Goal: Task Accomplishment & Management: Manage account settings

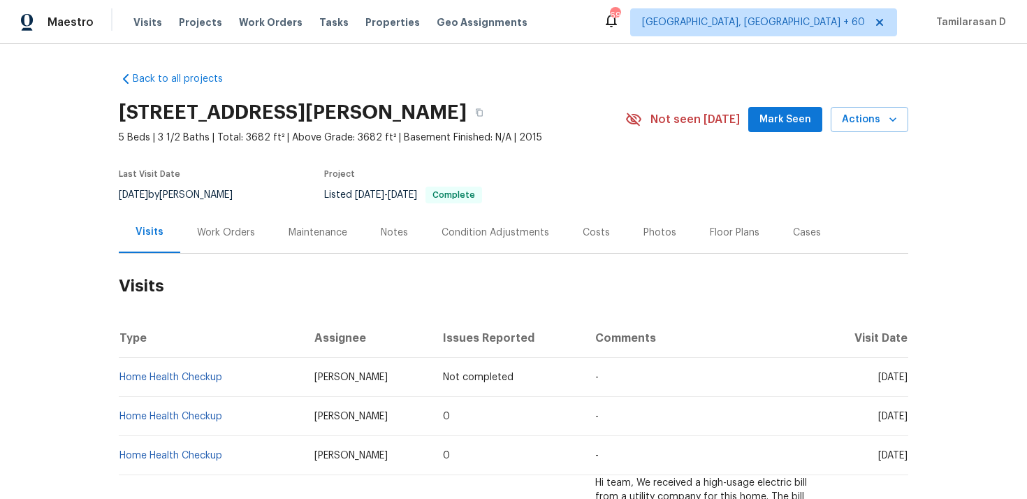
click at [233, 224] on div "Work Orders" at bounding box center [226, 232] width 92 height 41
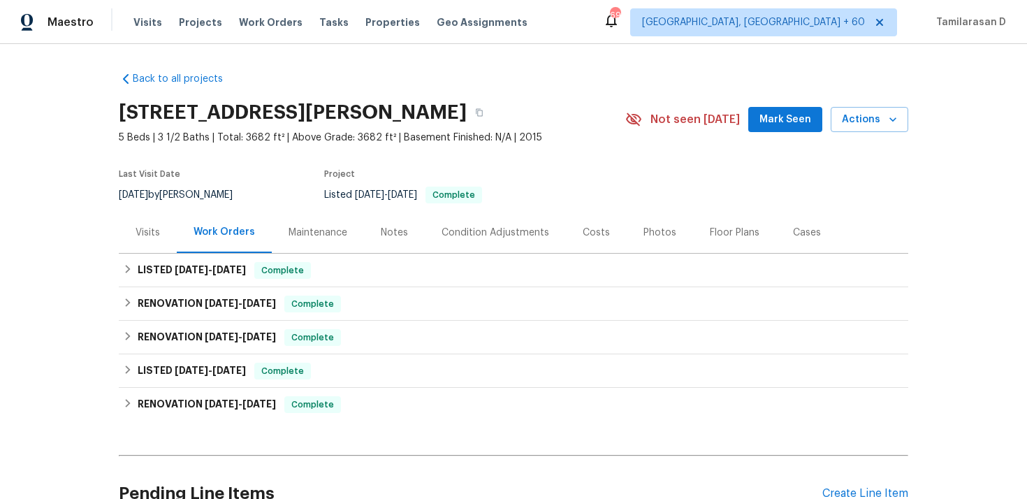
scroll to position [57, 0]
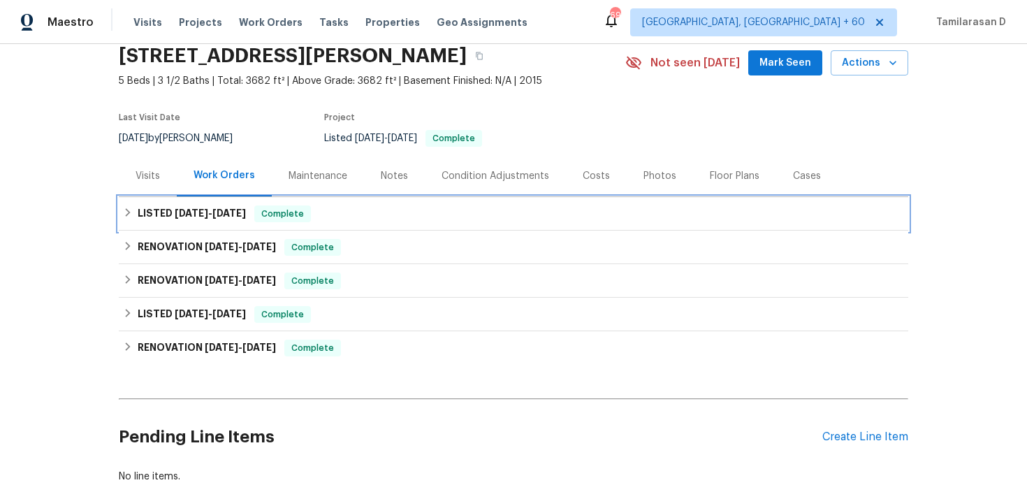
click at [143, 203] on div "LISTED 7/18/25 - 7/21/25 Complete" at bounding box center [513, 214] width 789 height 34
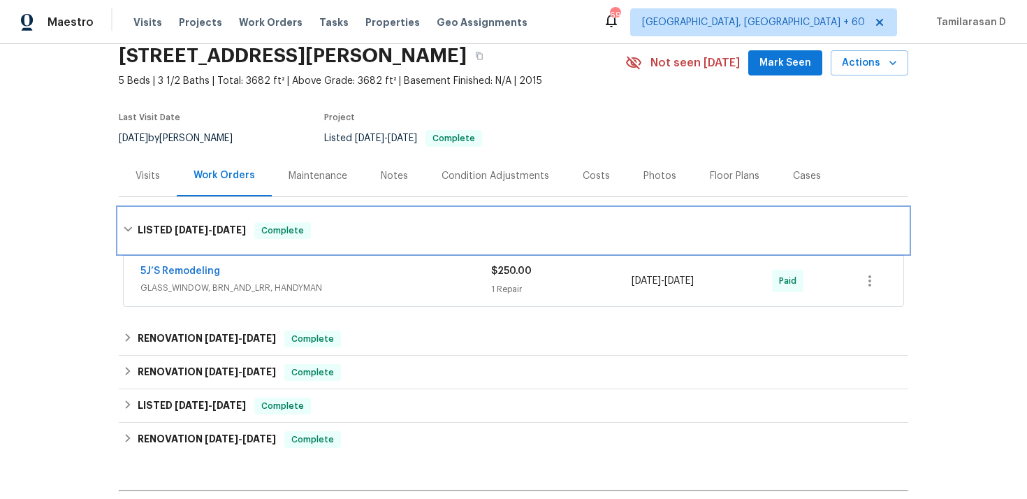
click at [138, 231] on h6 "LISTED 7/18/25 - 7/21/25" at bounding box center [192, 230] width 108 height 17
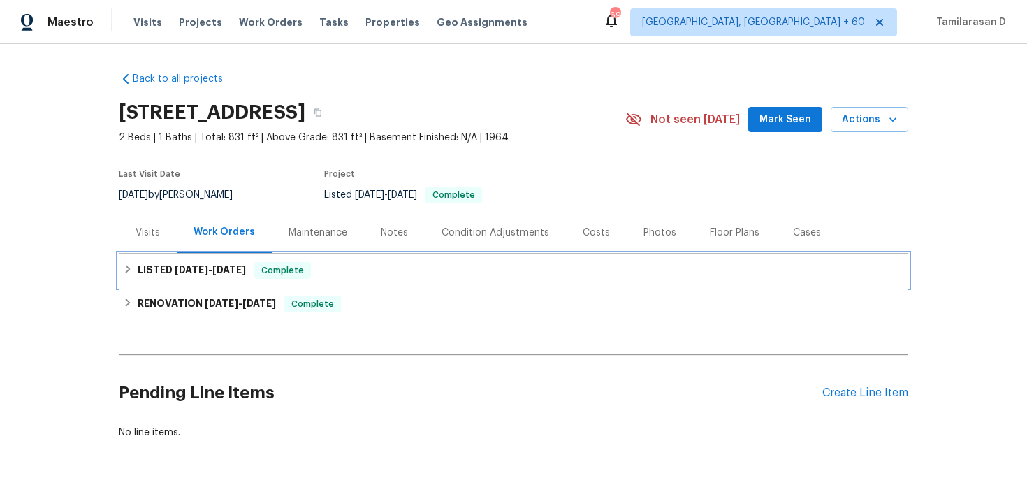
click at [139, 265] on h6 "LISTED 9/3/25 - 9/4/25" at bounding box center [192, 270] width 108 height 17
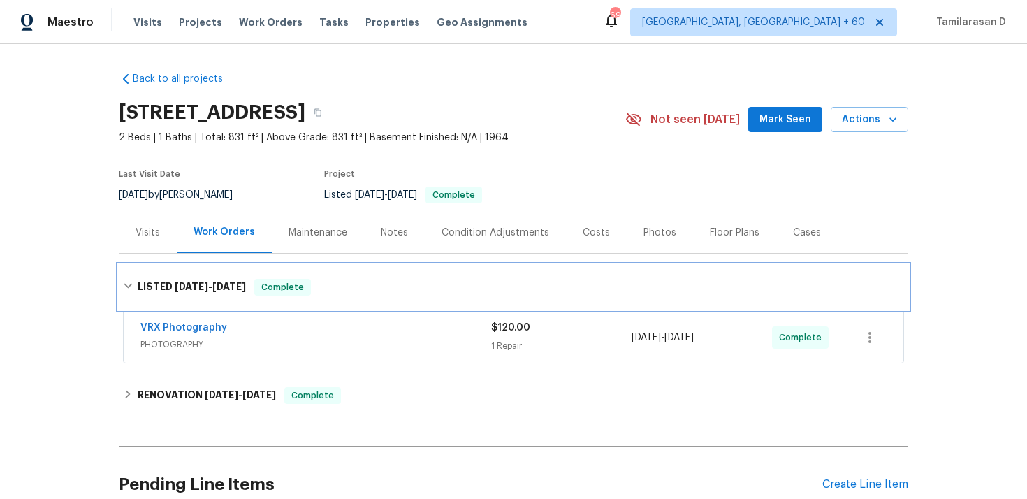
click at [130, 289] on icon at bounding box center [128, 286] width 10 height 10
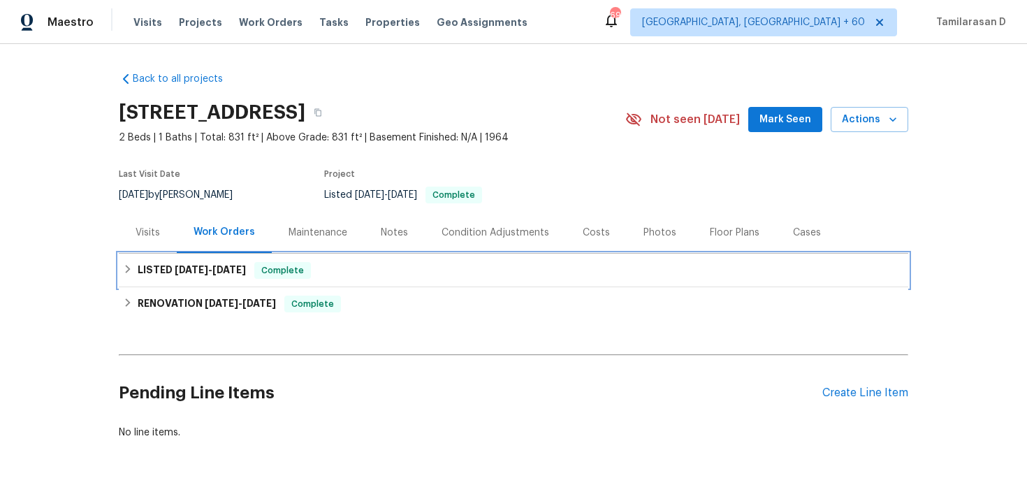
scroll to position [36, 0]
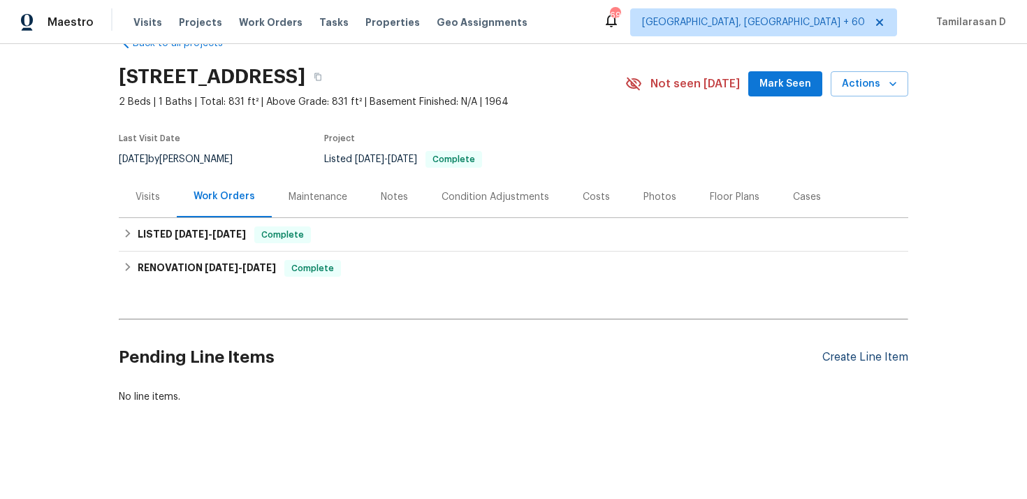
click at [865, 351] on div "Create Line Item" at bounding box center [865, 357] width 86 height 13
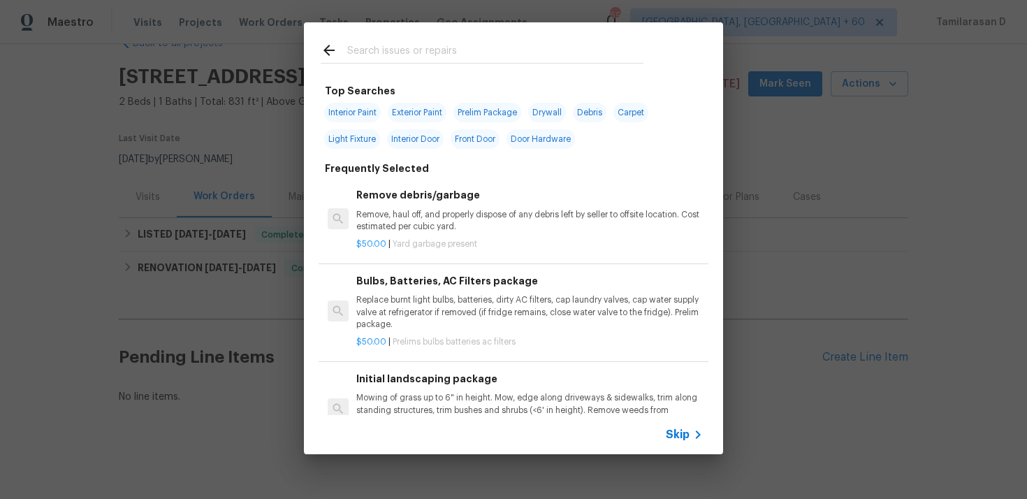
click at [690, 432] on icon at bounding box center [698, 434] width 17 height 17
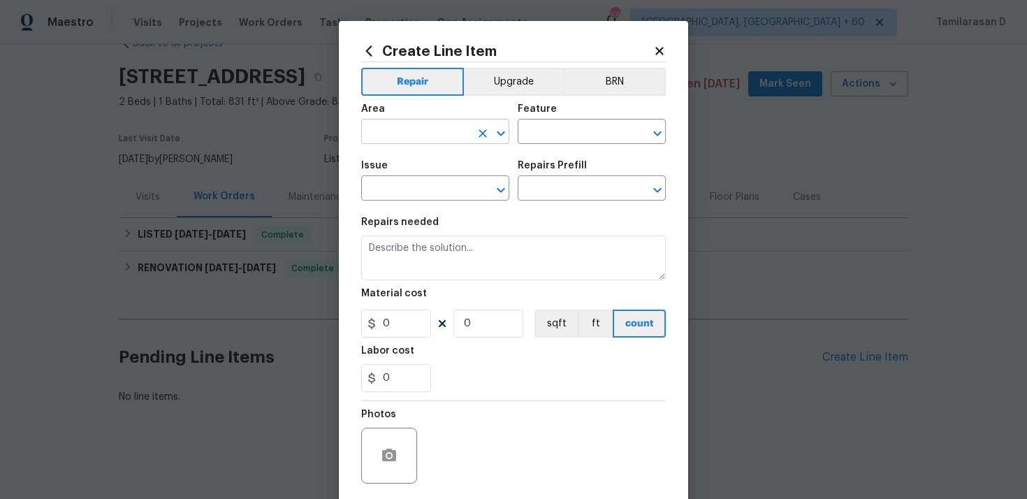
click at [433, 142] on input "text" at bounding box center [415, 133] width 109 height 22
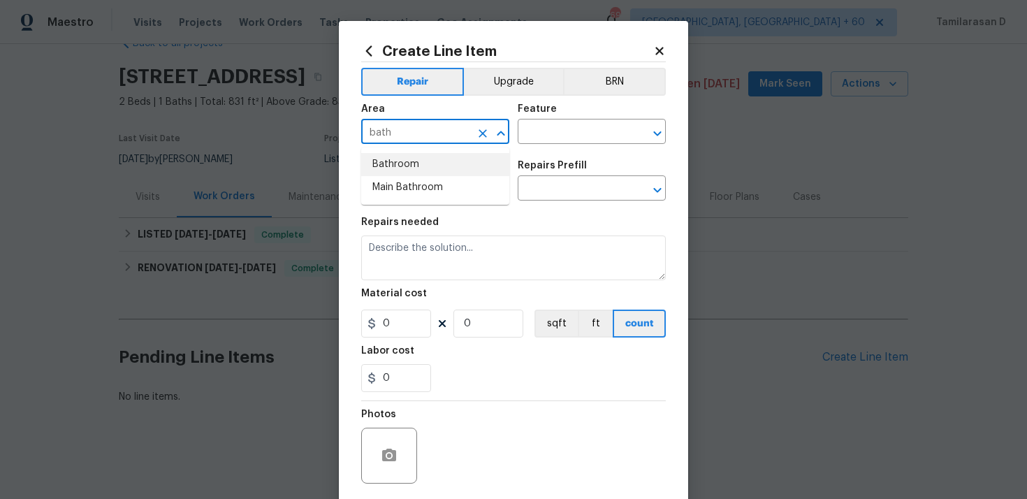
click at [413, 170] on li "Bathroom" at bounding box center [435, 164] width 148 height 23
type input "Bathroom"
click at [541, 131] on input "text" at bounding box center [572, 133] width 109 height 22
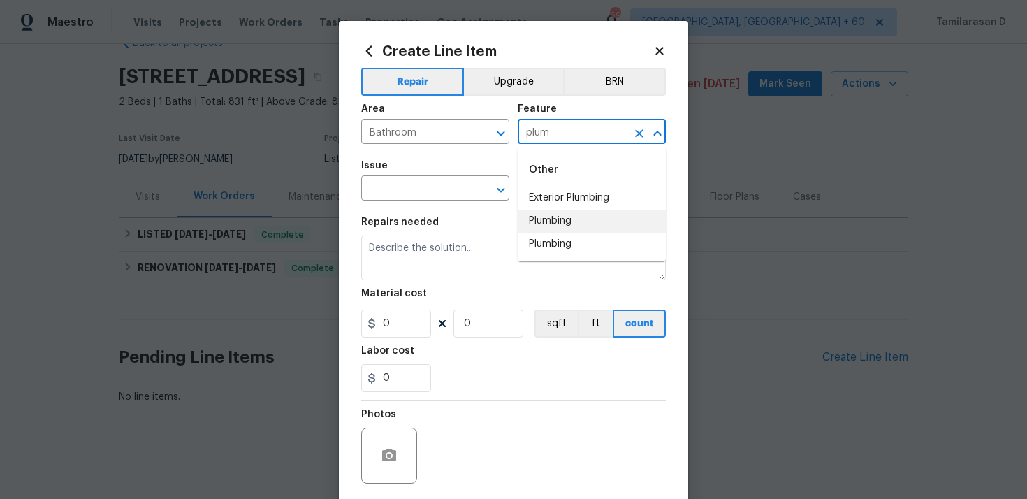
click at [539, 222] on li "Plumbing" at bounding box center [592, 221] width 148 height 23
type input "Plumbing"
click at [402, 194] on input "text" at bounding box center [415, 190] width 109 height 22
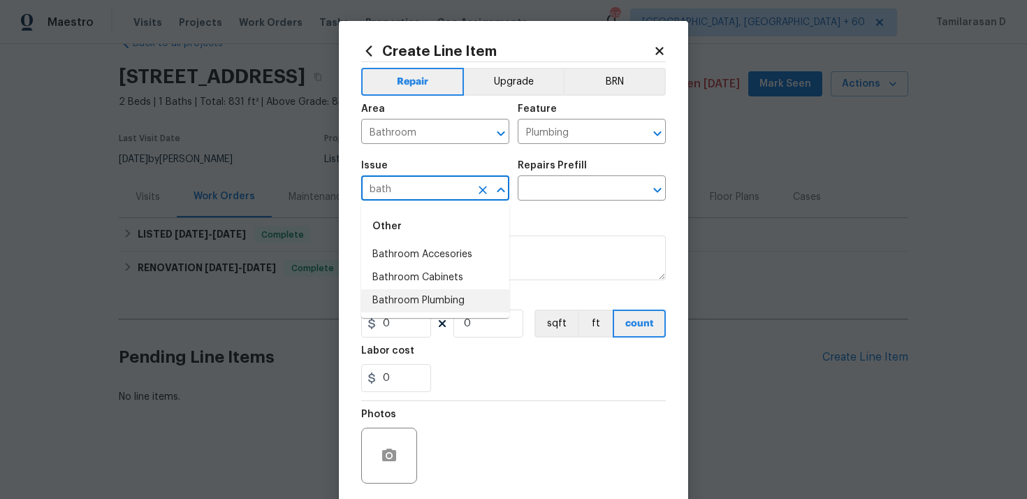
click at [410, 297] on li "Bathroom Plumbing" at bounding box center [435, 300] width 148 height 23
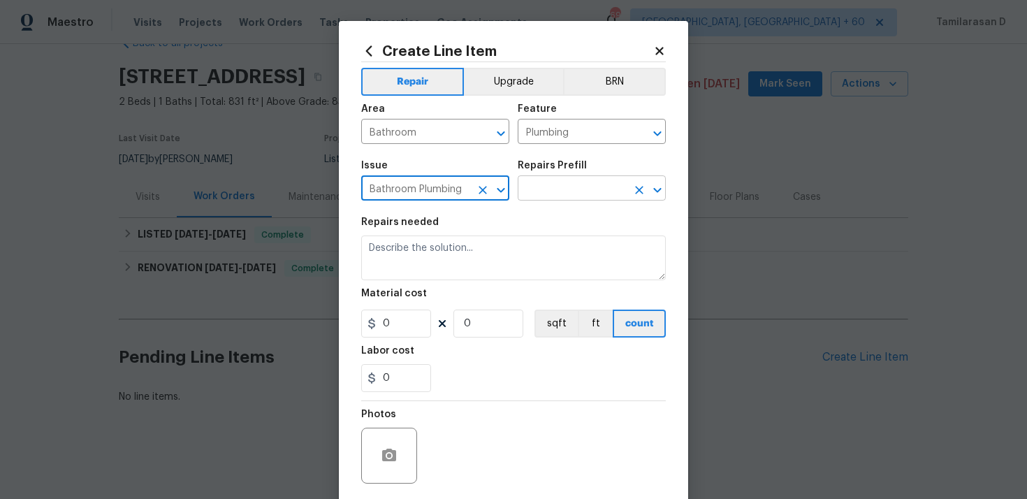
type input "Bathroom Plumbing"
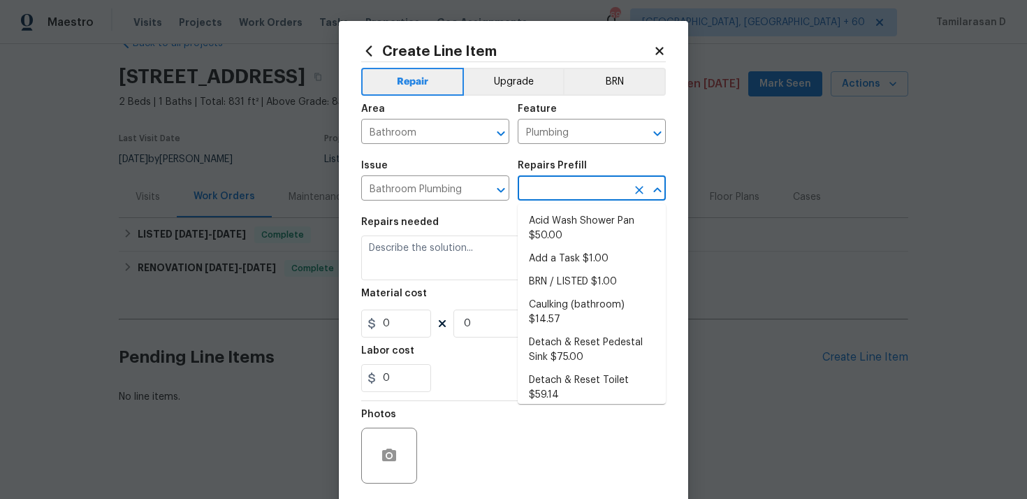
click at [542, 188] on input "text" at bounding box center [572, 190] width 109 height 22
click at [553, 258] on li "Add a Task $1.00" at bounding box center [592, 258] width 148 height 23
type input "Add a Task $1.00"
type textarea "HPM to detail"
type input "1"
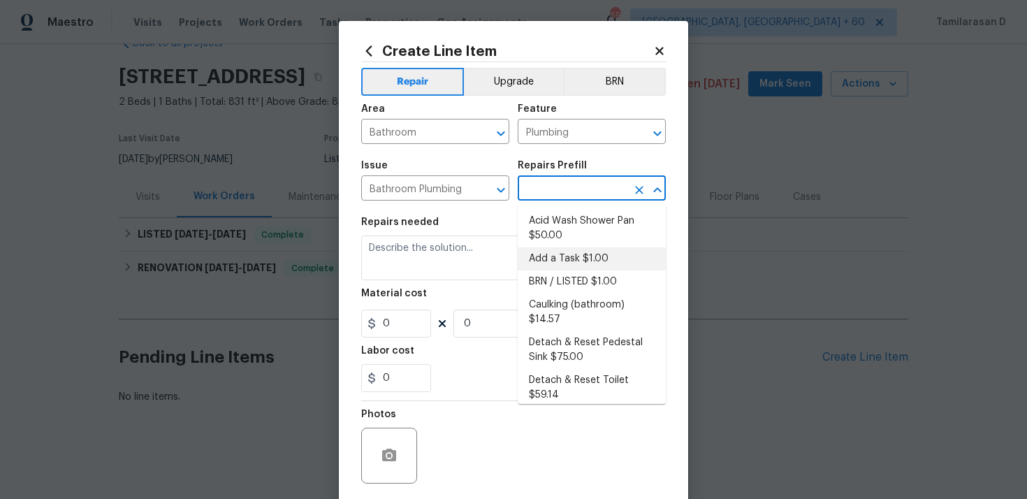
type input "1"
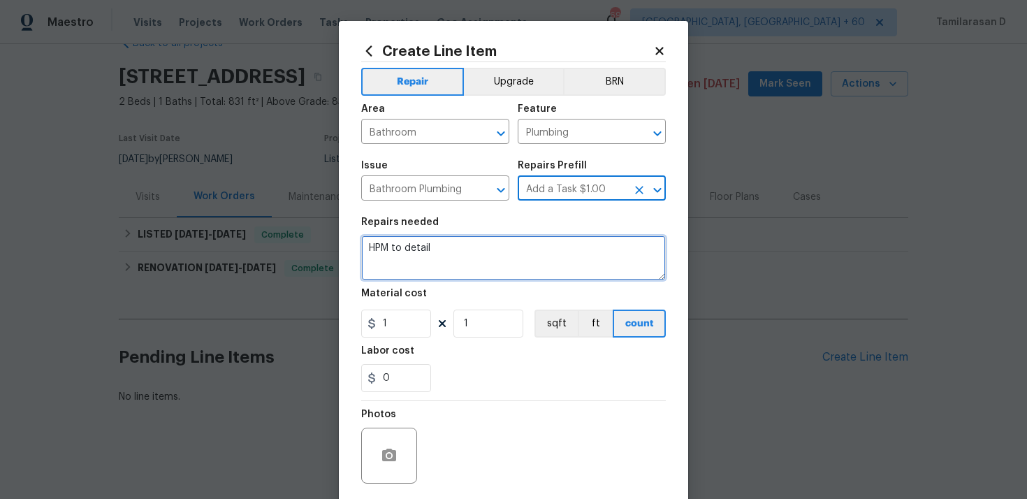
click at [422, 243] on textarea "HPM to detail" at bounding box center [513, 257] width 305 height 45
paste textarea "Received feedback: Inoperable Toilet - Identify the toilet(s) in question, chec…"
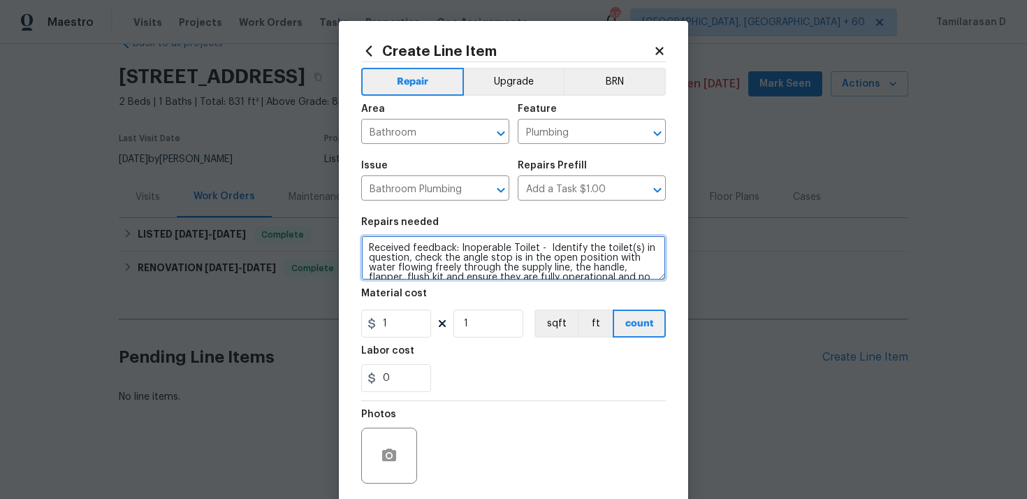
scroll to position [81, 0]
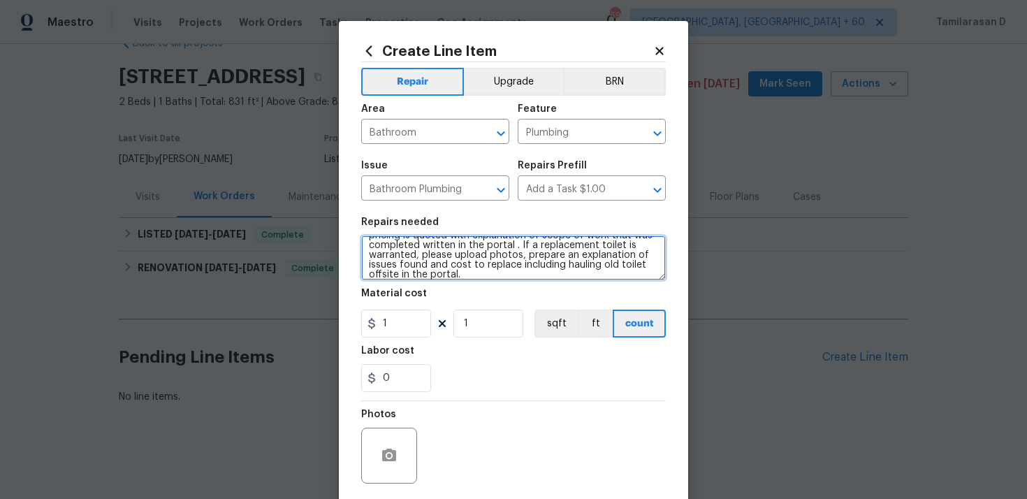
type textarea "Received feedback: Inoperable Toilet - Identify the toilet(s) in question, chec…"
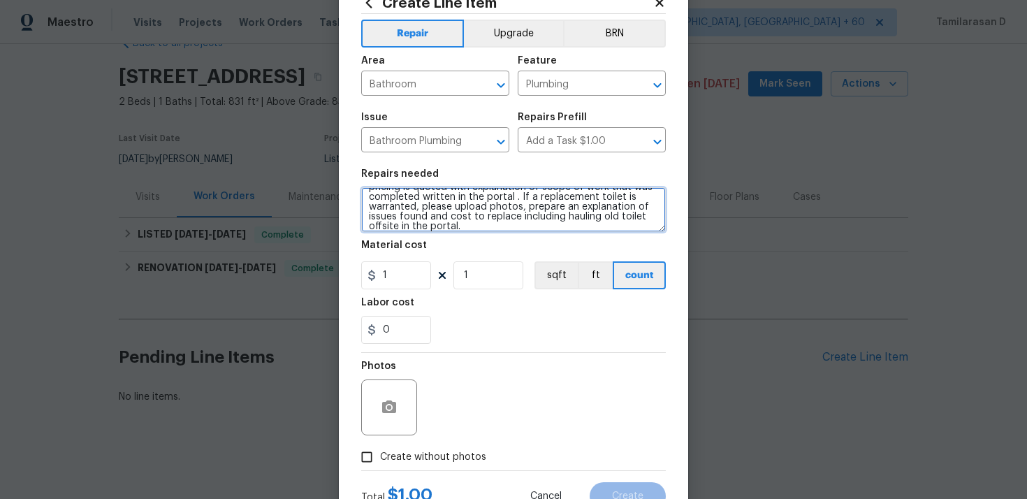
scroll to position [103, 0]
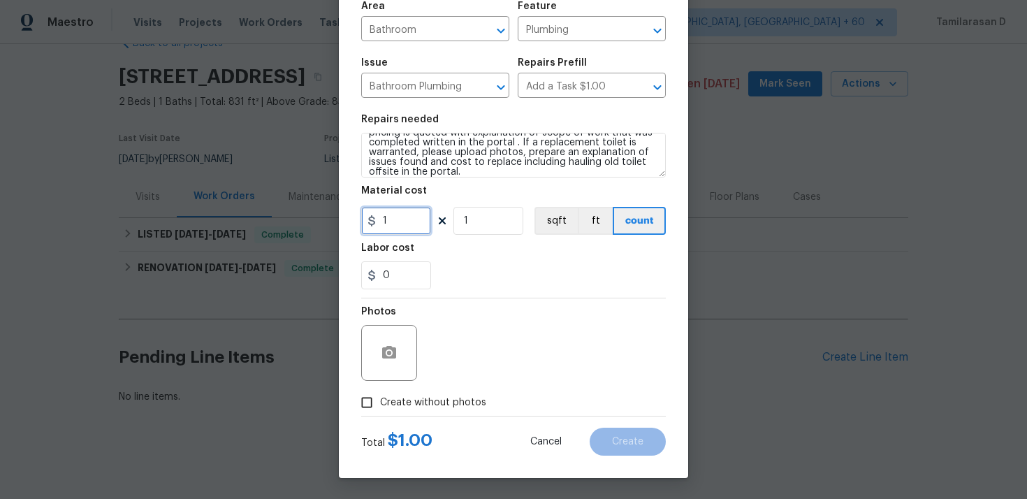
click at [402, 232] on input "1" at bounding box center [396, 221] width 70 height 28
type input "75"
click at [483, 305] on div "Photos" at bounding box center [513, 343] width 305 height 91
click at [360, 402] on input "Create without photos" at bounding box center [366, 402] width 27 height 27
checkbox input "true"
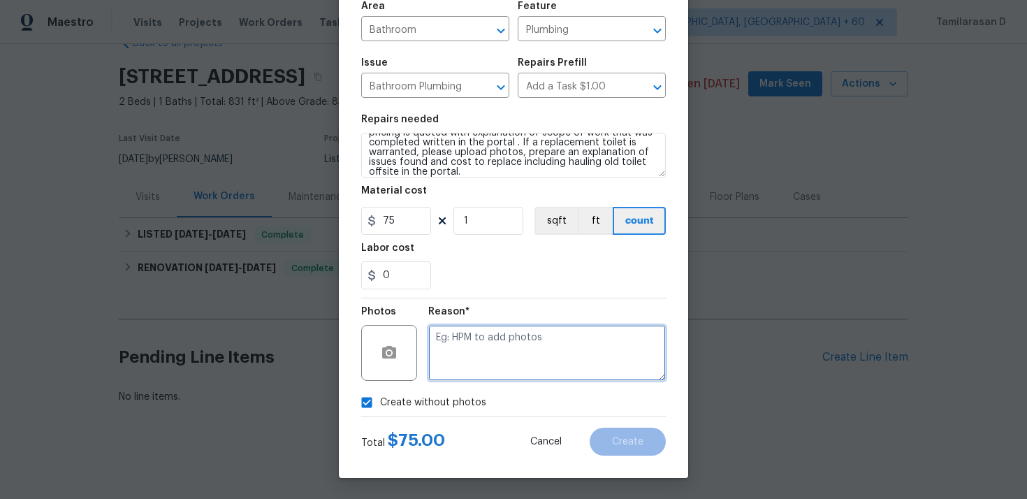
click at [476, 340] on textarea at bounding box center [547, 353] width 238 height 56
type textarea "N/A"
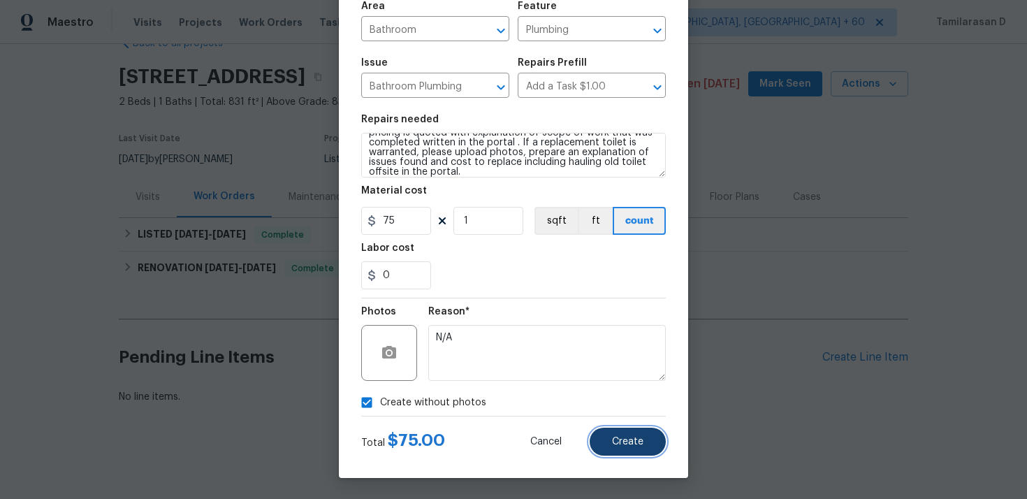
click at [627, 441] on span "Create" at bounding box center [627, 442] width 31 height 10
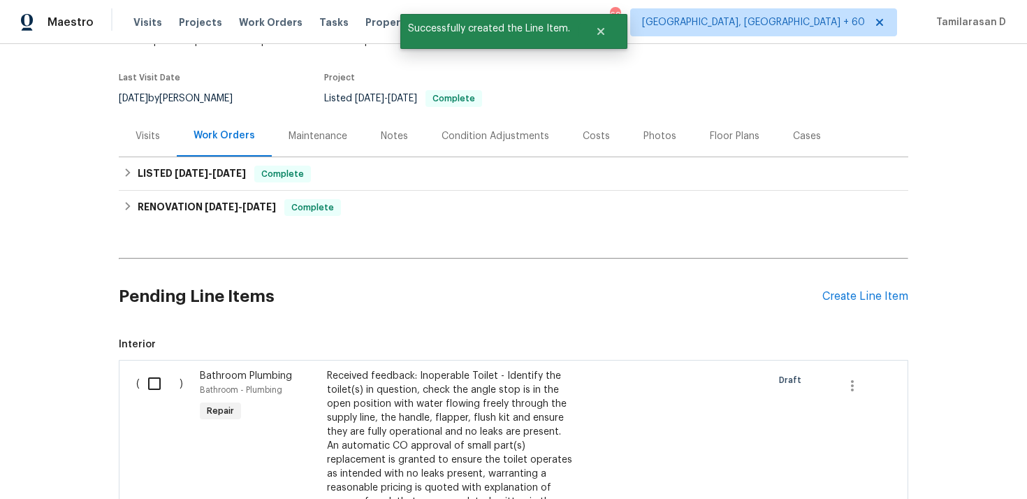
scroll to position [167, 0]
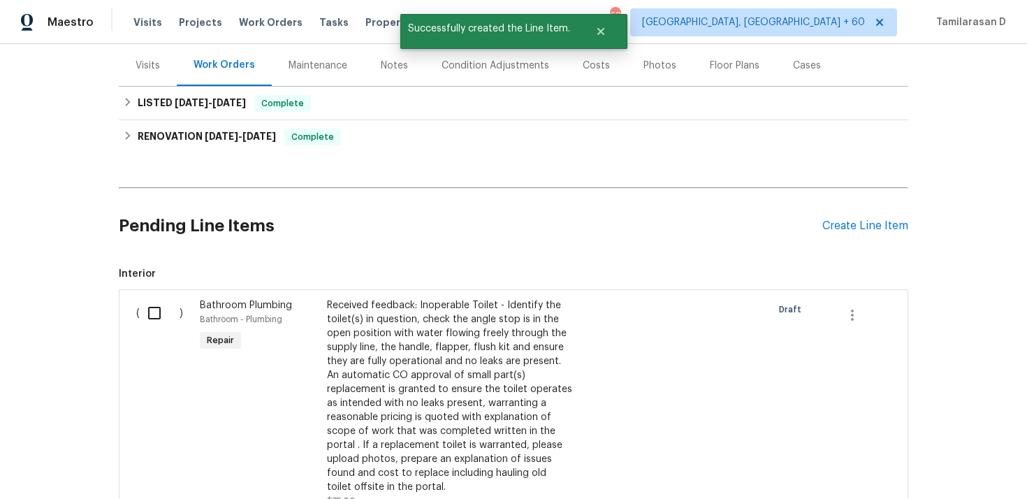
click at [173, 308] on input "checkbox" at bounding box center [160, 312] width 40 height 29
checkbox input "true"
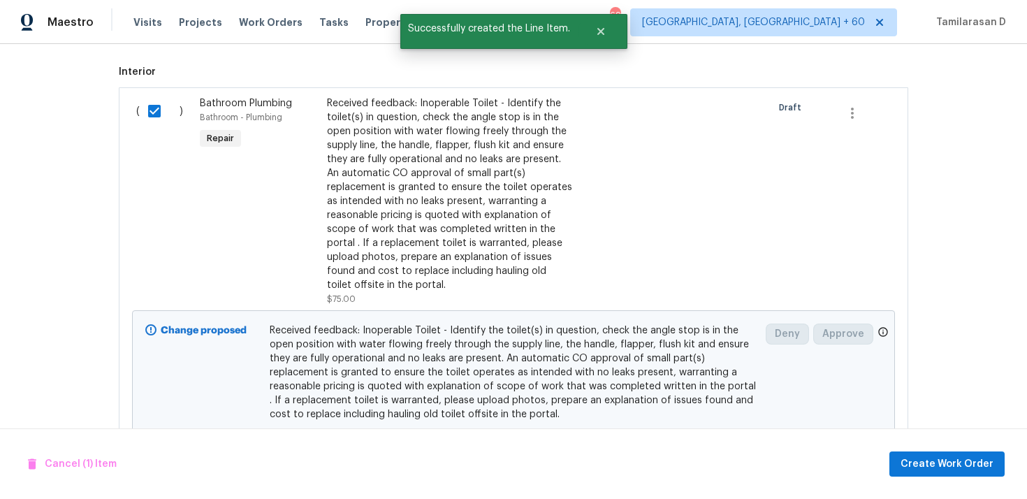
scroll to position [432, 0]
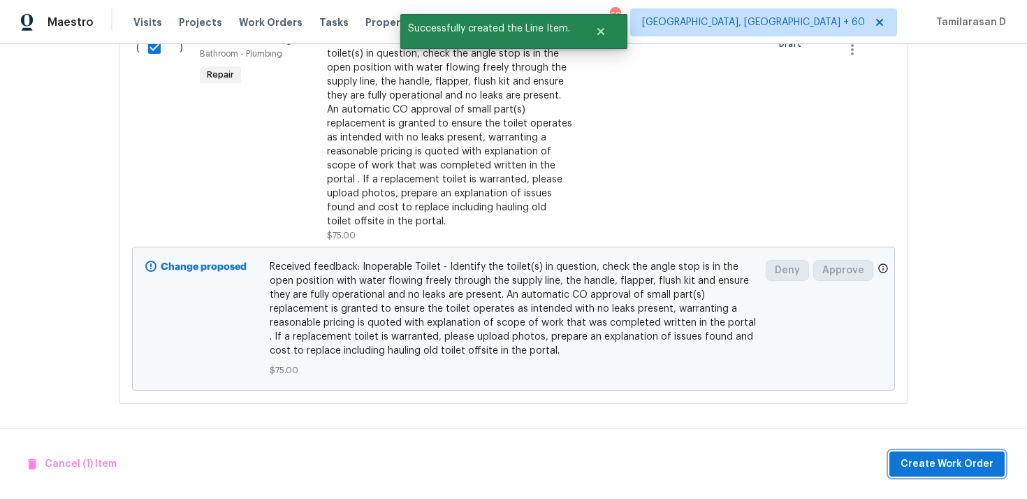
click at [975, 455] on span "Create Work Order" at bounding box center [946, 463] width 93 height 17
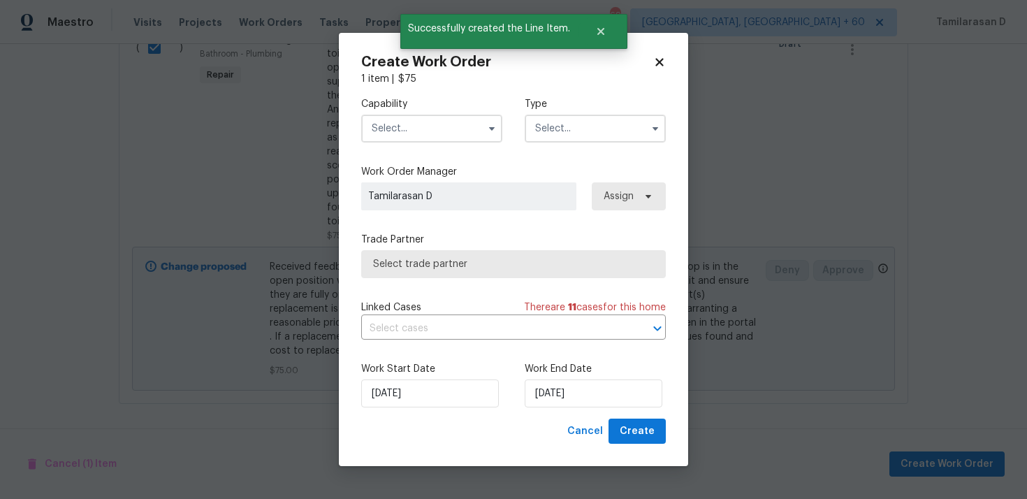
click at [598, 132] on input "text" at bounding box center [595, 129] width 141 height 28
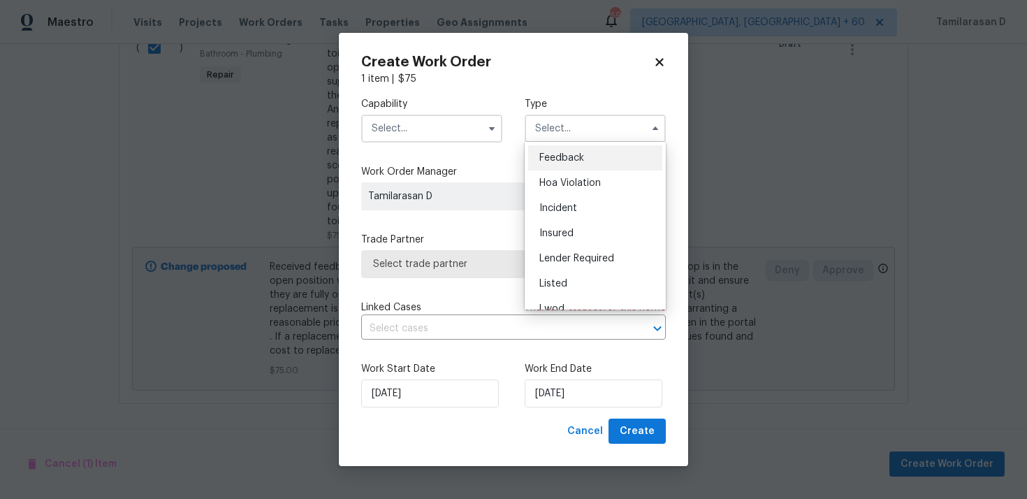
click at [576, 158] on span "Feedback" at bounding box center [561, 158] width 45 height 10
type input "Feedback"
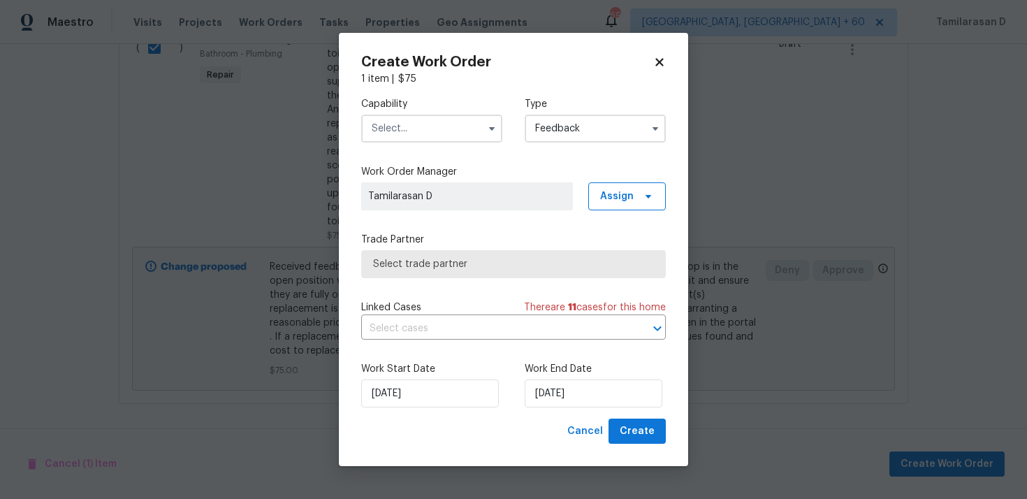
click at [463, 138] on input "text" at bounding box center [431, 129] width 141 height 28
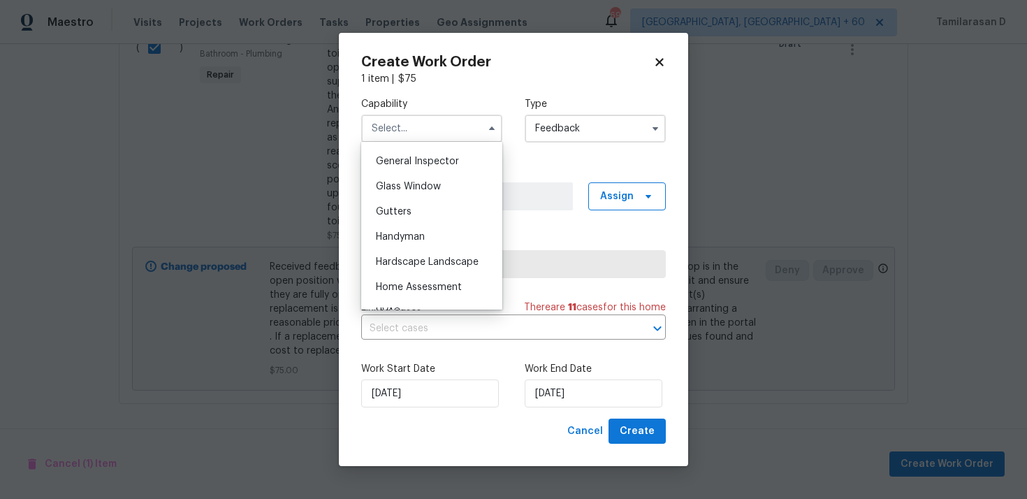
scroll to position [712, 0]
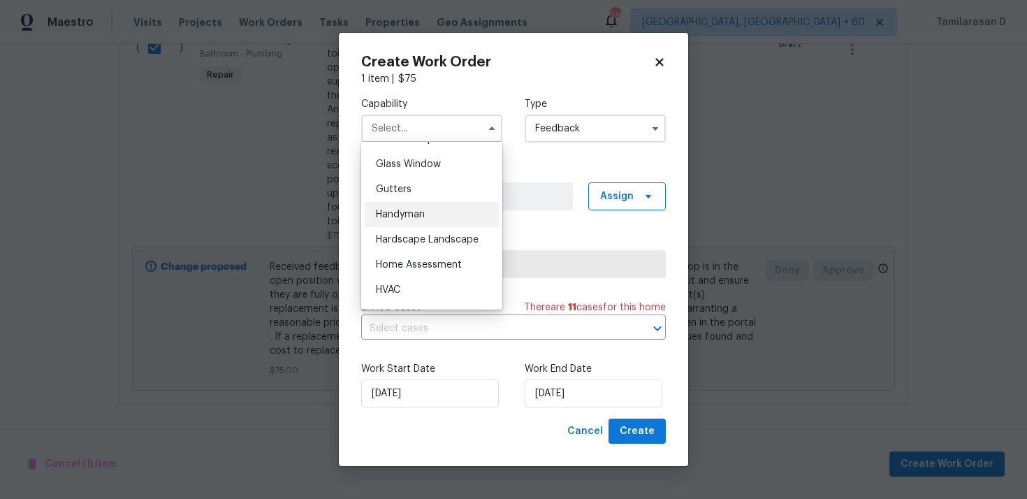
click at [402, 211] on span "Handyman" at bounding box center [400, 215] width 49 height 10
type input "Handyman"
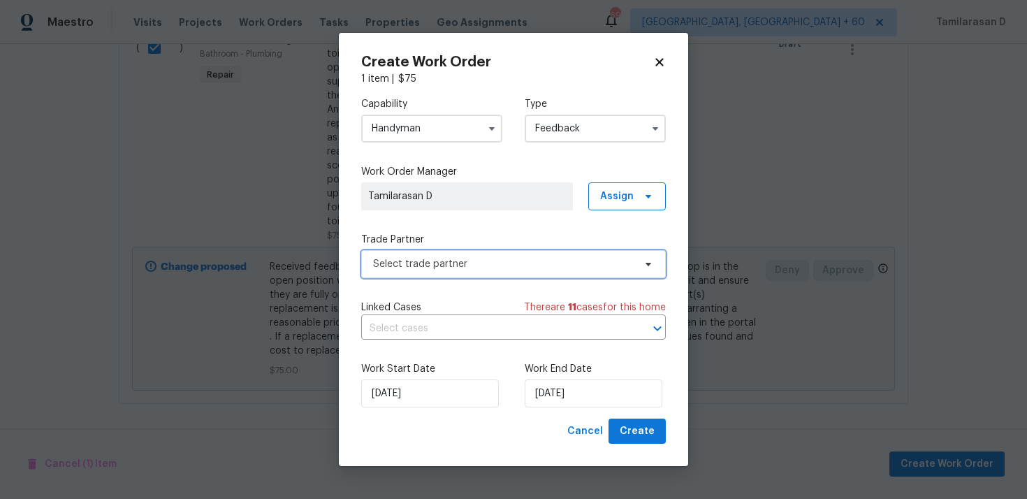
click at [414, 258] on span "Select trade partner" at bounding box center [503, 264] width 261 height 14
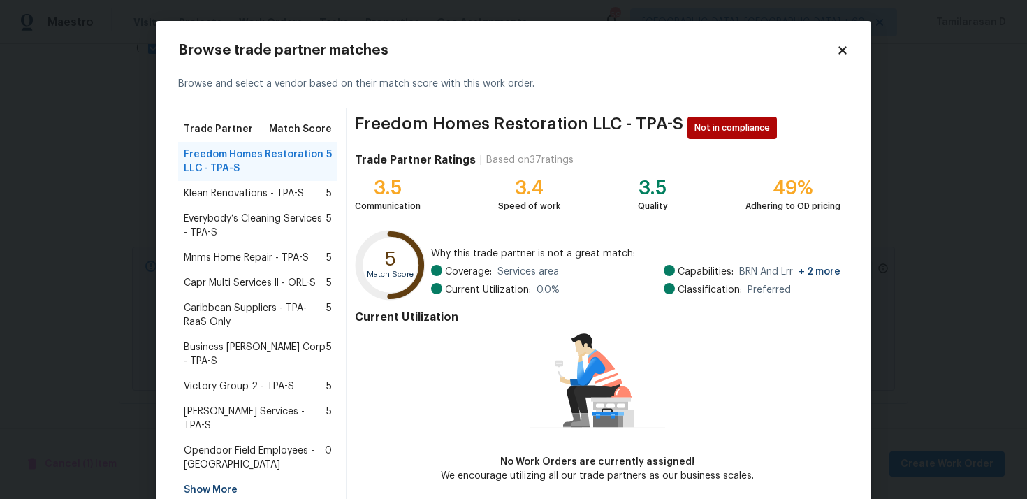
click at [210, 186] on div "Klean Renovations - TPA-S 5" at bounding box center [257, 193] width 159 height 25
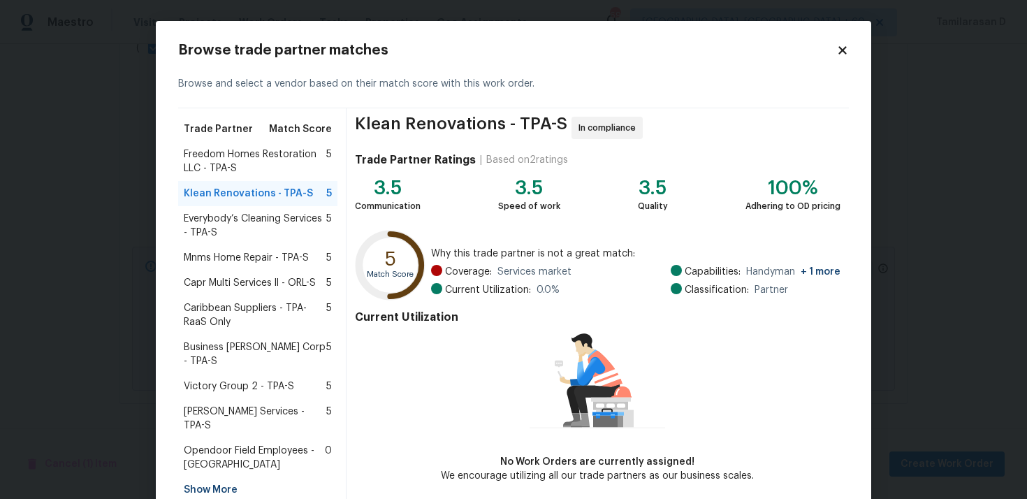
click at [226, 203] on div "Klean Renovations - TPA-S 5" at bounding box center [257, 193] width 159 height 25
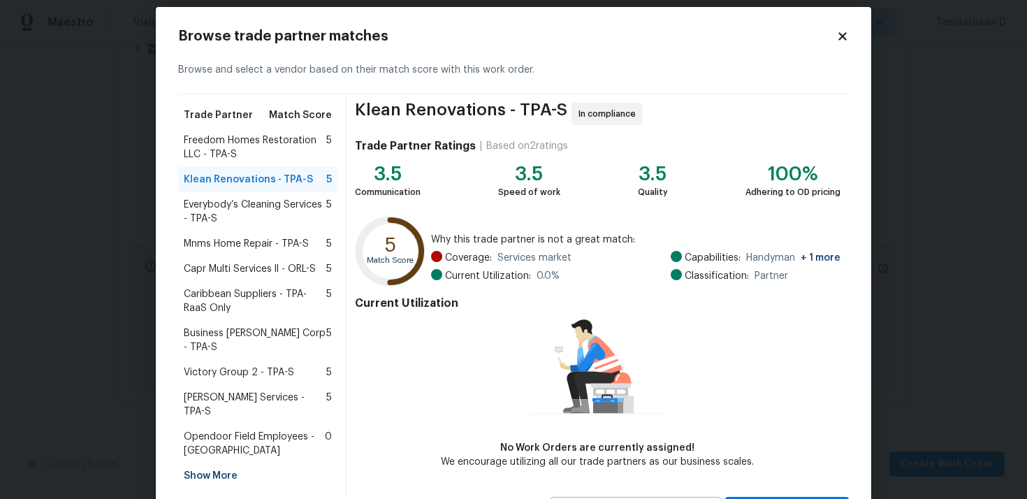
scroll to position [20, 0]
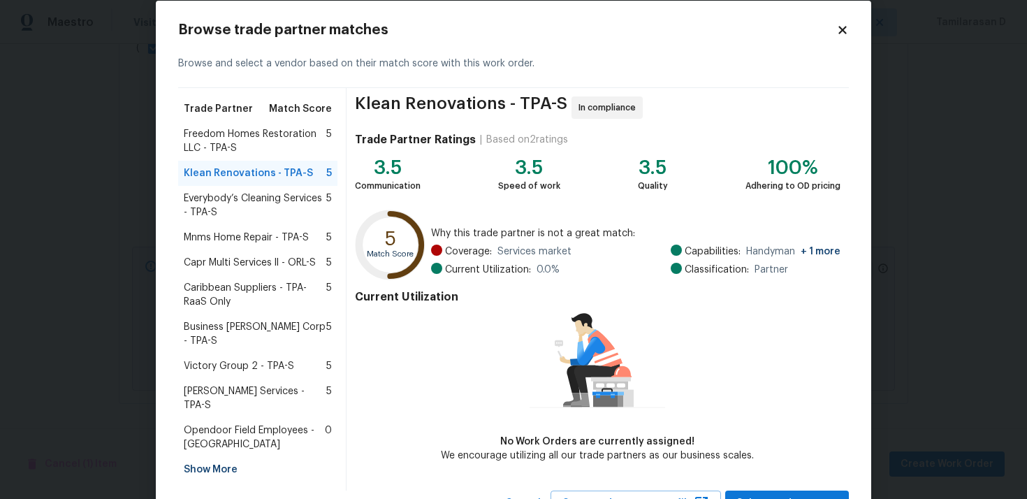
click at [271, 213] on span "Everybody’s Cleaning Services - TPA-S" at bounding box center [255, 205] width 143 height 28
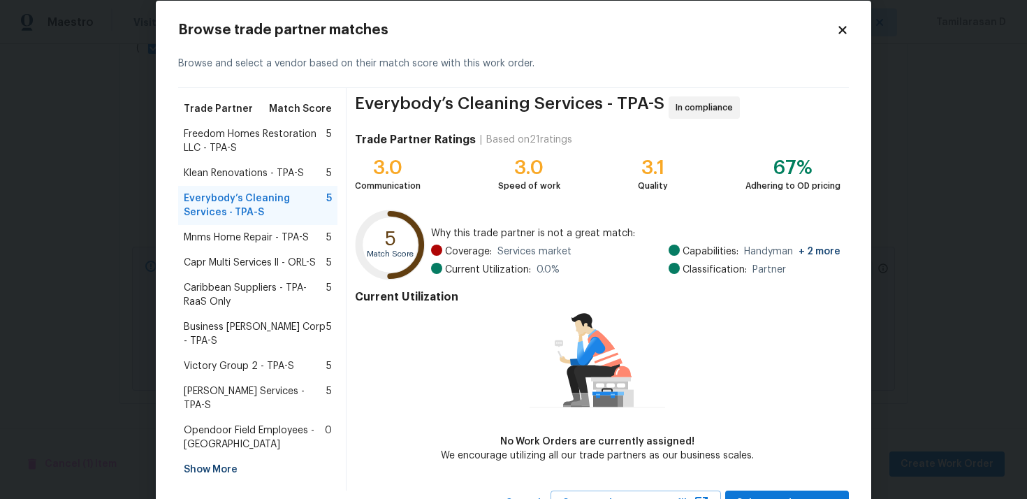
scroll to position [26, 0]
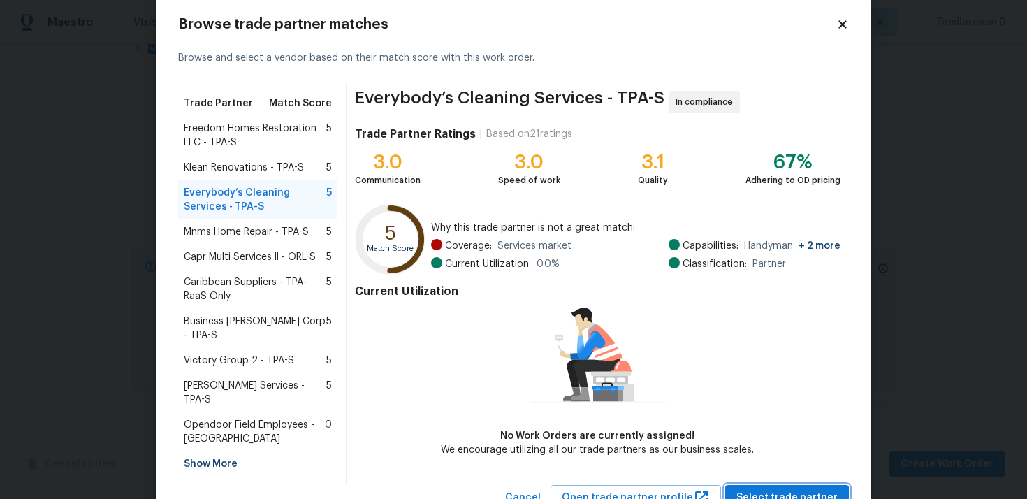
click at [794, 489] on span "Select trade partner" at bounding box center [786, 497] width 101 height 17
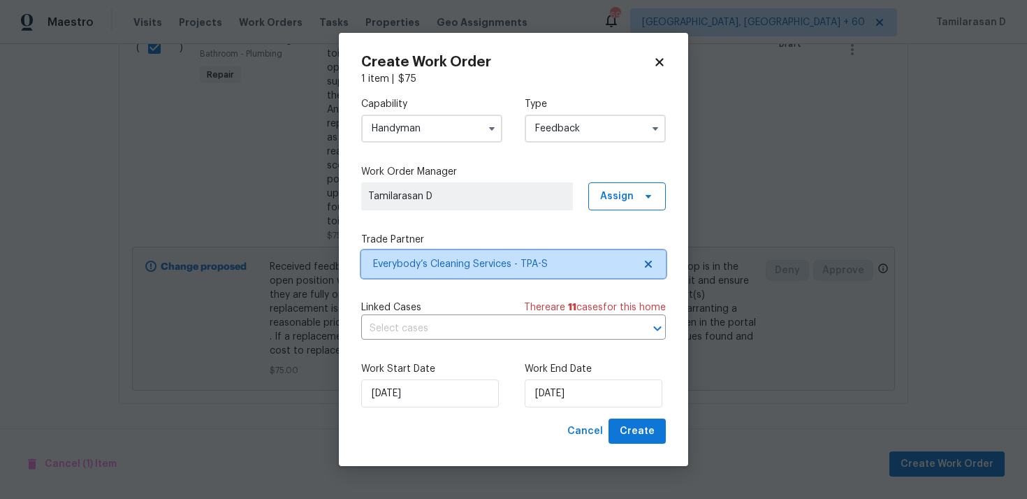
scroll to position [0, 0]
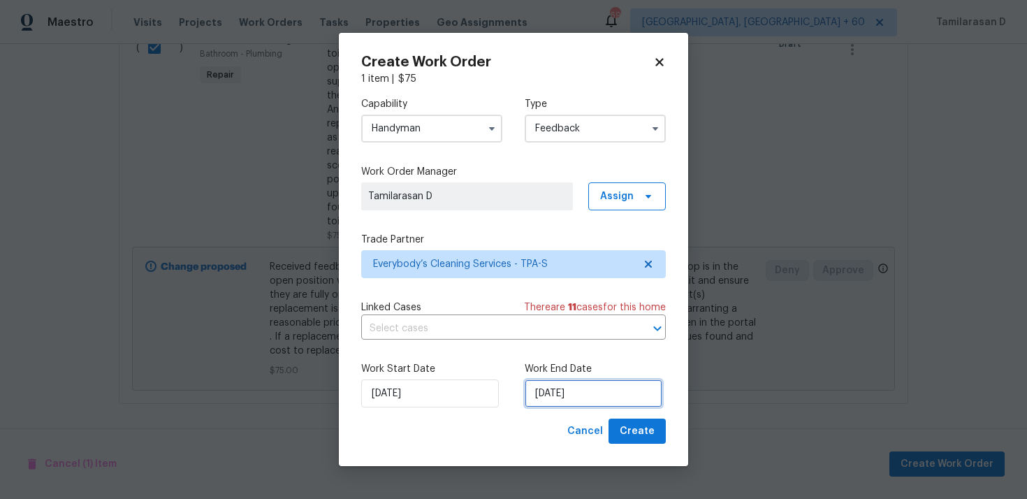
click at [555, 395] on input "30/09/2025" at bounding box center [594, 393] width 138 height 28
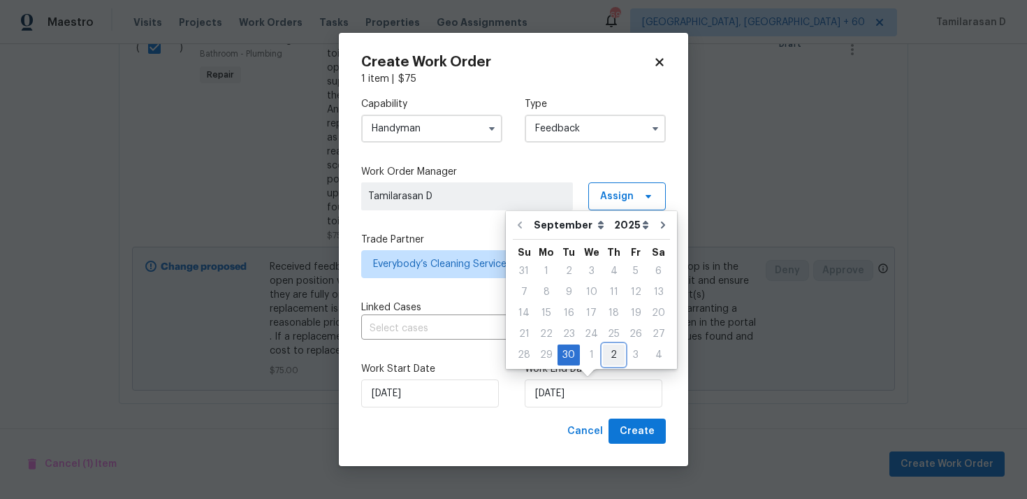
click at [609, 356] on div "2" at bounding box center [614, 355] width 22 height 20
type input "02/10/2025"
select select "9"
click at [445, 312] on div "Linked Cases There are 11 case s for this home" at bounding box center [513, 307] width 305 height 14
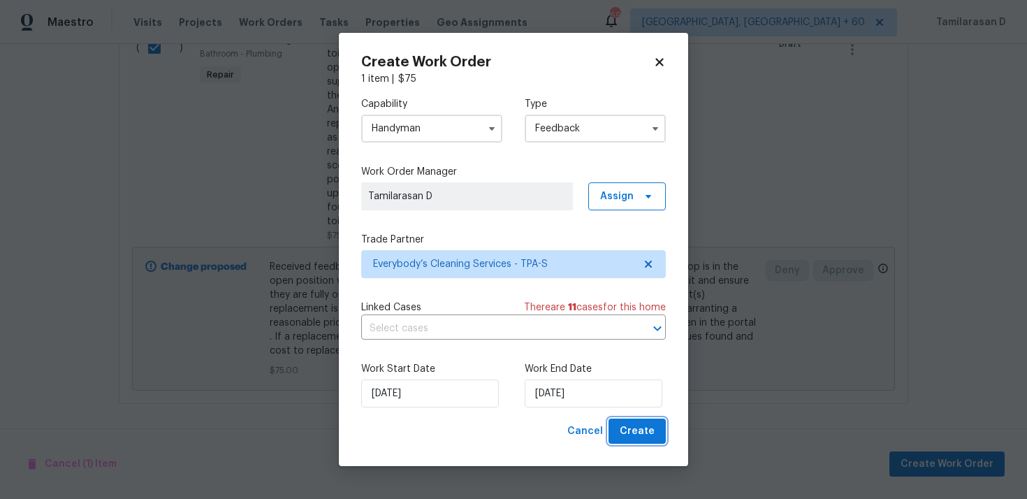
click at [628, 432] on span "Create" at bounding box center [637, 431] width 35 height 17
checkbox input "false"
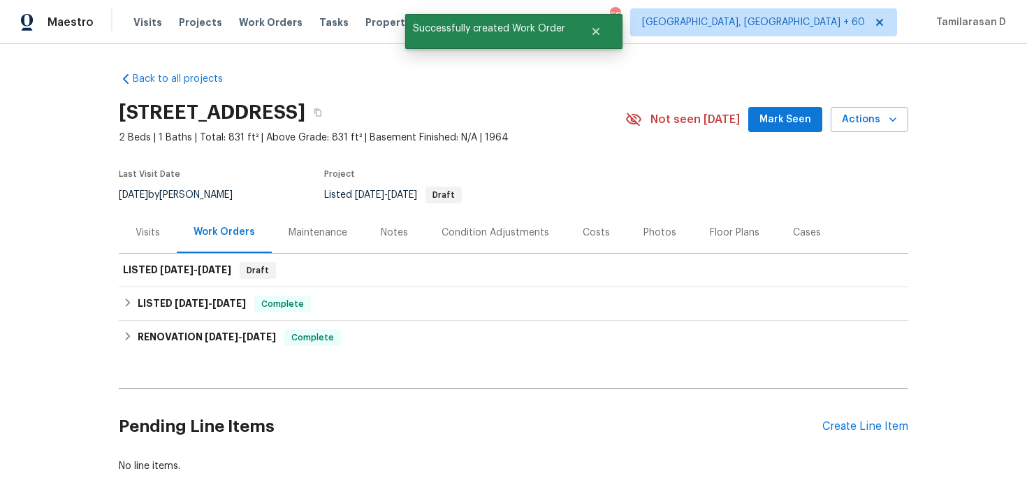
click at [150, 235] on div "Visits" at bounding box center [148, 233] width 24 height 14
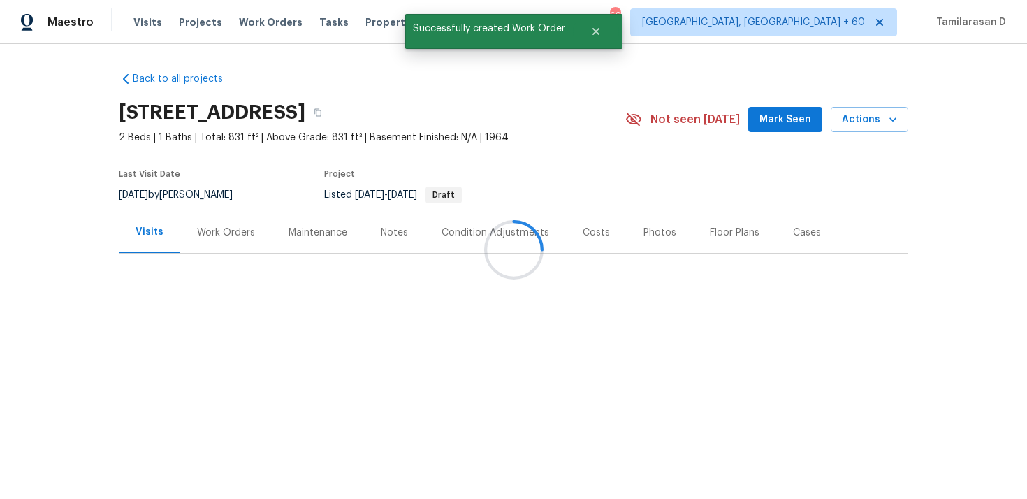
click at [226, 242] on div at bounding box center [513, 249] width 1027 height 499
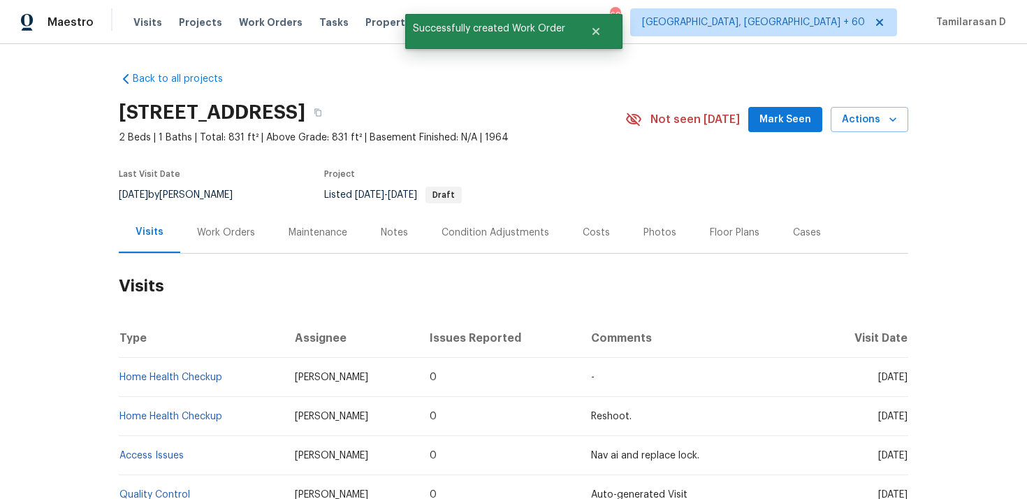
click at [234, 231] on div "Work Orders" at bounding box center [226, 233] width 58 height 14
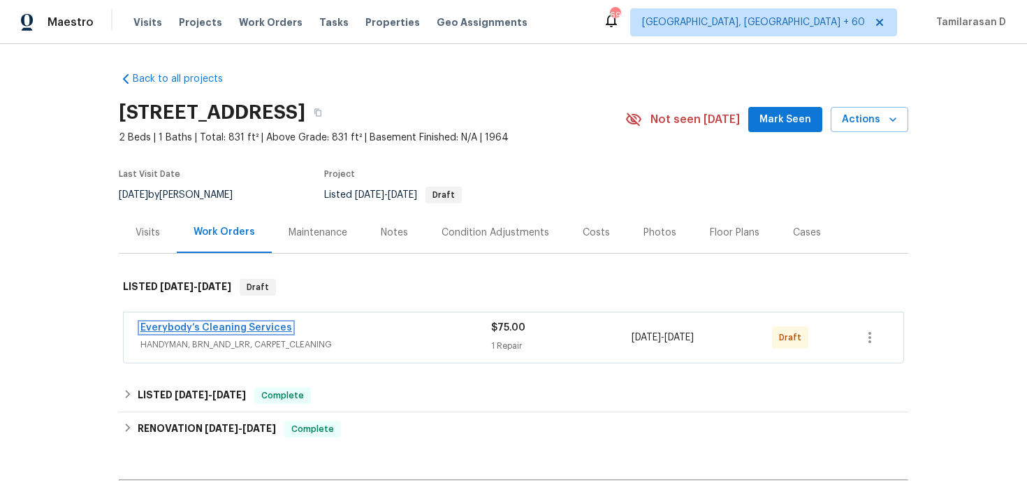
click at [203, 328] on link "Everybody’s Cleaning Services" at bounding box center [216, 328] width 152 height 10
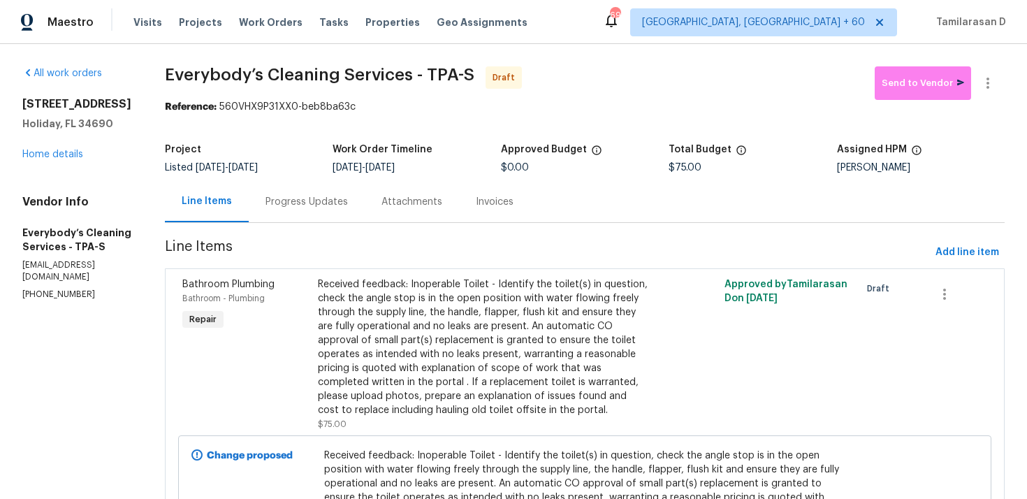
click at [336, 198] on div "Progress Updates" at bounding box center [306, 202] width 82 height 14
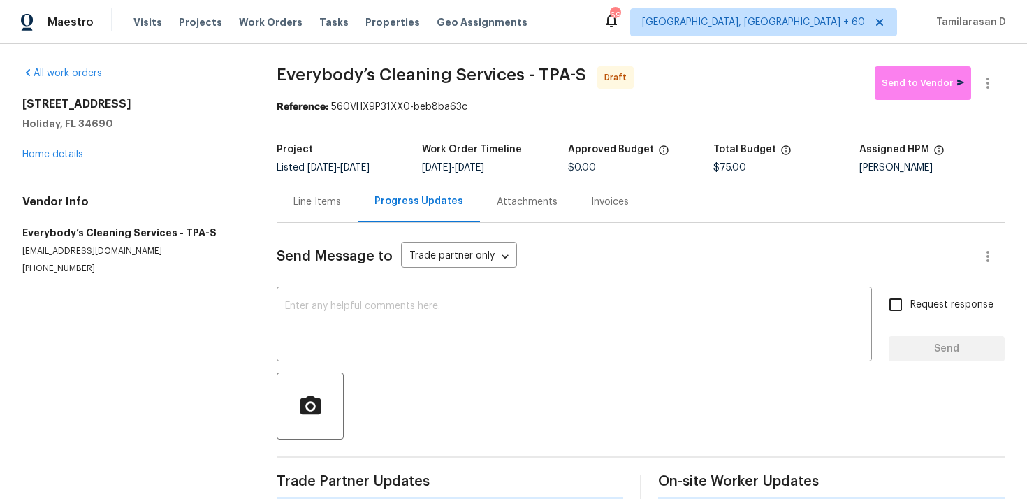
scroll to position [20, 0]
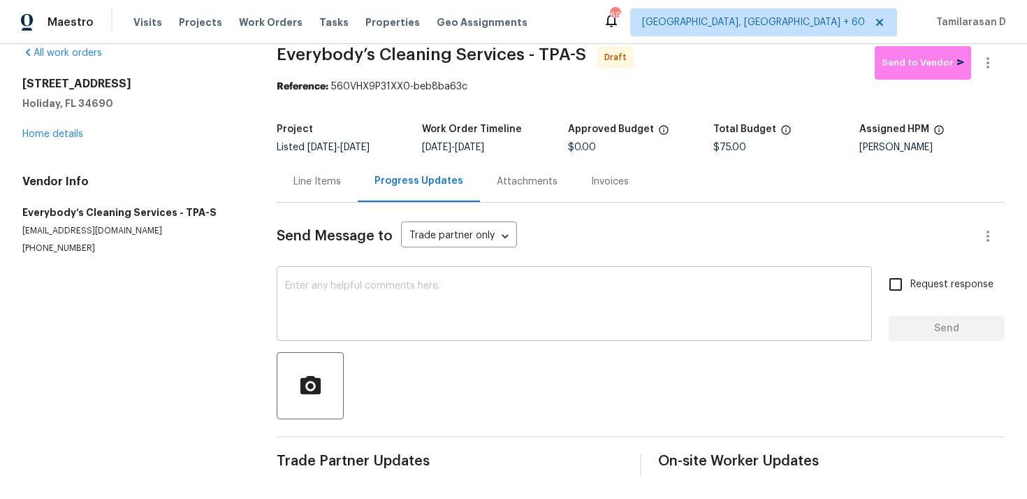
click at [307, 319] on textarea at bounding box center [574, 305] width 578 height 49
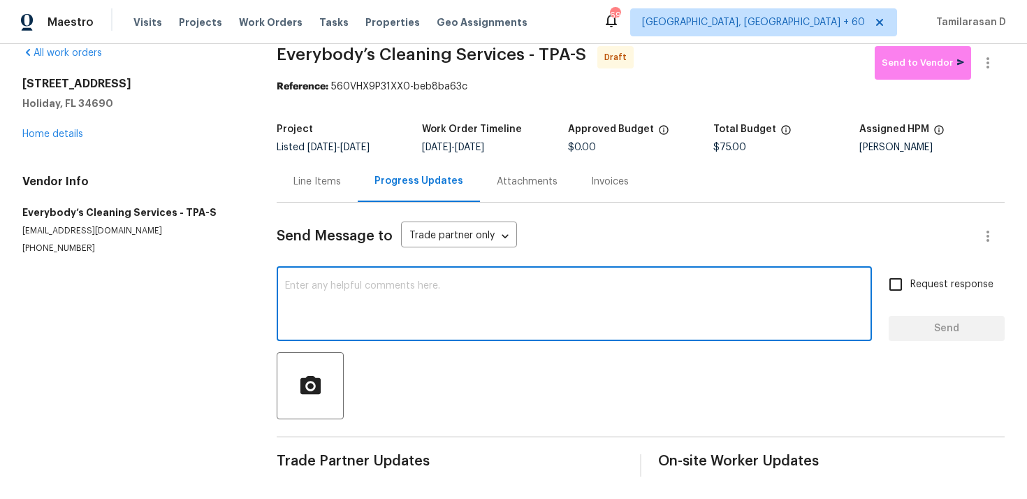
click at [302, 293] on textarea at bounding box center [574, 305] width 578 height 49
paste textarea "Hey, this is Tamil from Opendoor. I’m confirming you received the WO for the pr…"
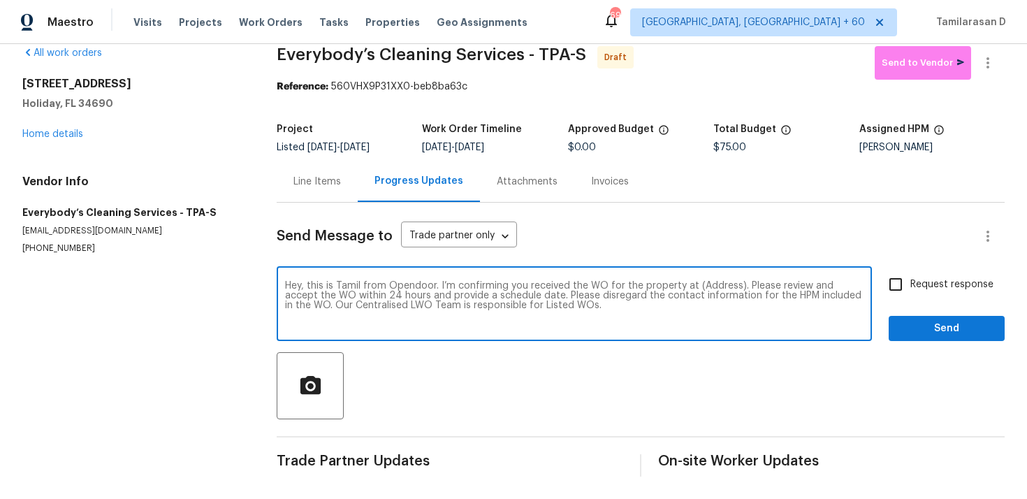
click at [719, 287] on textarea "Hey, this is Tamil from Opendoor. I’m confirming you received the WO for the pr…" at bounding box center [574, 305] width 578 height 49
paste textarea "4848 Colonnade Ave, Holiday, FL 34690"
type textarea "Hey, this is Tamil from Opendoor. I’m confirming you received the WO for the pr…"
click at [900, 275] on input "Request response" at bounding box center [895, 284] width 29 height 29
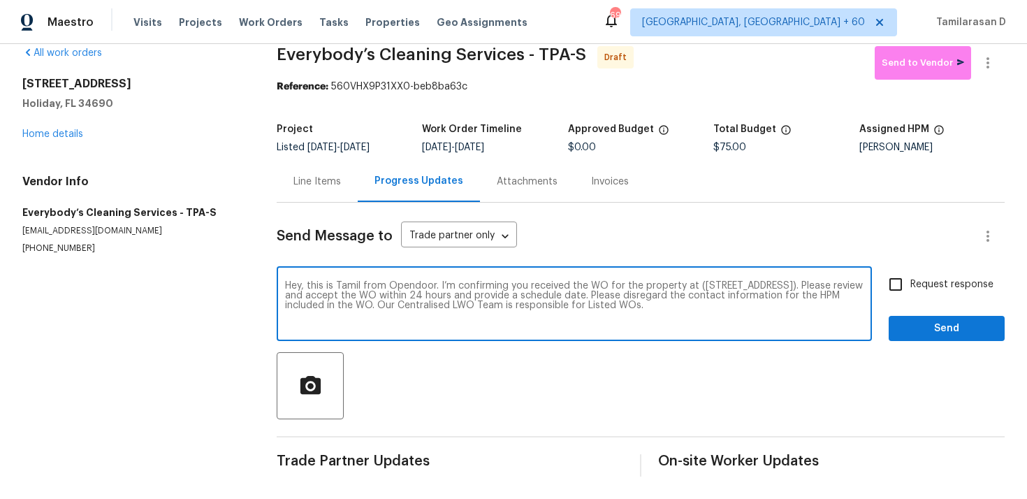
checkbox input "true"
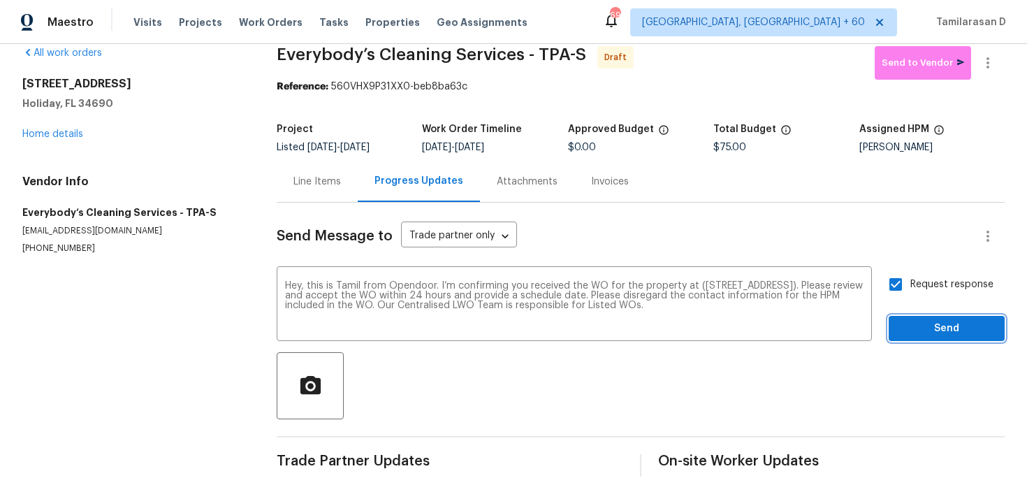
click at [935, 333] on span "Send" at bounding box center [947, 328] width 94 height 17
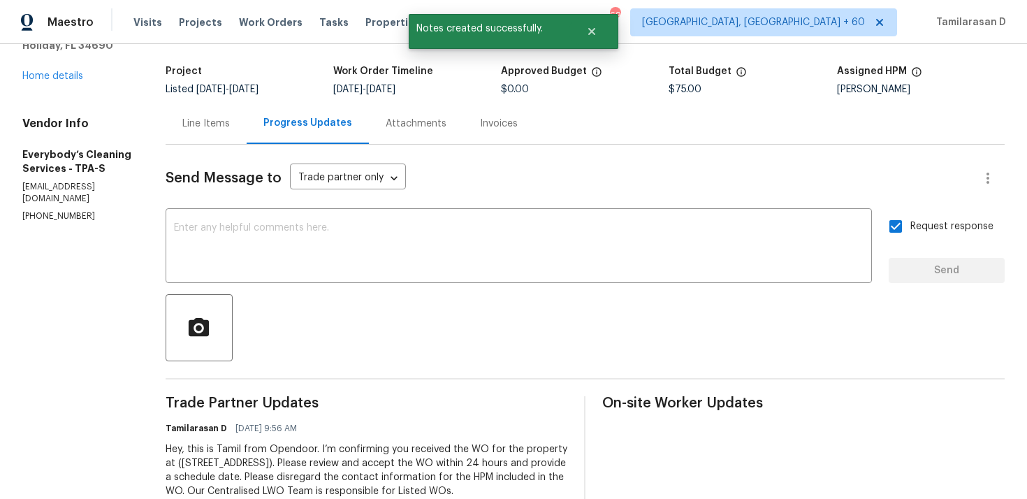
scroll to position [0, 0]
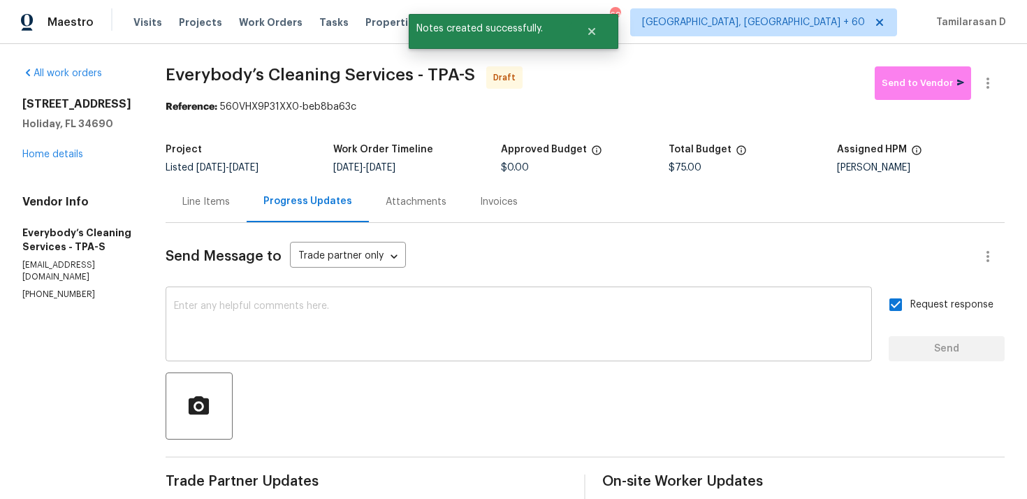
click at [348, 330] on textarea at bounding box center [519, 325] width 690 height 49
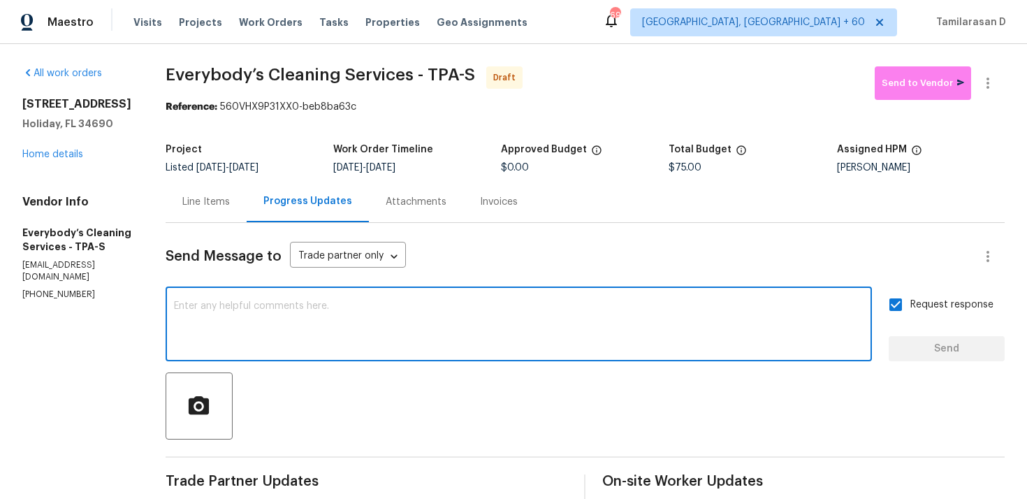
paste textarea "Attention All Work Orders must include before-photos (both close-up and wide-an…"
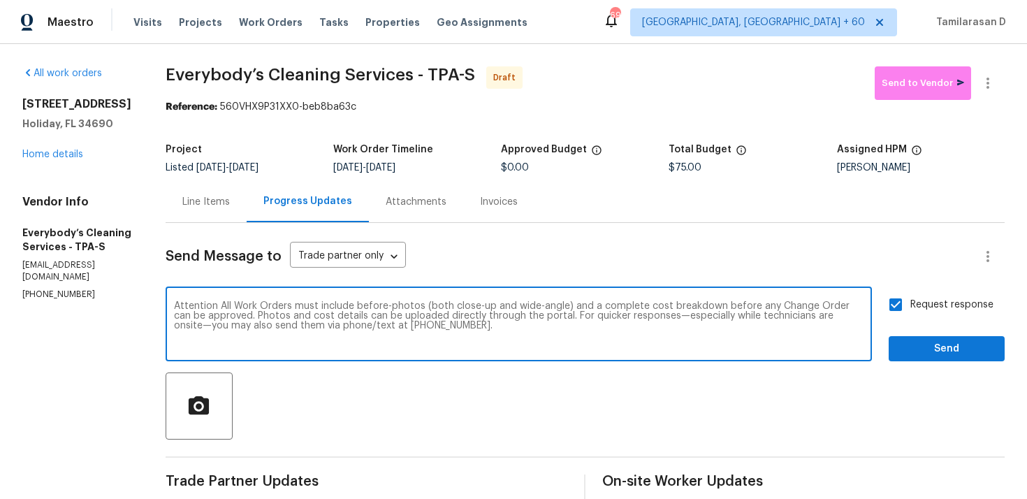
type textarea "Attention All Work Orders must include before-photos (both close-up and wide-an…"
click at [988, 349] on span "Send" at bounding box center [947, 348] width 94 height 17
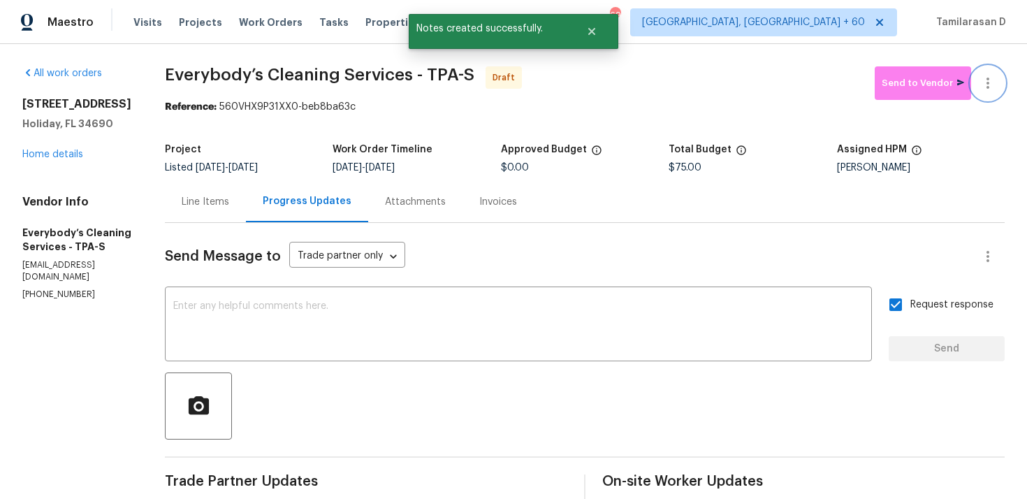
click at [984, 75] on icon "button" at bounding box center [987, 83] width 17 height 17
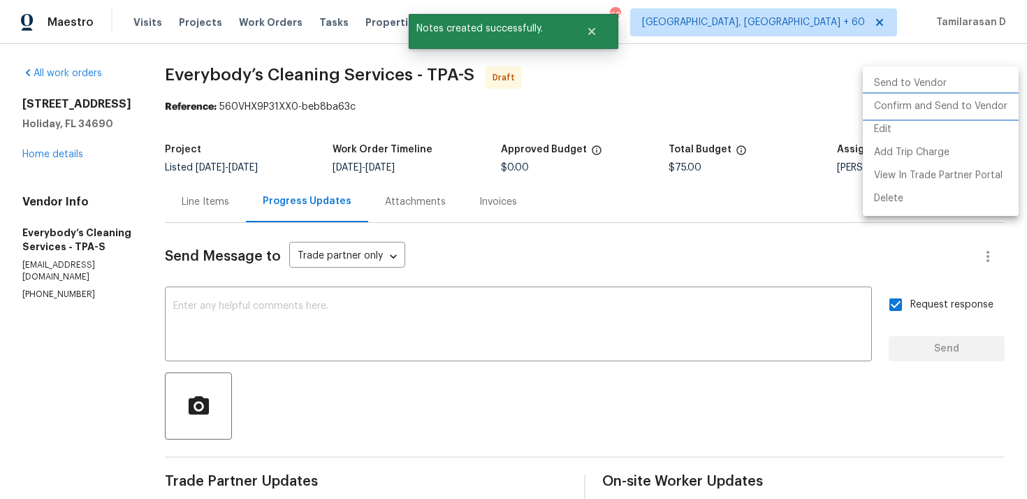
click at [906, 108] on li "Confirm and Send to Vendor" at bounding box center [941, 106] width 156 height 23
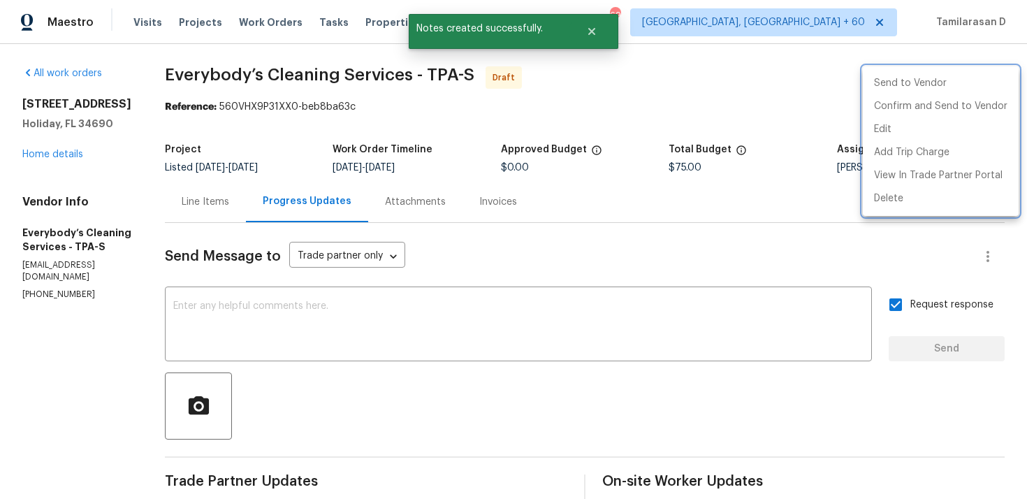
click at [687, 102] on div at bounding box center [513, 249] width 1027 height 499
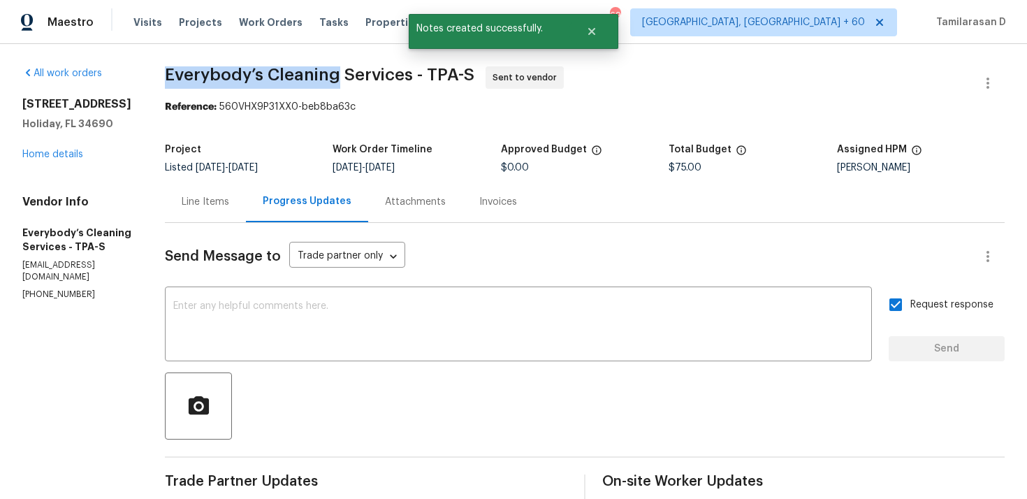
drag, startPoint x: 219, startPoint y: 74, endPoint x: 384, endPoint y: 74, distance: 164.2
click at [384, 74] on span "Everybody’s Cleaning Services - TPA-S" at bounding box center [319, 74] width 309 height 17
copy span "Everybody’s Cleaning"
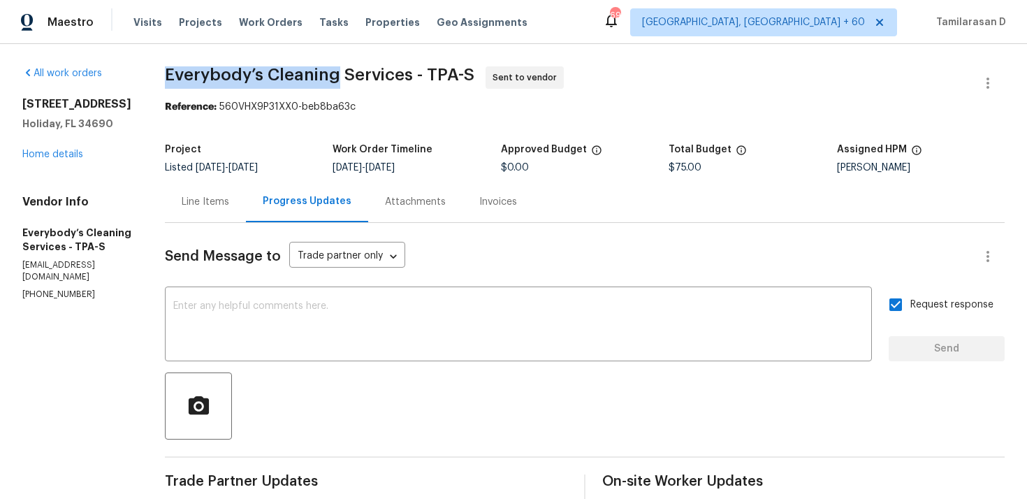
click at [199, 99] on div "All work orders 4848 Colonnade Ave Holiday, FL 34690 Home details Vendor Info E…" at bounding box center [513, 385] width 1027 height 682
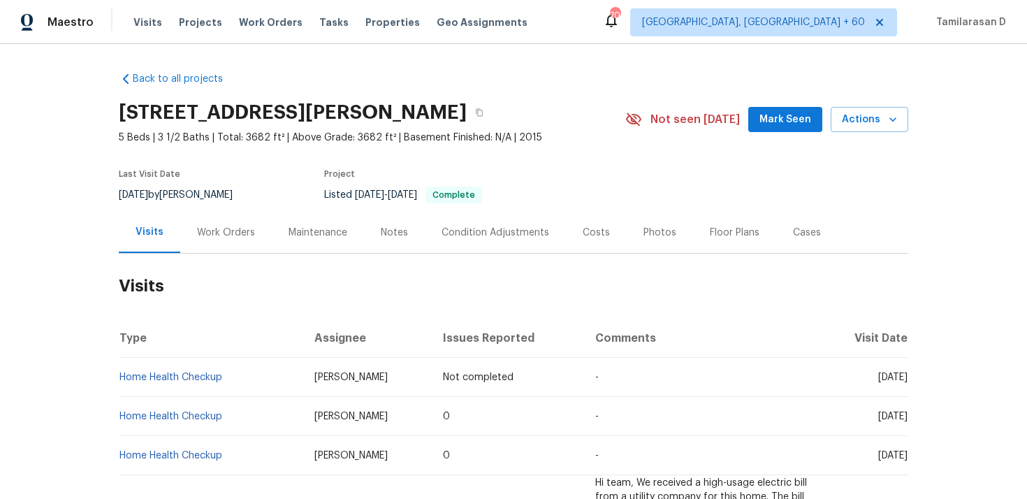
click at [231, 251] on div "Work Orders" at bounding box center [226, 232] width 92 height 41
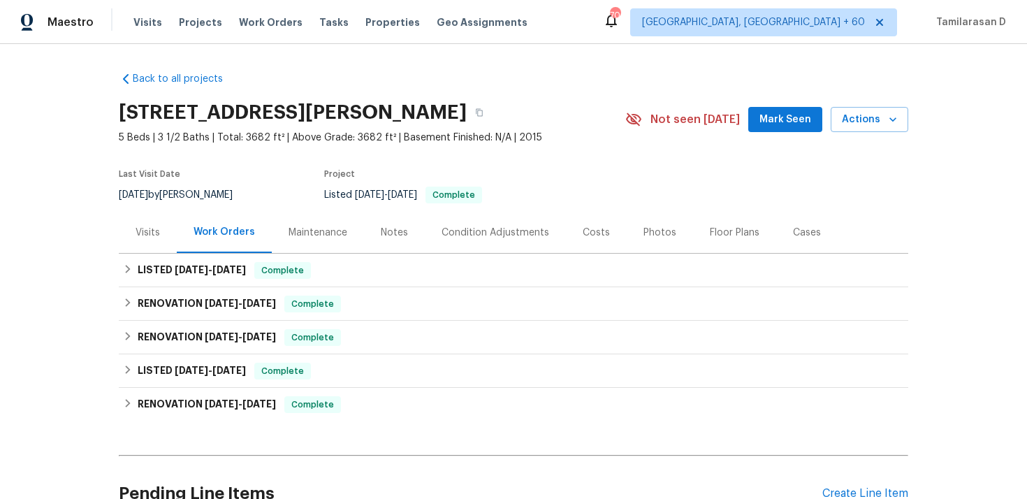
click at [168, 247] on div "Visits" at bounding box center [148, 232] width 58 height 41
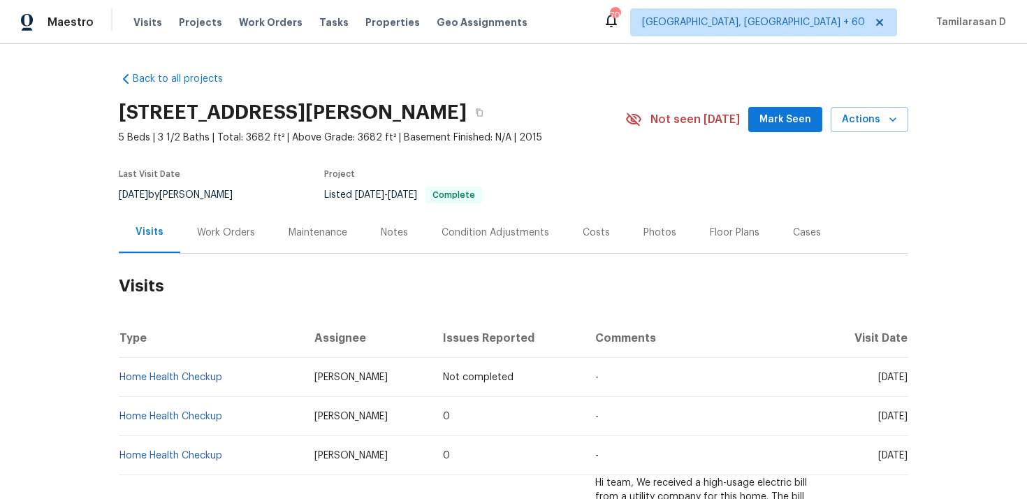
click at [162, 261] on h2 "Visits" at bounding box center [513, 286] width 789 height 65
click at [201, 227] on div "Work Orders" at bounding box center [226, 233] width 58 height 14
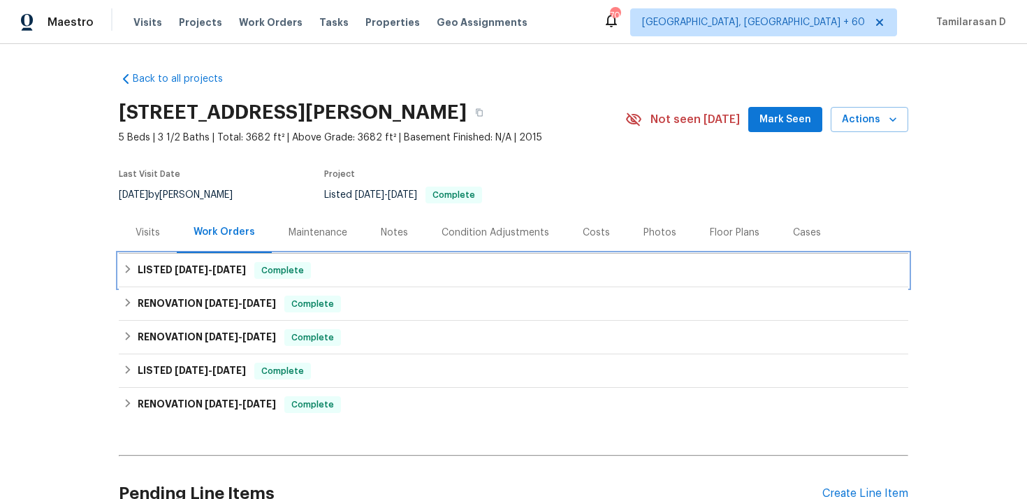
click at [158, 268] on h6 "LISTED 7/18/25 - 7/21/25" at bounding box center [192, 270] width 108 height 17
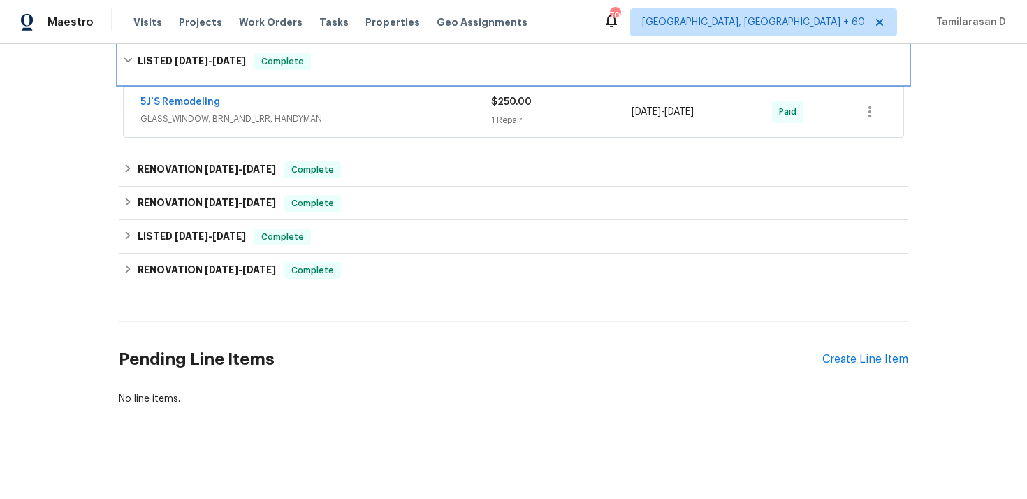
scroll to position [228, 0]
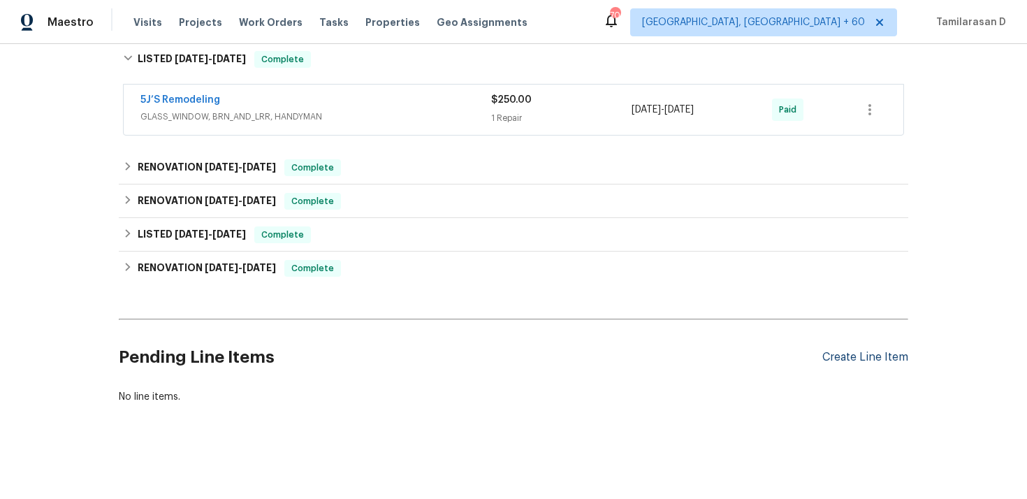
click at [861, 351] on div "Create Line Item" at bounding box center [865, 357] width 86 height 13
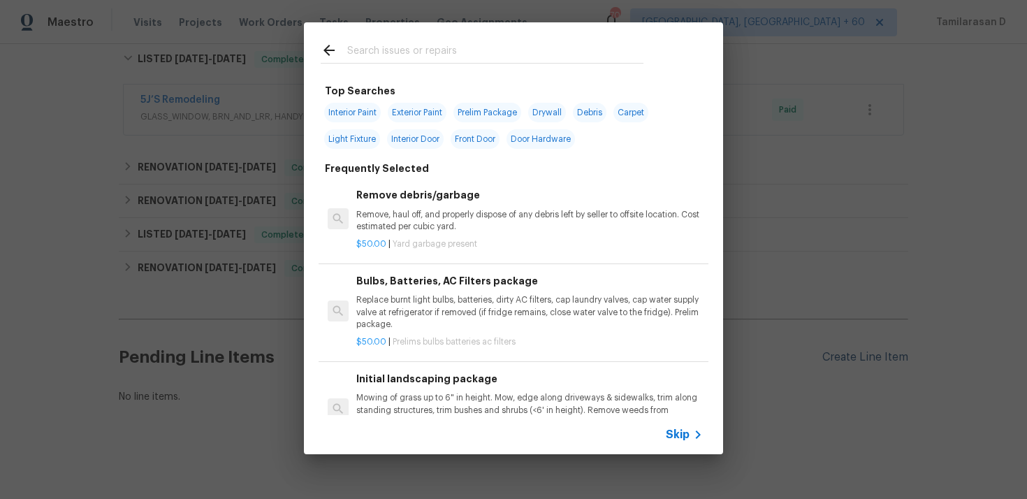
click at [861, 351] on div "Top Searches Interior Paint Exterior Paint Prelim Package Drywall Debris Carpet…" at bounding box center [513, 238] width 1027 height 476
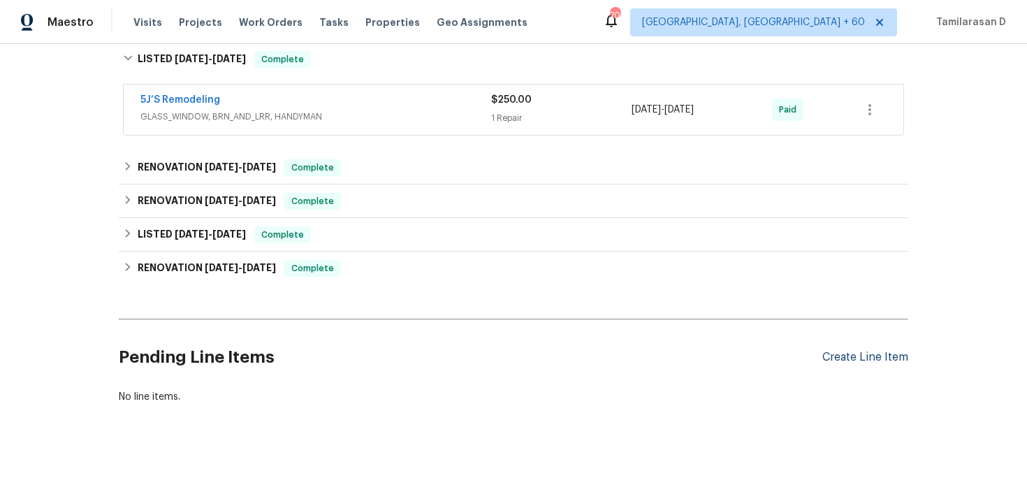
click at [870, 351] on div "Create Line Item" at bounding box center [865, 357] width 86 height 13
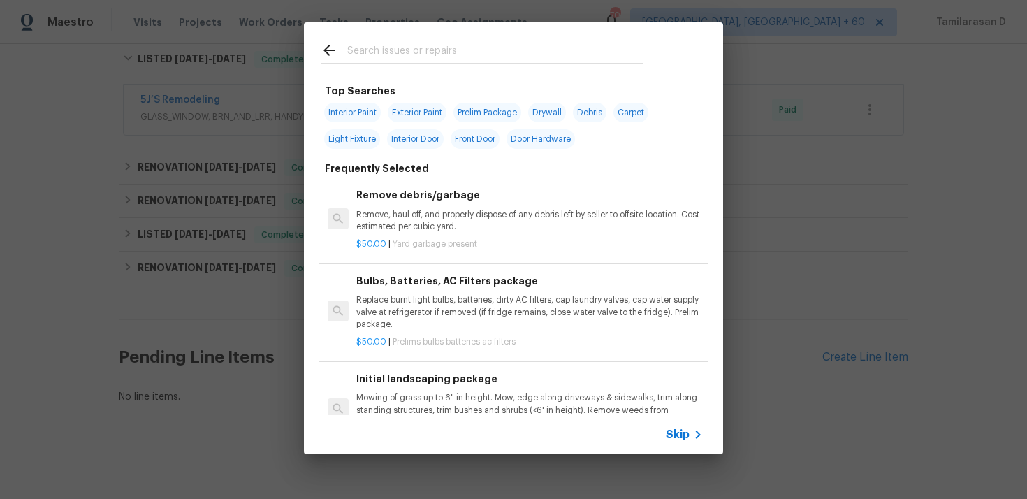
click at [687, 432] on span "Skip" at bounding box center [678, 435] width 24 height 14
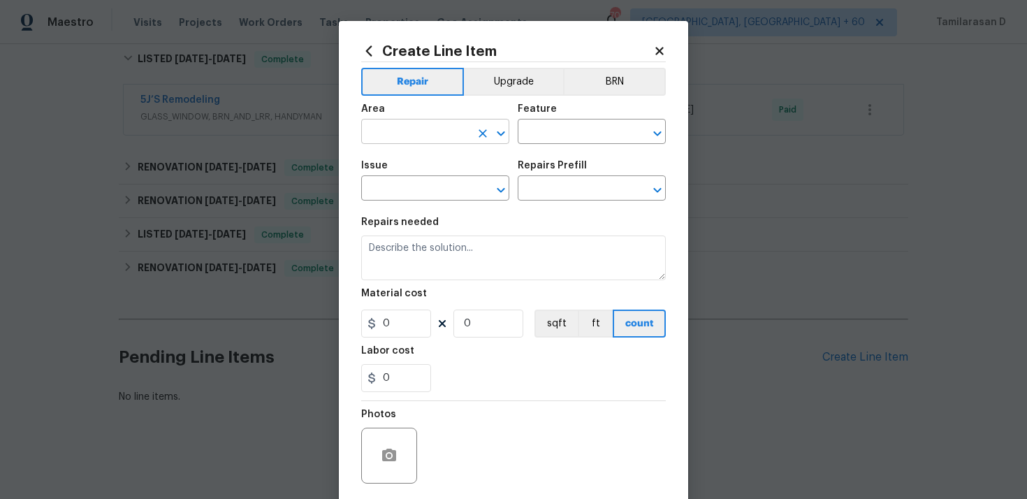
click at [406, 143] on input "text" at bounding box center [415, 133] width 109 height 22
click at [395, 178] on li "Interior Overall" at bounding box center [435, 187] width 148 height 23
type input "Interior Overall"
click at [530, 142] on input "text" at bounding box center [572, 133] width 109 height 22
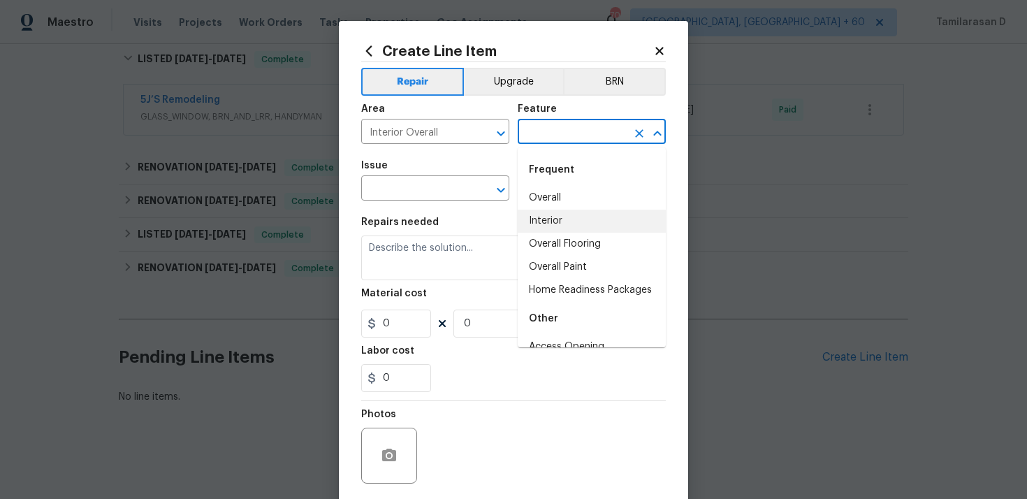
click at [555, 216] on li "Interior" at bounding box center [592, 221] width 148 height 23
type input "Interior"
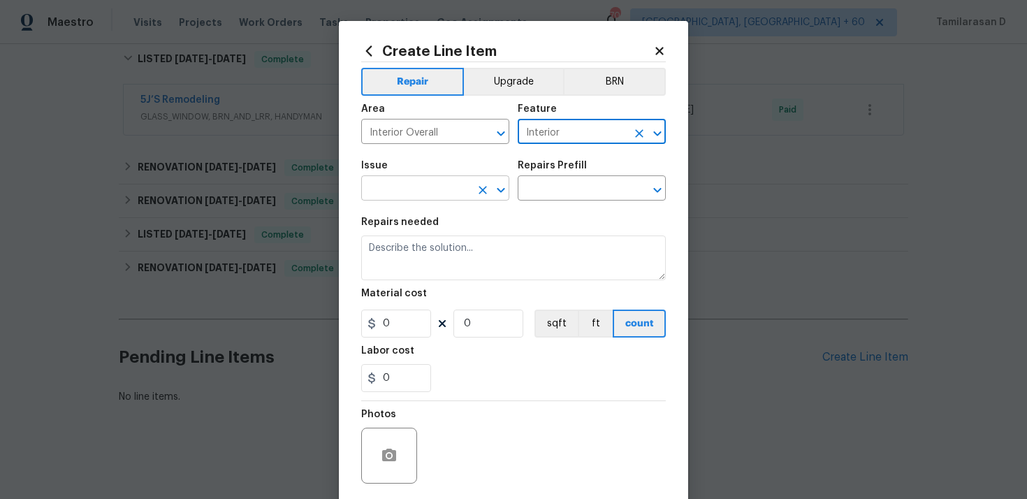
click at [424, 183] on input "text" at bounding box center [415, 190] width 109 height 22
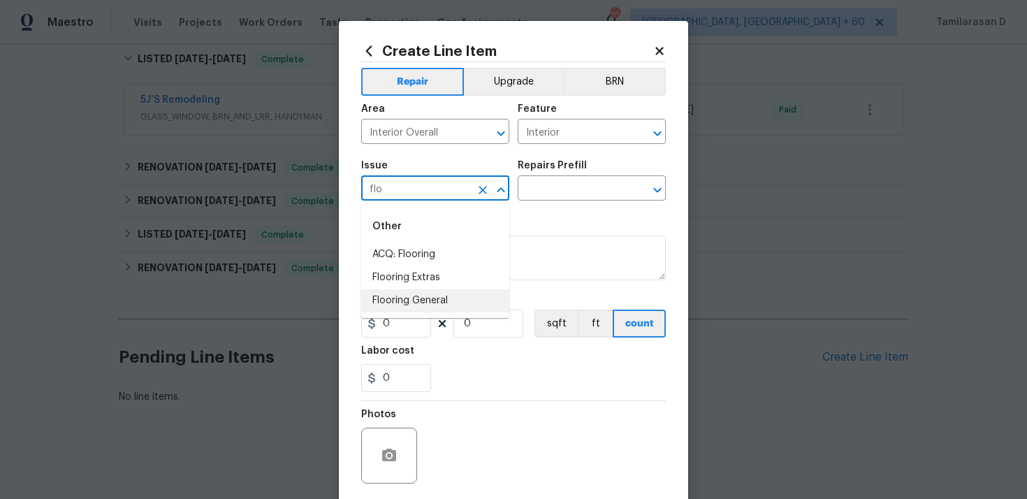
click at [437, 299] on li "Flooring General" at bounding box center [435, 300] width 148 height 23
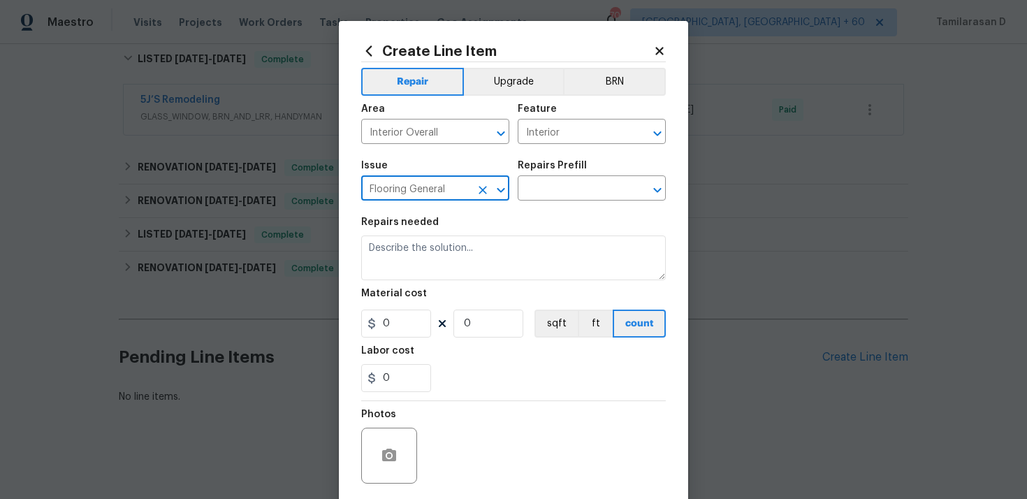
type input "Flooring General"
click at [555, 175] on div "Repairs Prefill" at bounding box center [592, 170] width 148 height 18
click at [553, 186] on input "text" at bounding box center [572, 190] width 109 height 22
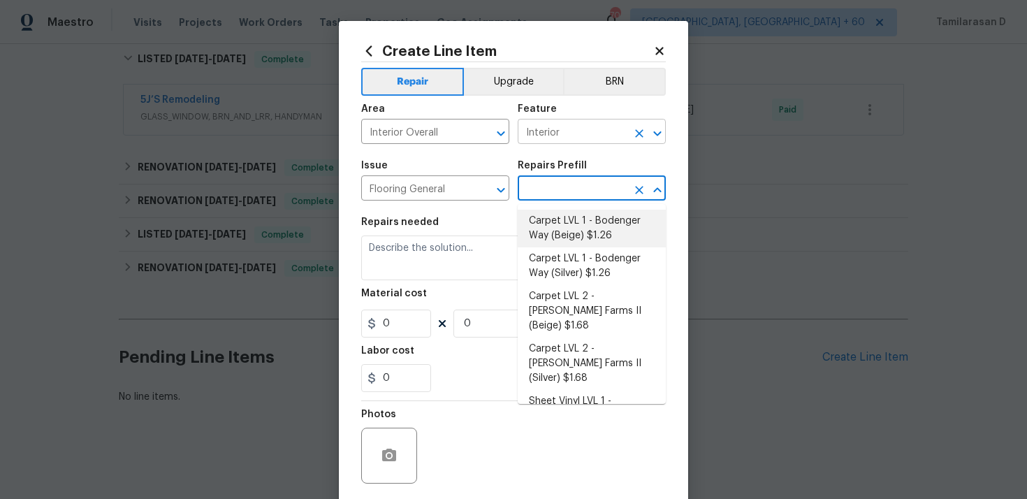
click at [565, 136] on input "Interior" at bounding box center [572, 133] width 109 height 22
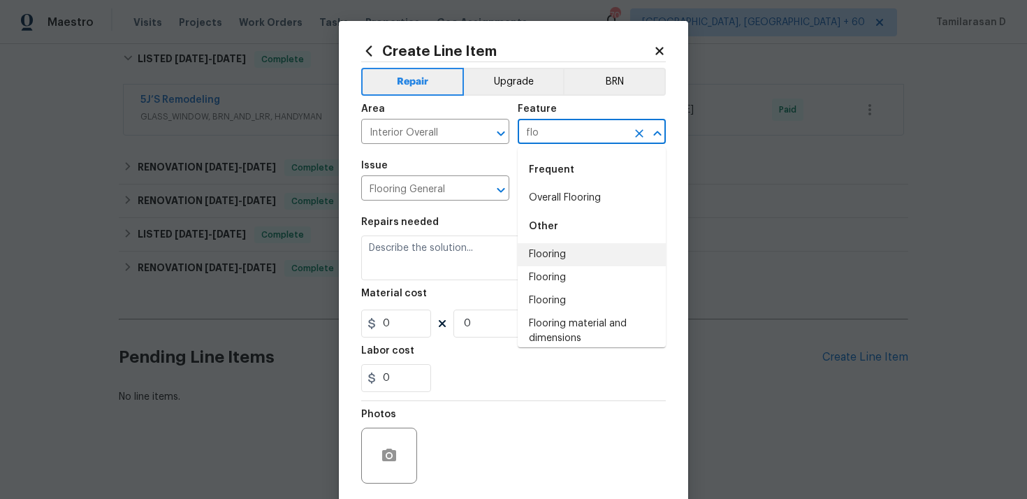
click at [560, 265] on li "Flooring" at bounding box center [592, 254] width 148 height 23
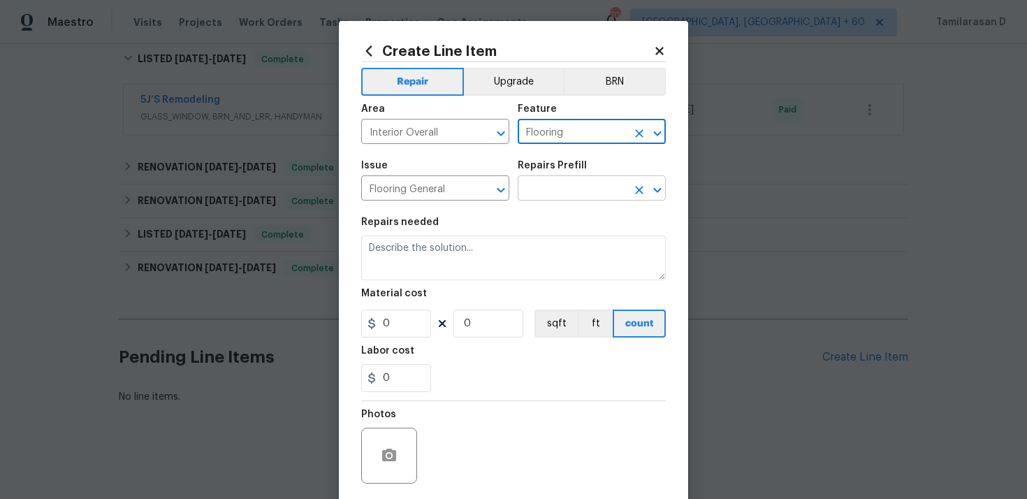
type input "Flooring"
click at [534, 188] on input "text" at bounding box center [572, 190] width 109 height 22
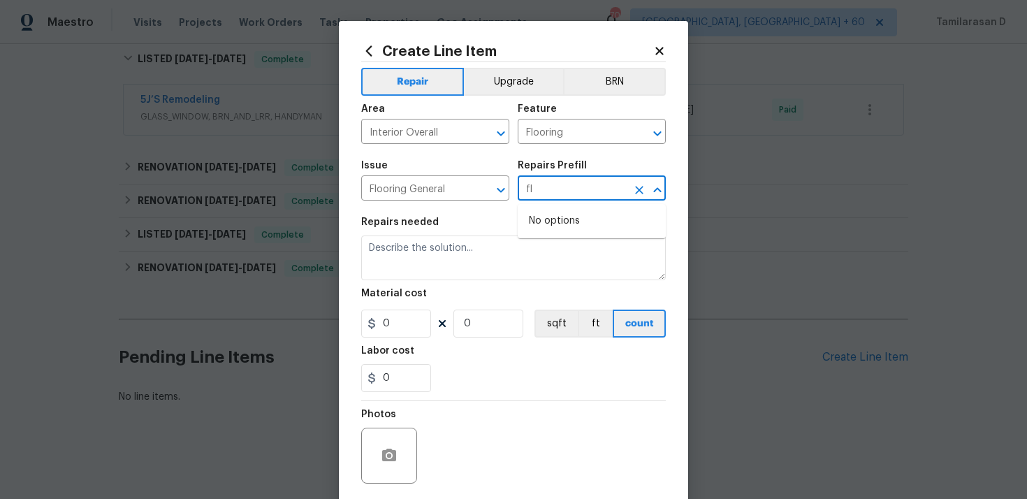
type input "f"
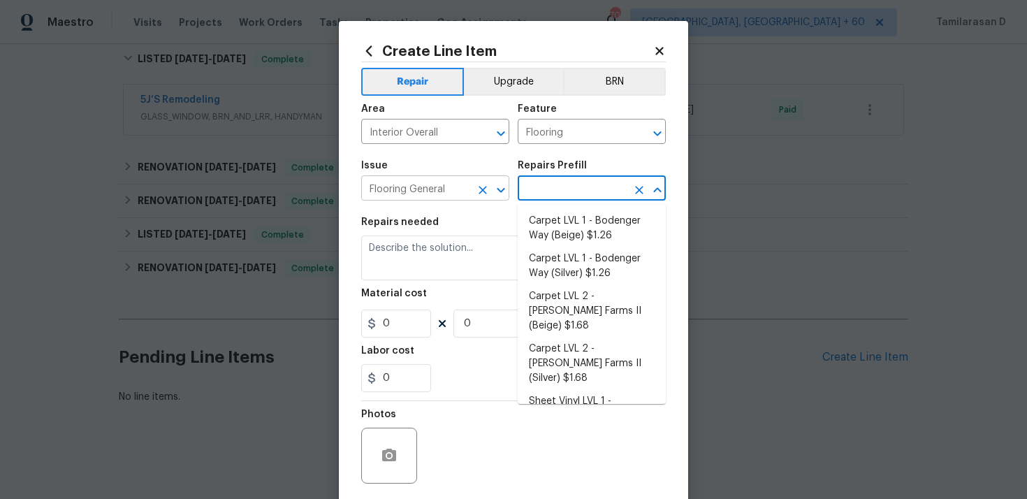
click at [477, 188] on icon "Clear" at bounding box center [483, 190] width 14 height 14
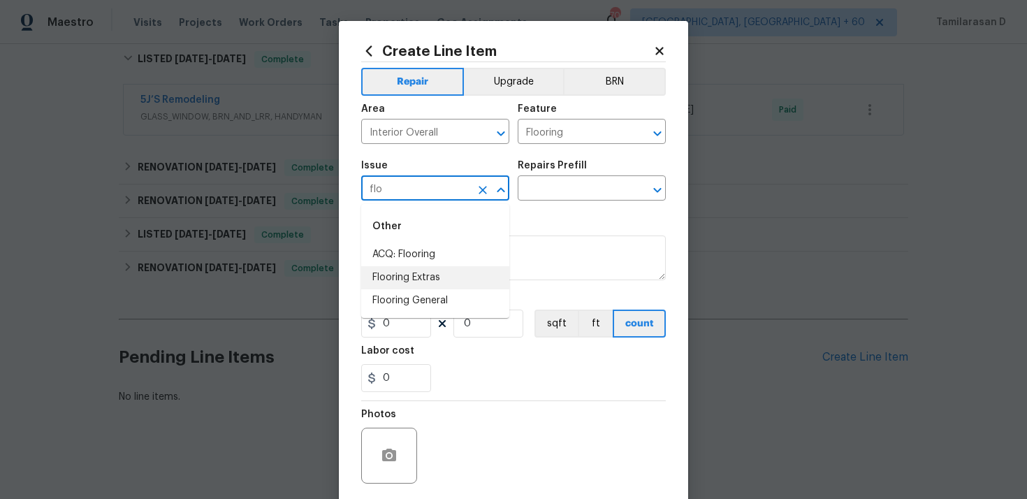
click at [428, 274] on li "Flooring Extras" at bounding box center [435, 277] width 148 height 23
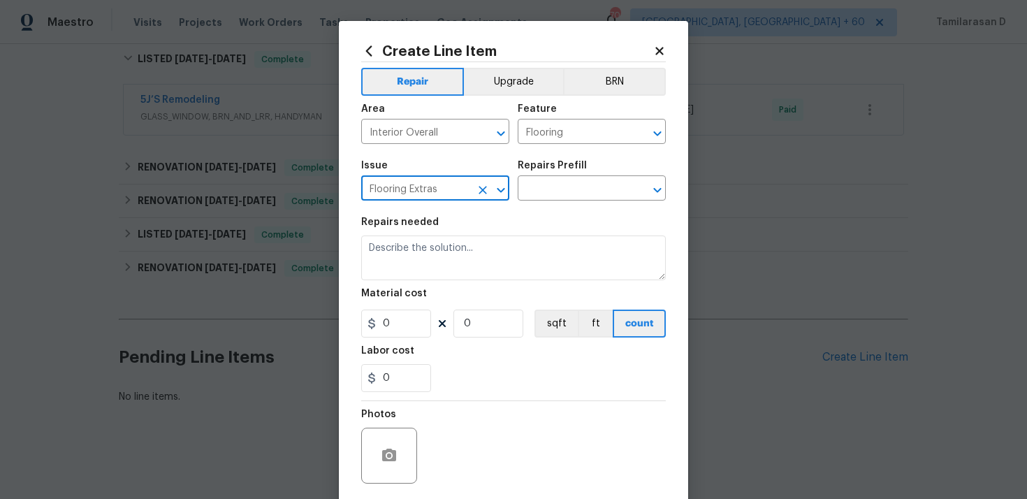
type input "Flooring Extras"
click at [539, 201] on div "Issue Flooring Extras ​ Repairs Prefill ​" at bounding box center [513, 180] width 305 height 57
click at [555, 191] on input "text" at bounding box center [572, 190] width 109 height 22
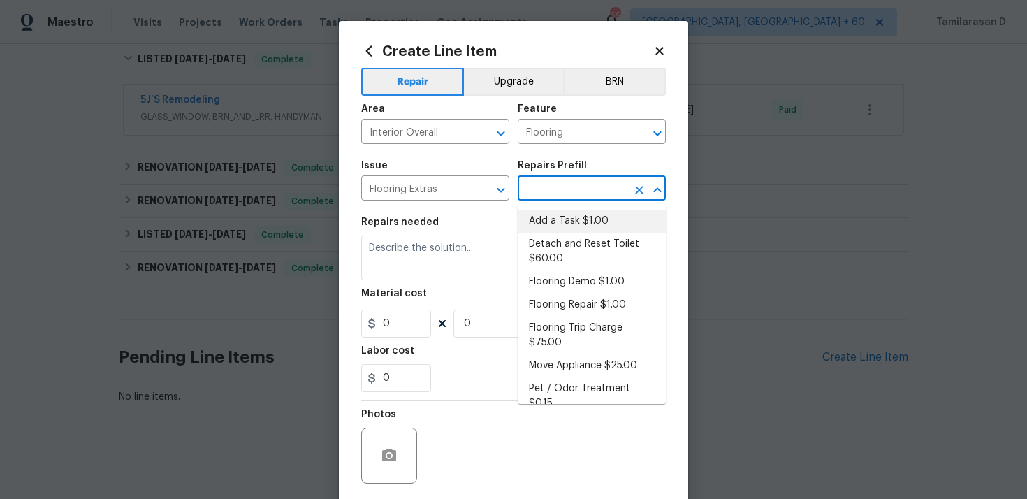
click at [558, 216] on li "Add a Task $1.00" at bounding box center [592, 221] width 148 height 23
type input "Overall Flooring"
type input "Add a Task $1.00"
type textarea "HPM to detail"
type input "1"
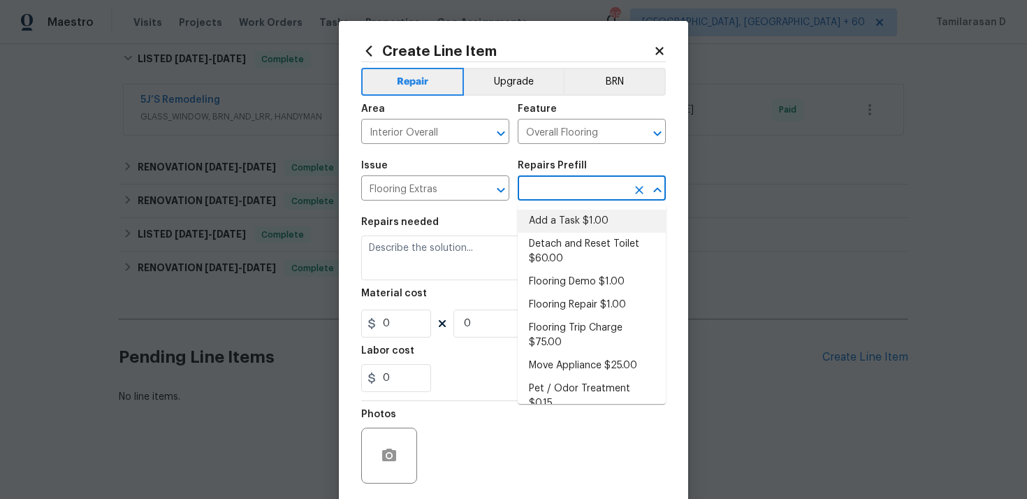
type input "1"
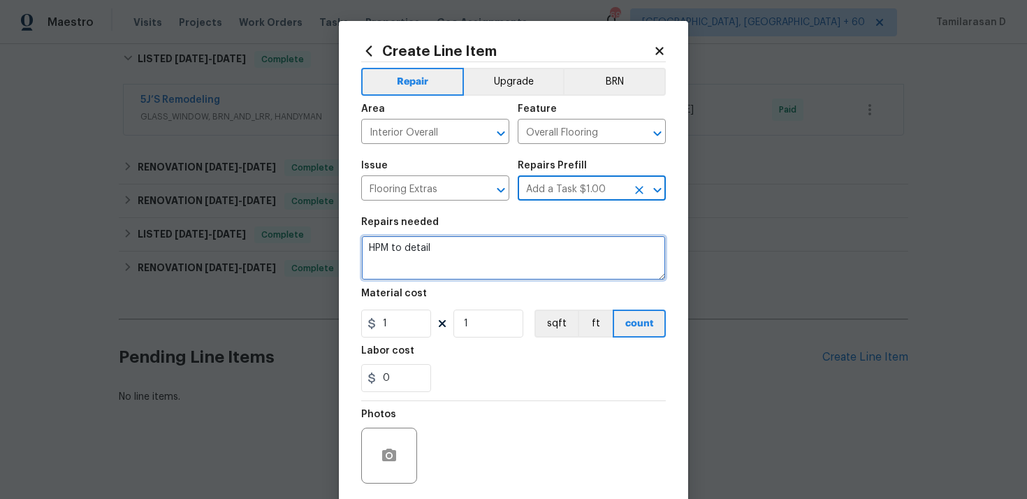
click at [445, 255] on textarea "HPM to detail" at bounding box center [513, 257] width 305 height 45
paste textarea "Received feedback - Kitchen area flooring. Damaged by back door and fridge. - P…"
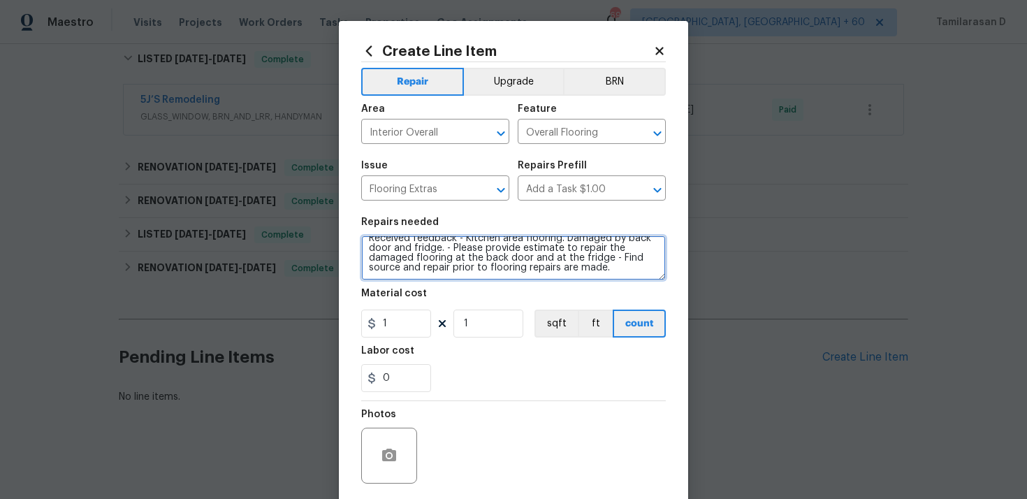
scroll to position [0, 0]
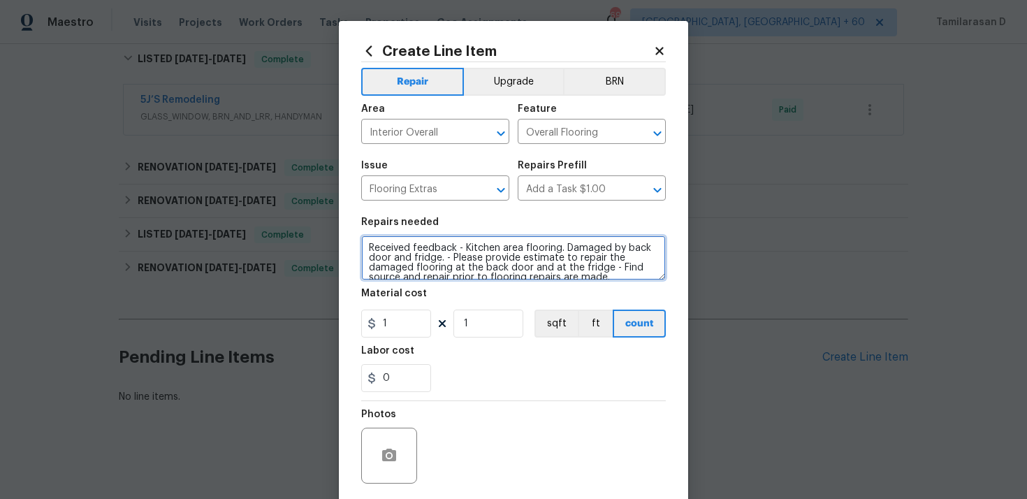
type textarea "Received feedback - Kitchen area flooring. Damaged by back door and fridge. - P…"
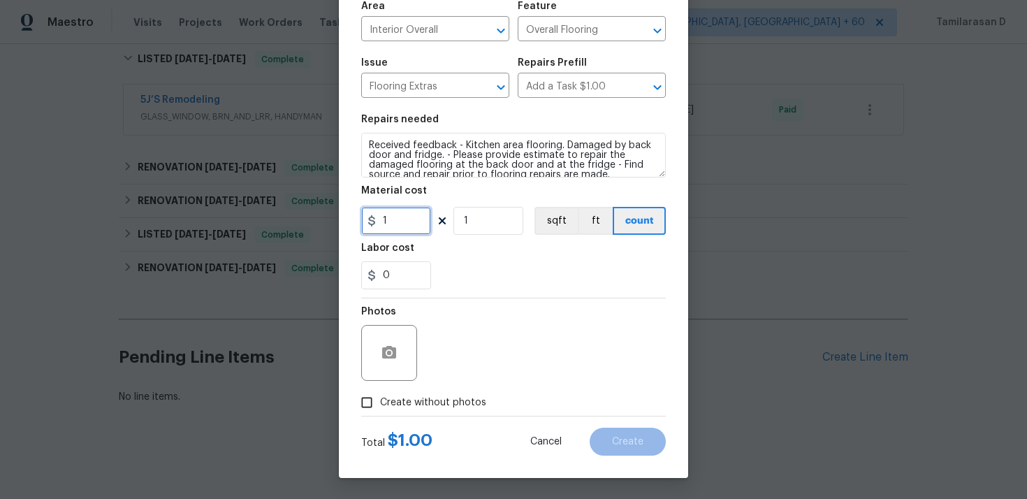
click at [391, 228] on input "1" at bounding box center [396, 221] width 70 height 28
type input "75"
click at [491, 327] on div "Photos" at bounding box center [513, 343] width 305 height 91
click at [369, 397] on input "Create without photos" at bounding box center [366, 402] width 27 height 27
checkbox input "true"
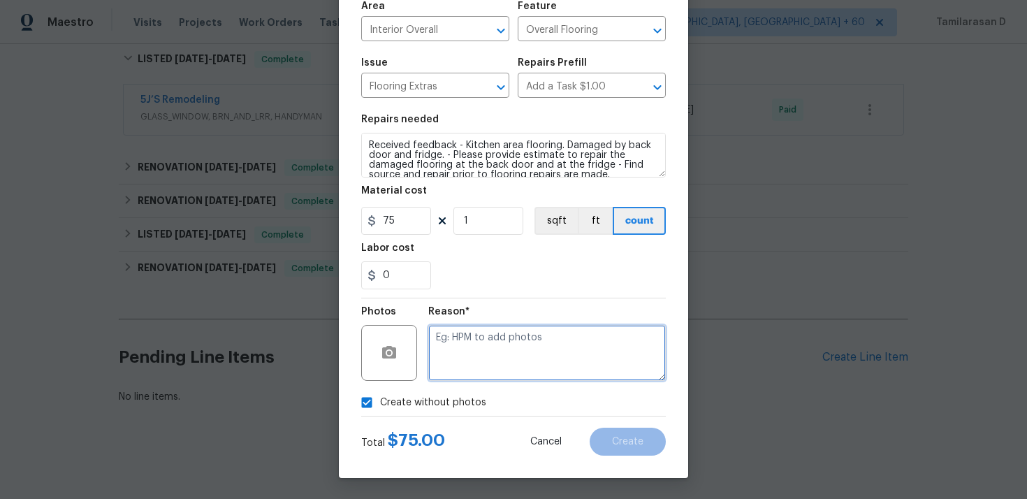
click at [434, 358] on textarea at bounding box center [547, 353] width 238 height 56
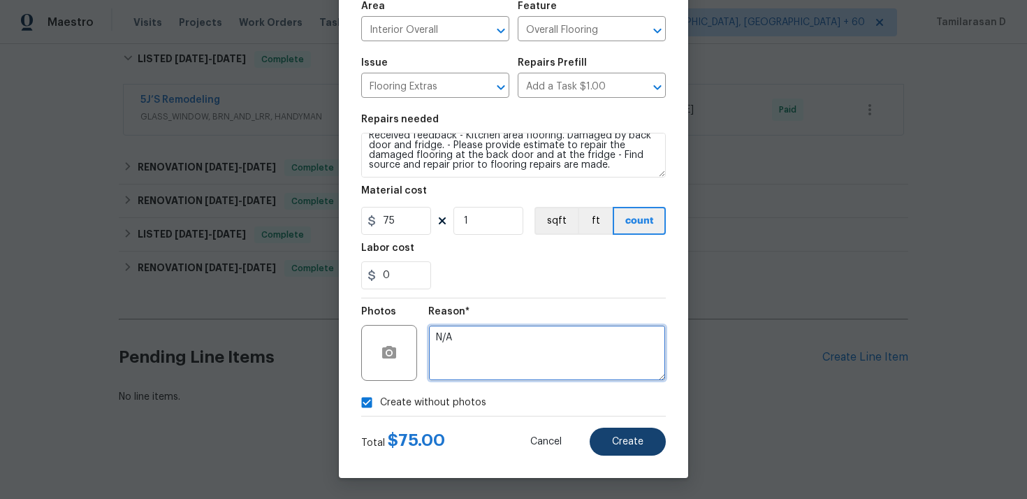
type textarea "N/A"
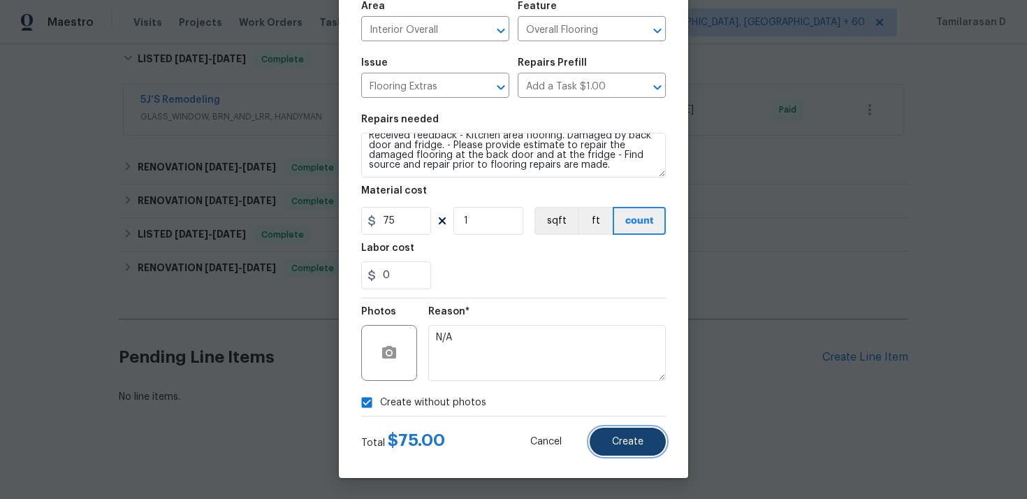
click at [634, 442] on span "Create" at bounding box center [627, 442] width 31 height 10
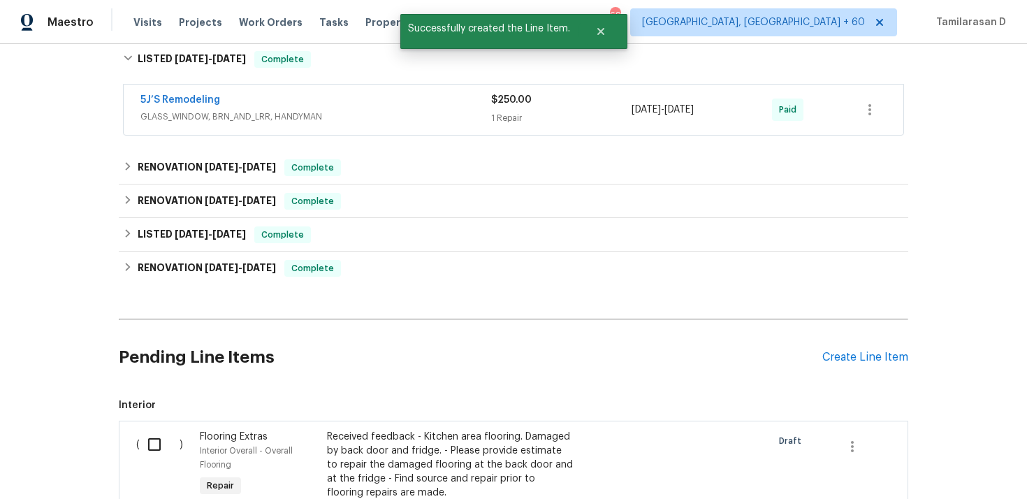
click at [152, 448] on input "checkbox" at bounding box center [160, 444] width 40 height 29
checkbox input "true"
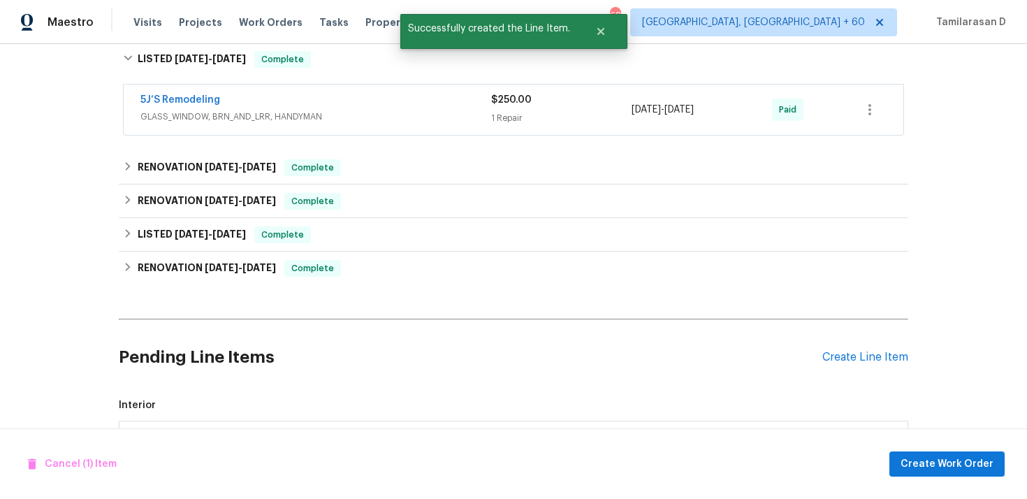
scroll to position [392, 0]
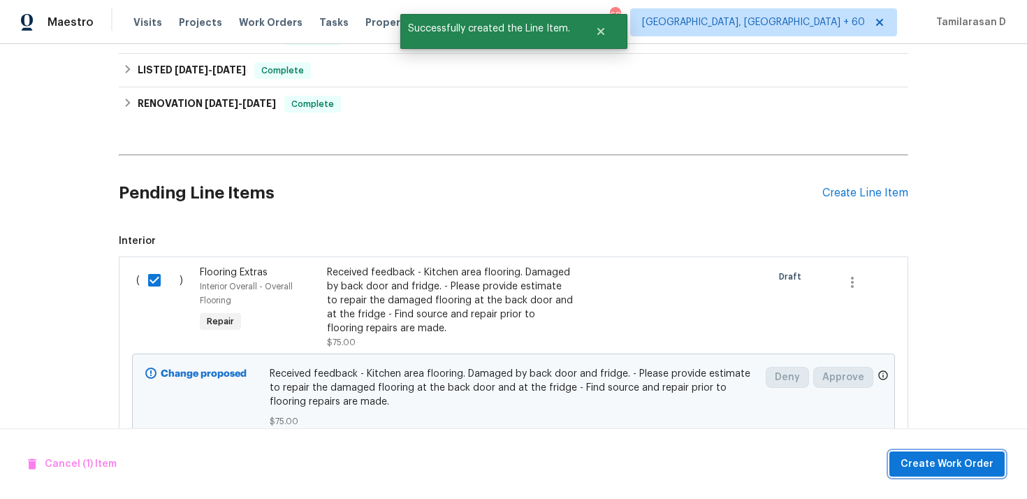
click at [931, 467] on span "Create Work Order" at bounding box center [946, 463] width 93 height 17
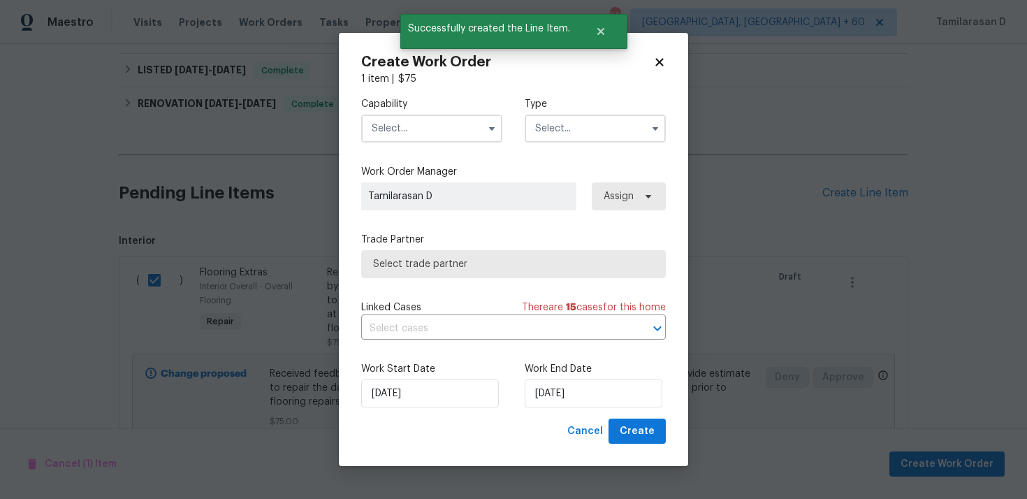
click at [611, 132] on input "text" at bounding box center [595, 129] width 141 height 28
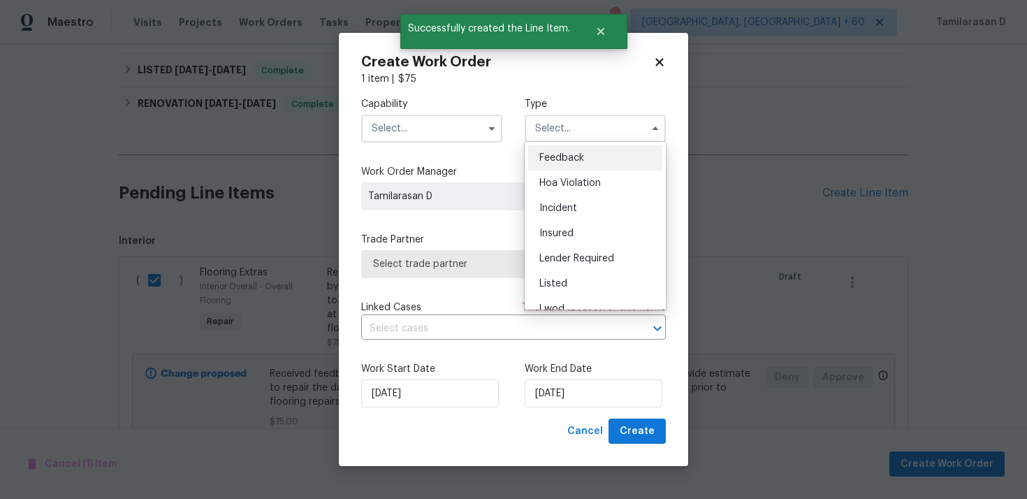
click at [557, 149] on div "Feedback" at bounding box center [595, 157] width 134 height 25
type input "Feedback"
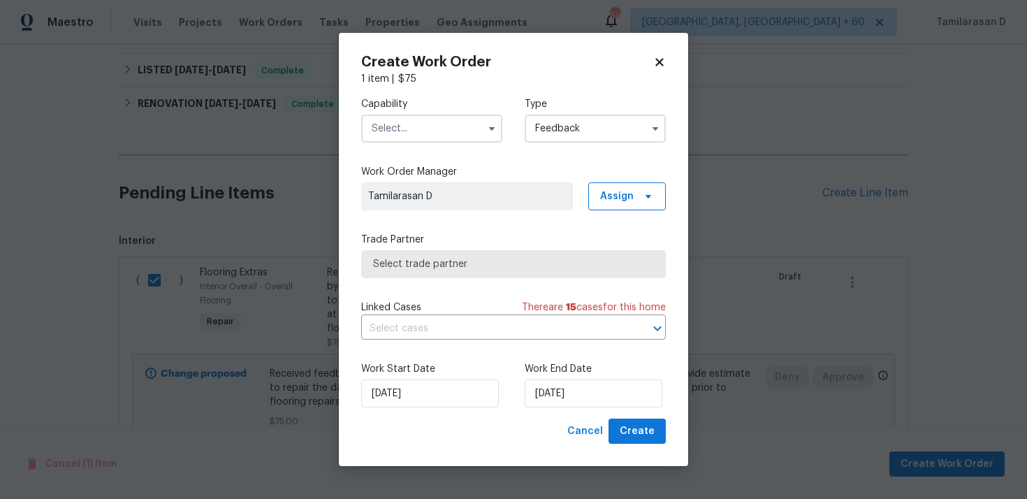
click at [450, 141] on input "text" at bounding box center [431, 129] width 141 height 28
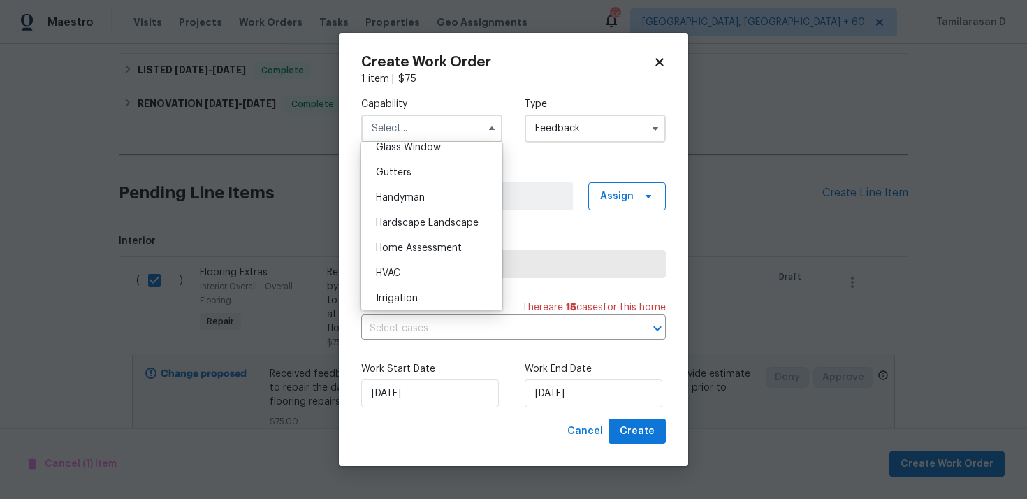
scroll to position [752, 0]
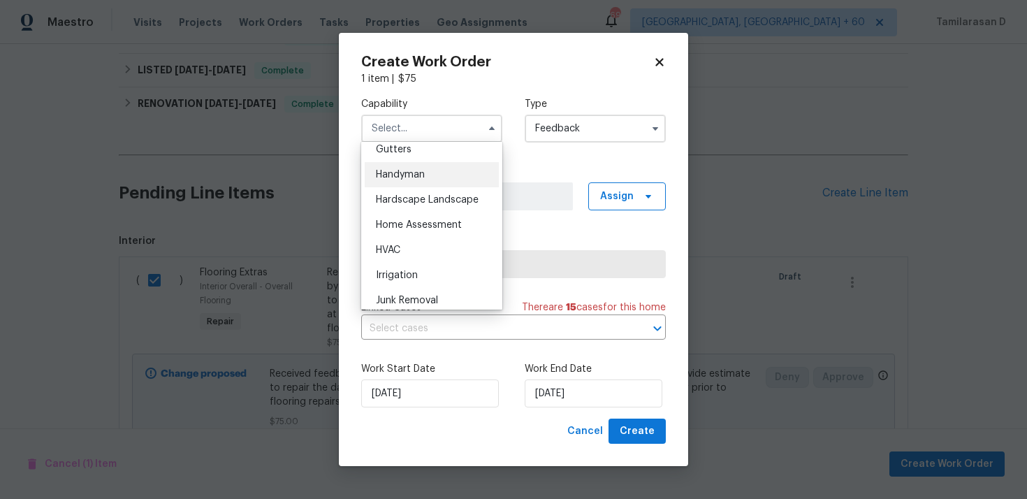
click at [394, 182] on div "Handyman" at bounding box center [432, 174] width 134 height 25
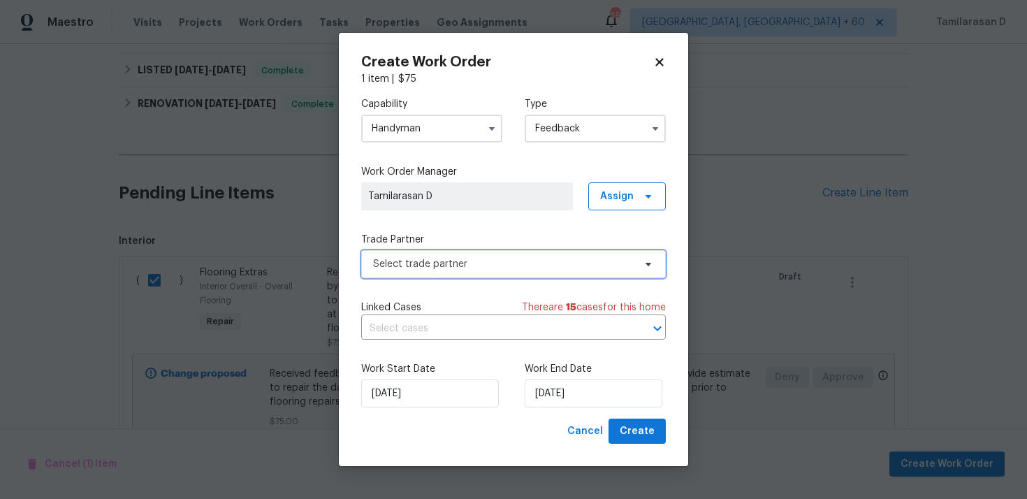
click at [431, 266] on span "Select trade partner" at bounding box center [503, 264] width 261 height 14
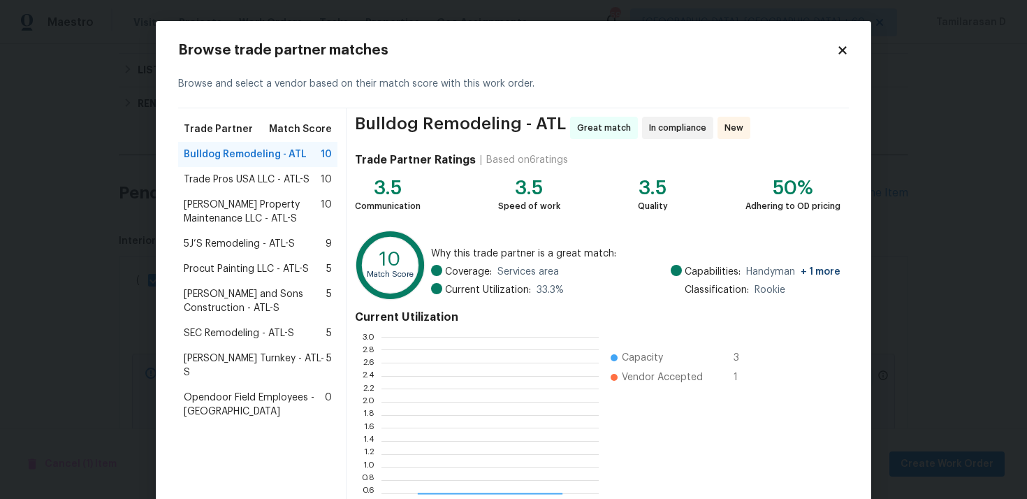
scroll to position [196, 217]
click at [277, 183] on span "Trade Pros USA LLC - ATL-S" at bounding box center [247, 180] width 126 height 14
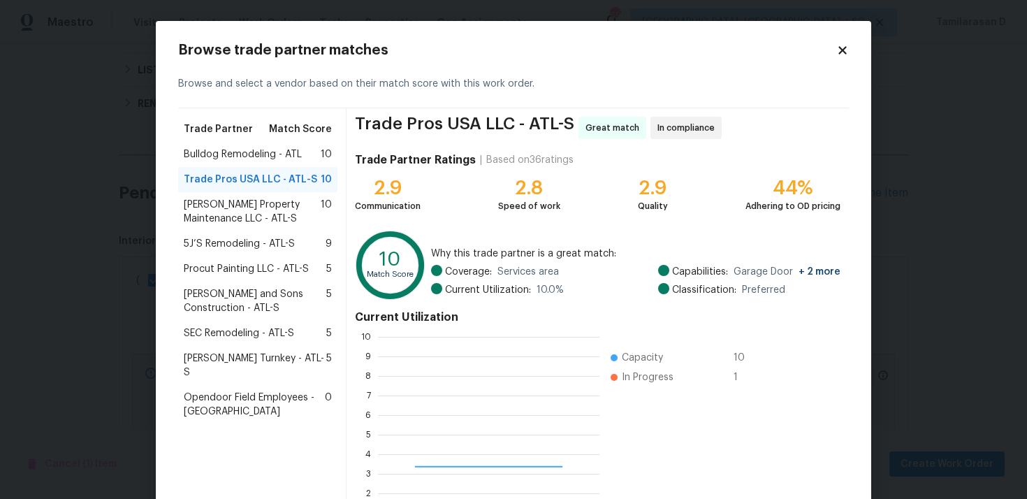
scroll to position [196, 221]
click at [214, 198] on span "Glen Property Maintenance LLC - ATL-S" at bounding box center [252, 212] width 137 height 28
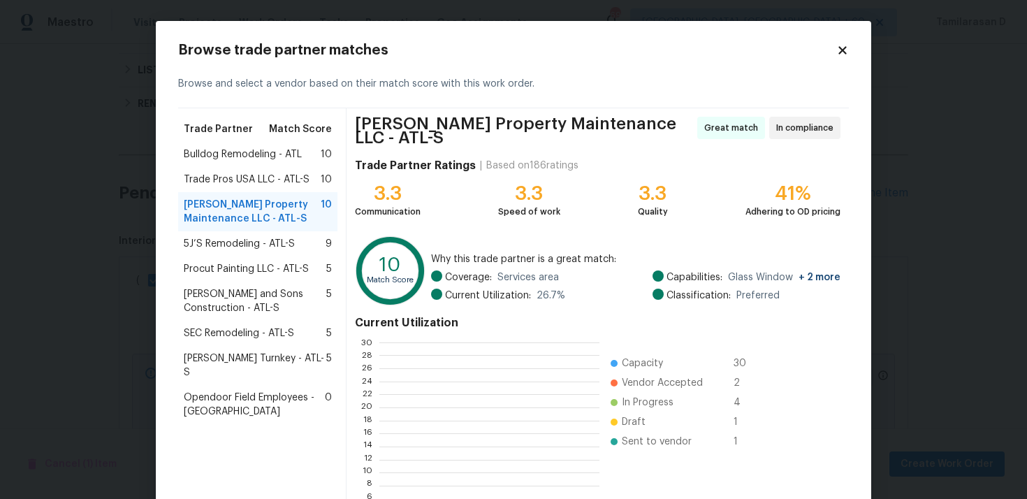
scroll to position [196, 219]
click at [225, 241] on span "5J’S Remodeling - ATL-S" at bounding box center [239, 244] width 111 height 14
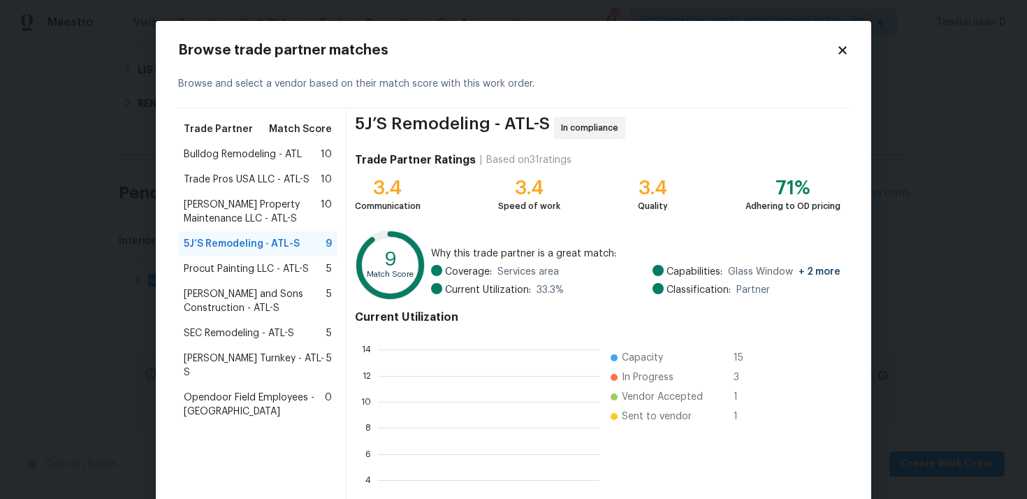
scroll to position [196, 221]
click at [218, 270] on span "Procut Painting LLC - ATL-S" at bounding box center [246, 269] width 125 height 14
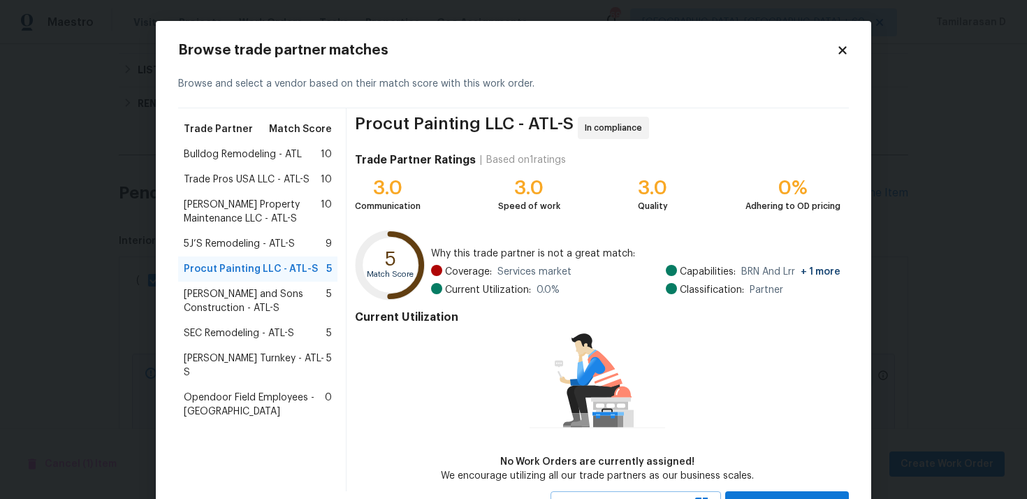
click at [199, 298] on span "Reyes and Sons Construction - ATL-S" at bounding box center [255, 301] width 143 height 28
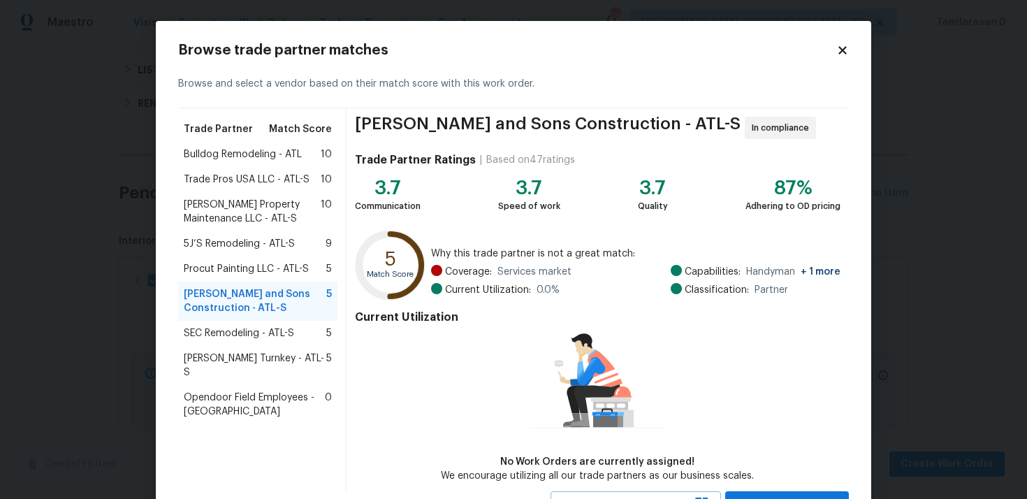
click at [239, 336] on span "SEC Remodeling - ATL-S" at bounding box center [239, 333] width 110 height 14
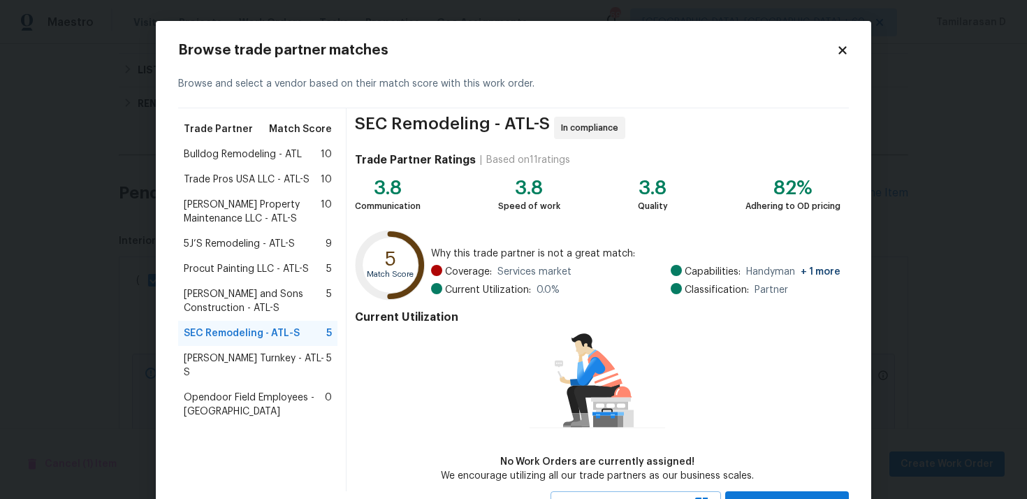
click at [246, 346] on div "Davis Turnkey - ATL-S 5" at bounding box center [257, 365] width 159 height 39
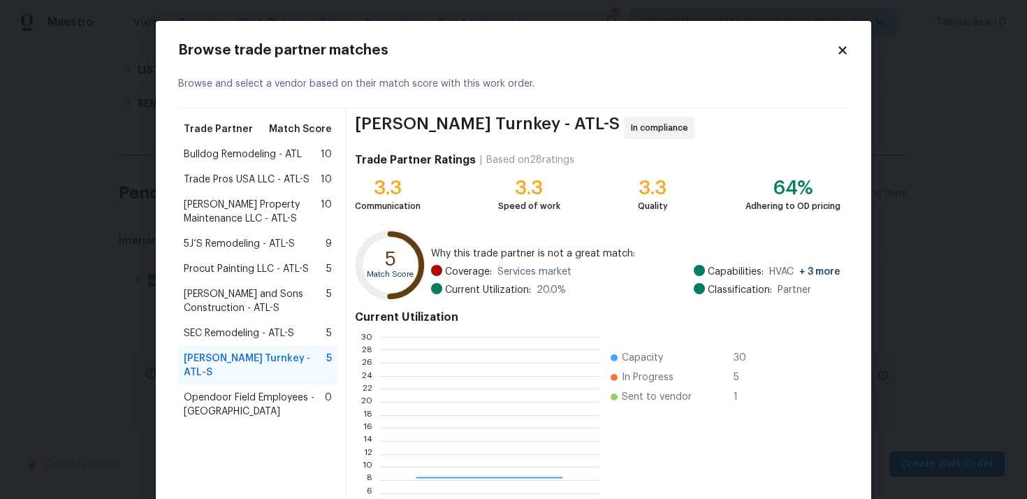
scroll to position [196, 219]
click at [211, 393] on span "Opendoor Field Employees - Atlanta" at bounding box center [254, 405] width 141 height 28
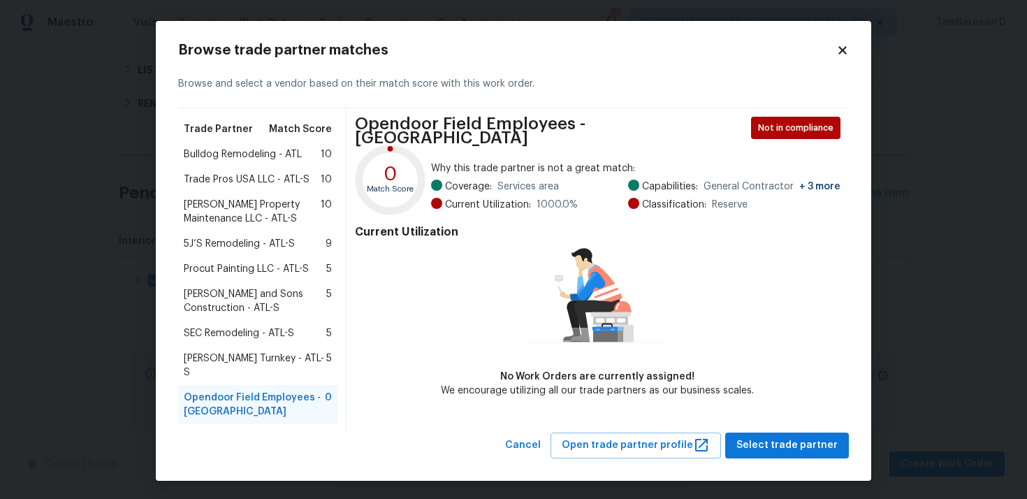
click at [840, 49] on div "Browse trade partner matches" at bounding box center [513, 50] width 671 height 14
click at [840, 54] on icon at bounding box center [842, 50] width 8 height 8
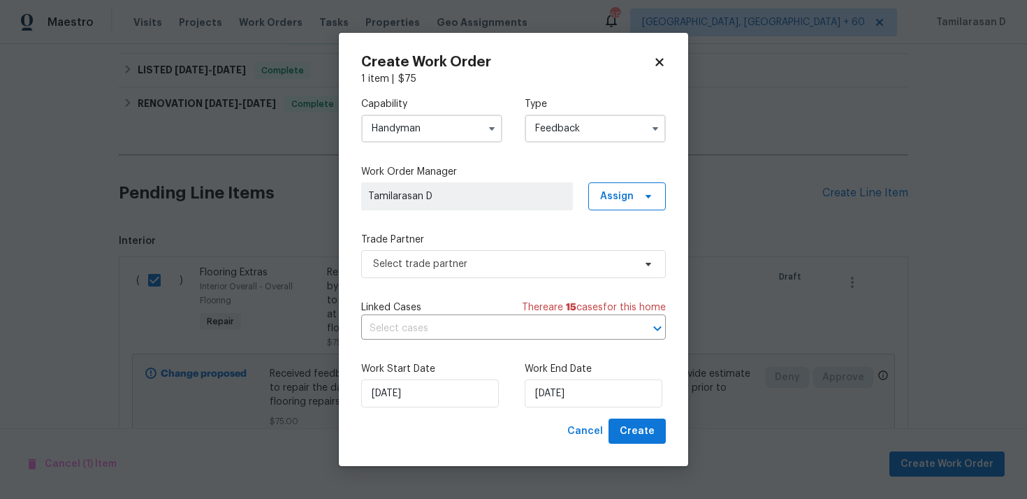
click at [437, 140] on input "Handyman" at bounding box center [431, 129] width 141 height 28
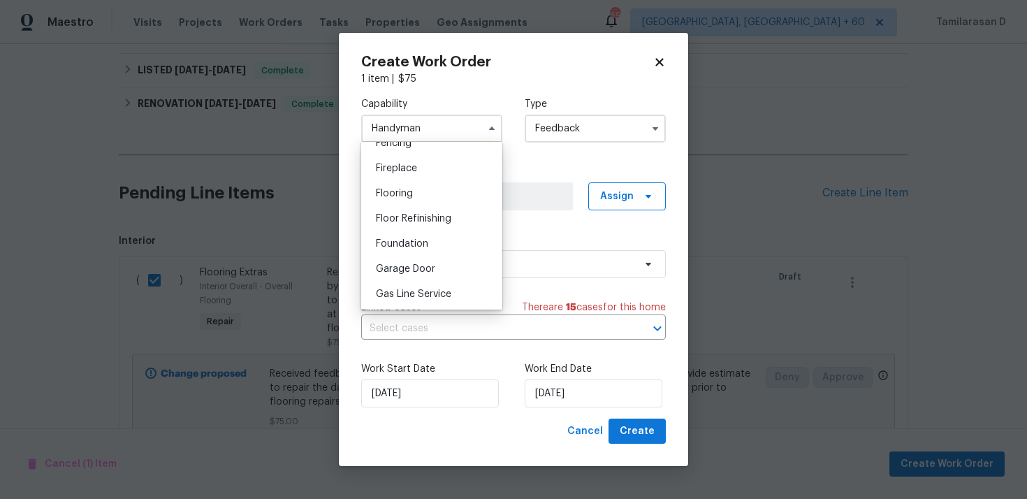
scroll to position [442, 0]
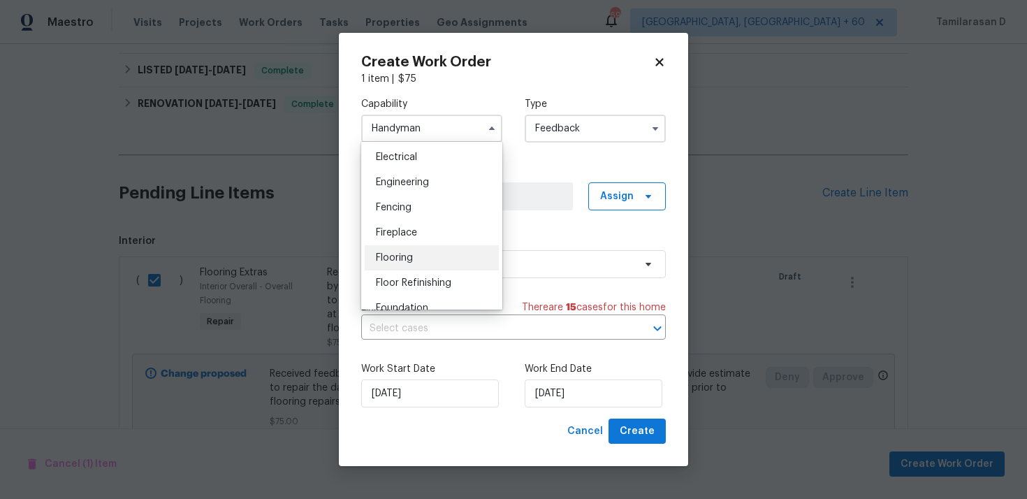
click at [389, 265] on div "Flooring" at bounding box center [432, 257] width 134 height 25
type input "Flooring"
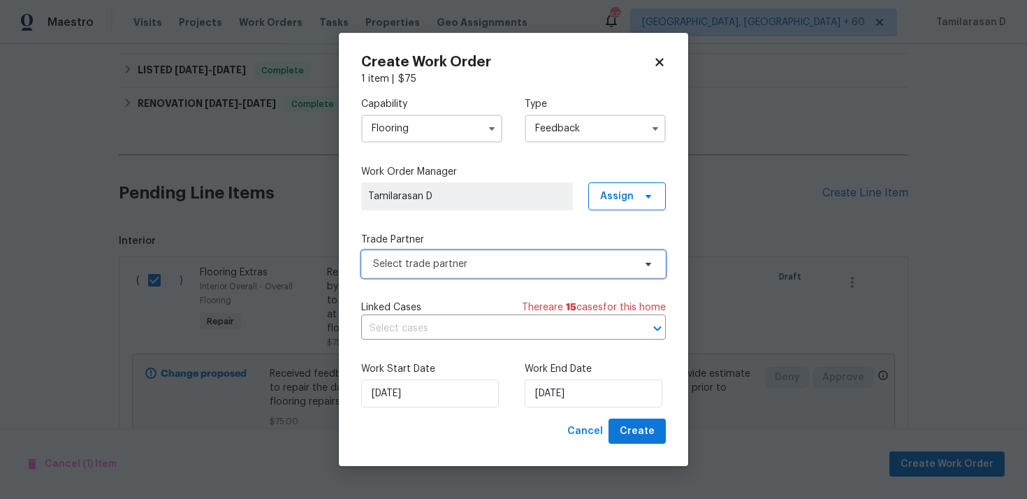
click at [444, 269] on span "Select trade partner" at bounding box center [503, 264] width 261 height 14
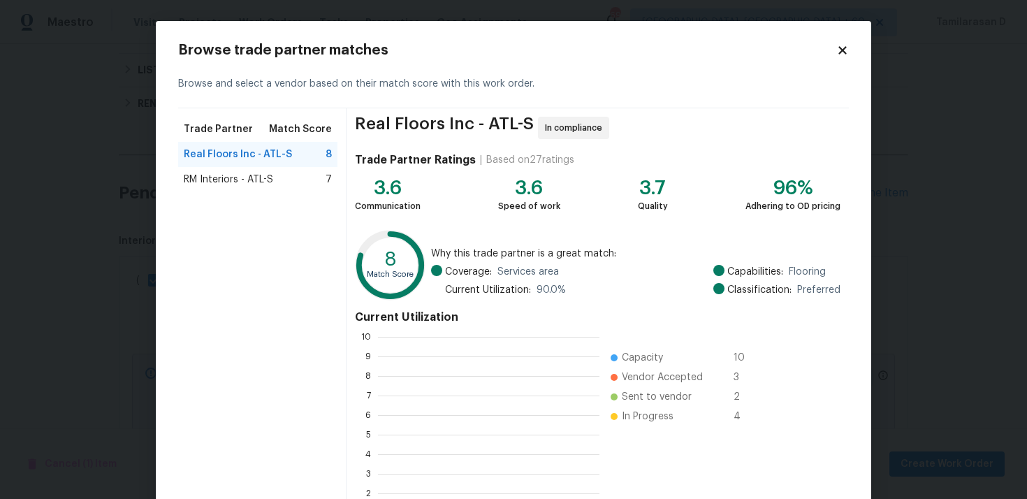
scroll to position [196, 221]
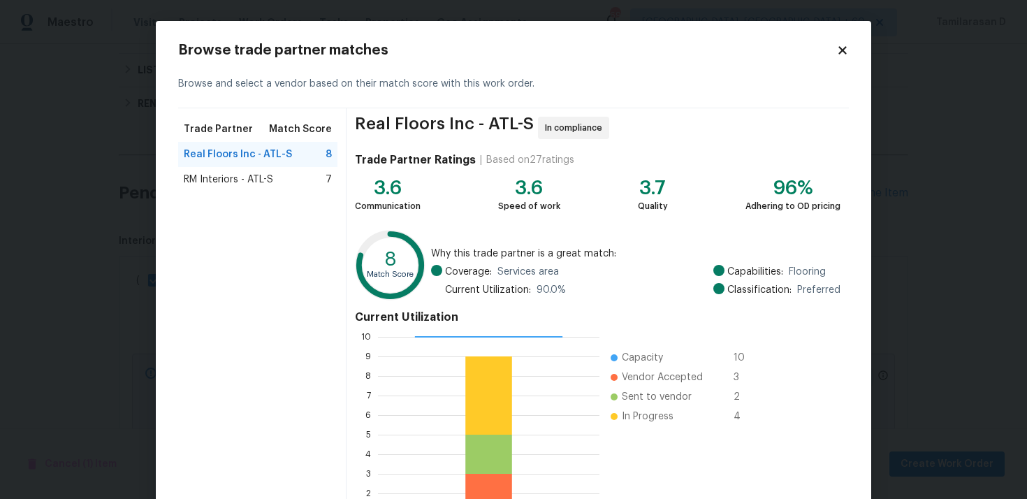
click at [226, 180] on span "RM Interiors - ATL-S" at bounding box center [228, 180] width 89 height 14
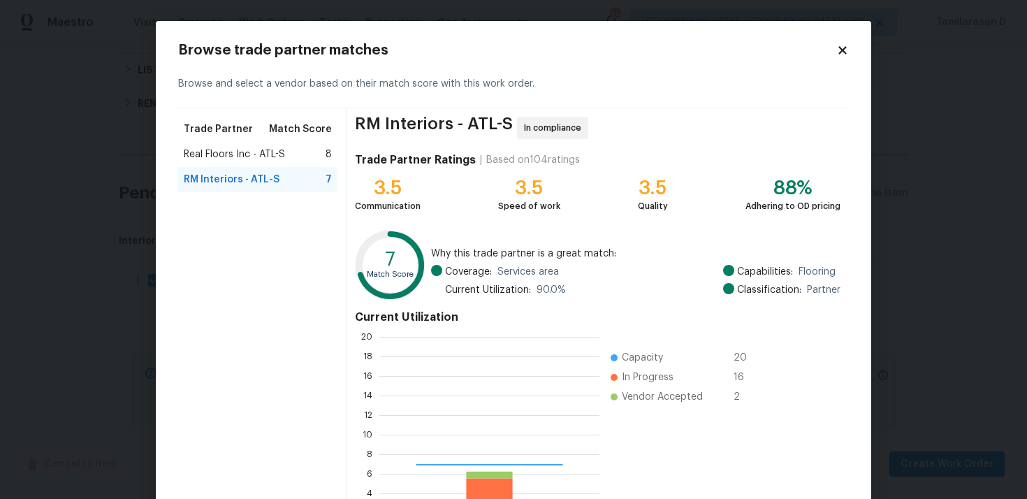
scroll to position [1, 1]
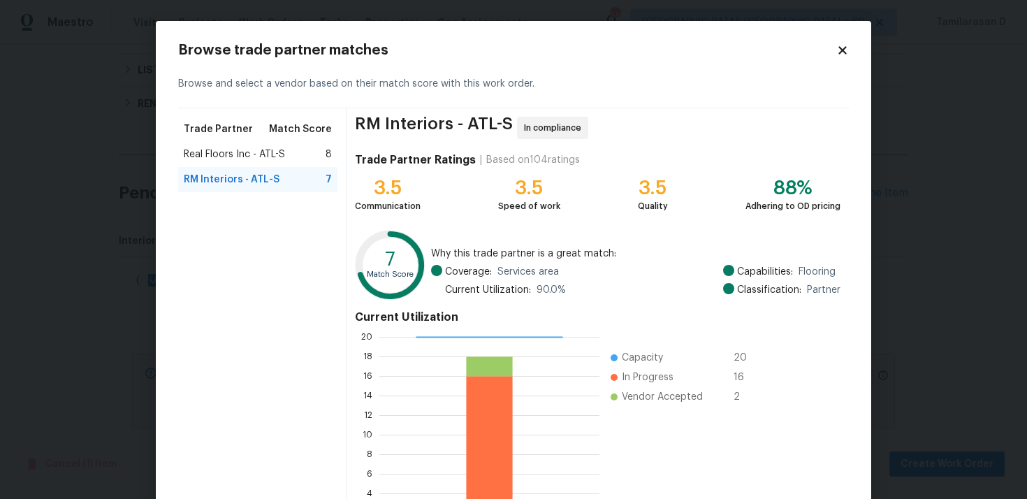
click at [212, 161] on div "Real Floors Inc - ATL-S 8" at bounding box center [257, 154] width 159 height 25
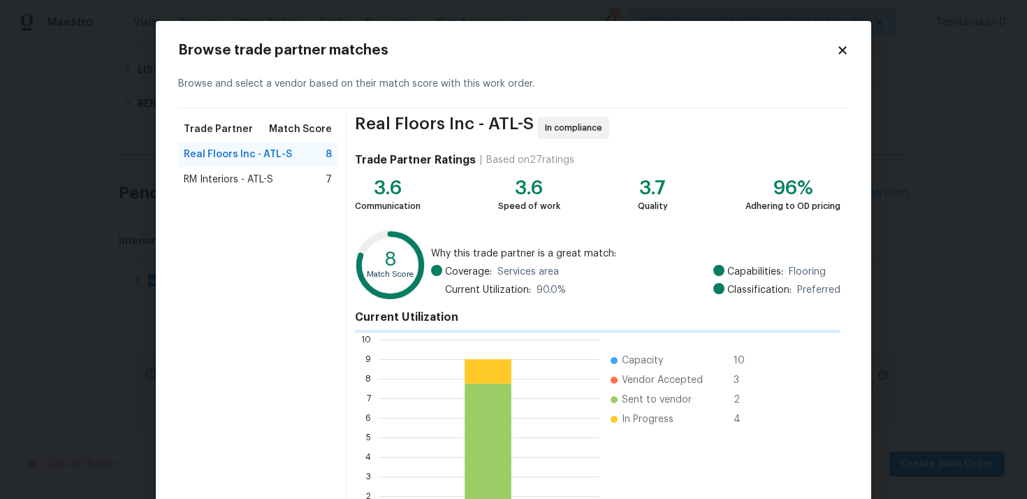
scroll to position [196, 221]
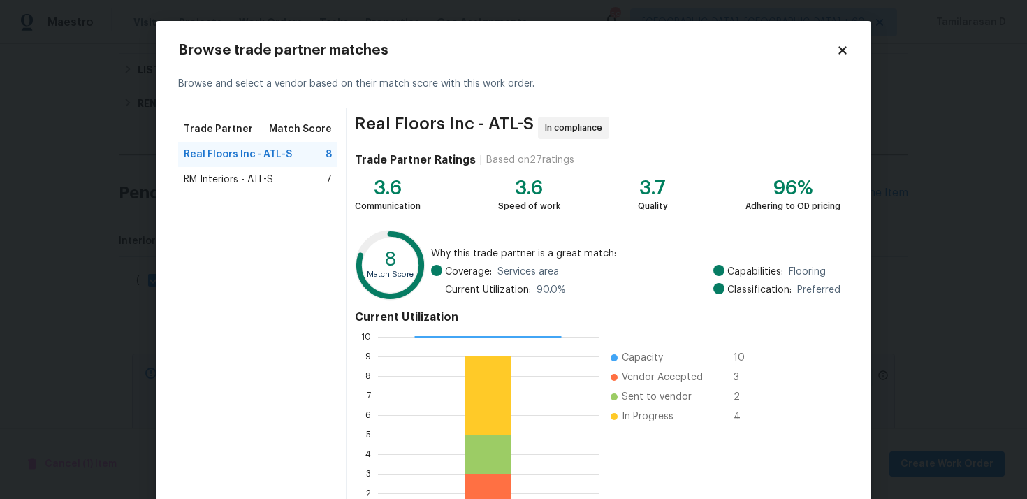
click at [842, 47] on icon at bounding box center [842, 50] width 13 height 13
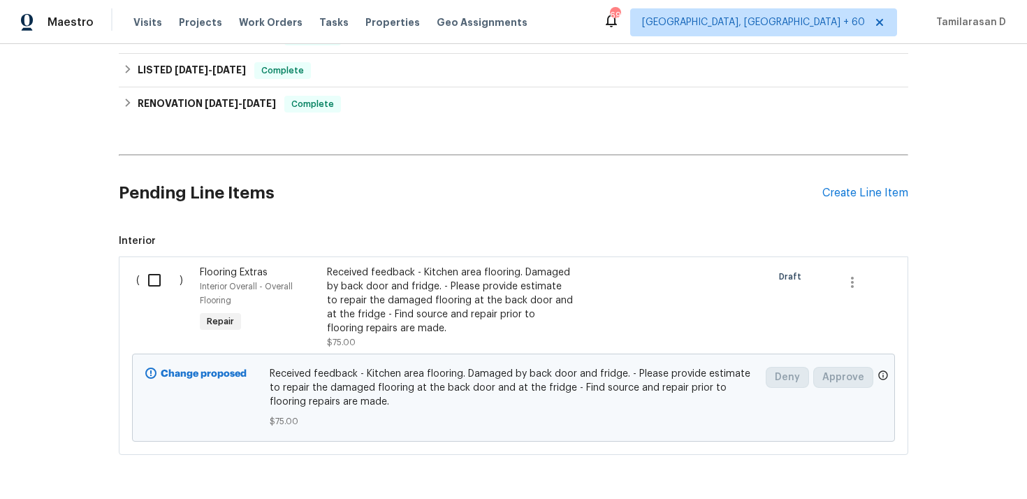
click at [156, 274] on input "checkbox" at bounding box center [160, 279] width 40 height 29
checkbox input "true"
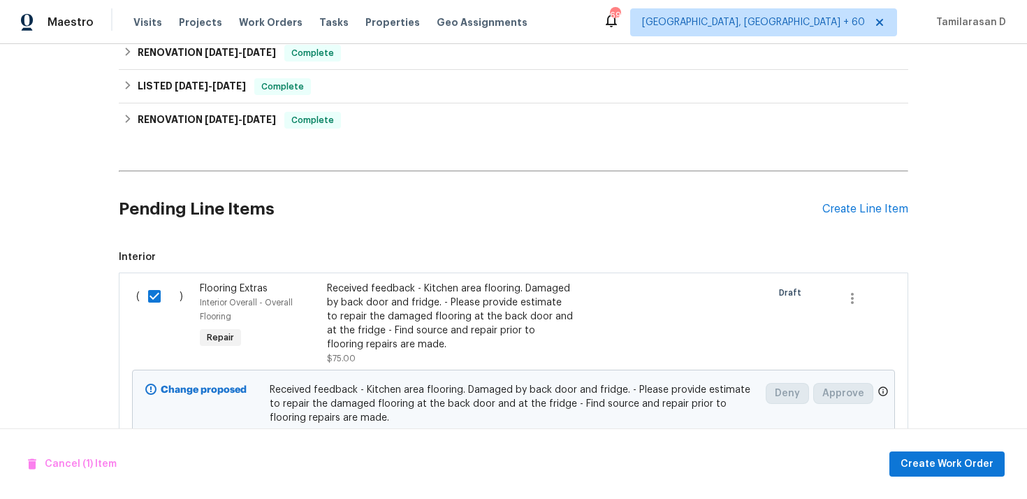
scroll to position [358, 0]
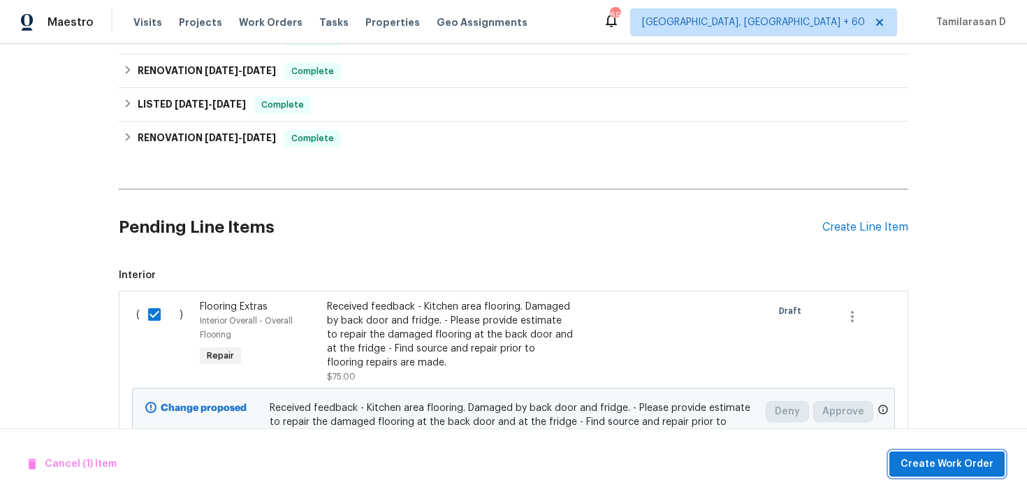
click at [952, 474] on button "Create Work Order" at bounding box center [946, 464] width 115 height 26
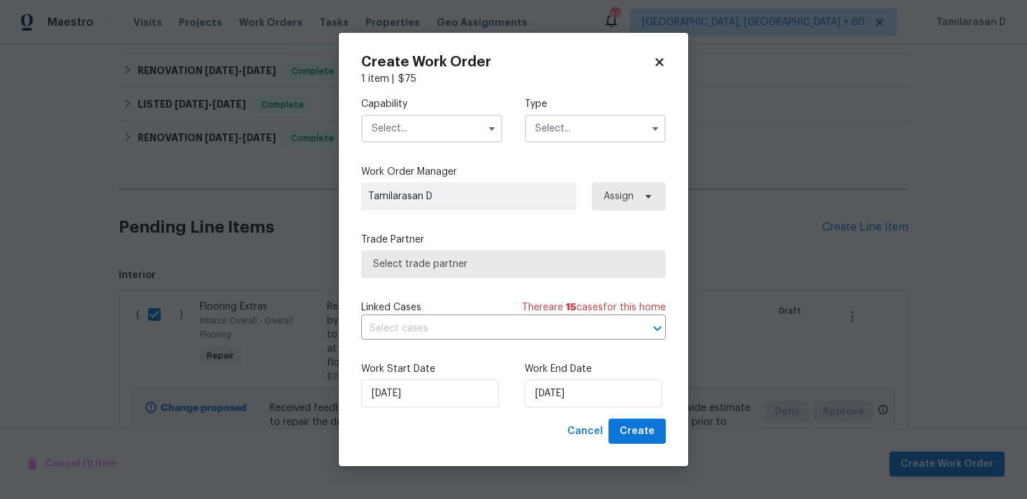
click at [400, 127] on input "text" at bounding box center [431, 129] width 141 height 28
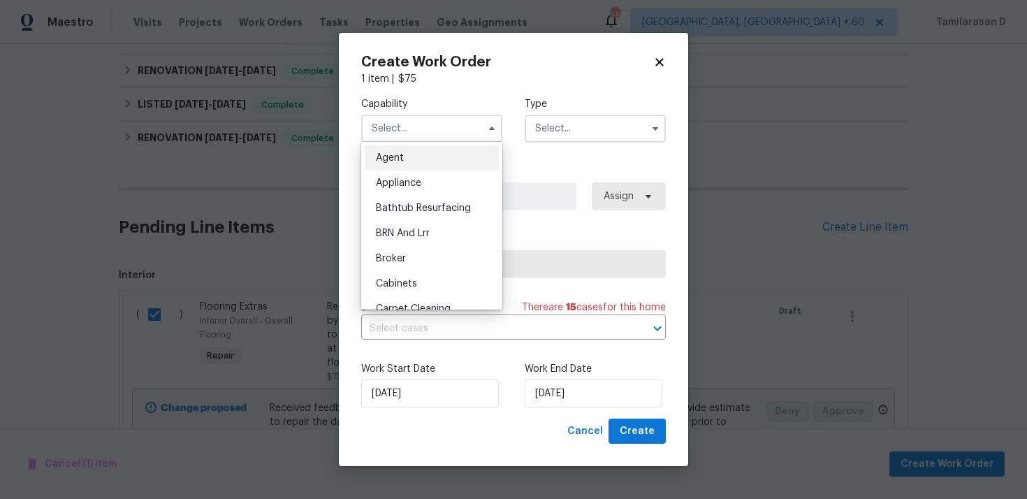
click at [564, 127] on input "text" at bounding box center [595, 129] width 141 height 28
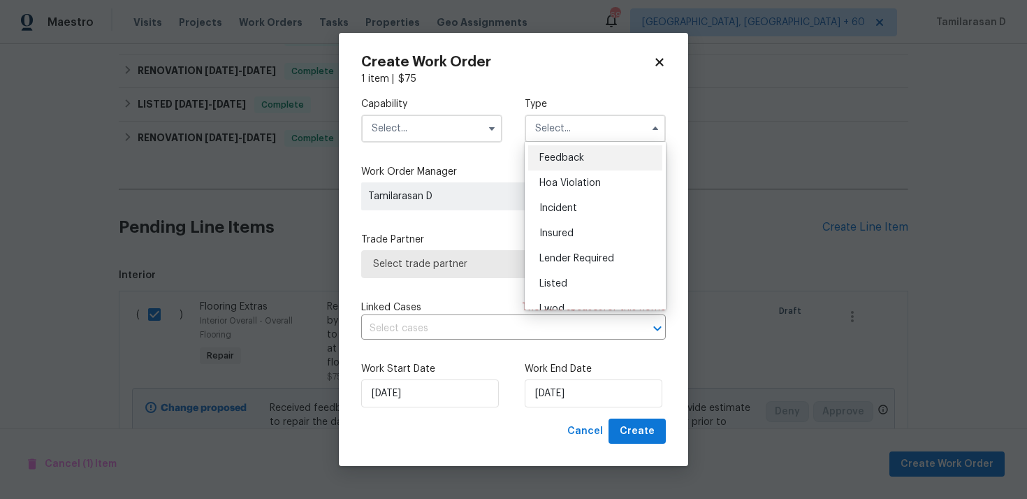
click at [548, 154] on span "Feedback" at bounding box center [561, 158] width 45 height 10
type input "Feedback"
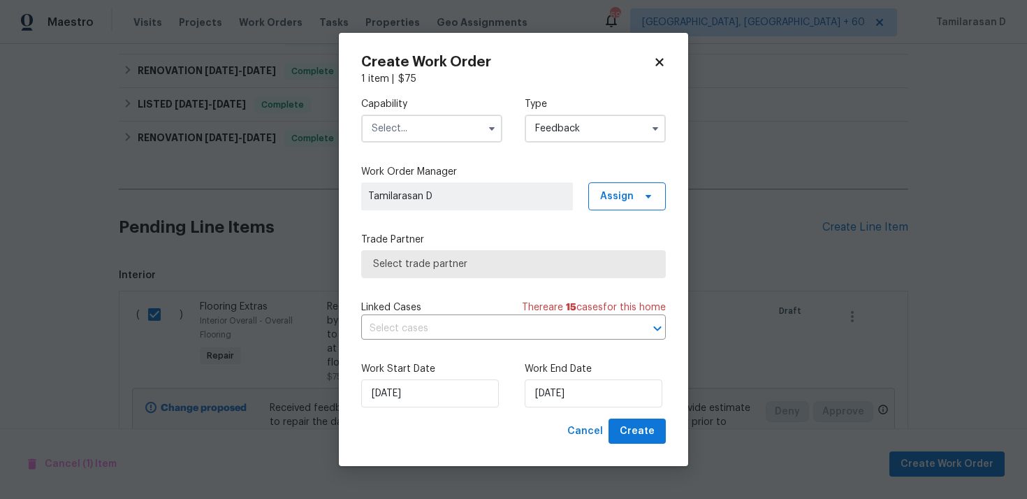
click at [420, 133] on input "text" at bounding box center [431, 129] width 141 height 28
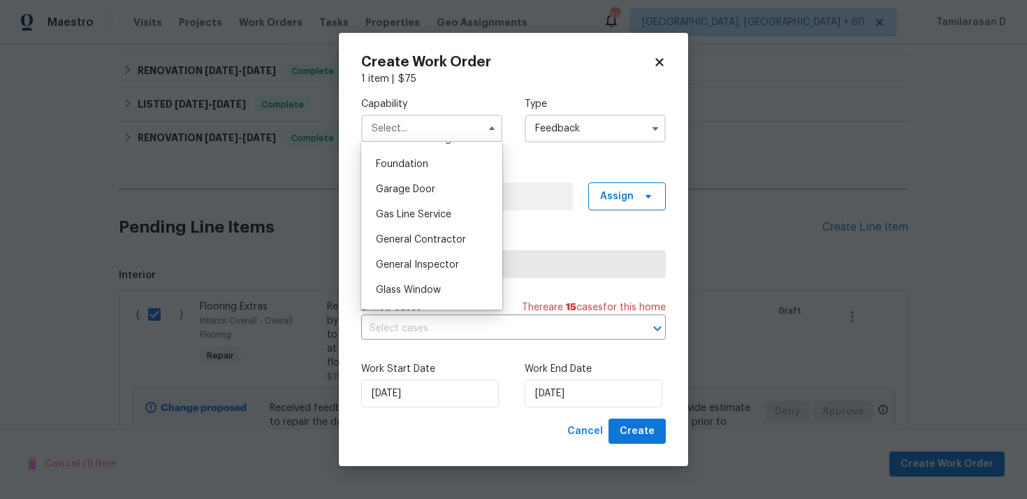
scroll to position [601, 0]
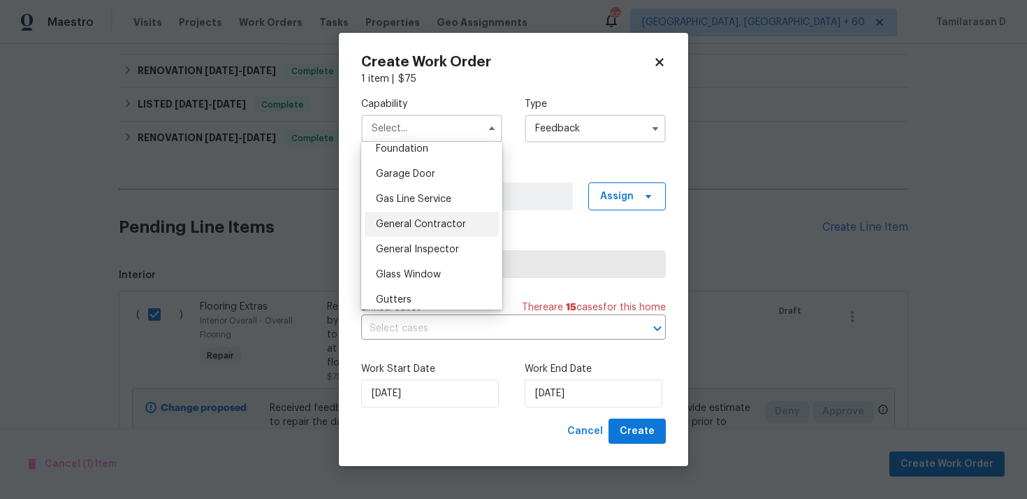
click at [407, 219] on div "General Contractor" at bounding box center [432, 224] width 134 height 25
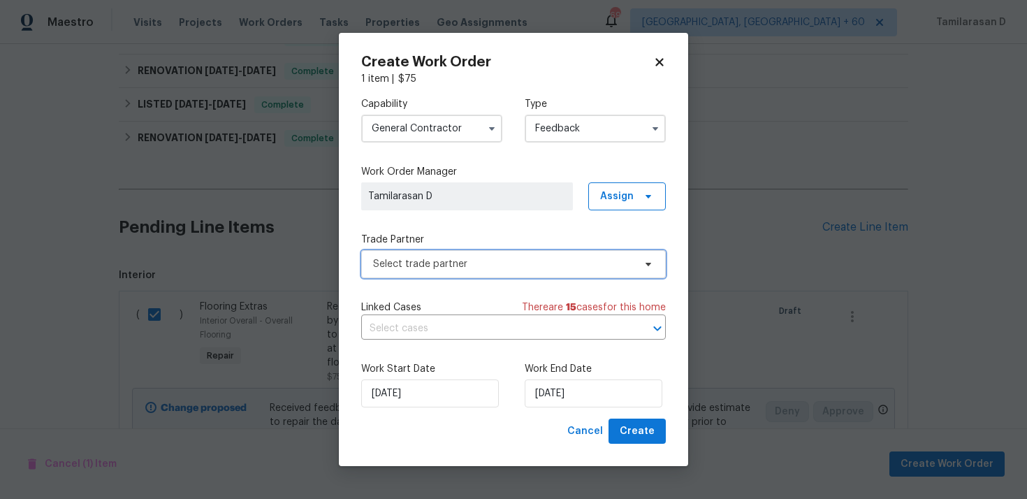
click at [406, 250] on span "Select trade partner" at bounding box center [513, 264] width 305 height 28
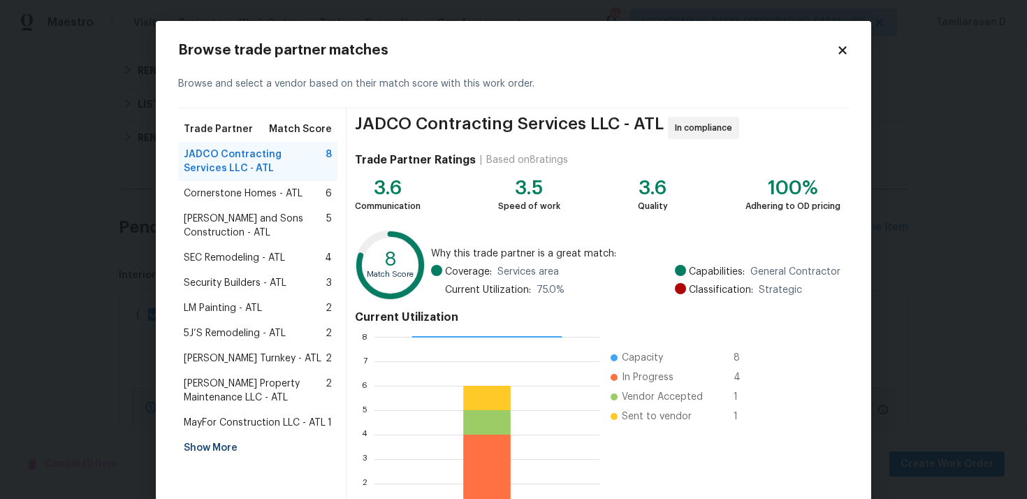
scroll to position [7, 0]
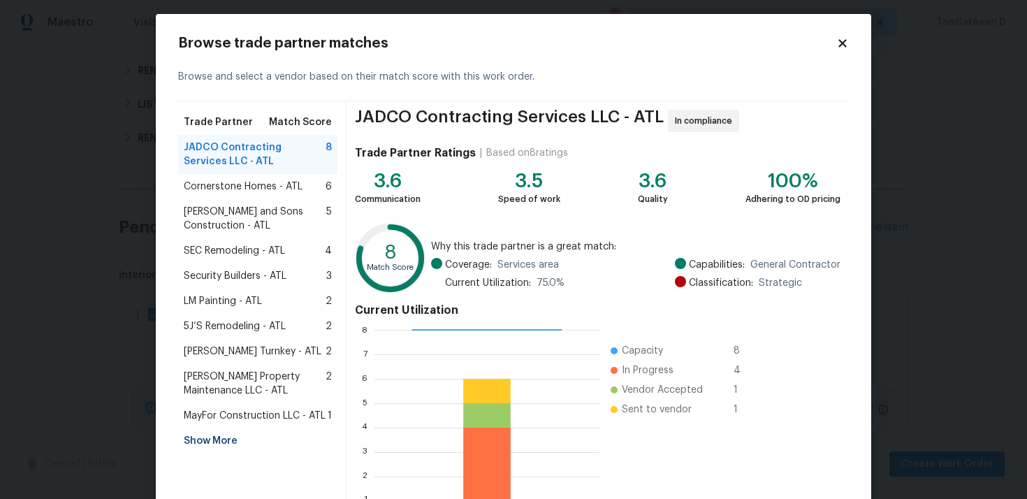
click at [253, 178] on div "Cornerstone Homes - ATL 6" at bounding box center [257, 186] width 159 height 25
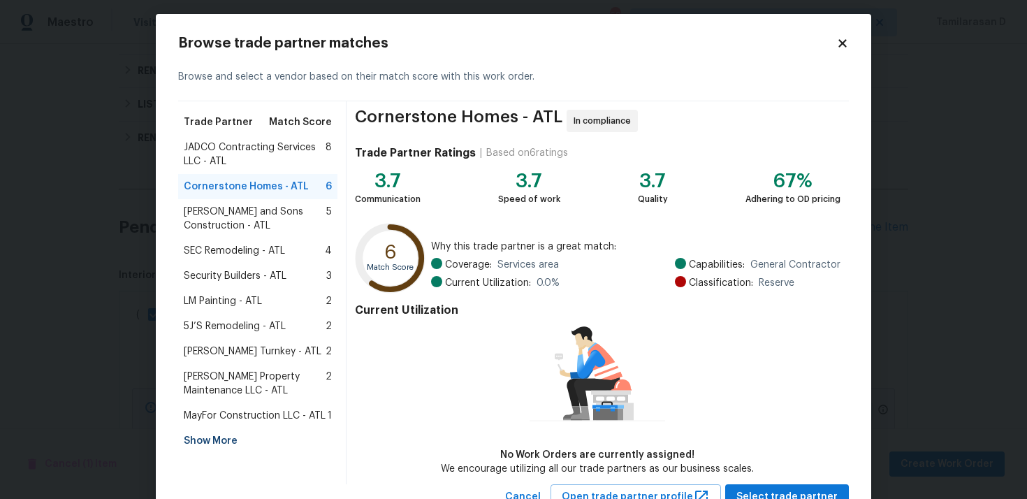
click at [219, 217] on span "Reyes and Sons Construction - ATL" at bounding box center [255, 219] width 143 height 28
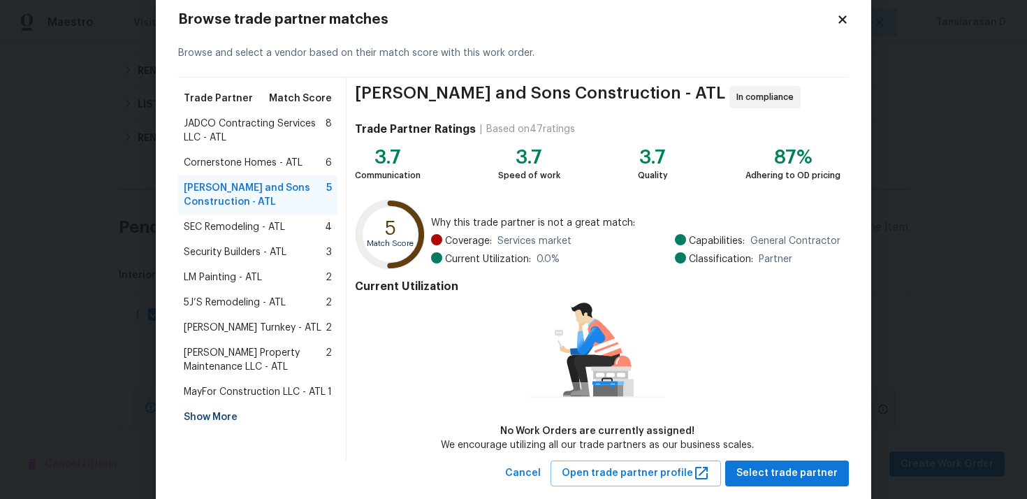
scroll to position [34, 0]
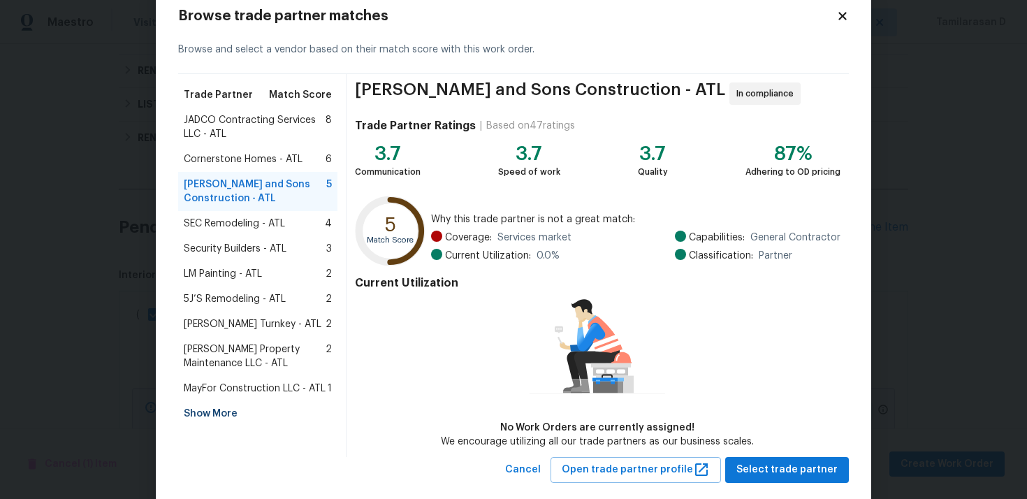
click at [237, 343] on span "Glen Property Maintenance LLC - ATL" at bounding box center [255, 356] width 142 height 28
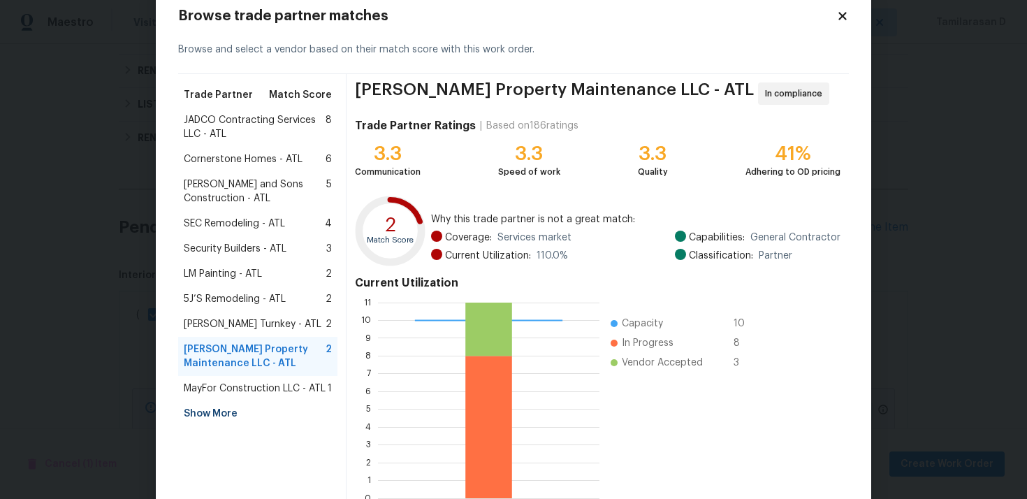
scroll to position [0, 0]
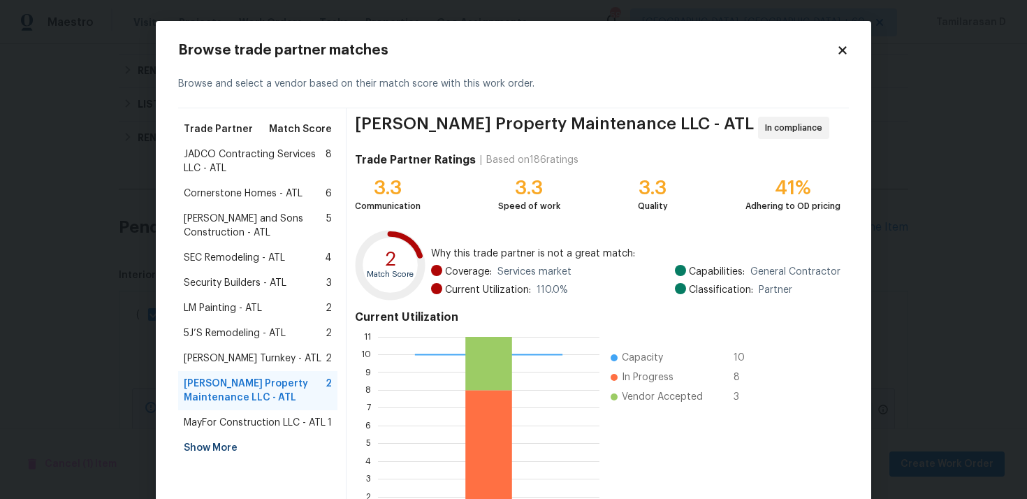
click at [219, 156] on span "JADCO Contracting Services LLC - ATL" at bounding box center [255, 161] width 142 height 28
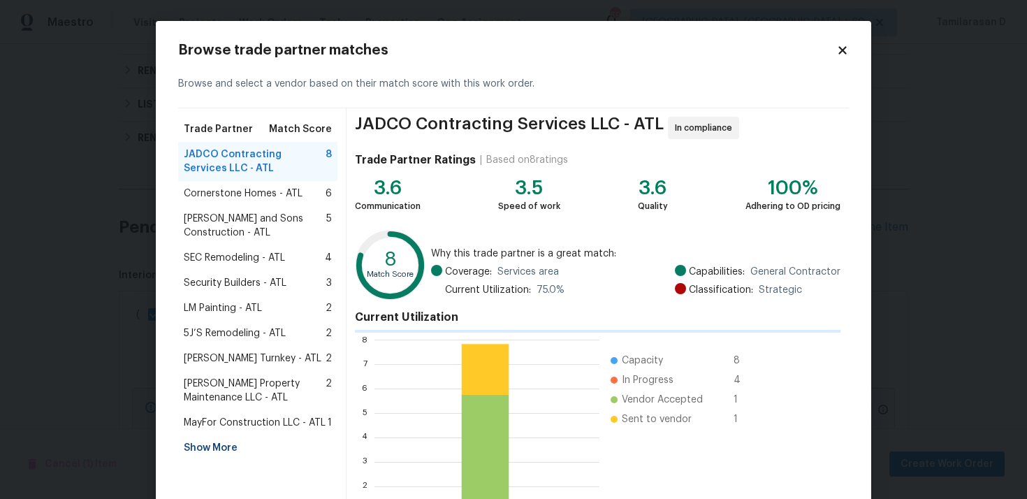
scroll to position [196, 224]
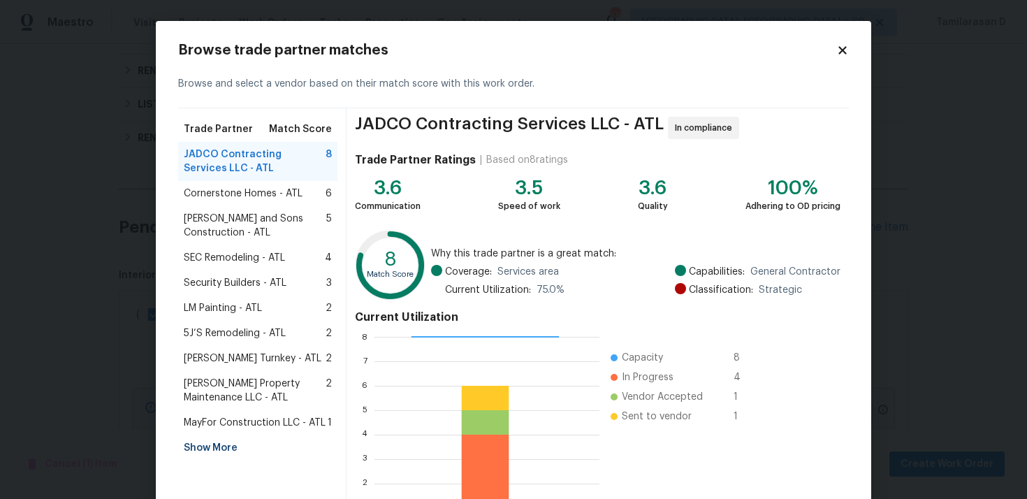
click at [842, 60] on div "Browse and select a vendor based on their match score with this work order." at bounding box center [513, 84] width 671 height 48
click at [842, 56] on icon at bounding box center [842, 50] width 13 height 13
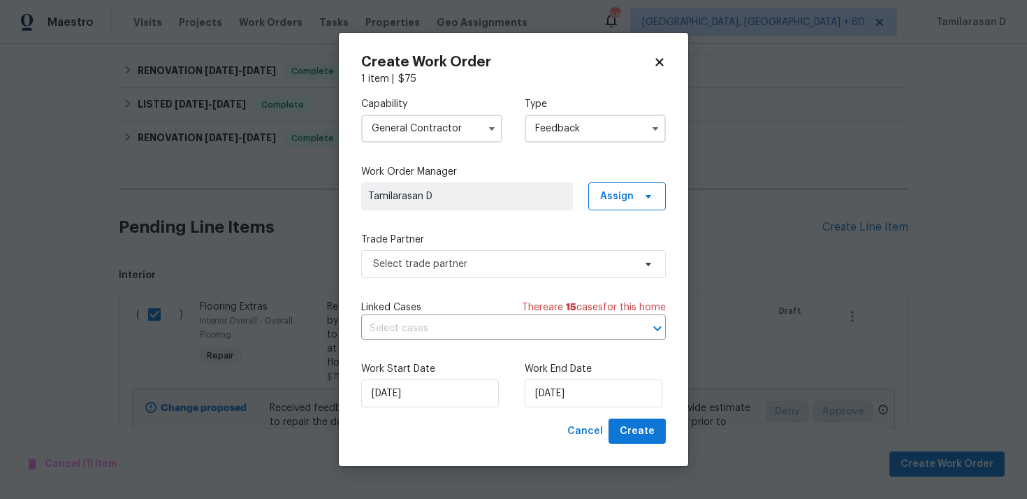
click at [435, 129] on input "General Contractor" at bounding box center [431, 129] width 141 height 28
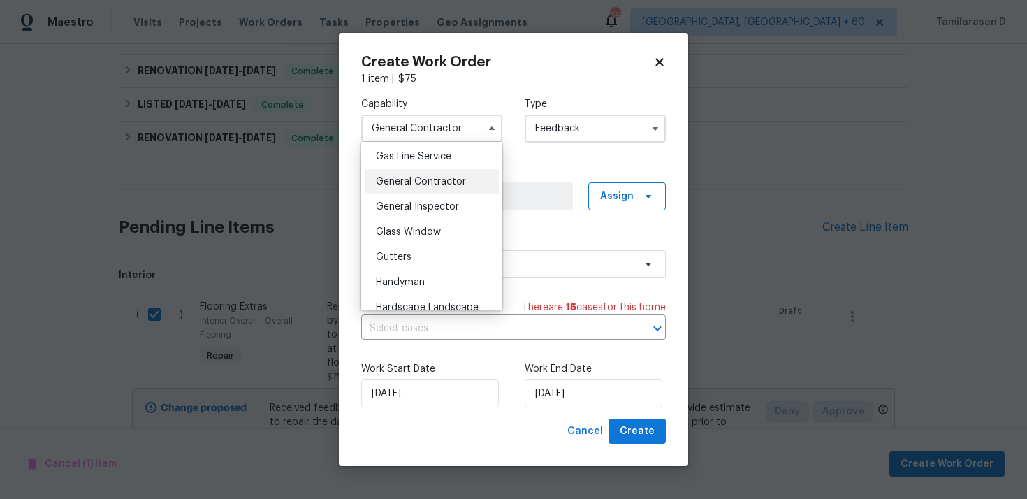
scroll to position [706, 0]
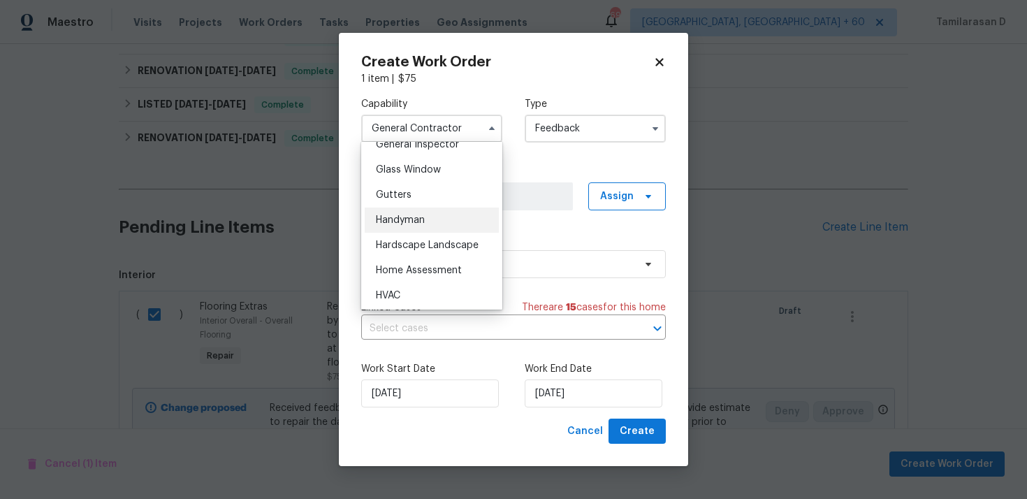
click at [400, 215] on span "Handyman" at bounding box center [400, 220] width 49 height 10
type input "Handyman"
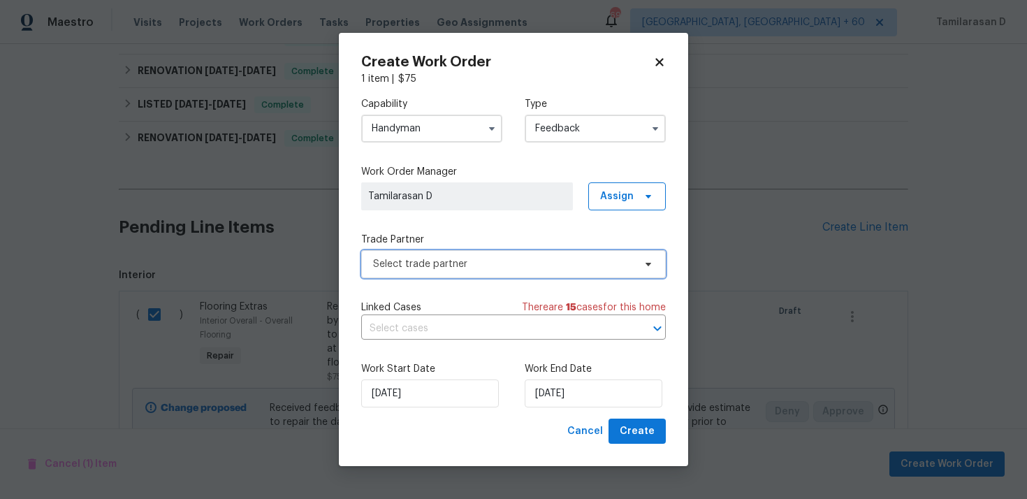
click at [424, 254] on span "Select trade partner" at bounding box center [513, 264] width 305 height 28
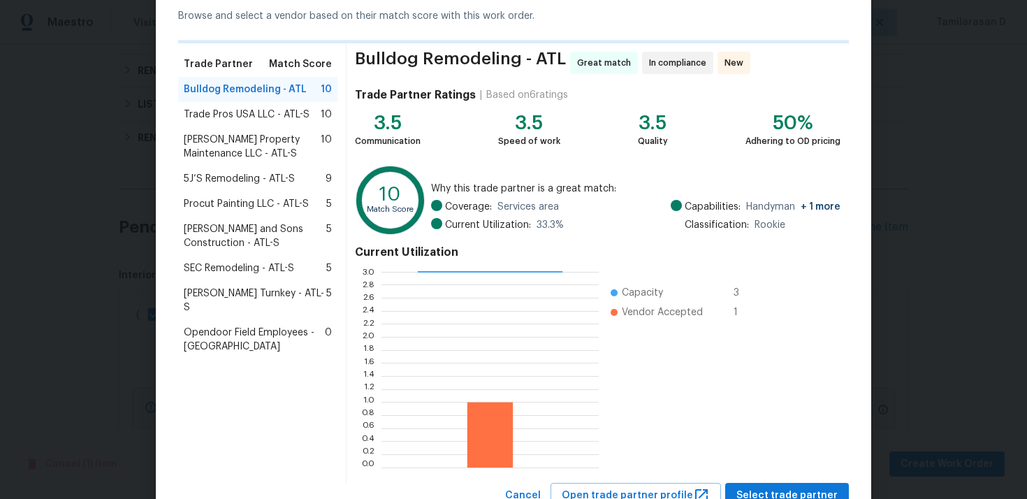
scroll to position [79, 0]
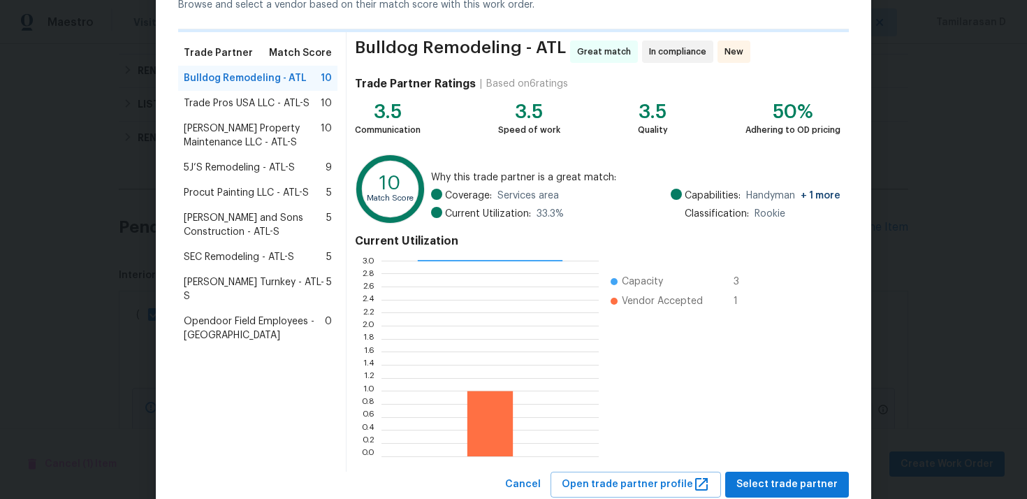
click at [194, 138] on span "Glen Property Maintenance LLC - ATL-S" at bounding box center [252, 136] width 137 height 28
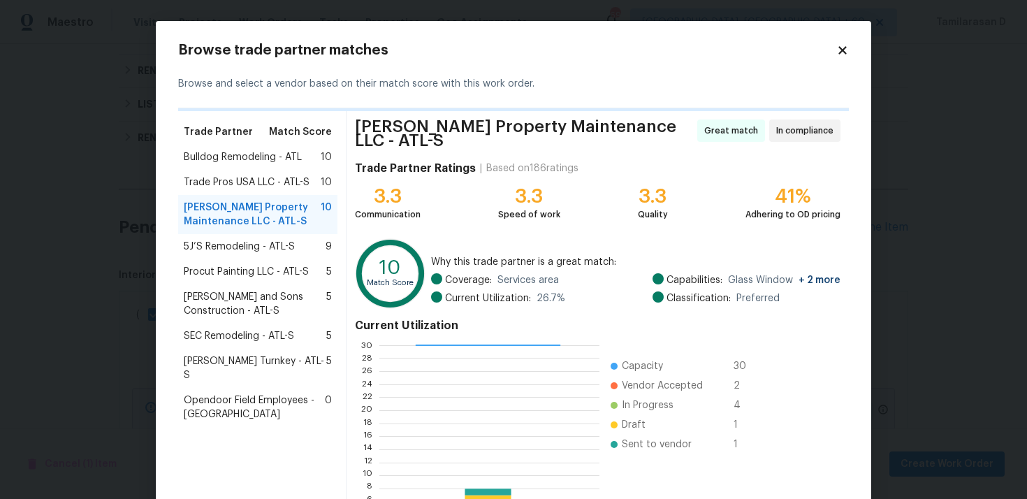
scroll to position [120, 0]
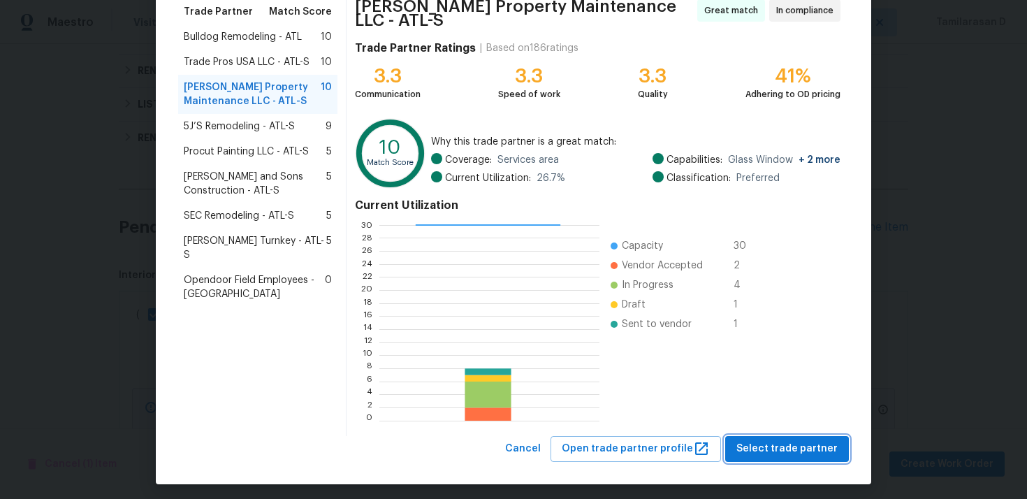
click at [789, 444] on span "Select trade partner" at bounding box center [786, 448] width 101 height 17
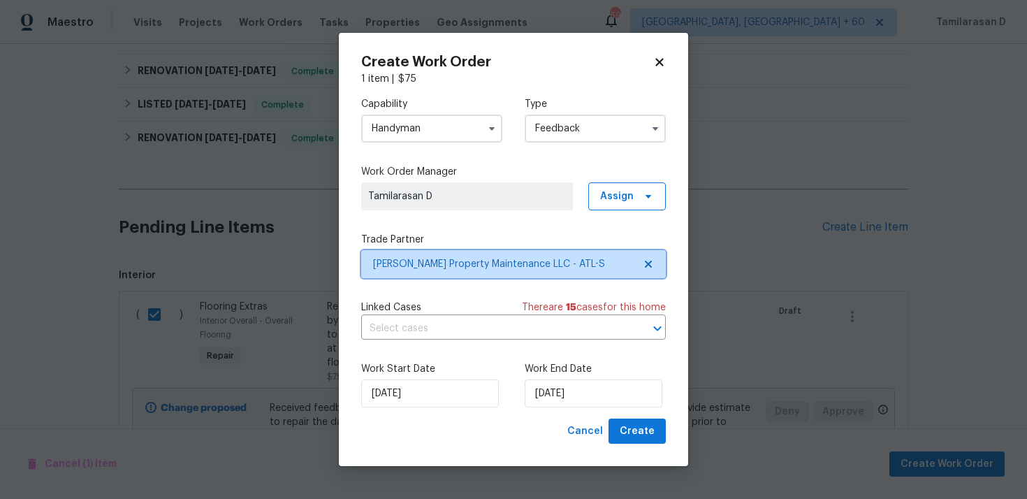
scroll to position [0, 0]
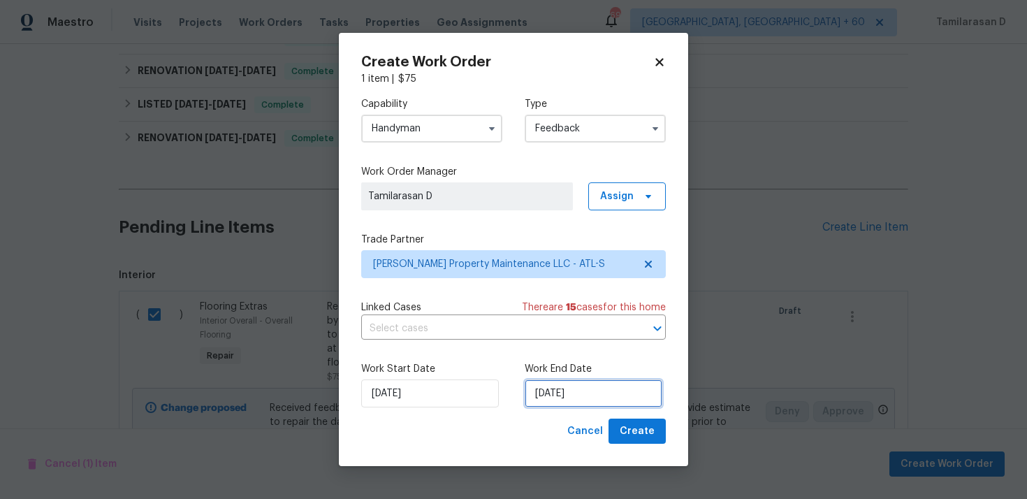
click at [559, 399] on input "30/09/2025" at bounding box center [594, 393] width 138 height 28
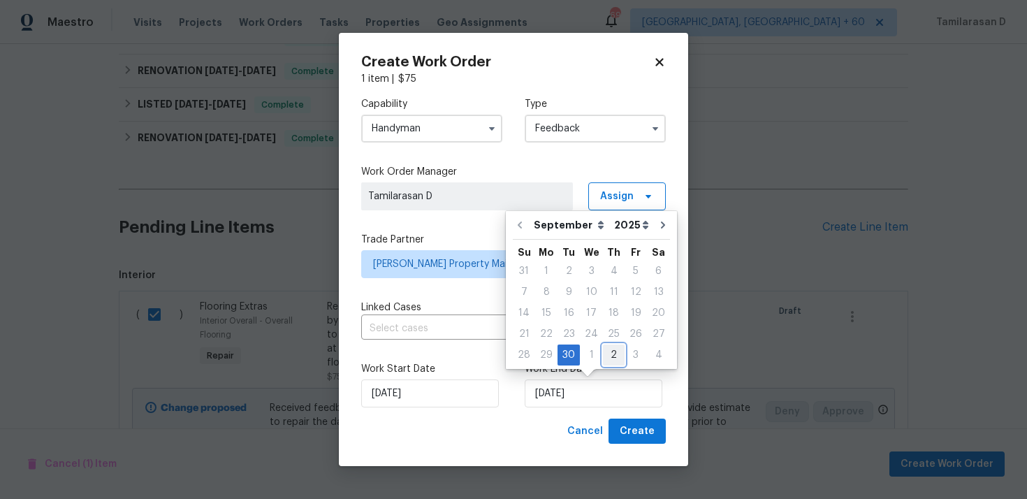
click at [608, 360] on div "2" at bounding box center [614, 355] width 22 height 20
type input "02/10/2025"
select select "9"
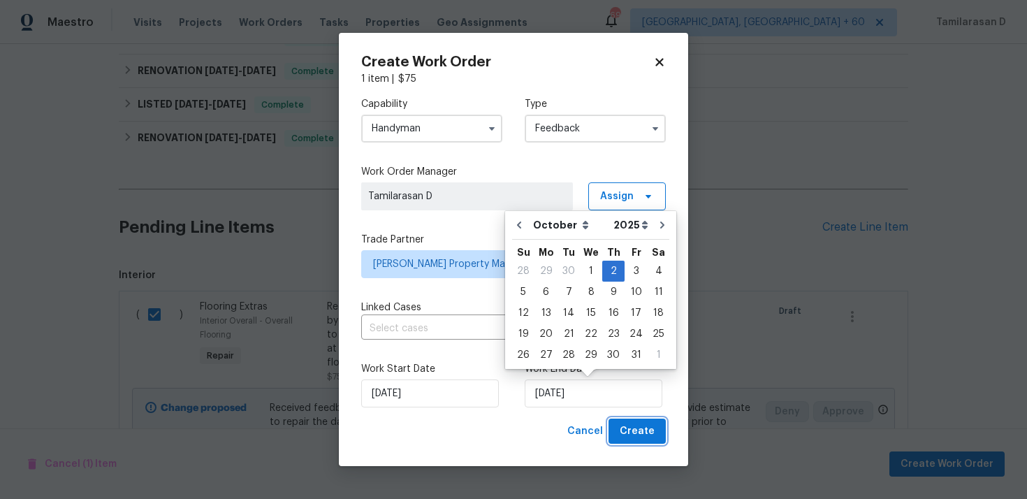
click at [639, 437] on span "Create" at bounding box center [637, 431] width 35 height 17
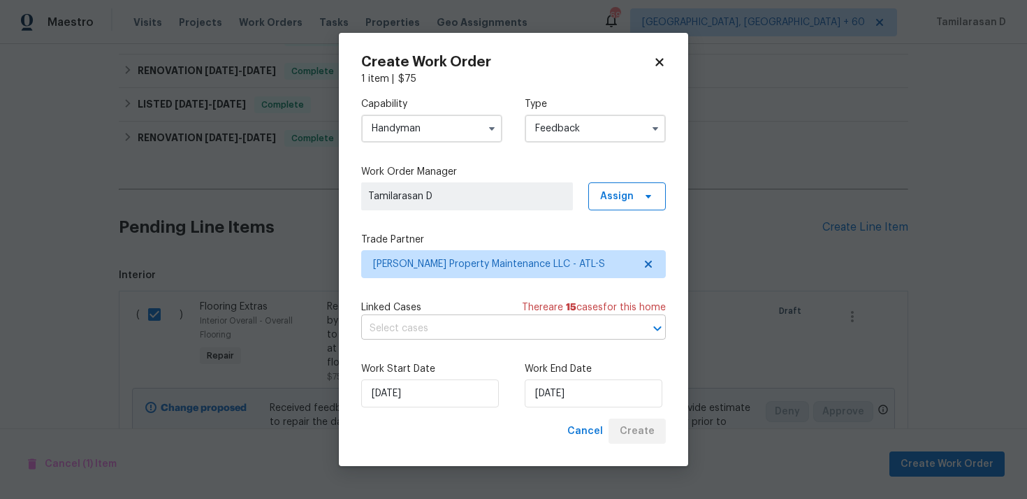
checkbox input "false"
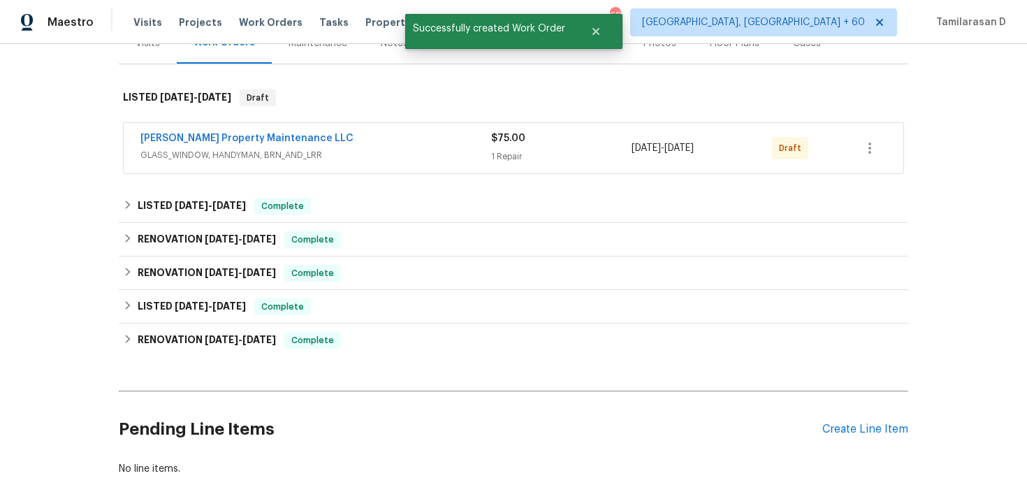
scroll to position [195, 0]
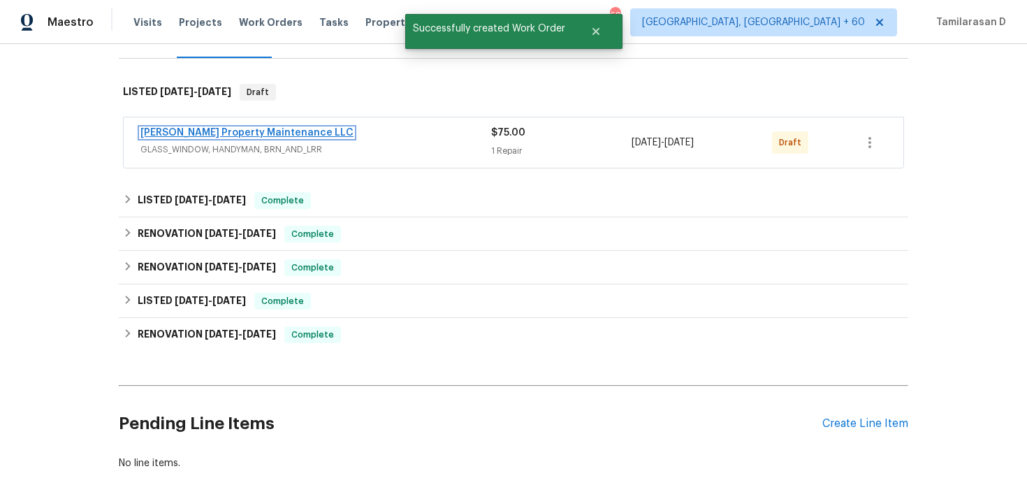
click at [224, 131] on link "Glen Property Maintenance LLC" at bounding box center [246, 133] width 213 height 10
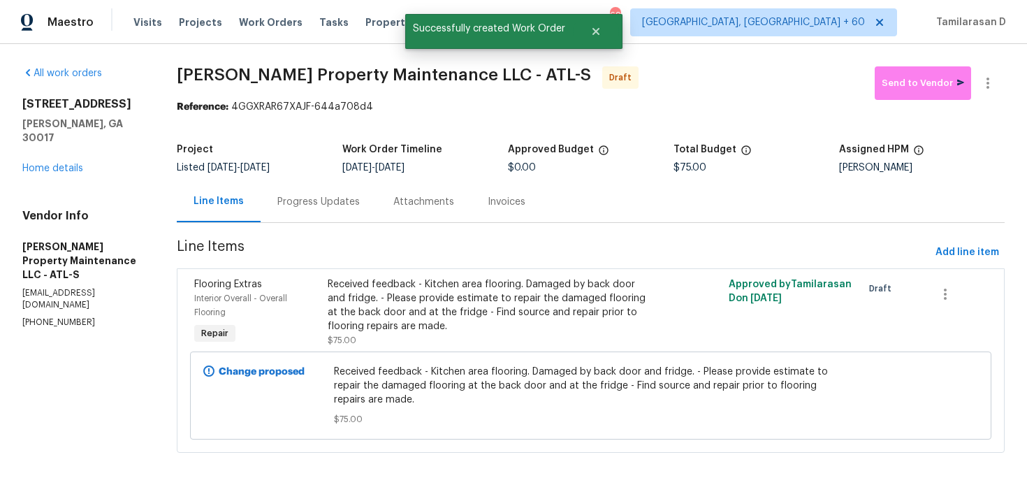
click at [303, 202] on div "Progress Updates" at bounding box center [318, 202] width 82 height 14
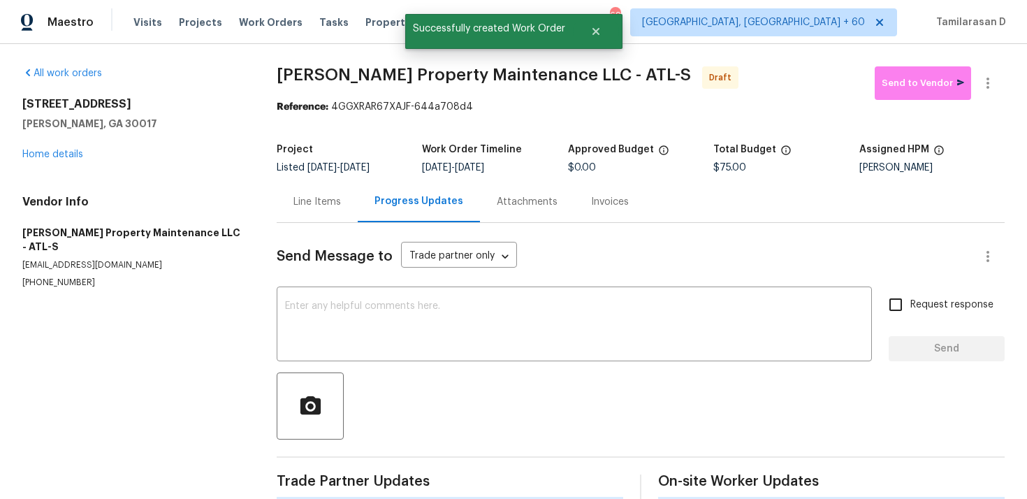
click at [289, 286] on div "Send Message to Trade partner only Trade partner only ​ x ​ Request response Se…" at bounding box center [641, 361] width 728 height 277
click at [293, 317] on textarea at bounding box center [574, 325] width 578 height 49
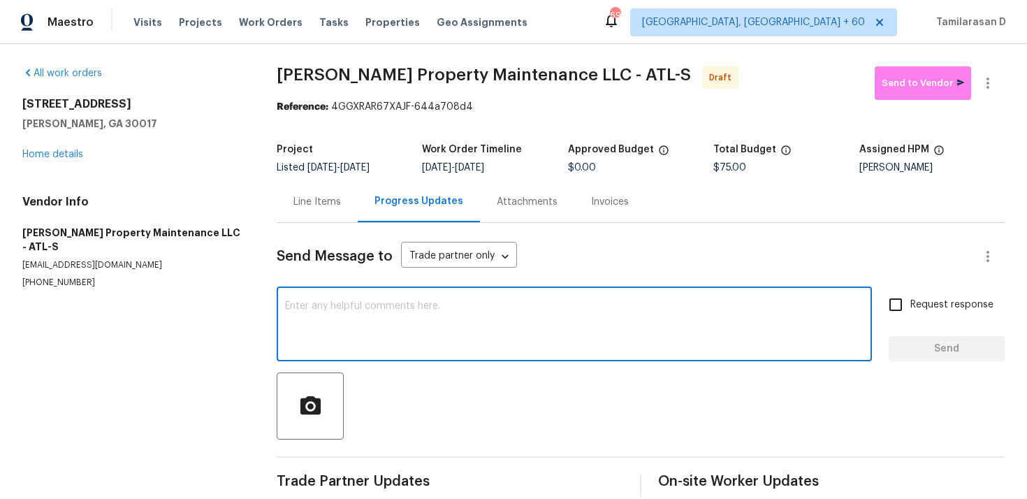
scroll to position [20, 0]
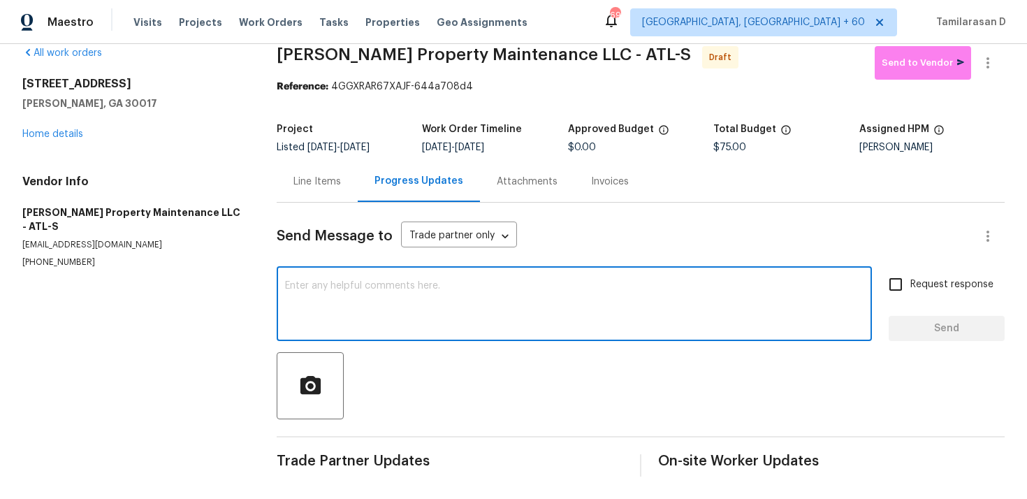
paste textarea "Hey, this is Tamil from Opendoor. I’m confirming you received the WO for the pr…"
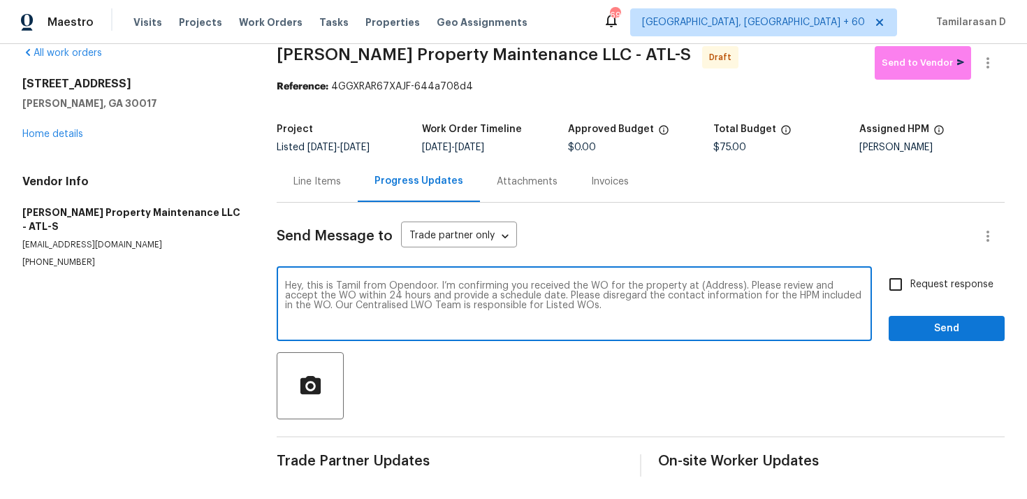
click at [720, 286] on textarea "Hey, this is Tamil from Opendoor. I’m confirming you received the WO for the pr…" at bounding box center [574, 305] width 578 height 49
paste textarea "622 Madison Park Dr, Grayson, GA 30017"
type textarea "Hey, this is Tamil from Opendoor. I’m confirming you received the WO for the pr…"
click at [877, 272] on div "Hey, this is Tamil from Opendoor. I’m confirming you received the WO for the pr…" at bounding box center [641, 305] width 728 height 71
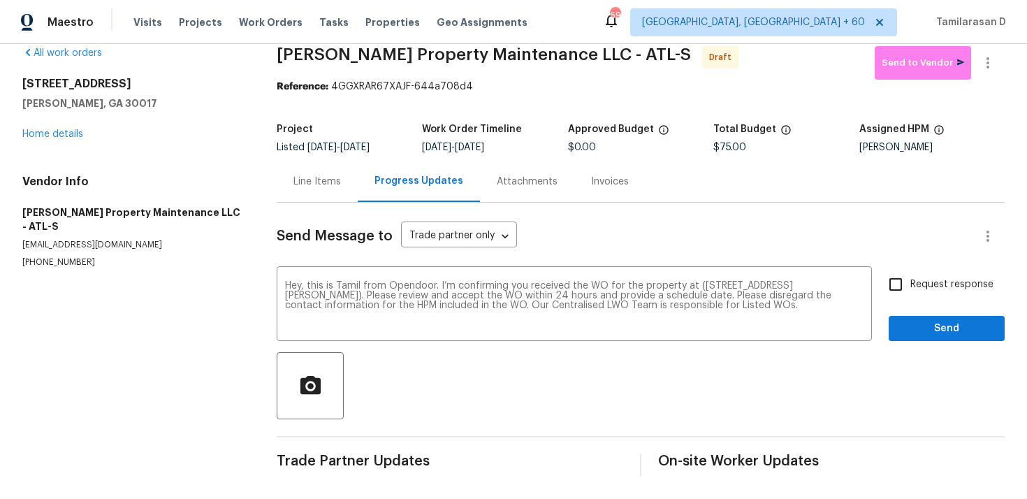
click at [900, 285] on input "Request response" at bounding box center [895, 284] width 29 height 29
checkbox input "true"
click at [926, 320] on span "Send" at bounding box center [947, 328] width 94 height 17
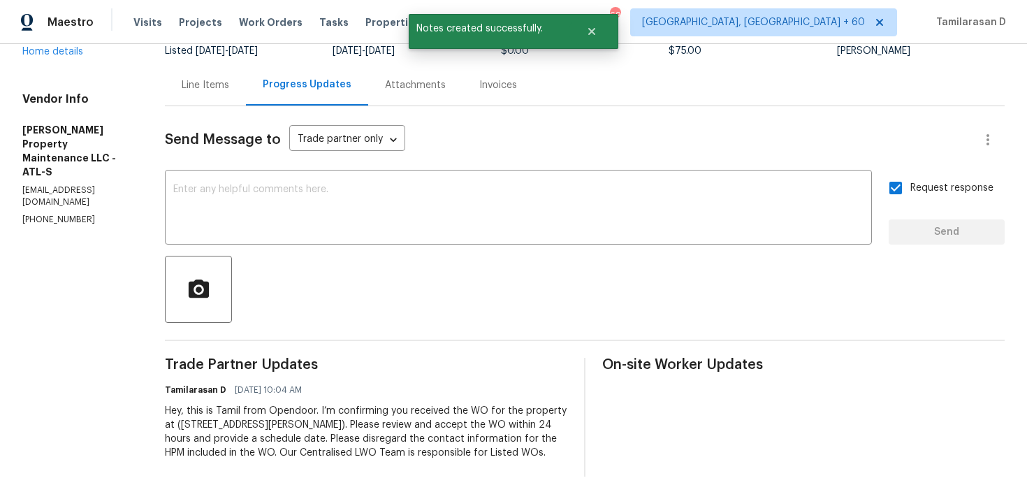
scroll to position [0, 0]
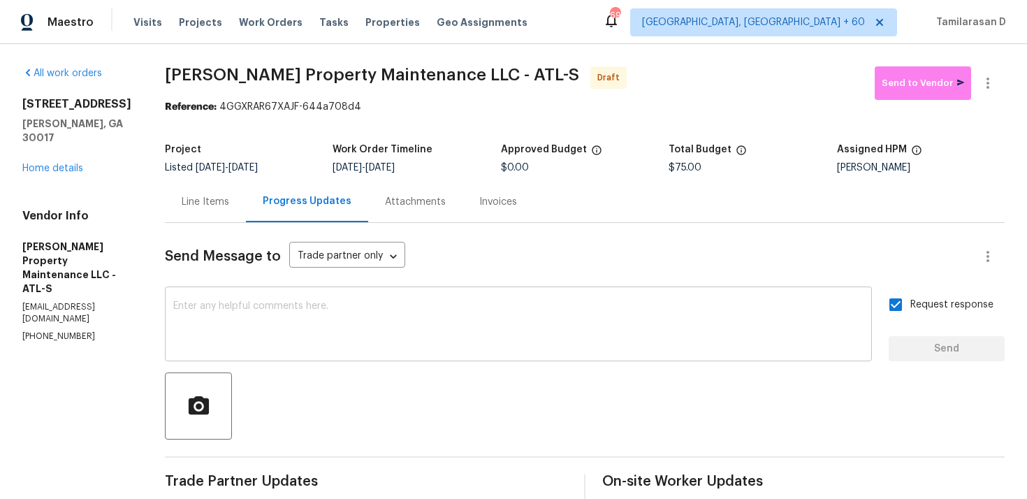
click at [293, 343] on textarea at bounding box center [518, 325] width 690 height 49
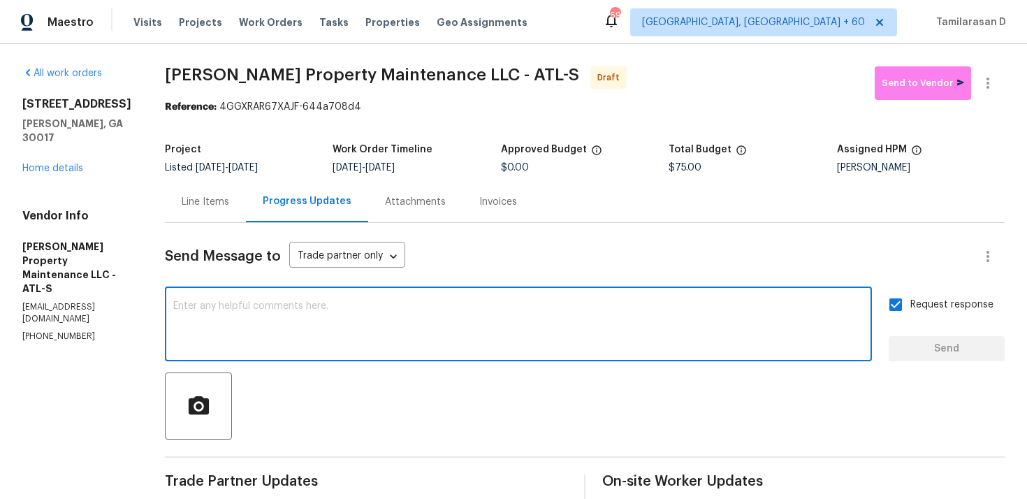
scroll to position [117, 0]
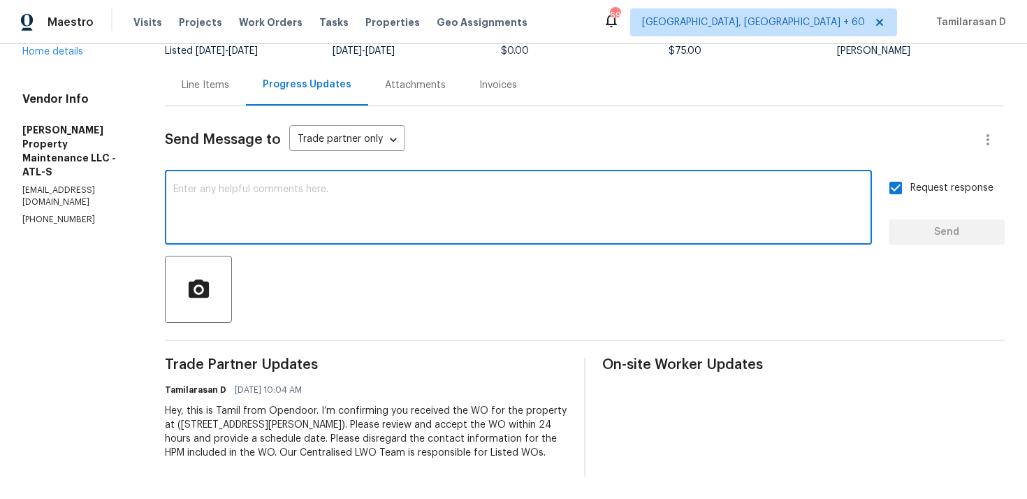
click at [245, 194] on textarea at bounding box center [518, 208] width 690 height 49
paste textarea "Attention All Work Orders must include before-photos (both close-up and wide-an…"
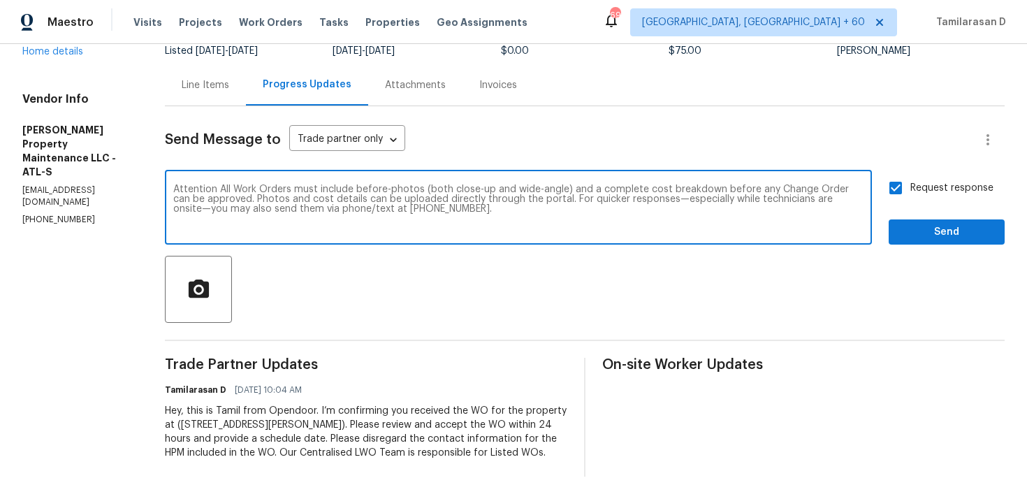
type textarea "Attention All Work Orders must include before-photos (both close-up and wide-an…"
click at [923, 224] on span "Send" at bounding box center [947, 232] width 94 height 17
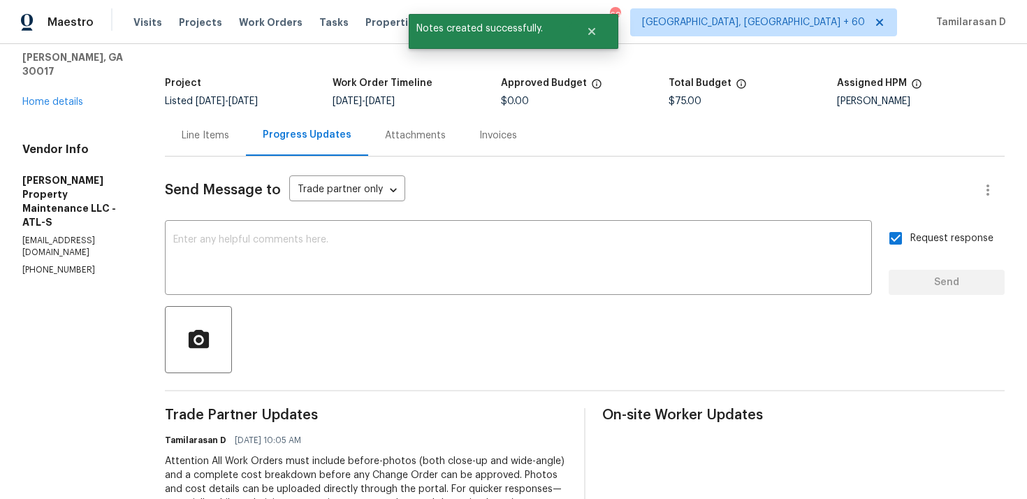
scroll to position [0, 0]
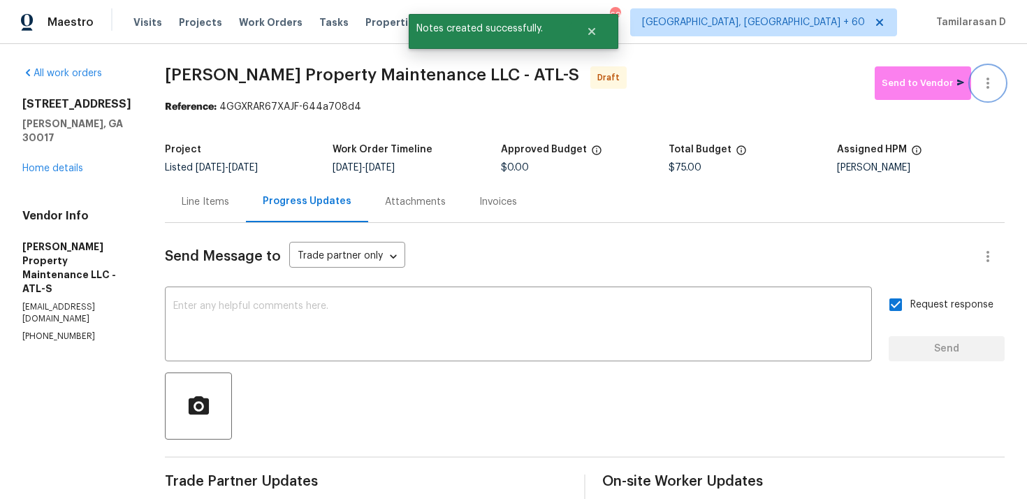
click at [991, 71] on button "button" at bounding box center [988, 83] width 34 height 34
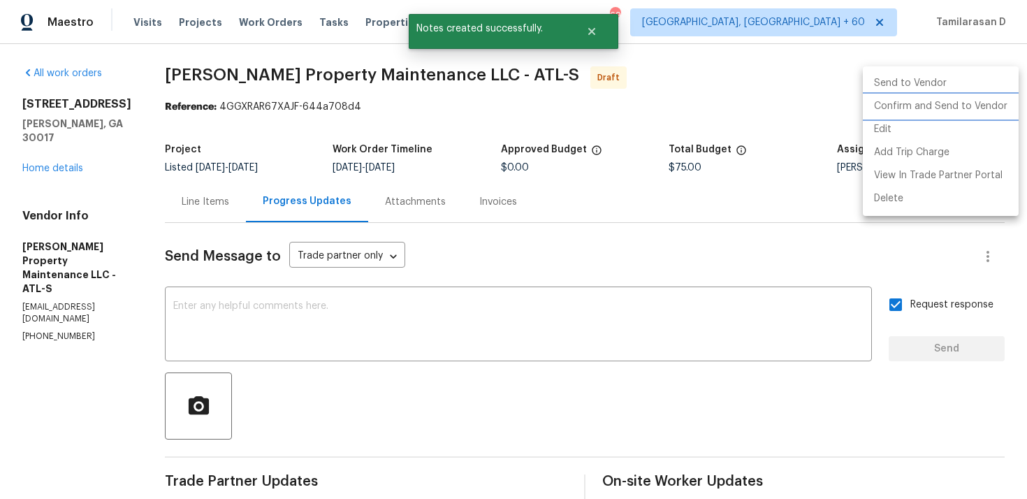
click at [922, 97] on li "Confirm and Send to Vendor" at bounding box center [941, 106] width 156 height 23
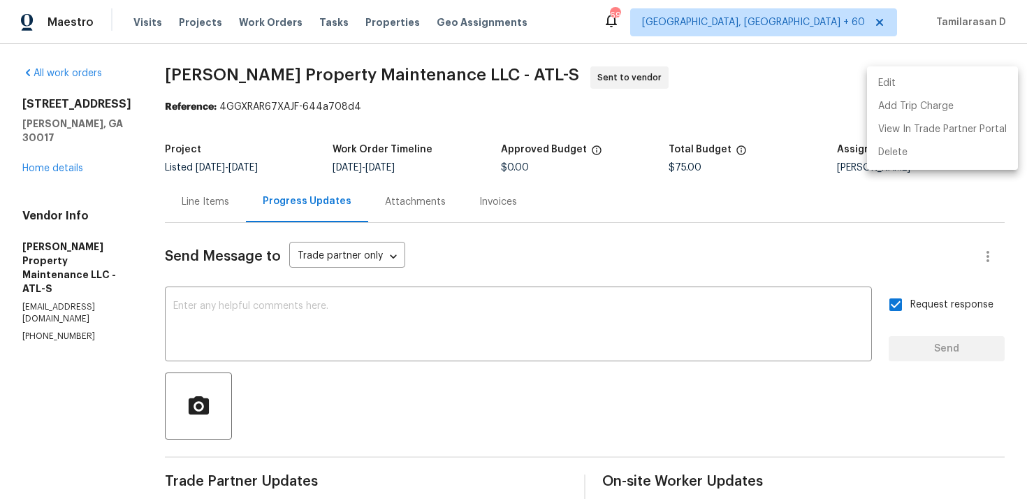
click at [631, 98] on div at bounding box center [513, 249] width 1027 height 499
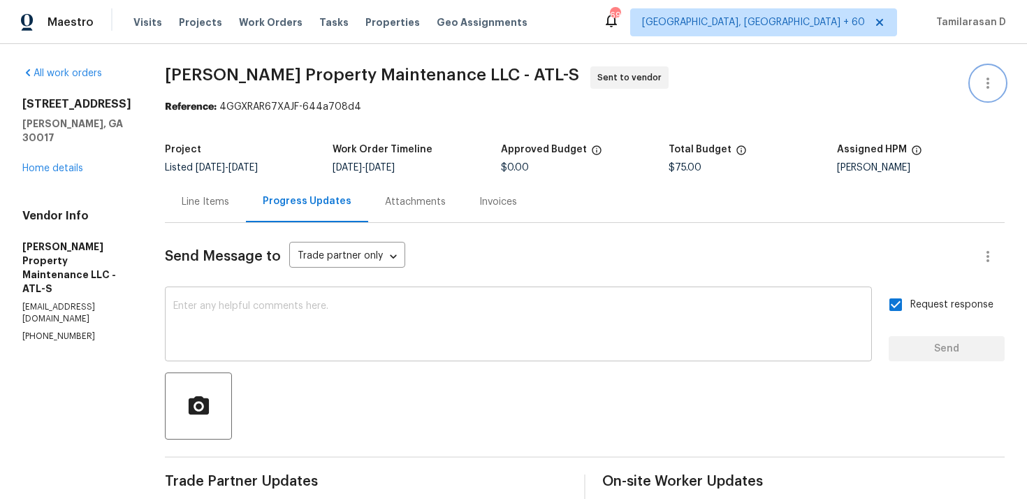
scroll to position [227, 0]
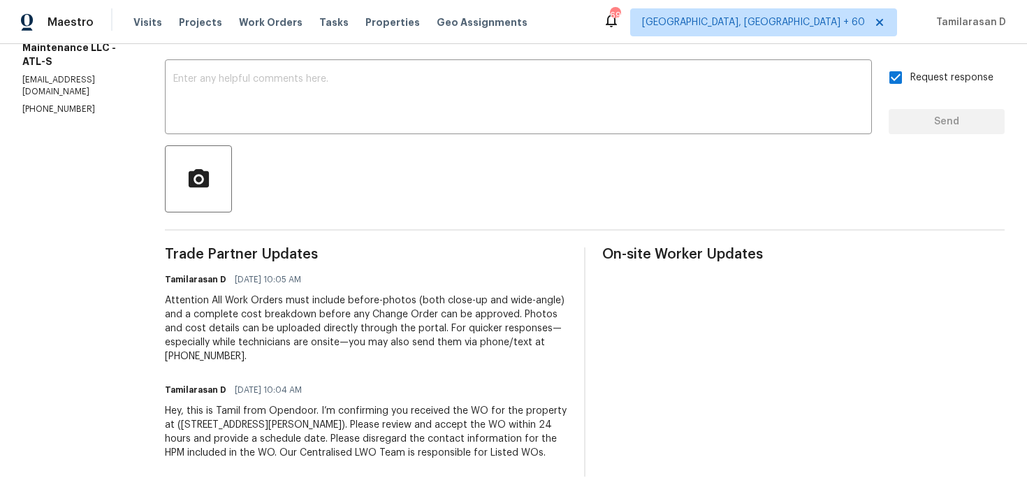
click at [490, 250] on span "Trade Partner Updates" at bounding box center [366, 254] width 402 height 14
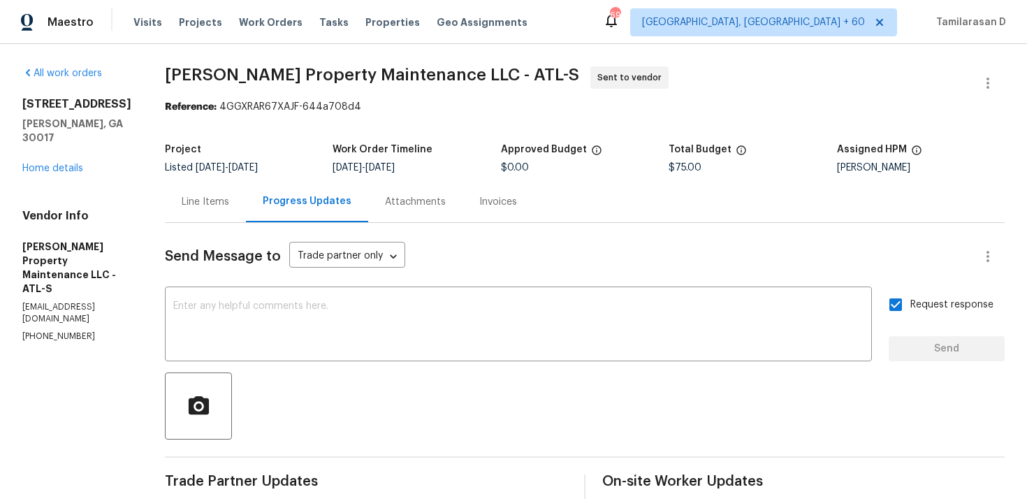
click at [439, 247] on div "Send Message to Trade partner only Trade partner only ​" at bounding box center [568, 257] width 806 height 34
click at [510, 240] on div "Send Message to Trade partner only Trade partner only ​" at bounding box center [568, 257] width 806 height 34
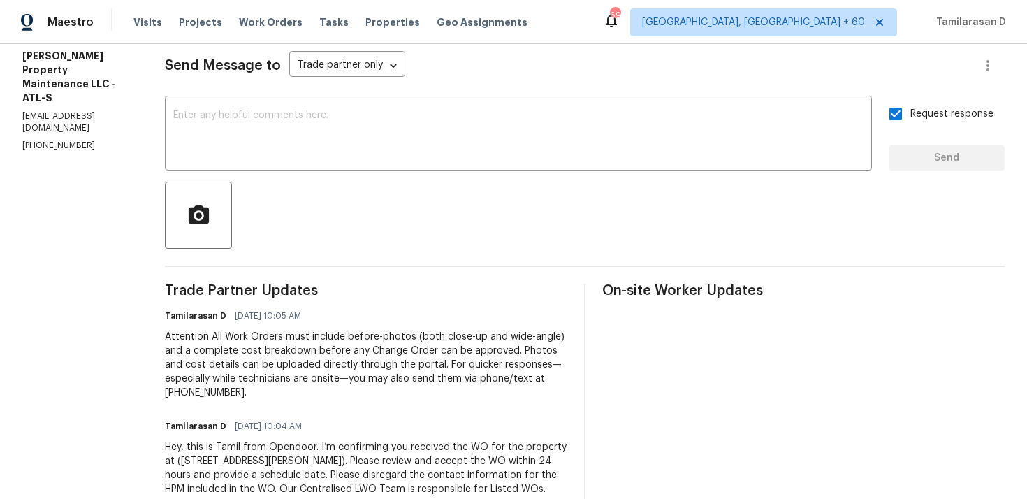
scroll to position [227, 0]
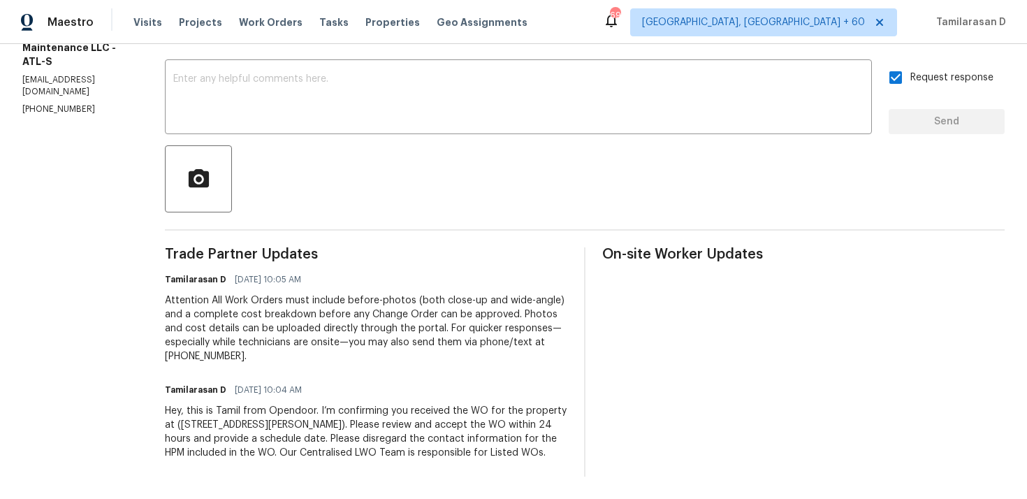
click at [476, 254] on span "Trade Partner Updates" at bounding box center [366, 254] width 402 height 14
click at [374, 376] on div "Trade Partner Updates Tamilarasan D 09/30/2025 10:05 AM Attention All Work Orde…" at bounding box center [366, 361] width 402 height 229
click at [358, 361] on div "Attention All Work Orders must include before-photos (both close-up and wide-an…" at bounding box center [366, 328] width 402 height 70
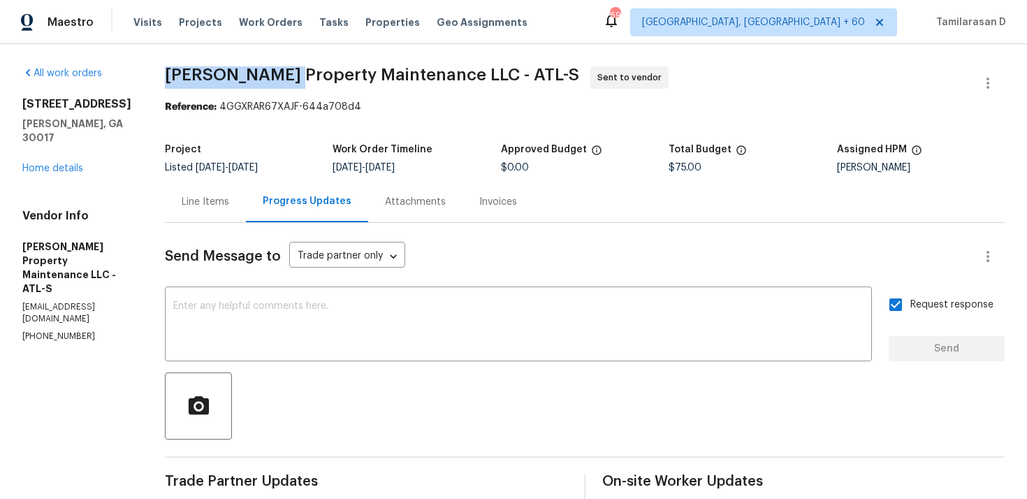
drag, startPoint x: 171, startPoint y: 75, endPoint x: 282, endPoint y: 75, distance: 110.4
click at [282, 75] on span "Glen Property Maintenance LLC - ATL-S" at bounding box center [372, 74] width 414 height 17
copy span "Glen Property"
click at [253, 52] on div "All work orders 622 Madison Park Dr Grayson, GA 30017 Home details Vendor Info …" at bounding box center [513, 385] width 1027 height 682
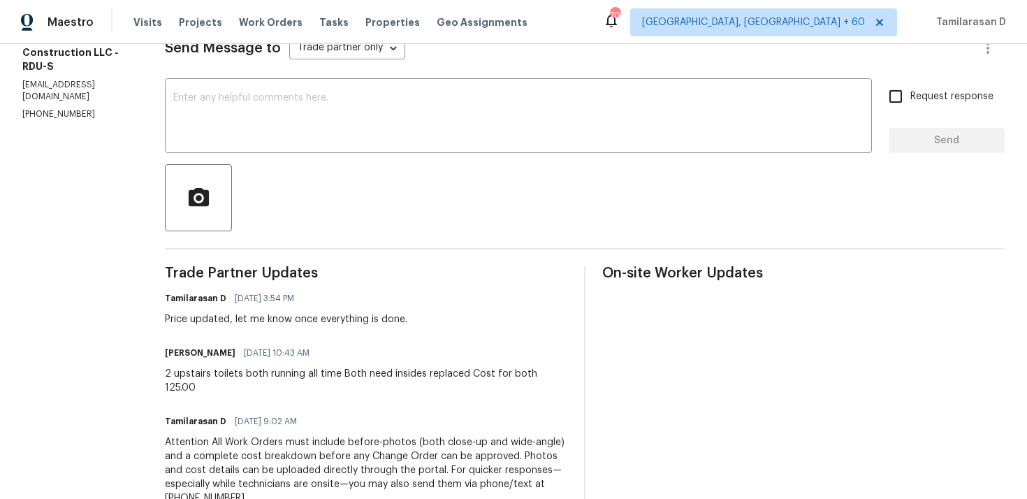
scroll to position [197, 0]
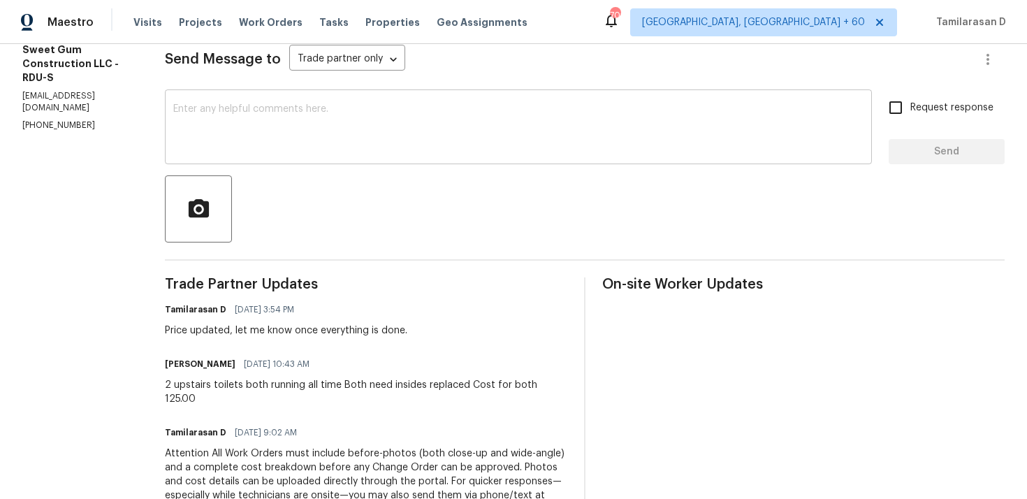
click at [260, 156] on div "x ​" at bounding box center [518, 128] width 707 height 71
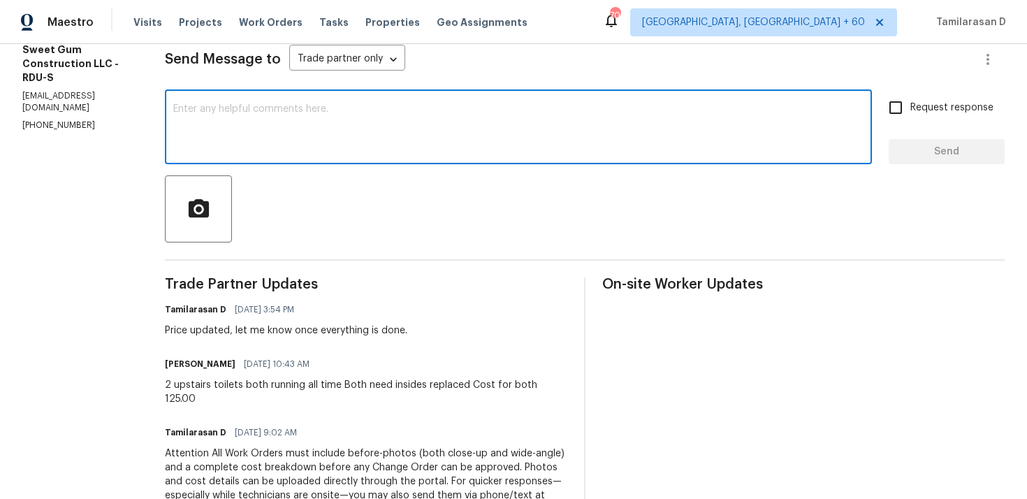
scroll to position [0, 0]
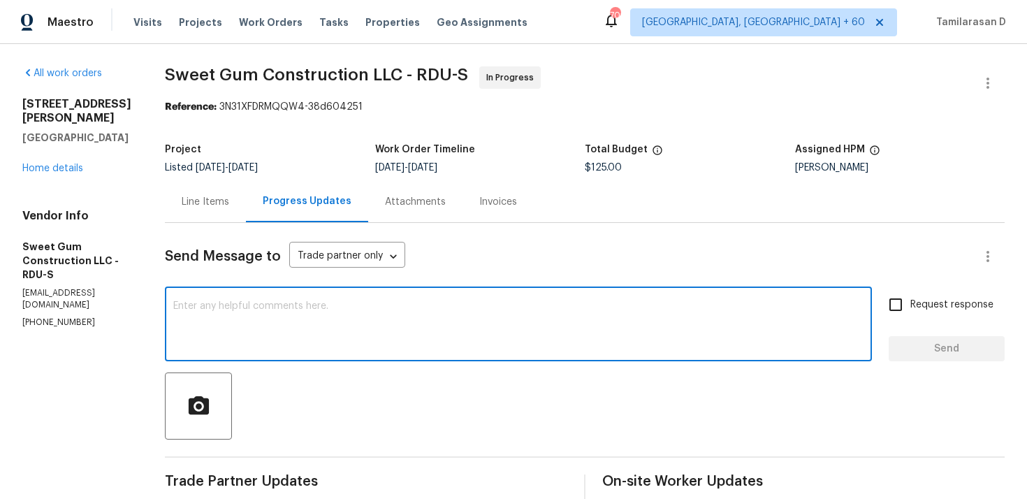
click at [242, 194] on div "Line Items" at bounding box center [205, 201] width 81 height 41
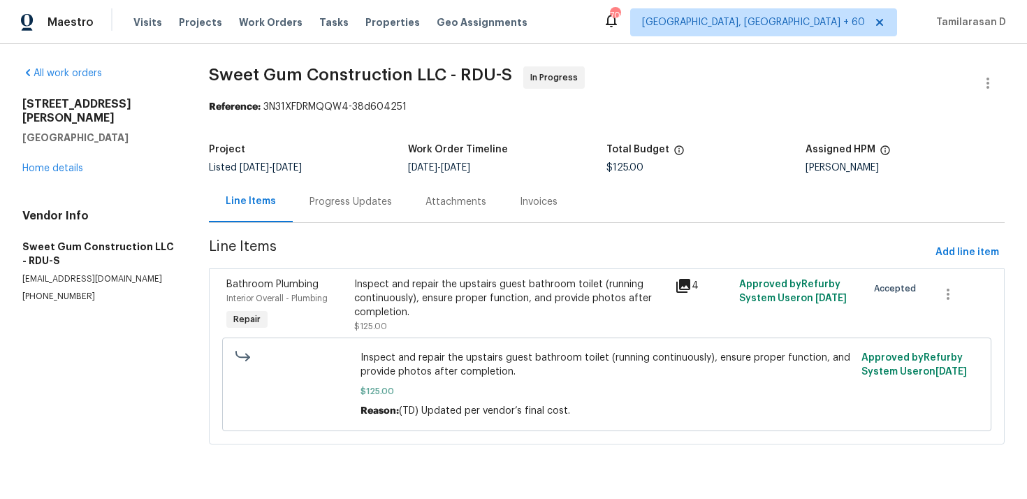
click at [484, 306] on div "Inspect and repair the upstairs guest bathroom toilet (running continuously), e…" at bounding box center [510, 298] width 312 height 42
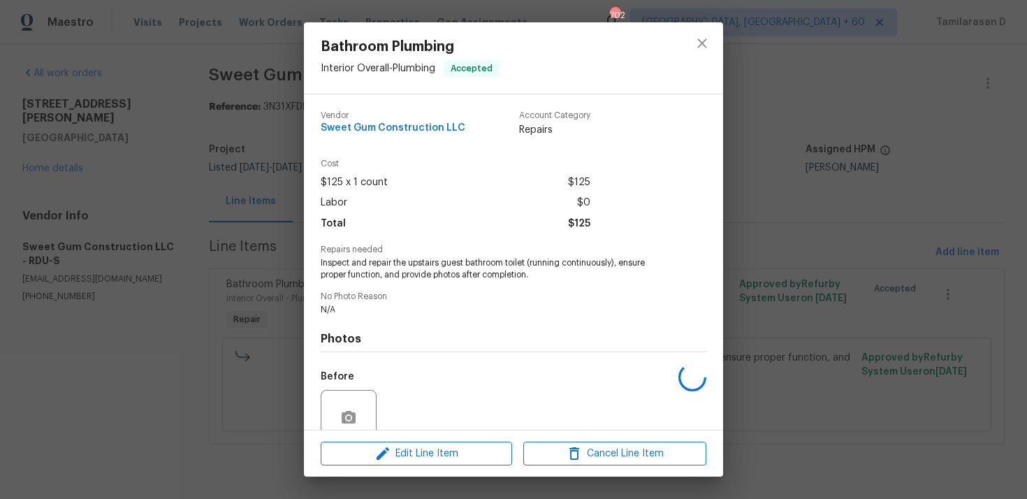
scroll to position [121, 0]
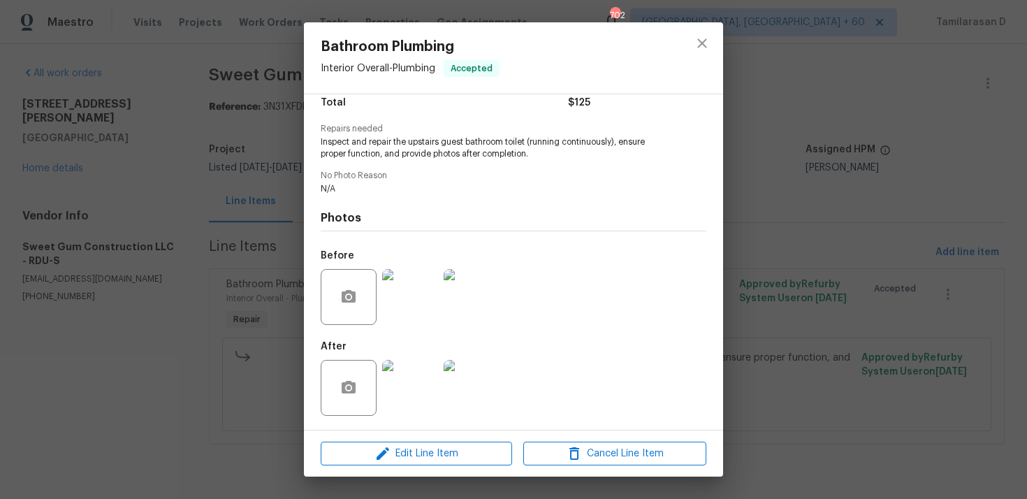
click at [413, 296] on img at bounding box center [410, 297] width 56 height 56
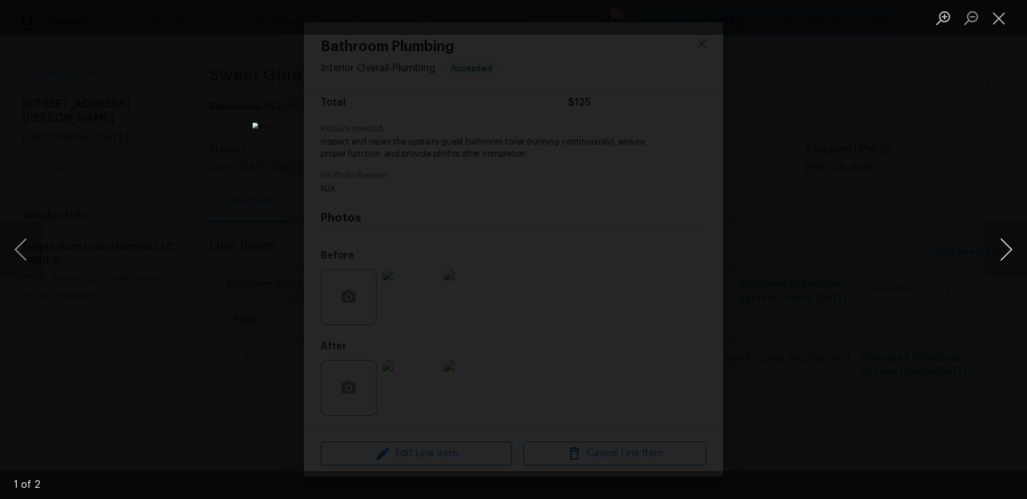
click at [1002, 249] on button "Next image" at bounding box center [1006, 249] width 42 height 56
click at [995, 20] on button "Close lightbox" at bounding box center [999, 18] width 28 height 24
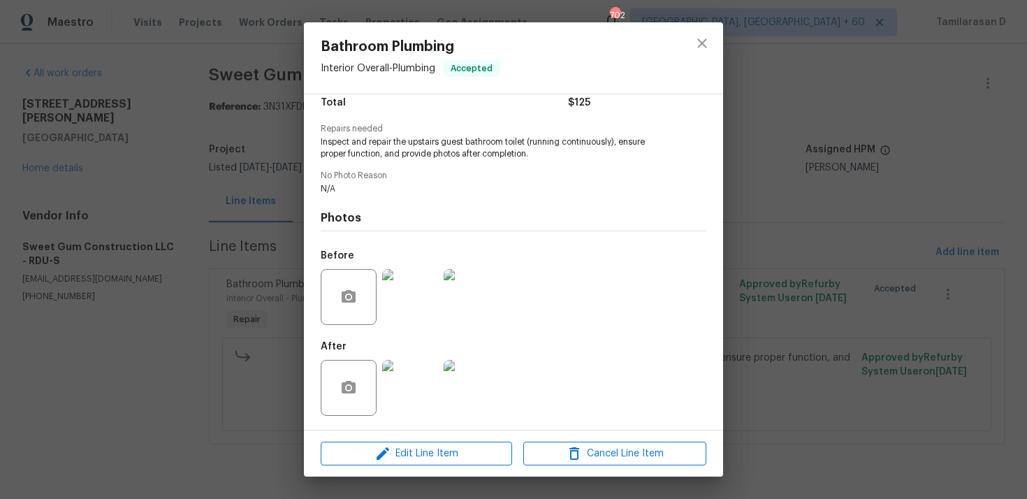
click at [406, 365] on img at bounding box center [410, 388] width 56 height 56
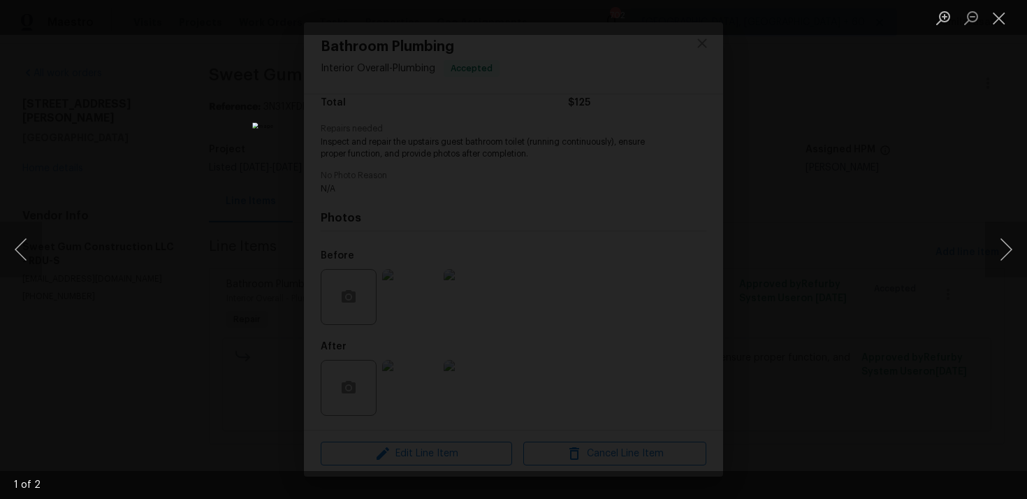
click at [980, 240] on div "Lightbox" at bounding box center [513, 249] width 1027 height 499
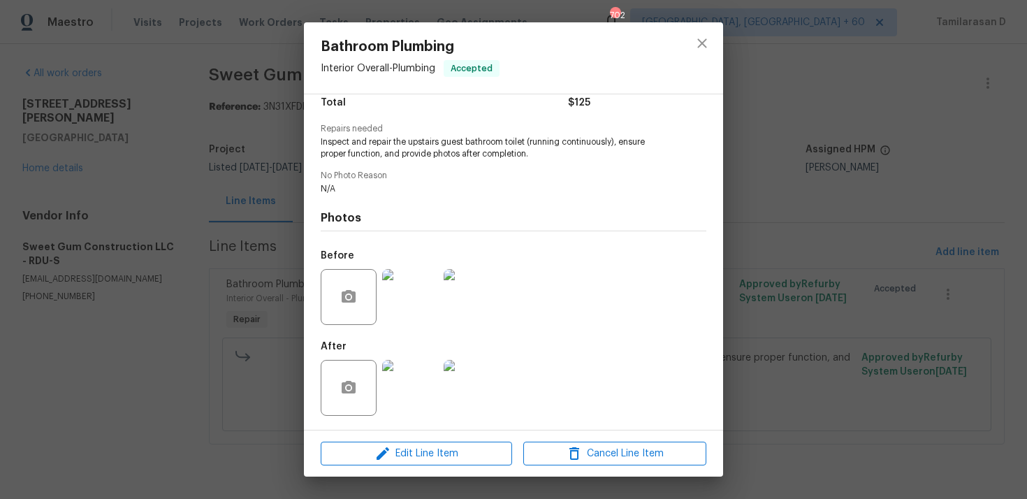
click at [486, 390] on img at bounding box center [472, 388] width 56 height 56
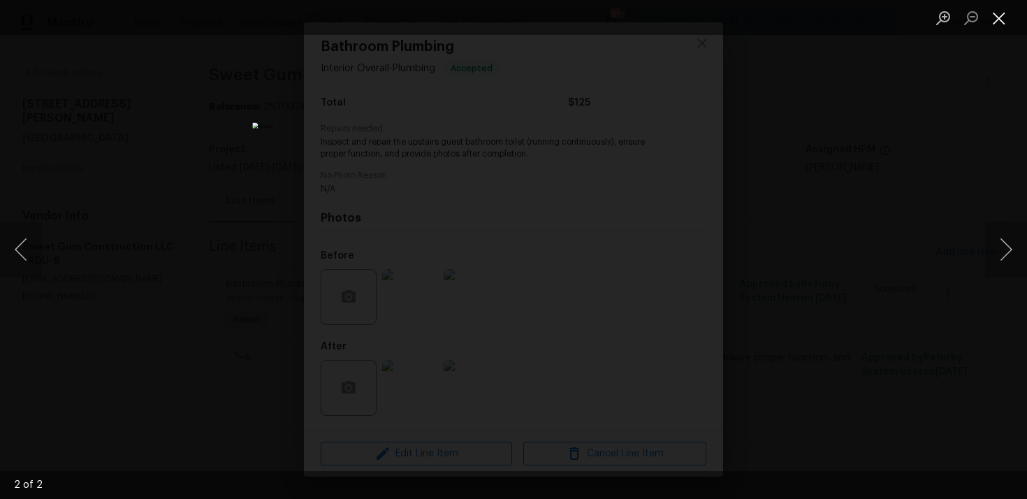
click at [1002, 17] on button "Close lightbox" at bounding box center [999, 18] width 28 height 24
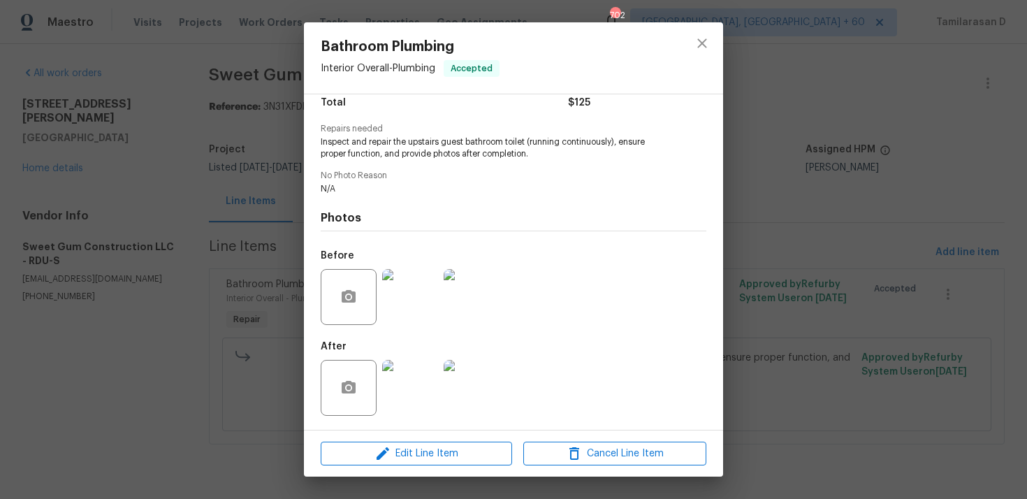
click at [177, 192] on div "Bathroom Plumbing Interior Overall - Plumbing Accepted Vendor Sweet Gum Constru…" at bounding box center [513, 249] width 1027 height 499
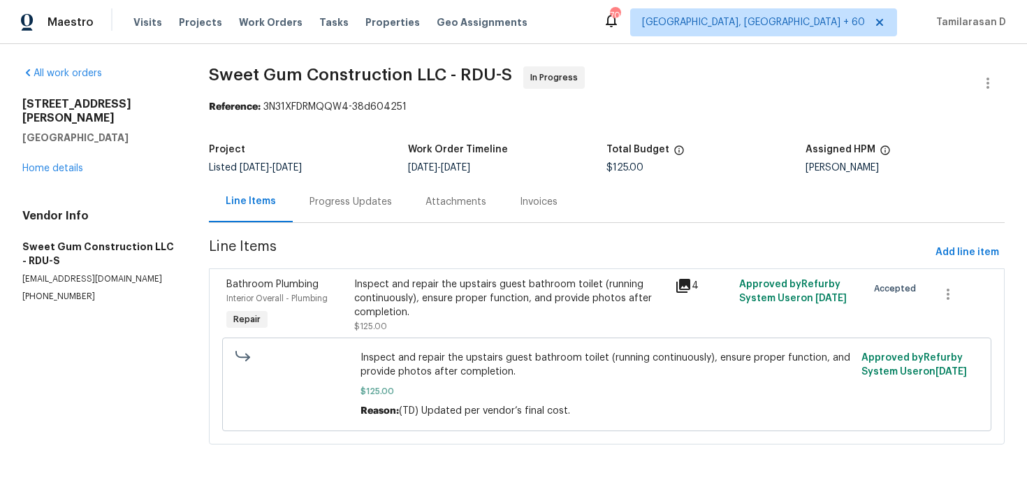
click at [324, 201] on div "Progress Updates" at bounding box center [350, 202] width 82 height 14
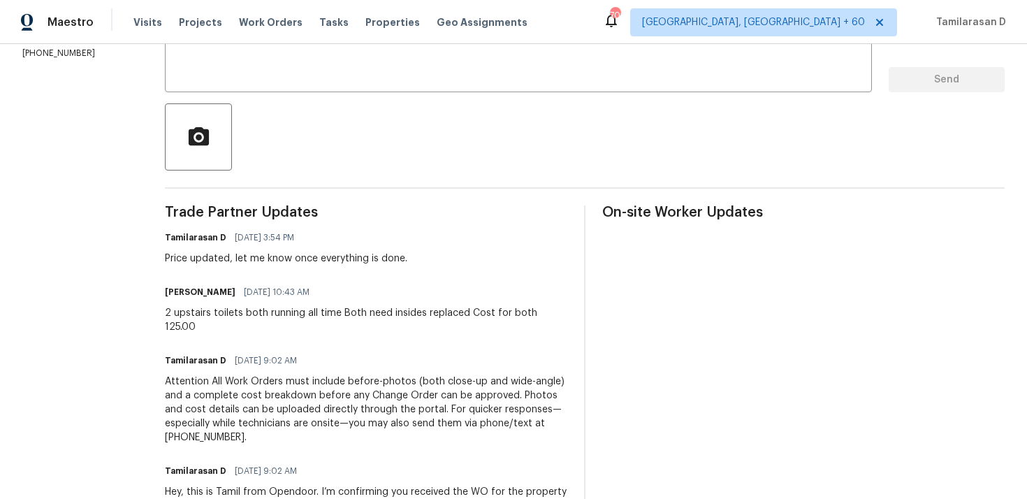
scroll to position [157, 0]
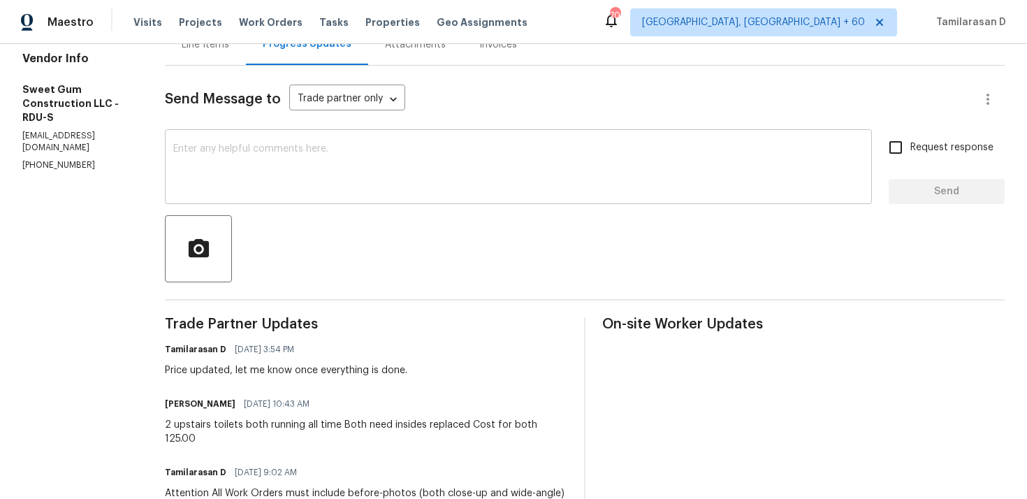
click at [258, 192] on textarea at bounding box center [518, 168] width 690 height 49
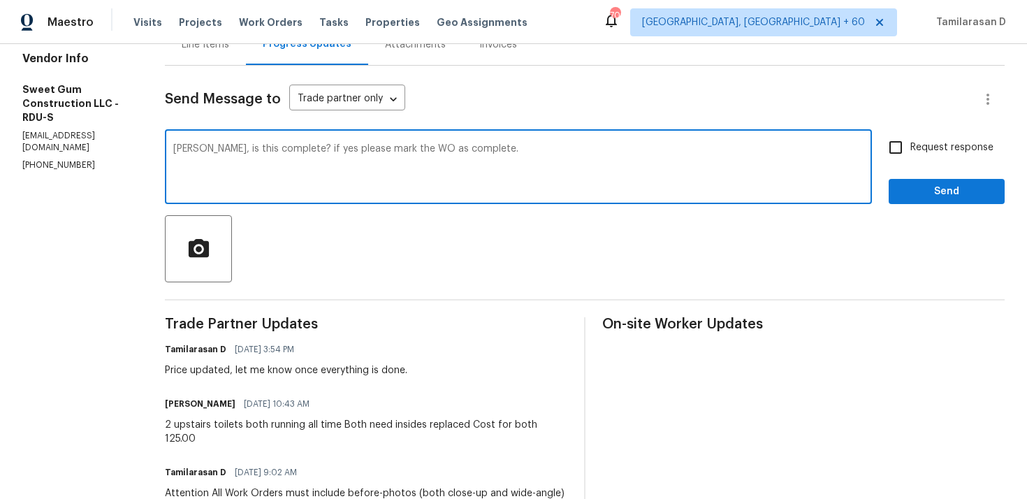
click at [344, 182] on textarea "Stacey, is this complete? if yes please mark the WO as complete." at bounding box center [518, 168] width 690 height 49
click at [292, 187] on textarea "Stacey, is this complete? if yes please mark the WO as complete." at bounding box center [518, 168] width 690 height 49
drag, startPoint x: 240, startPoint y: 149, endPoint x: 716, endPoint y: 149, distance: 476.4
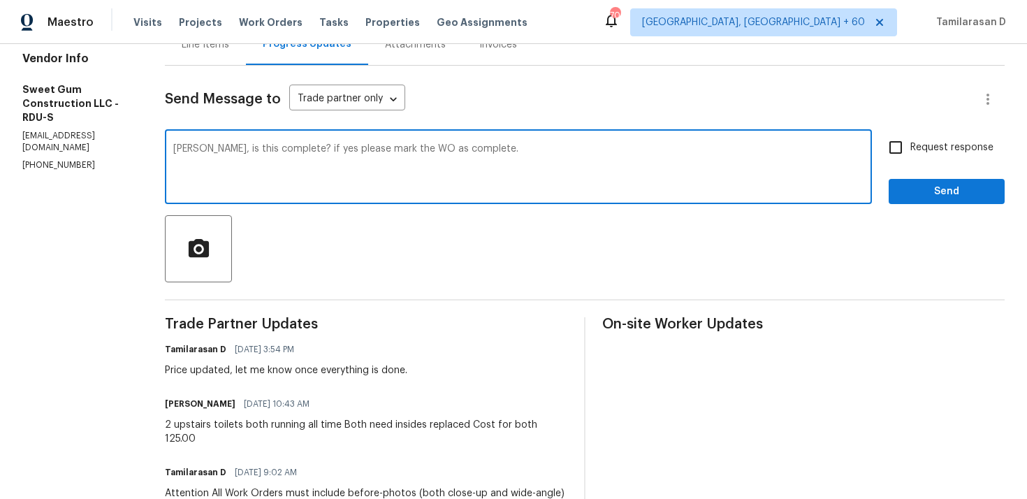
click at [716, 149] on textarea "Stacey, is this complete? if yes please mark the WO as complete." at bounding box center [518, 168] width 690 height 49
paste textarea "s this done? If yes, please mark the WO"
click at [701, 156] on textarea "Stacey, s this done? If yes, please mark the WO complete." at bounding box center [518, 168] width 690 height 49
type textarea "Stacey, s this done? If yes, please mark the WO complete."
click at [903, 148] on input "Request response" at bounding box center [895, 147] width 29 height 29
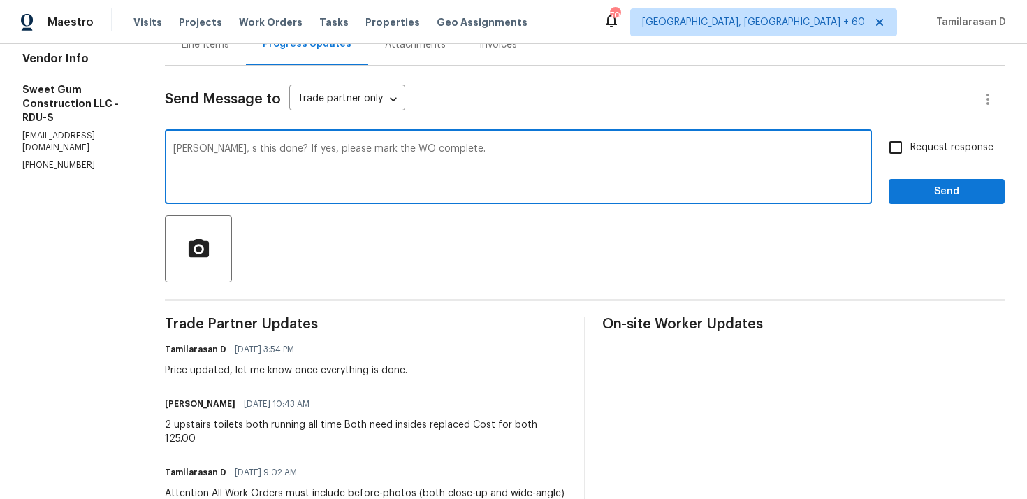
checkbox input "true"
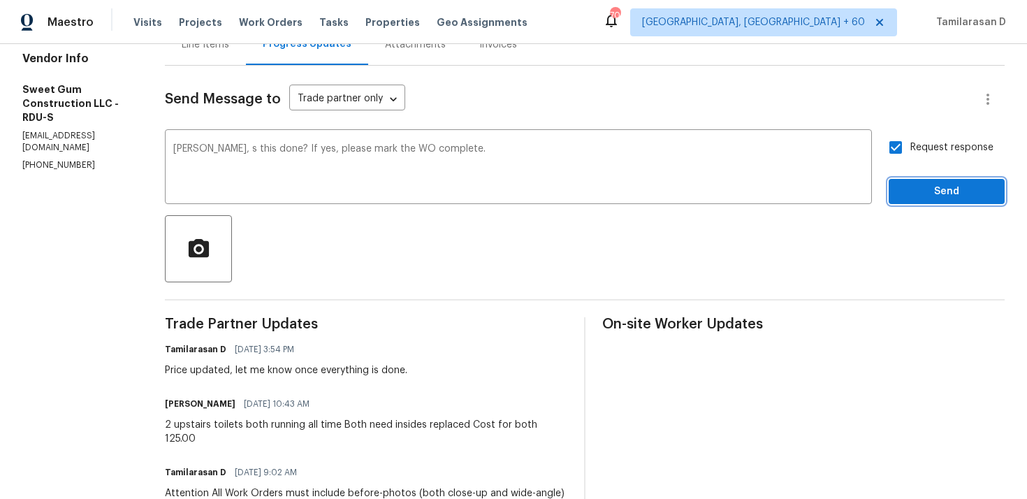
click at [921, 184] on span "Send" at bounding box center [947, 191] width 94 height 17
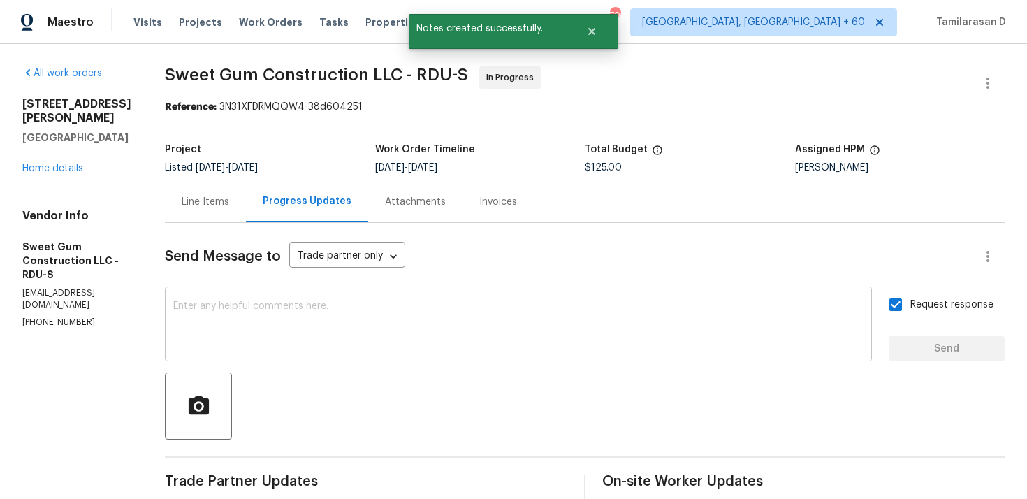
scroll to position [0, 0]
drag, startPoint x: 199, startPoint y: 74, endPoint x: 293, endPoint y: 77, distance: 94.3
click at [293, 77] on span "Sweet Gum Construction LLC - RDU-S" at bounding box center [316, 74] width 303 height 17
copy span "Sweet Gum"
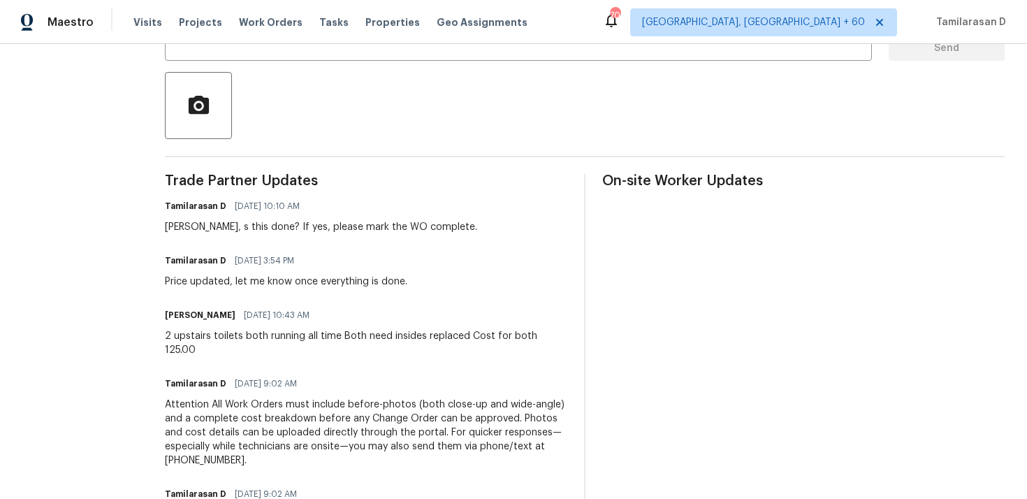
scroll to position [288, 0]
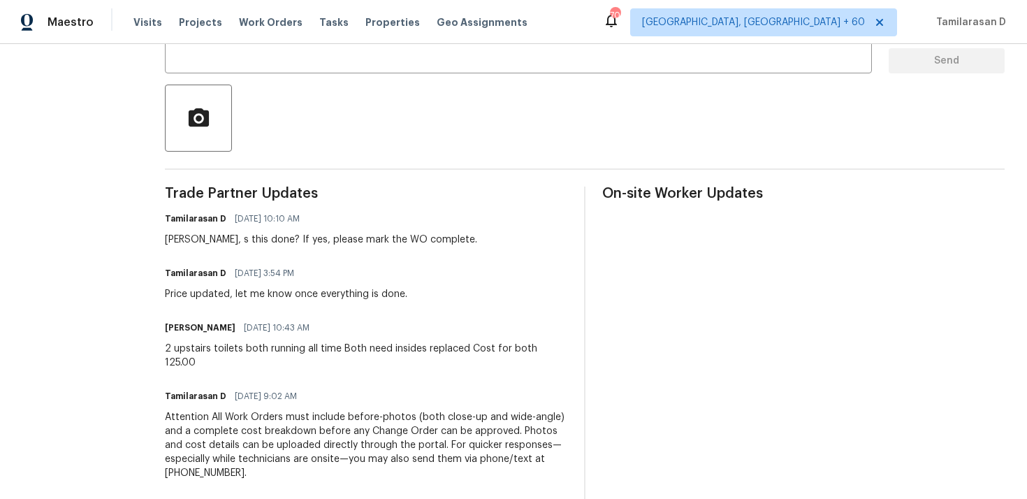
click at [235, 239] on div "Stacey, s this done? If yes, please mark the WO complete." at bounding box center [321, 240] width 312 height 14
click at [264, 244] on div "Stacey, s this done? If yes, please mark the WO complete." at bounding box center [321, 240] width 312 height 14
click at [244, 242] on div "Stacey, s this done? If yes, please mark the WO complete." at bounding box center [321, 240] width 312 height 14
click at [231, 243] on div "Stacey, s this done? If yes, please mark the WO complete." at bounding box center [321, 240] width 312 height 14
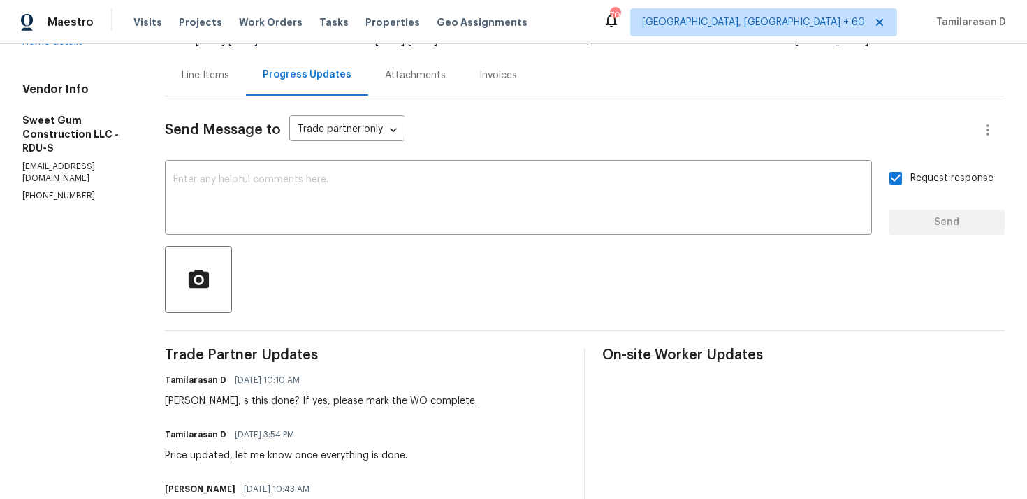
scroll to position [0, 0]
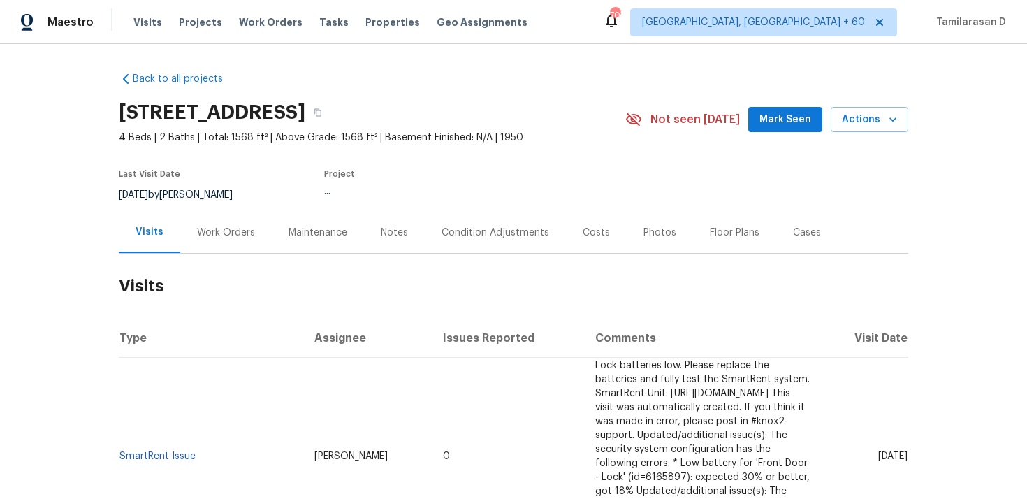
click at [249, 249] on div "Work Orders" at bounding box center [226, 232] width 92 height 41
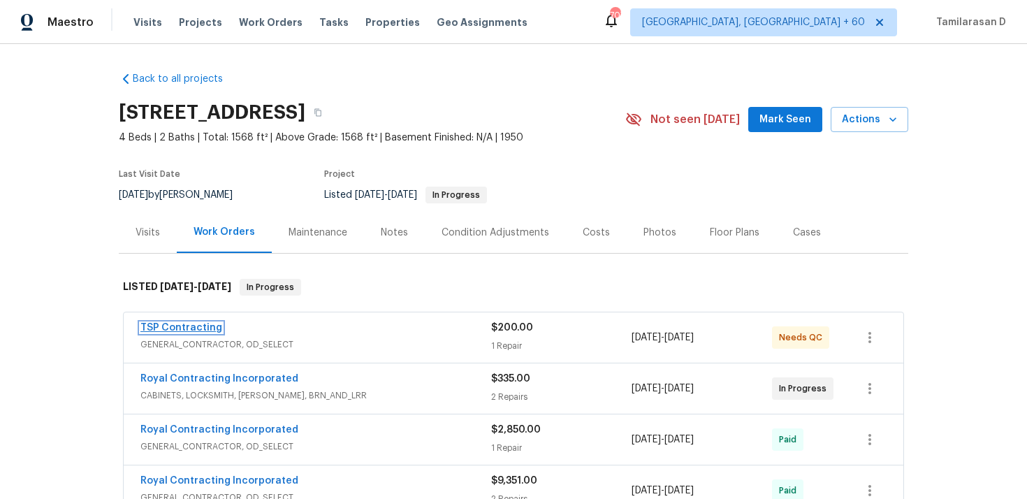
click at [183, 328] on link "TSP Contracting" at bounding box center [181, 328] width 82 height 10
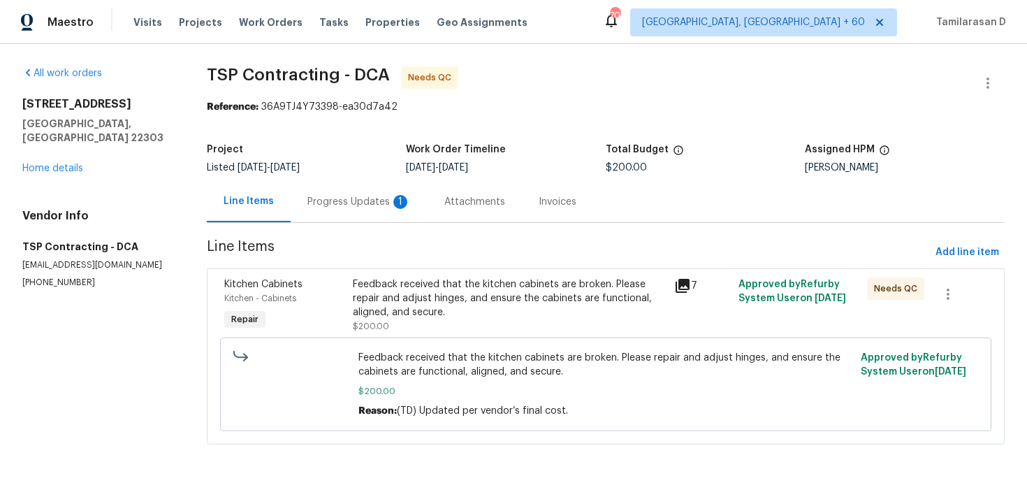
click at [355, 198] on div "Progress Updates 1" at bounding box center [358, 202] width 103 height 14
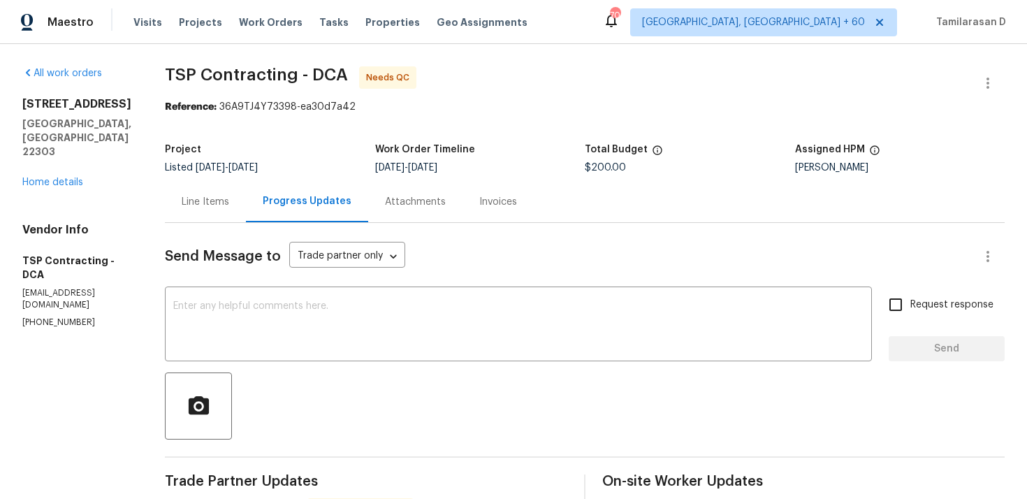
click at [190, 198] on div "Line Items" at bounding box center [206, 202] width 48 height 14
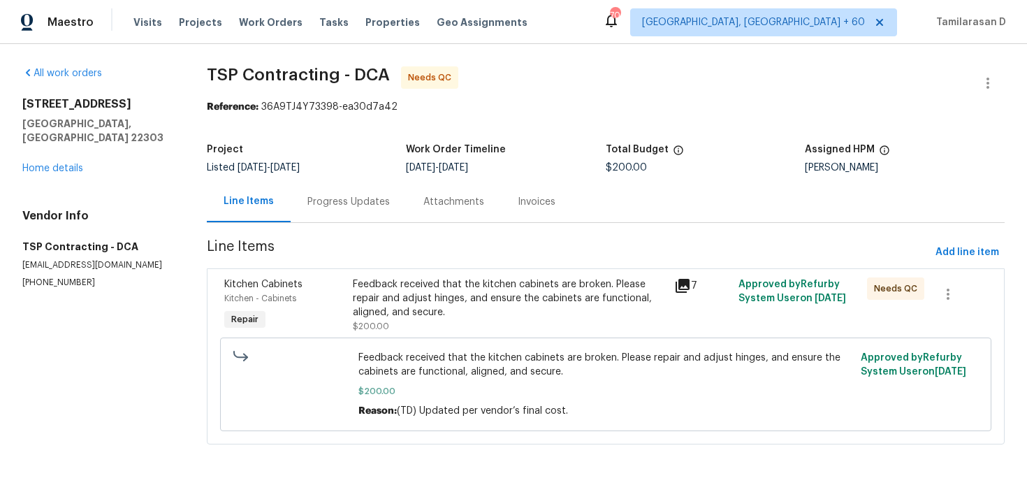
click at [440, 305] on div "Feedback received that the kitchen cabinets are broken. Please repair and adjus…" at bounding box center [509, 298] width 313 height 42
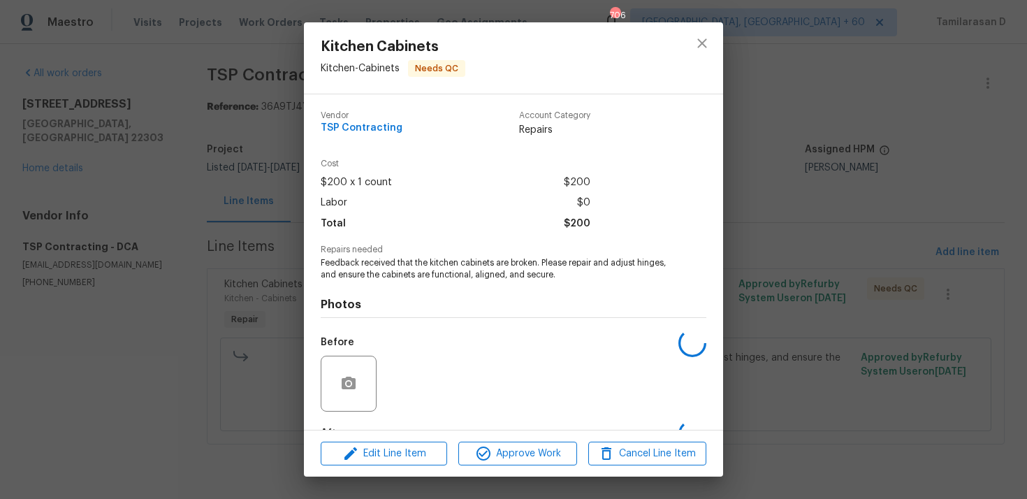
scroll to position [87, 0]
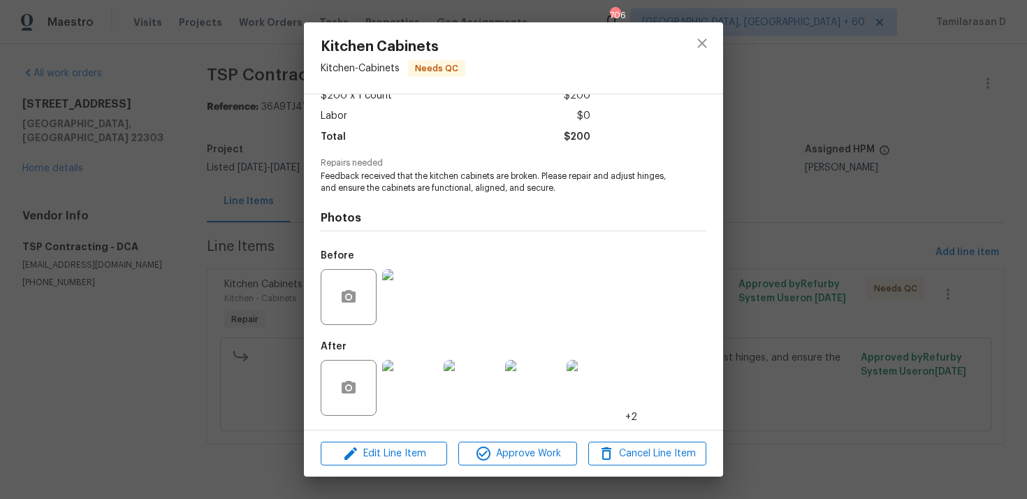
click at [281, 259] on div "Kitchen Cabinets Kitchen - Cabinets Needs QC Vendor TSP Contracting Account Cat…" at bounding box center [513, 249] width 1027 height 499
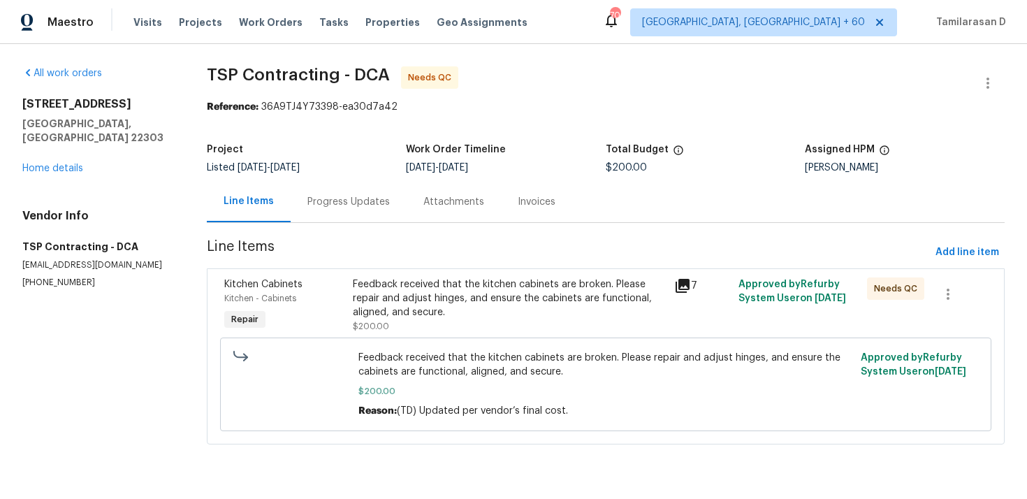
click at [322, 220] on div "Progress Updates" at bounding box center [349, 201] width 116 height 41
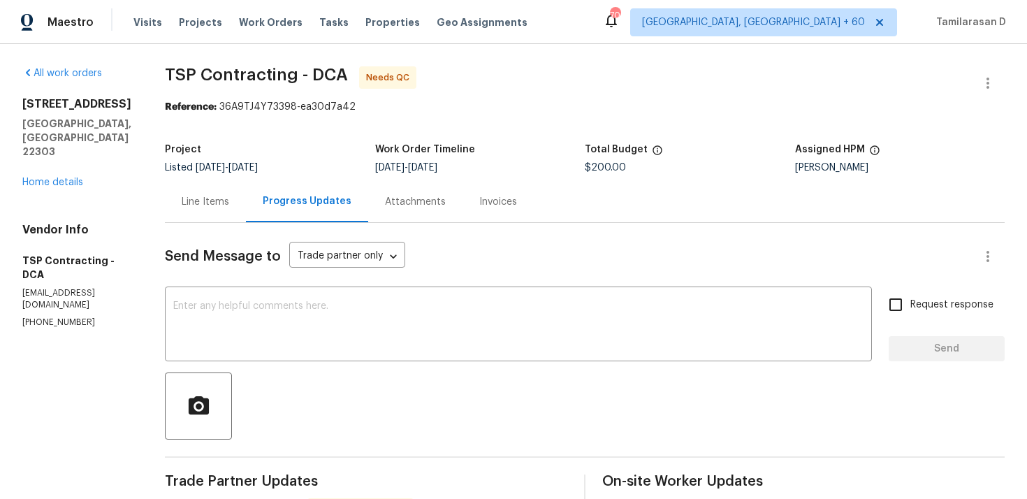
click at [210, 198] on div "Line Items" at bounding box center [206, 202] width 48 height 14
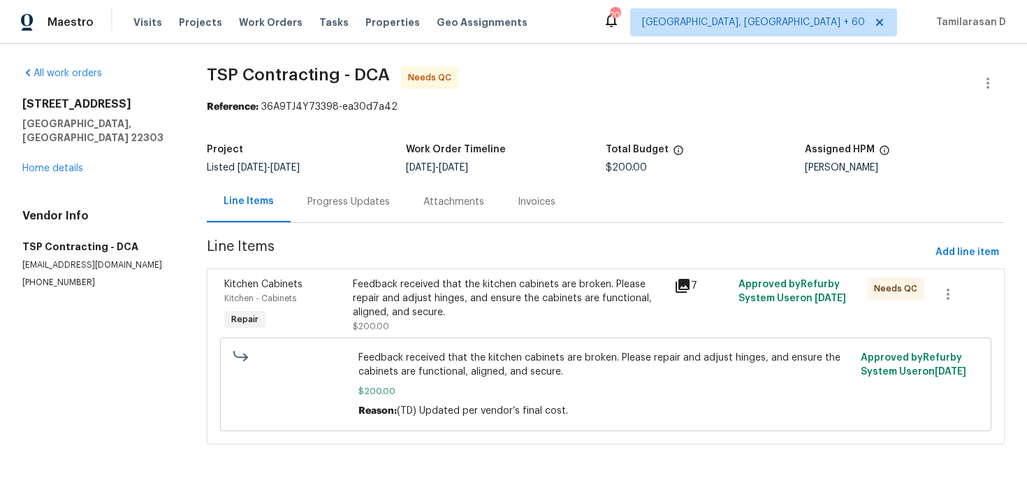
click at [439, 287] on div "Feedback received that the kitchen cabinets are broken. Please repair and adjus…" at bounding box center [509, 298] width 313 height 42
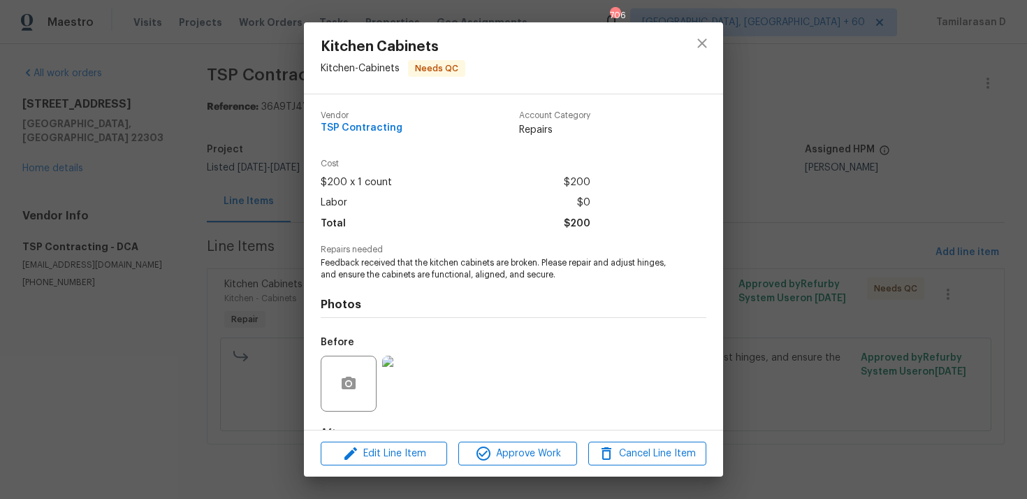
scroll to position [87, 0]
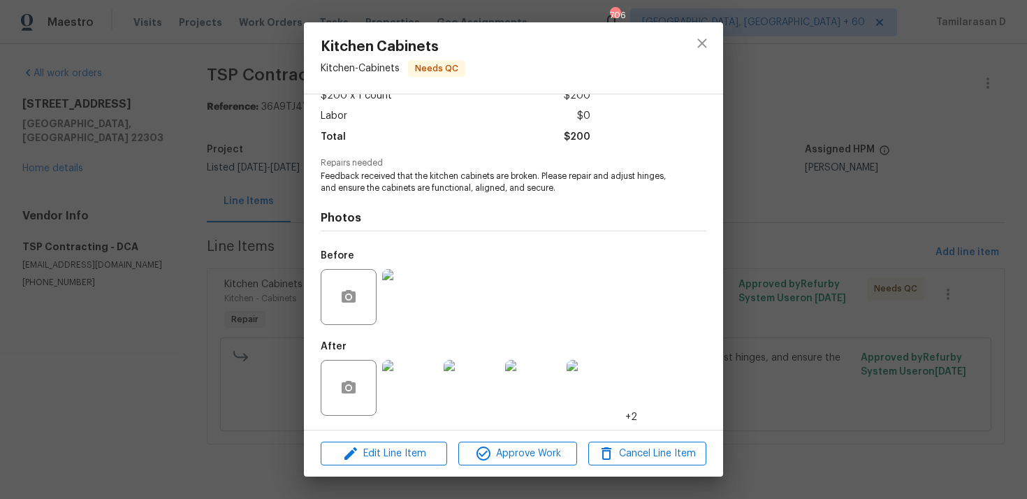
click at [408, 299] on img at bounding box center [410, 297] width 56 height 56
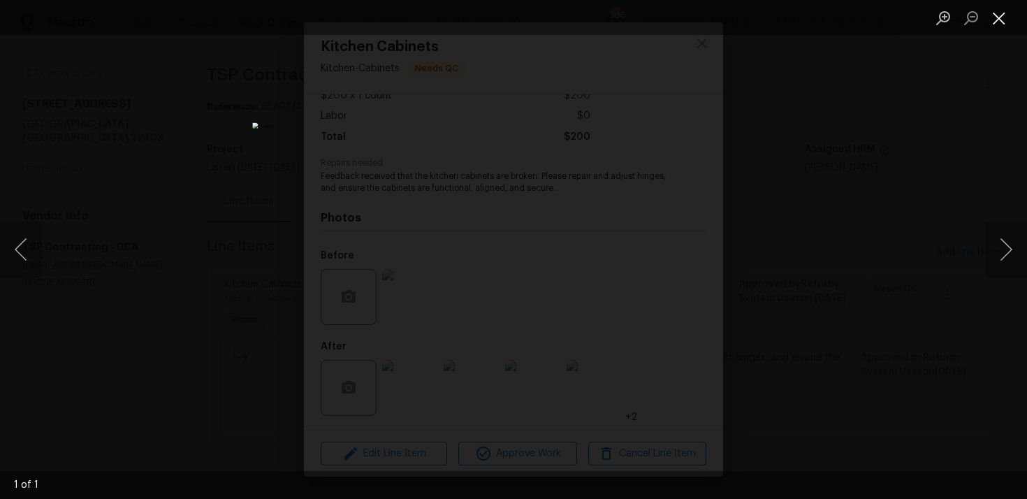
click at [998, 15] on button "Close lightbox" at bounding box center [999, 18] width 28 height 24
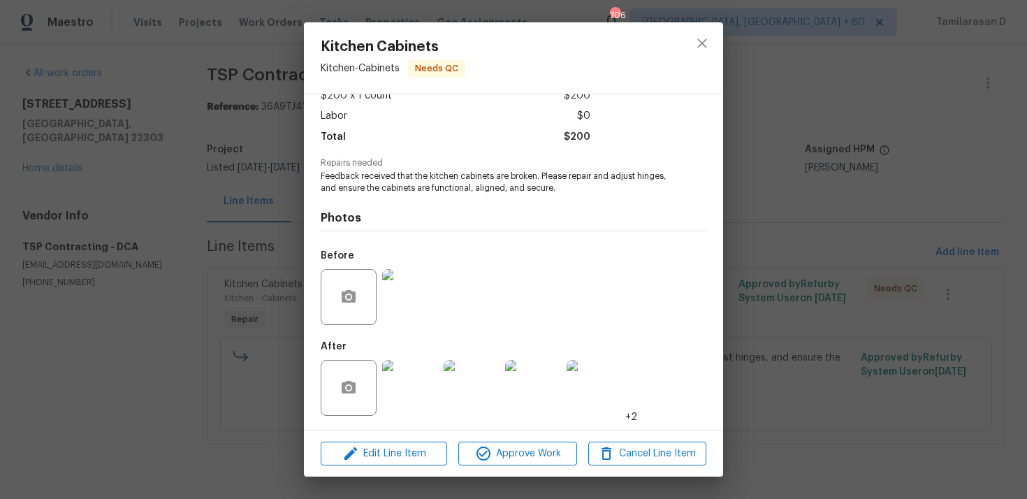
click at [414, 388] on img at bounding box center [410, 388] width 56 height 56
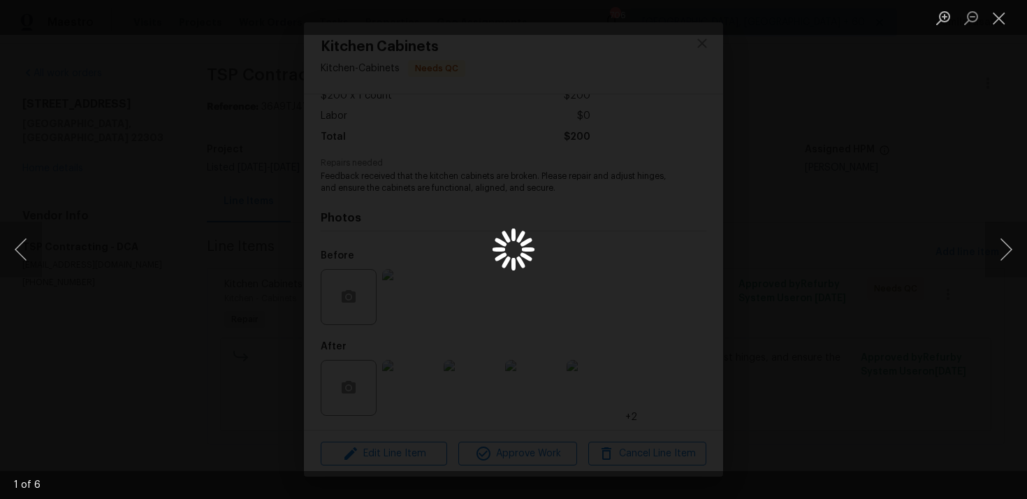
click at [414, 388] on div "Lightbox" at bounding box center [513, 249] width 1027 height 499
click at [1009, 249] on button "Next image" at bounding box center [1006, 249] width 42 height 56
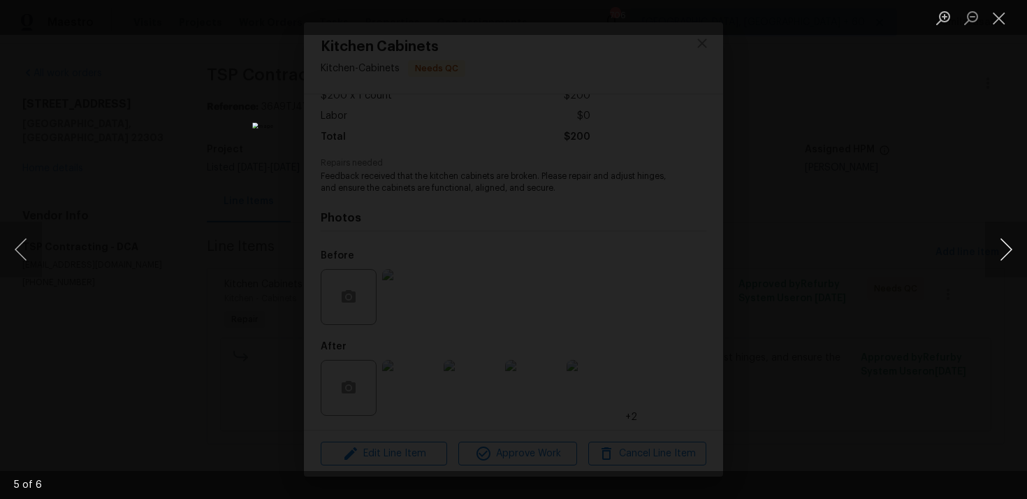
click at [1009, 249] on button "Next image" at bounding box center [1006, 249] width 42 height 56
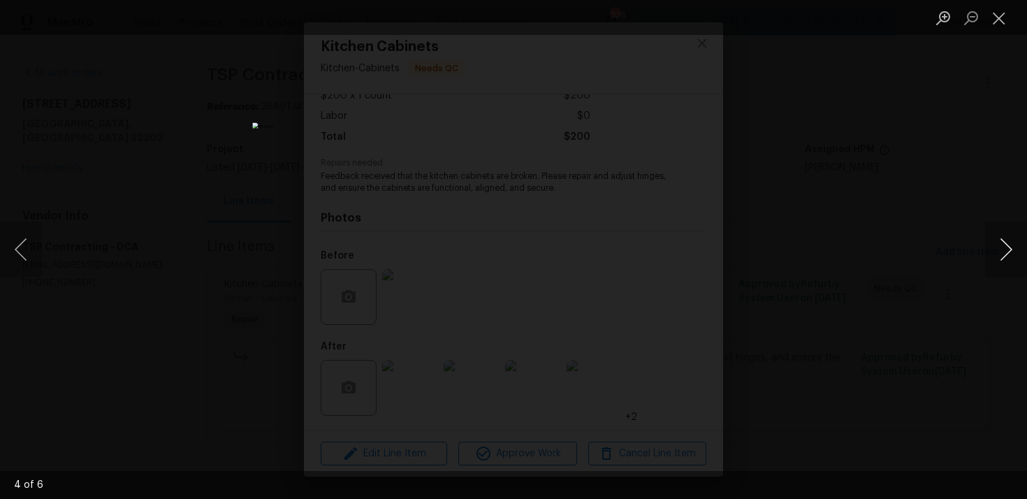
click at [1005, 249] on button "Next image" at bounding box center [1006, 249] width 42 height 56
click at [1001, 18] on button "Close lightbox" at bounding box center [999, 18] width 28 height 24
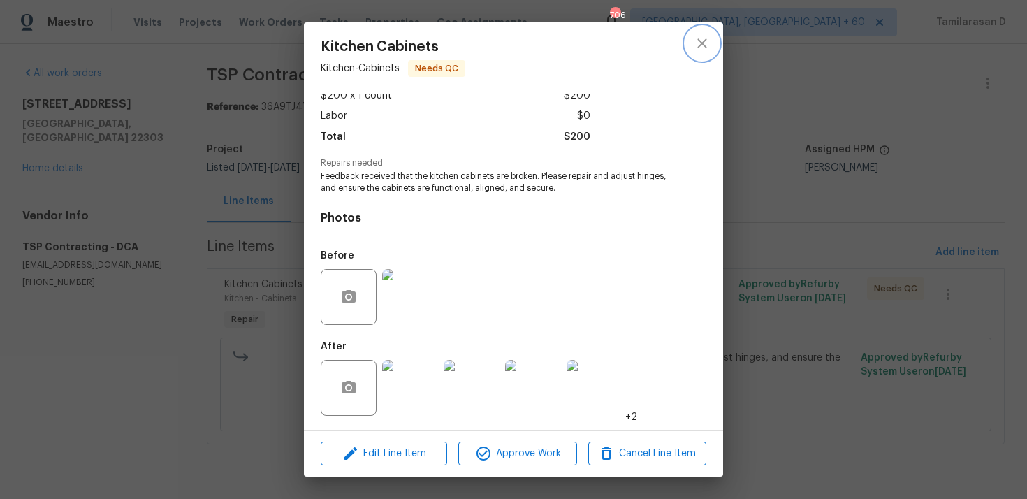
click at [697, 50] on icon "close" at bounding box center [702, 43] width 17 height 17
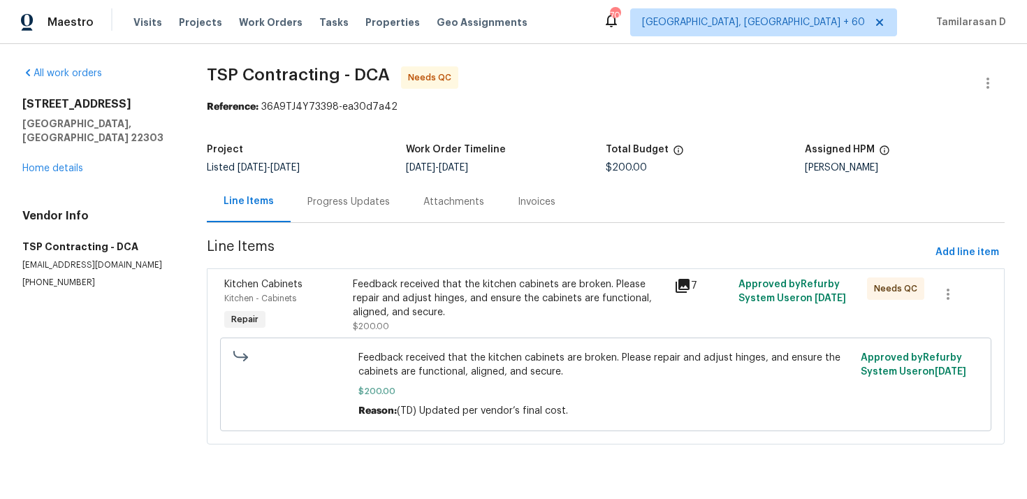
click at [370, 210] on div "Progress Updates" at bounding box center [349, 201] width 116 height 41
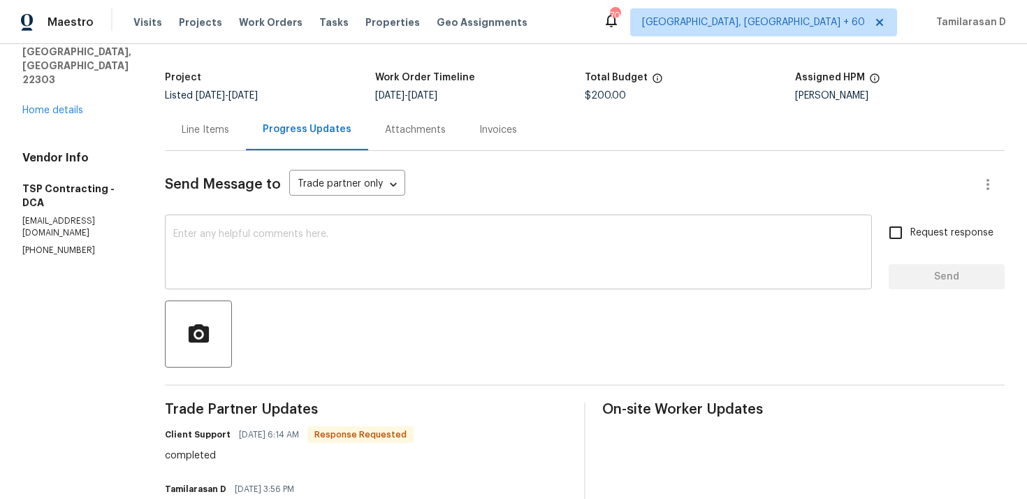
scroll to position [71, 0]
click at [194, 448] on div "Client Support 09/30/2025 6:14 AM Response Requested completed" at bounding box center [289, 444] width 249 height 38
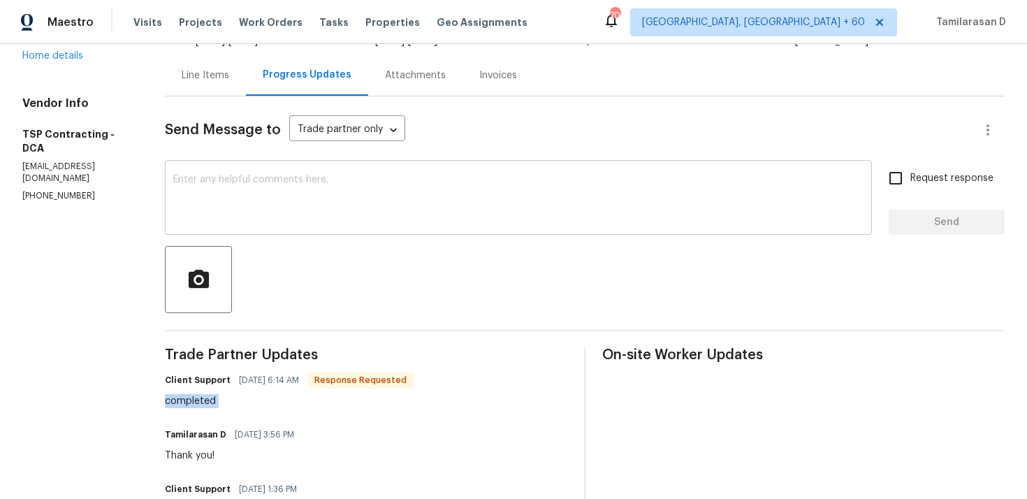
click at [205, 200] on textarea at bounding box center [518, 199] width 690 height 49
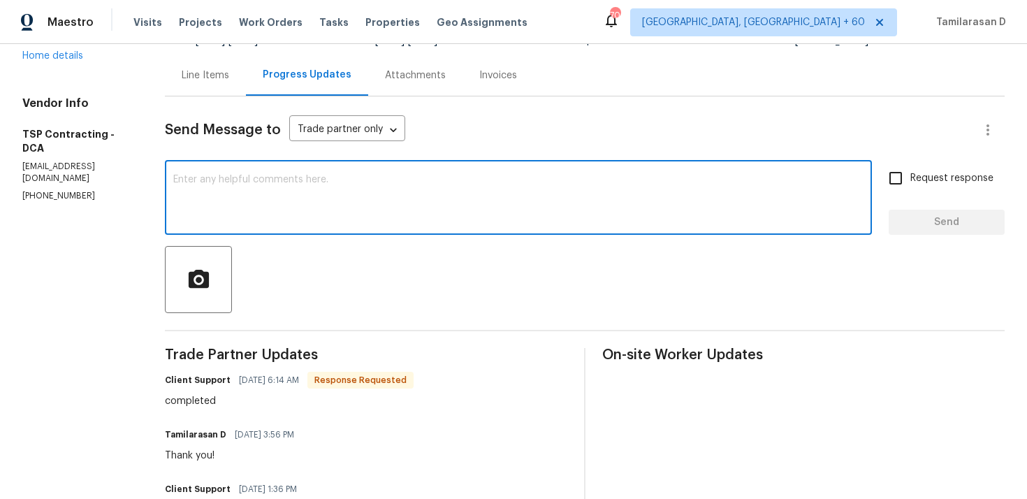
click at [244, 217] on textarea at bounding box center [518, 199] width 690 height 49
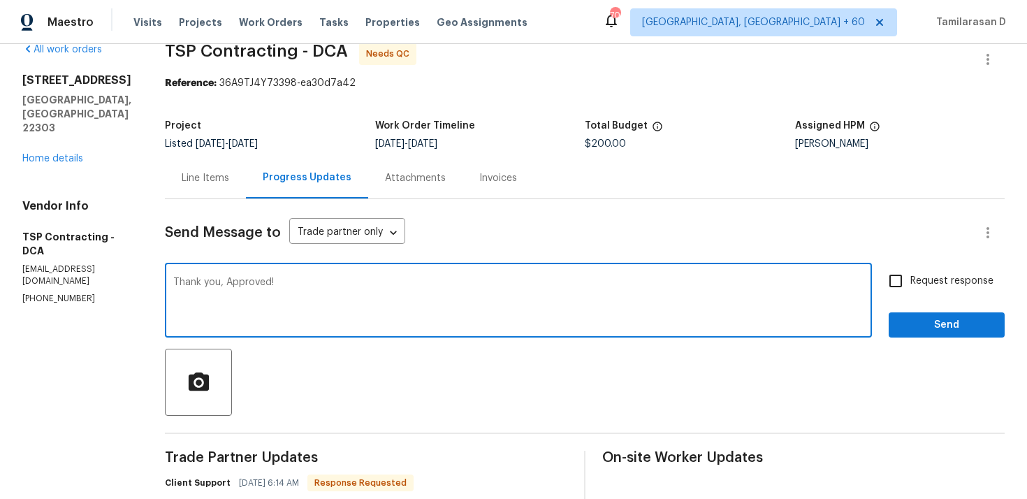
scroll to position [25, 0]
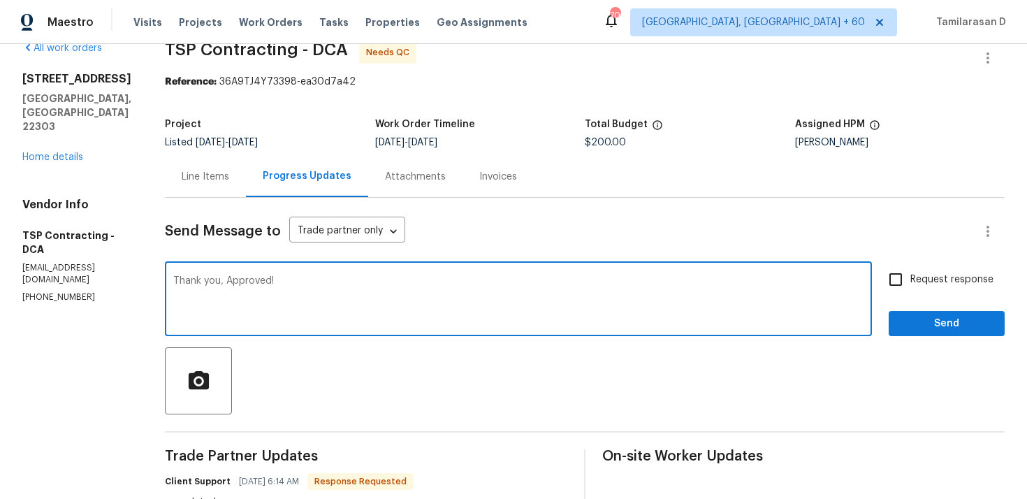
type textarea "Thank you, Approved!"
click at [933, 317] on span "Send" at bounding box center [947, 323] width 94 height 17
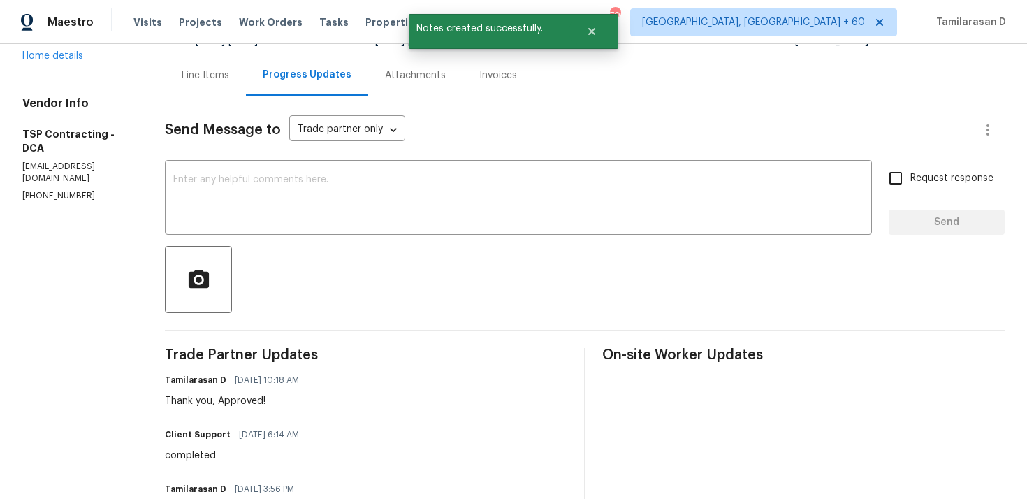
scroll to position [136, 0]
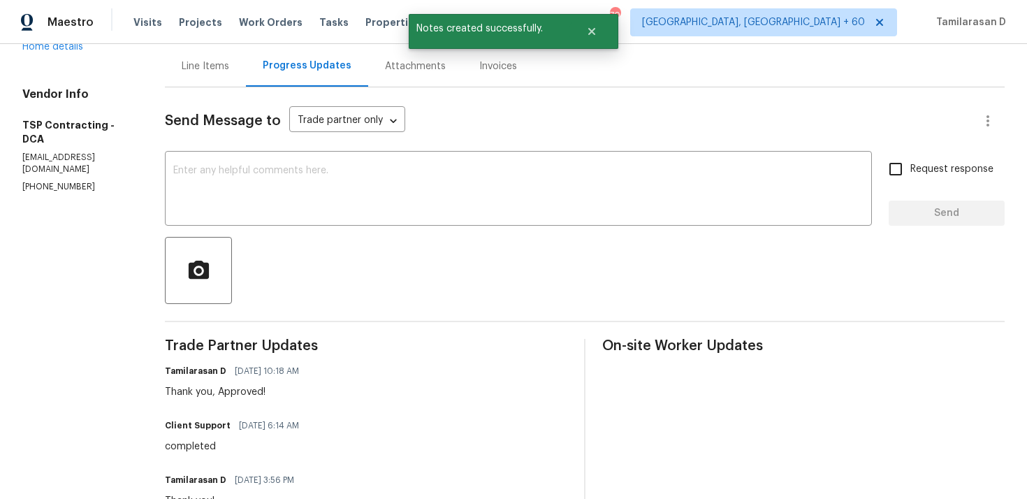
click at [185, 448] on div "completed" at bounding box center [236, 446] width 143 height 14
copy div "completed"
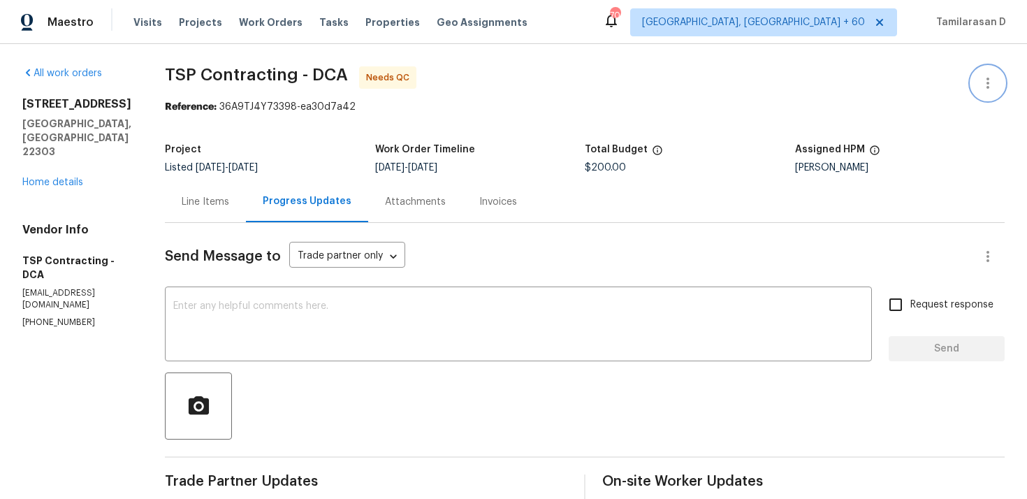
click at [986, 73] on button "button" at bounding box center [988, 83] width 34 height 34
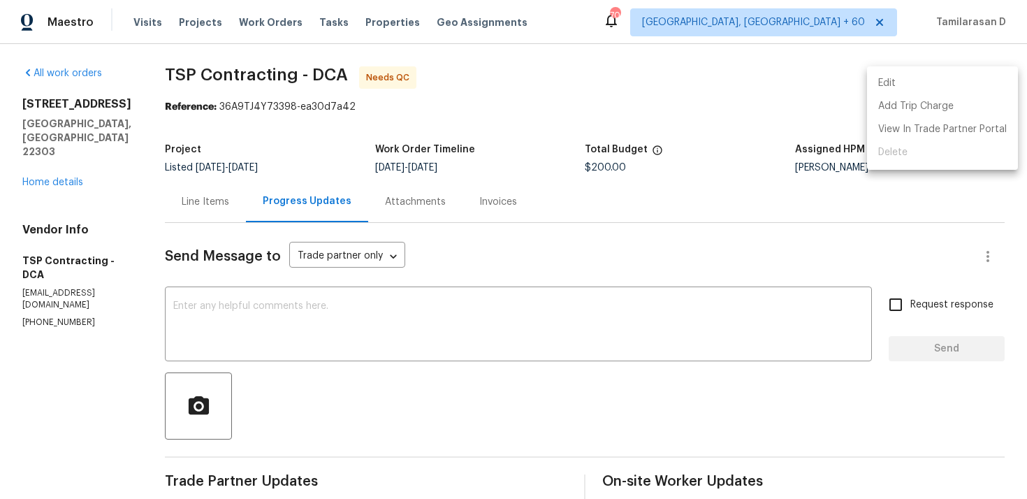
click at [890, 82] on li "Edit" at bounding box center [942, 83] width 151 height 23
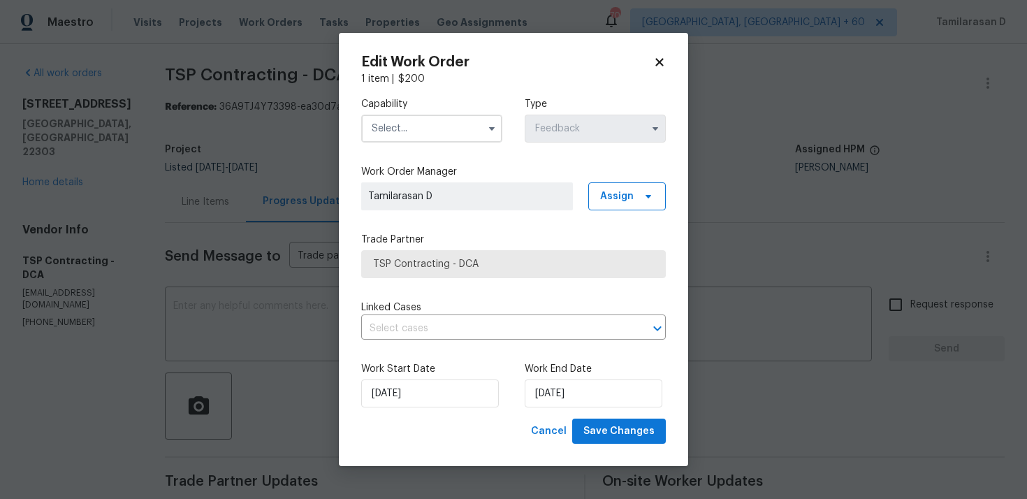
click at [455, 137] on input "text" at bounding box center [431, 129] width 141 height 28
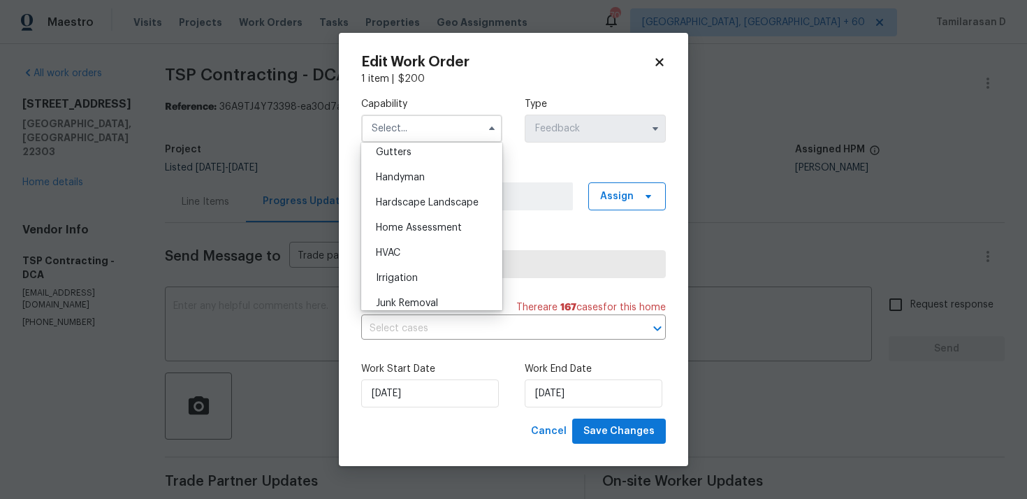
scroll to position [708, 0]
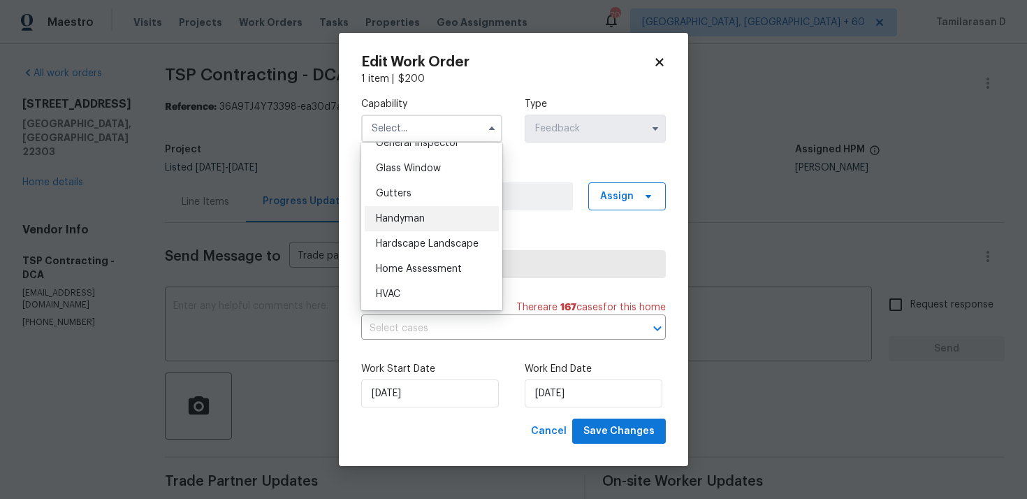
click at [405, 212] on div "Handyman" at bounding box center [432, 218] width 134 height 25
type input "Handyman"
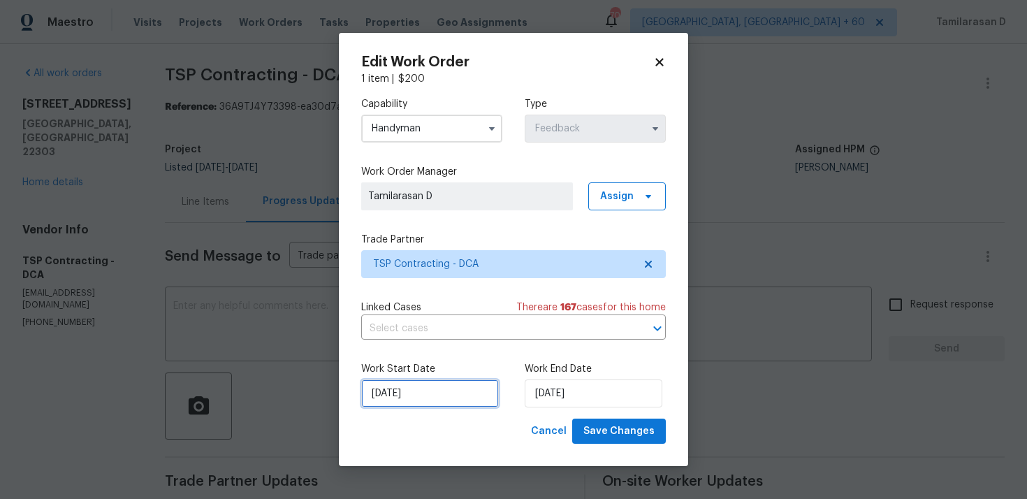
click at [397, 385] on input "26/09/2025" at bounding box center [430, 393] width 138 height 28
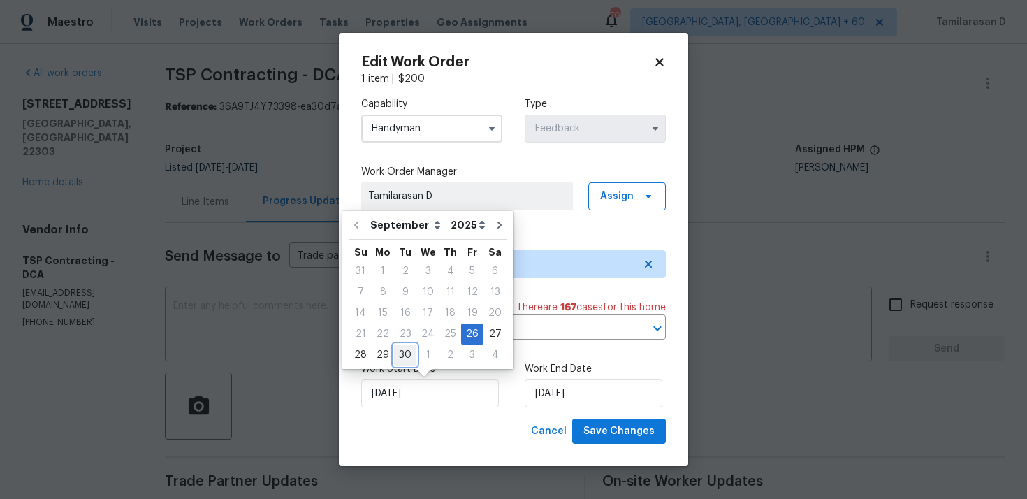
click at [397, 358] on div "30" at bounding box center [405, 355] width 22 height 20
type input "30/09/2025"
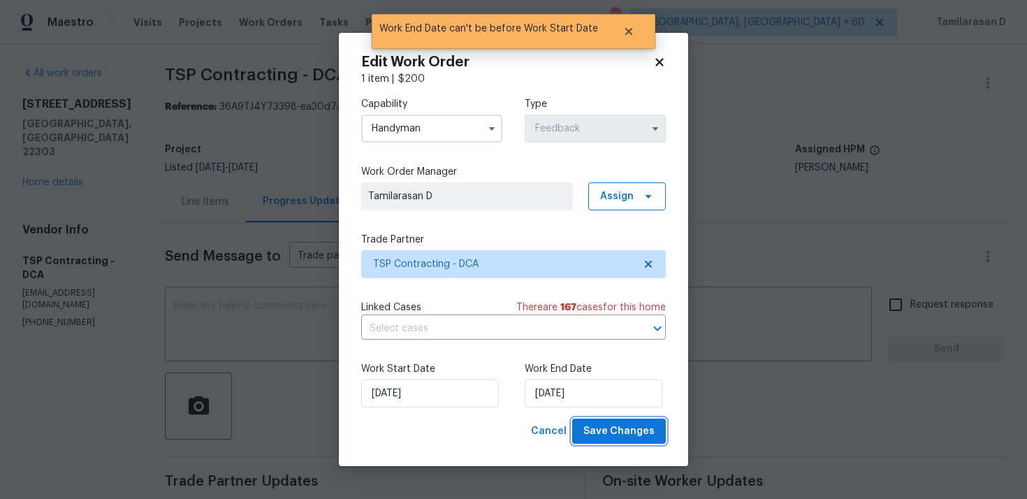
click at [627, 433] on span "Save Changes" at bounding box center [618, 431] width 71 height 17
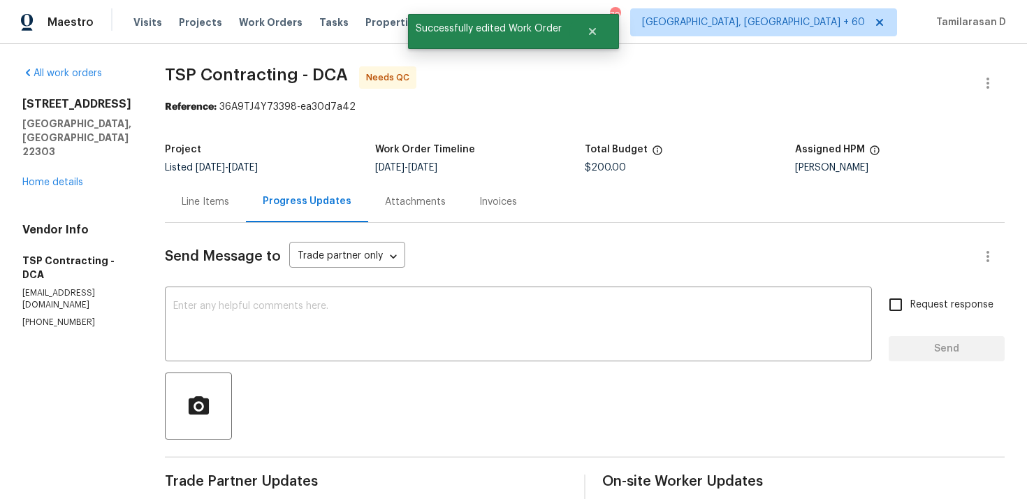
click at [191, 203] on div "Line Items" at bounding box center [206, 202] width 48 height 14
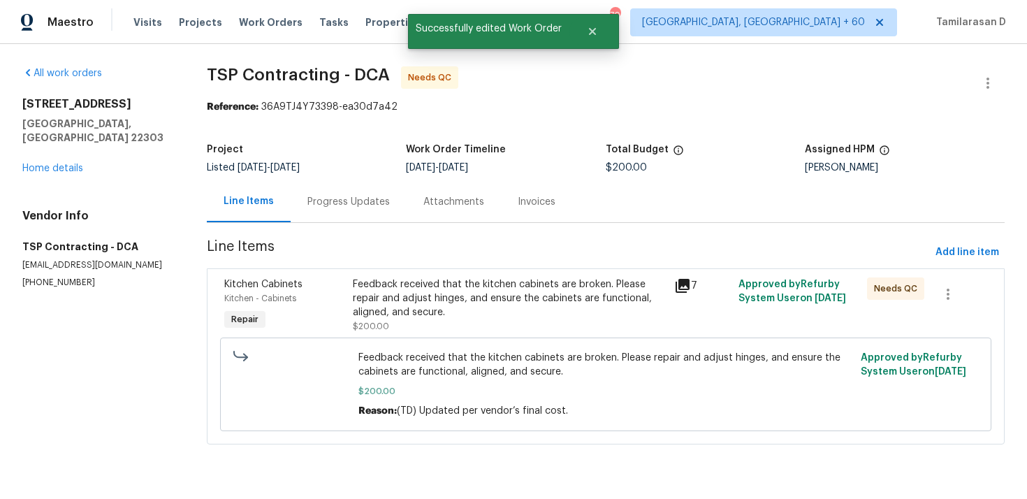
click at [468, 315] on div "Feedback received that the kitchen cabinets are broken. Please repair and adjus…" at bounding box center [509, 298] width 313 height 42
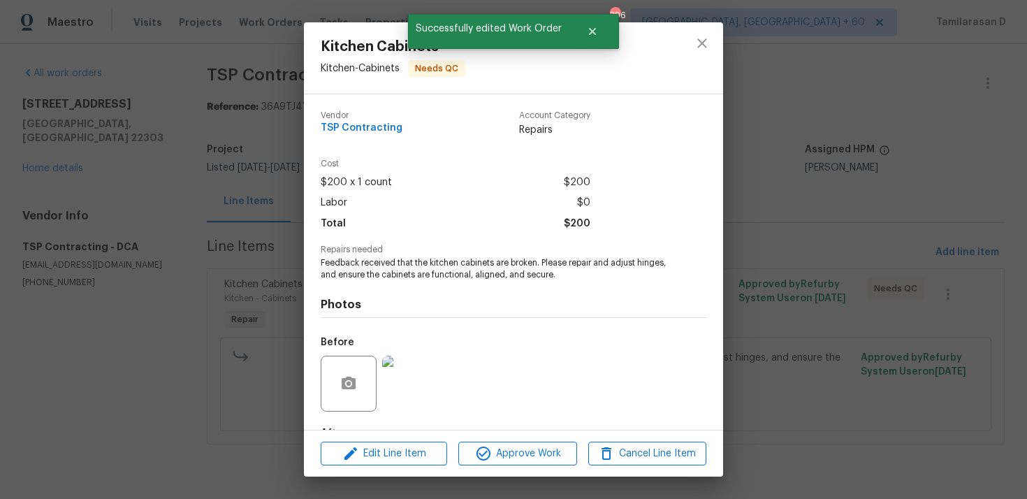
scroll to position [87, 0]
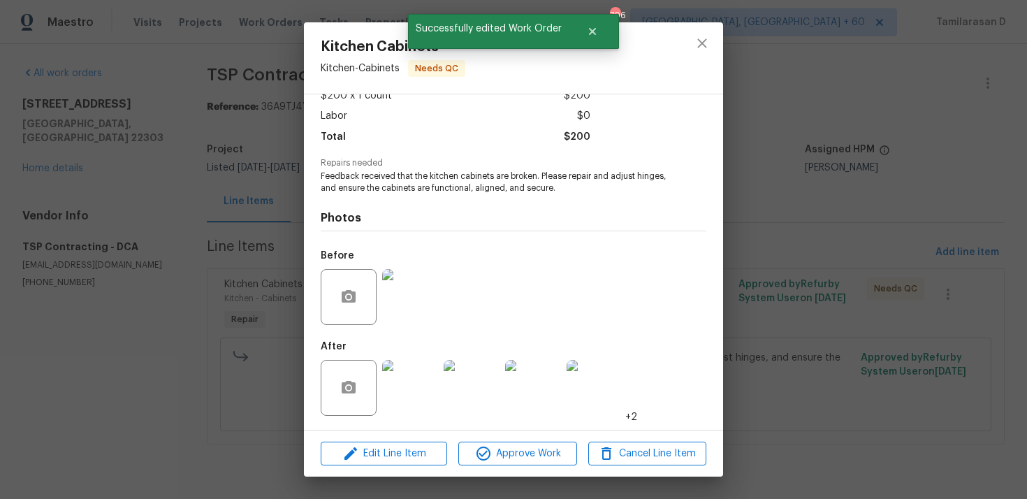
click at [423, 387] on img at bounding box center [410, 388] width 56 height 56
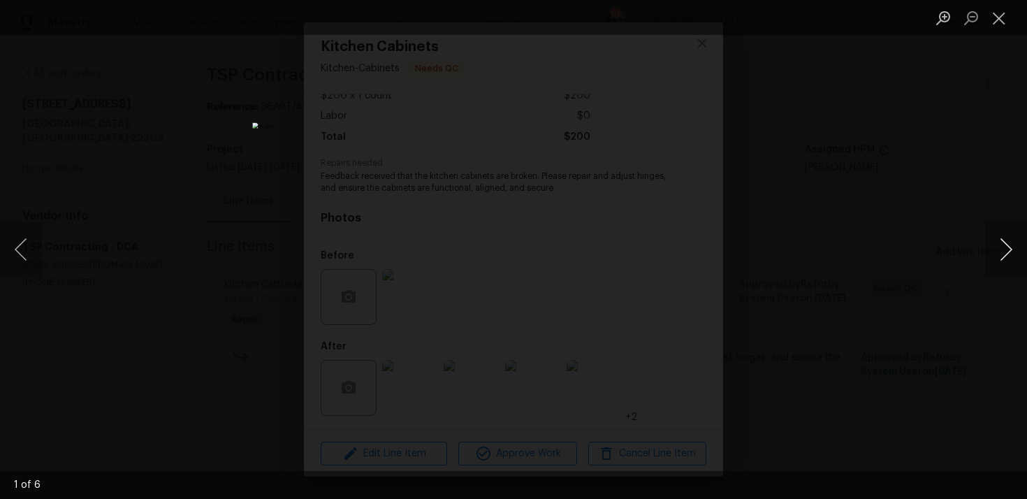
click at [1006, 240] on button "Next image" at bounding box center [1006, 249] width 42 height 56
click at [1002, 247] on button "Next image" at bounding box center [1006, 249] width 42 height 56
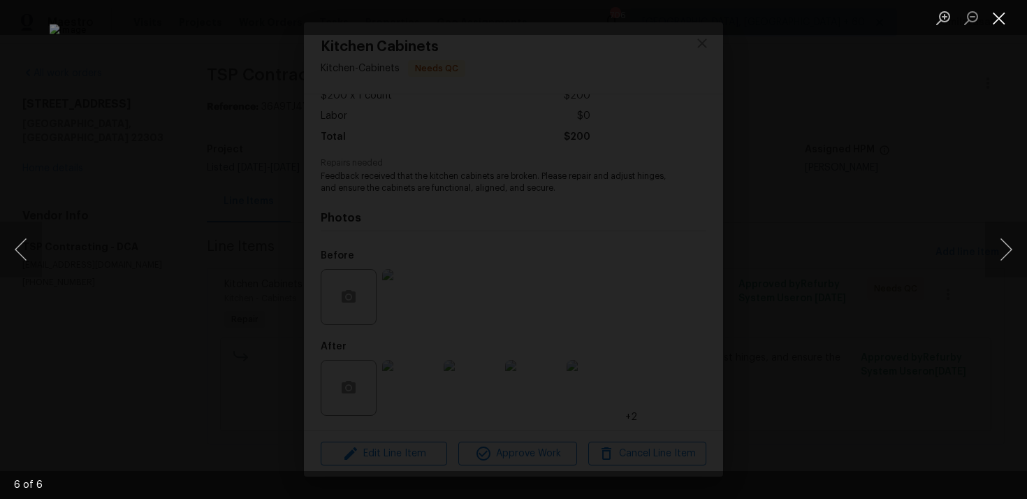
click at [1000, 19] on button "Close lightbox" at bounding box center [999, 18] width 28 height 24
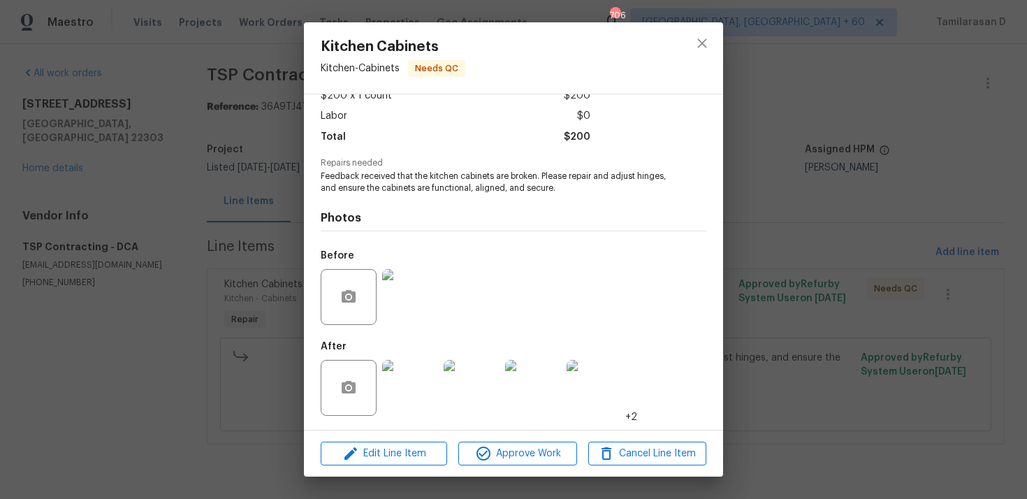
click at [381, 297] on div at bounding box center [409, 297] width 61 height 73
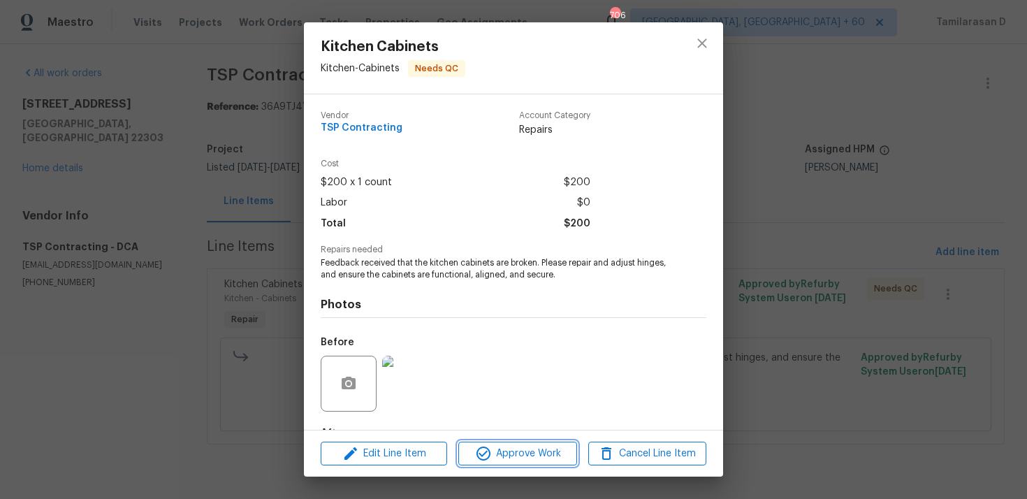
click at [524, 451] on span "Approve Work" at bounding box center [517, 453] width 110 height 17
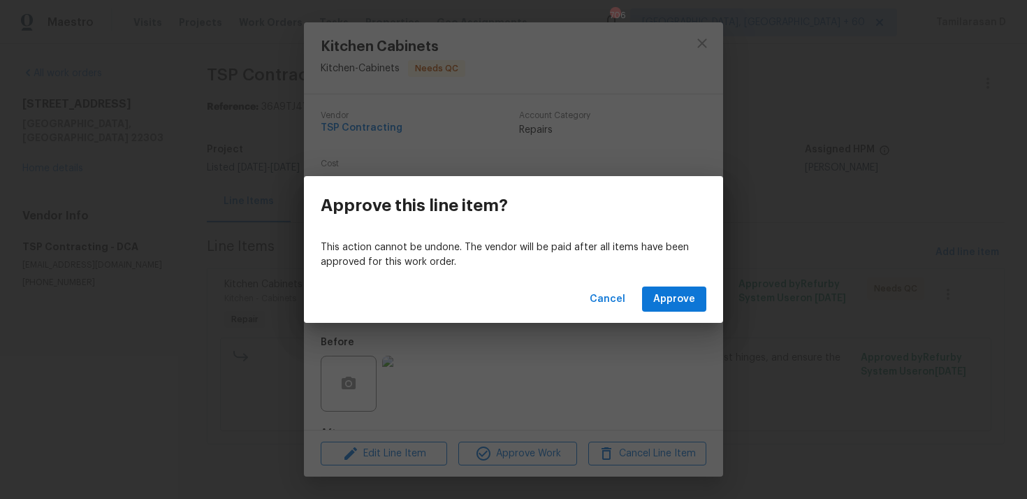
click at [679, 303] on span "Approve" at bounding box center [674, 299] width 42 height 17
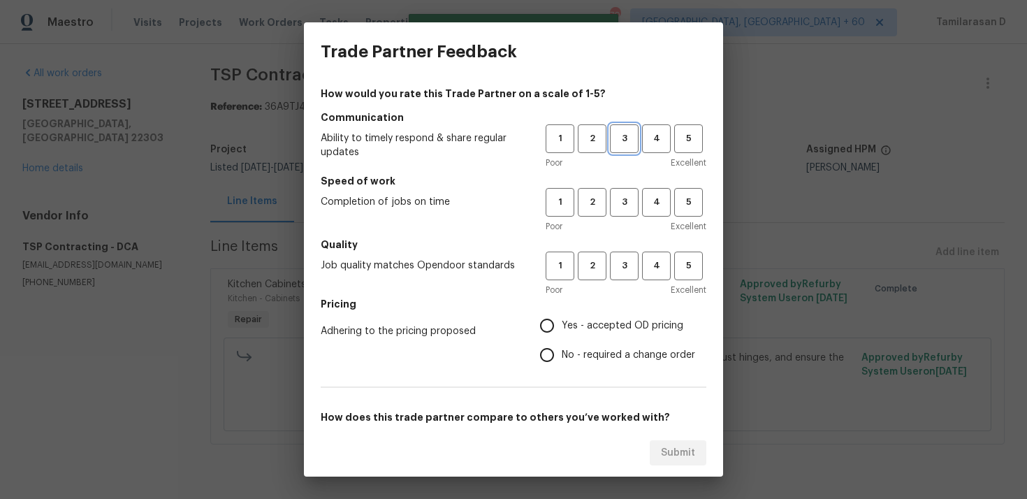
click at [624, 133] on span "3" at bounding box center [624, 139] width 26 height 16
click at [613, 203] on span "3" at bounding box center [624, 202] width 26 height 16
click at [619, 261] on span "3" at bounding box center [624, 266] width 26 height 16
click at [544, 316] on input "Yes - accepted OD pricing" at bounding box center [546, 325] width 29 height 29
radio input "true"
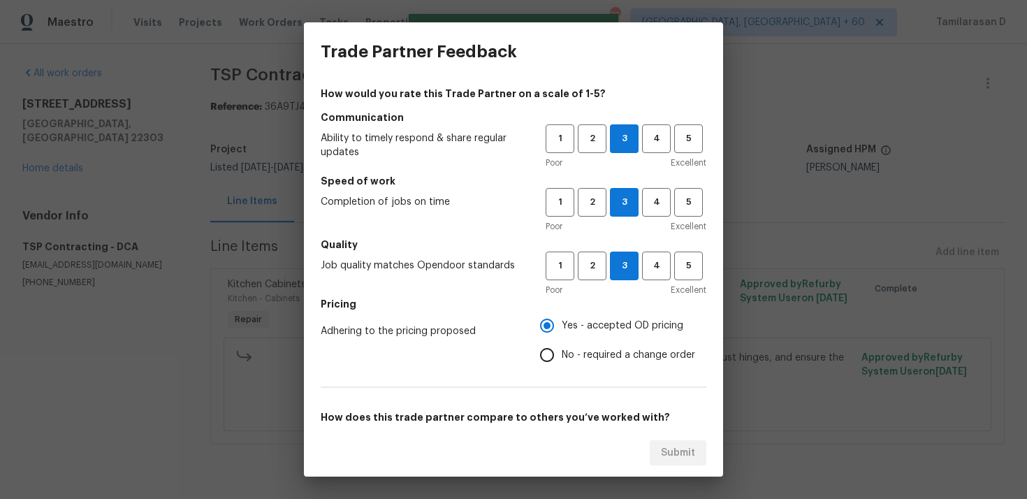
scroll to position [96, 0]
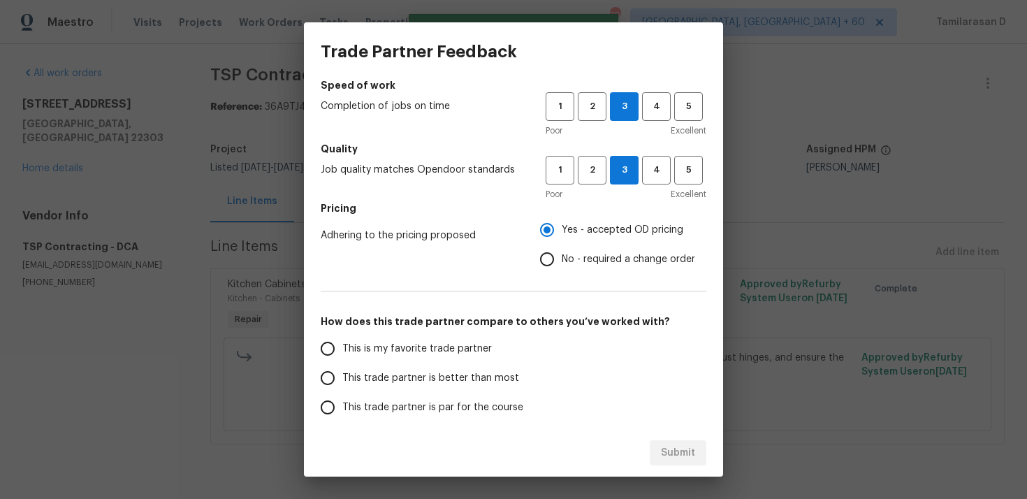
click at [549, 257] on input "No - required a change order" at bounding box center [546, 259] width 29 height 29
radio input "true"
click at [323, 371] on input "This trade partner is better than most" at bounding box center [327, 377] width 29 height 29
radio input "false"
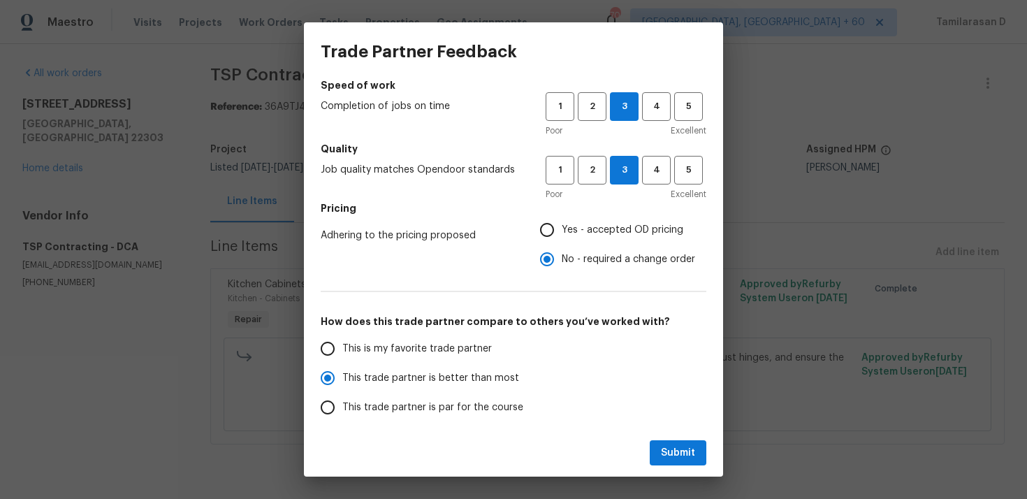
scroll to position [210, 0]
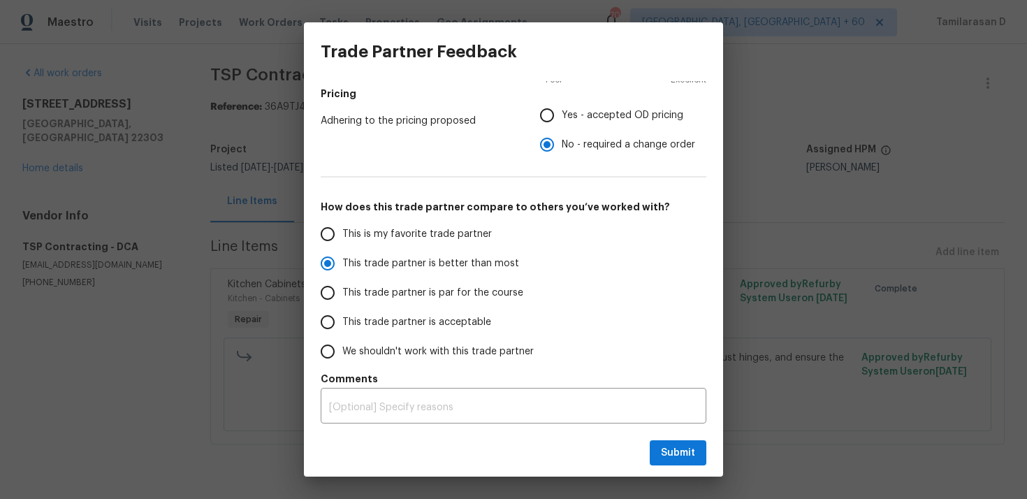
click at [349, 286] on span "This trade partner is par for the course" at bounding box center [432, 293] width 181 height 15
click at [342, 285] on input "This trade partner is par for the course" at bounding box center [327, 292] width 29 height 29
click at [688, 447] on span "Submit" at bounding box center [678, 452] width 34 height 17
radio input "true"
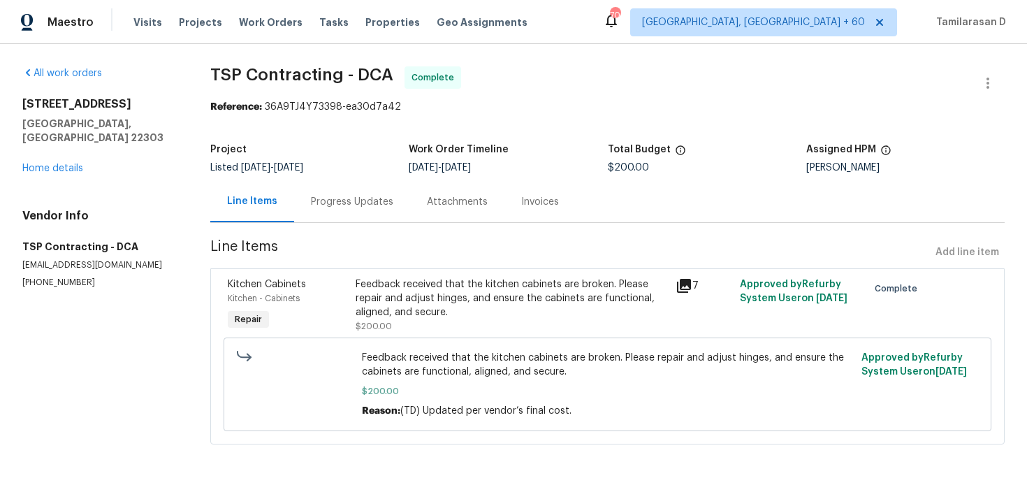
click at [329, 212] on div "Progress Updates" at bounding box center [352, 201] width 116 height 41
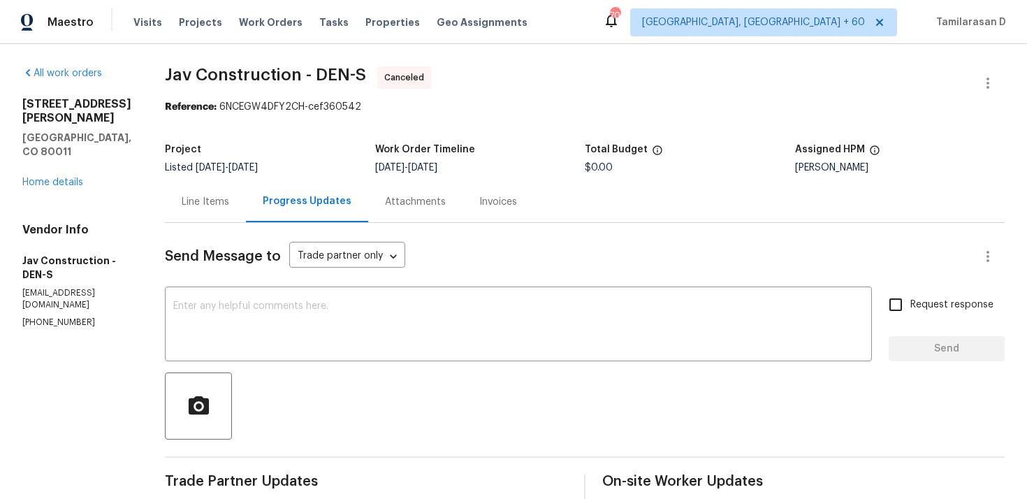
click at [53, 159] on div "[STREET_ADDRESS][PERSON_NAME] Home details" at bounding box center [76, 143] width 109 height 92
click at [57, 177] on link "Home details" at bounding box center [52, 182] width 61 height 10
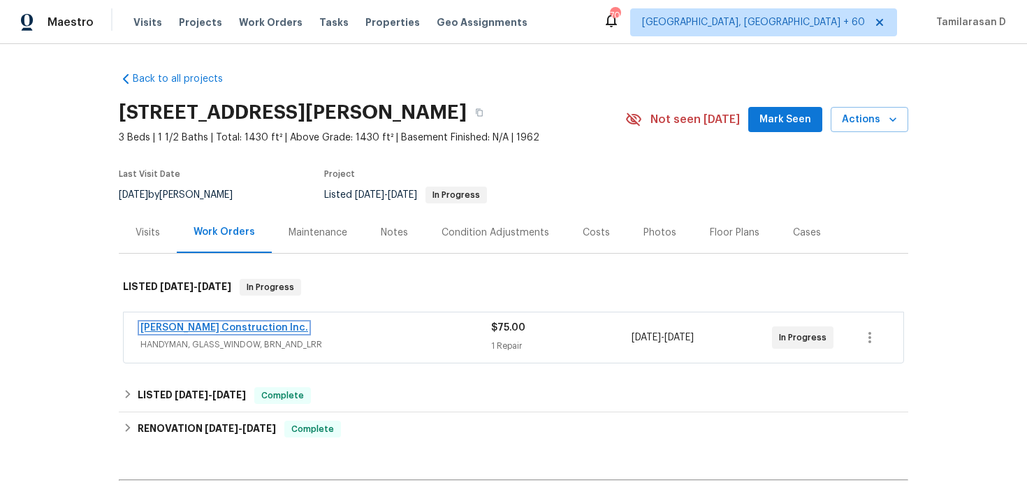
click at [209, 324] on link "Hanson Construction Inc." at bounding box center [224, 328] width 168 height 10
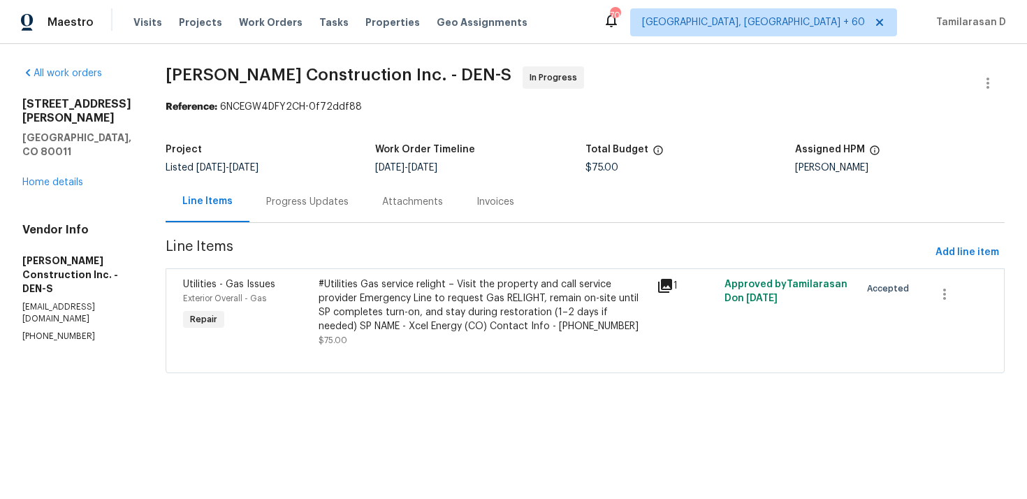
click at [417, 312] on div "#Utilities Gas service relight – Visit the property and call service provider E…" at bounding box center [484, 305] width 330 height 56
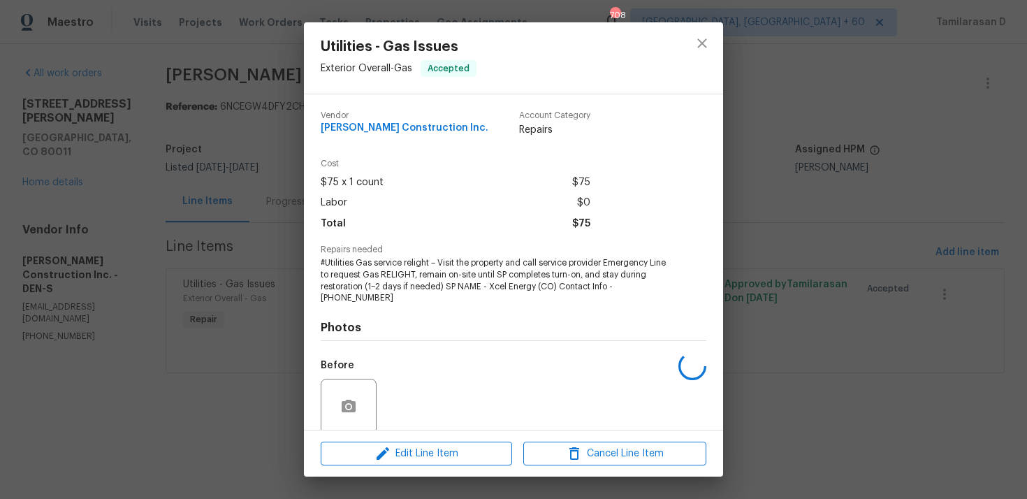
scroll to position [110, 0]
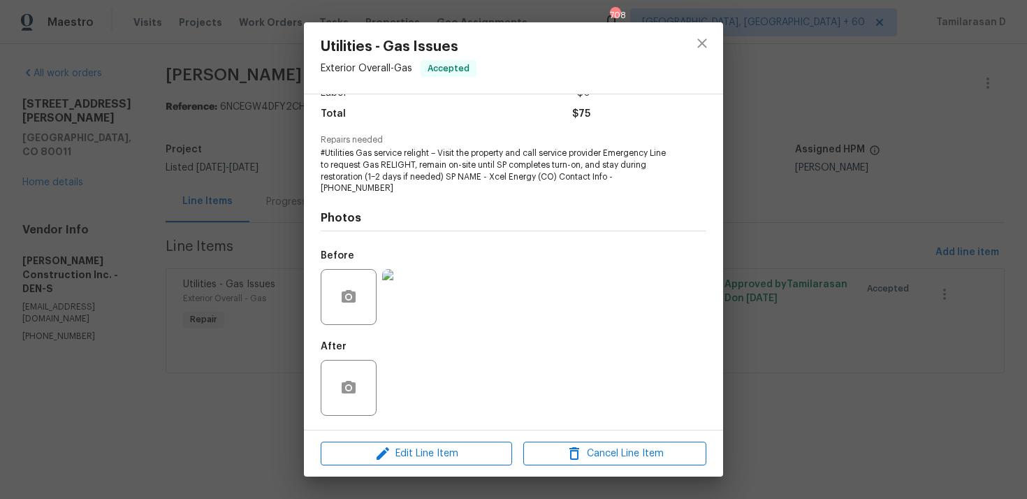
click at [414, 303] on img at bounding box center [410, 297] width 56 height 56
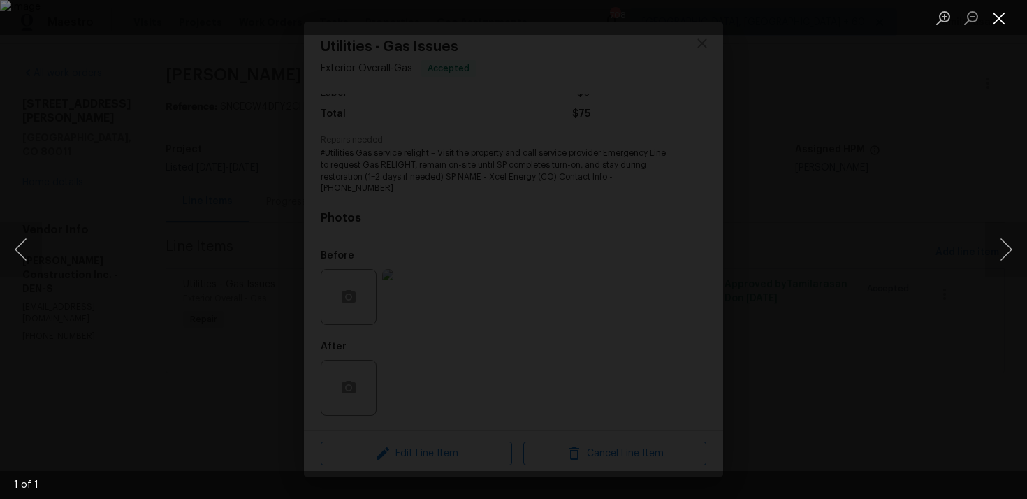
click at [1004, 19] on button "Close lightbox" at bounding box center [999, 18] width 28 height 24
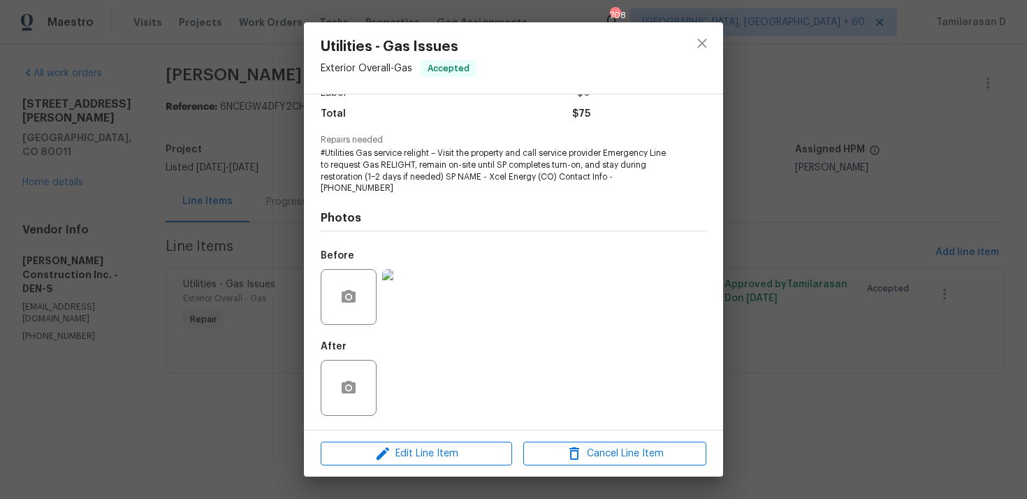
click at [737, 235] on div "Utilities - Gas Issues Exterior Overall - Gas Accepted Vendor Hanson Constructi…" at bounding box center [513, 249] width 1027 height 499
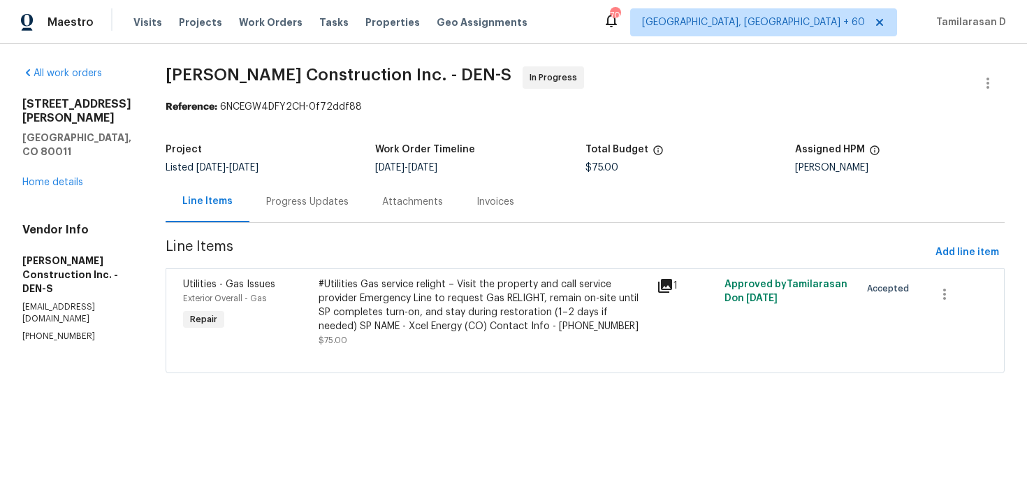
click at [479, 277] on div "#Utilities Gas service relight – Visit the property and call service provider E…" at bounding box center [484, 305] width 330 height 56
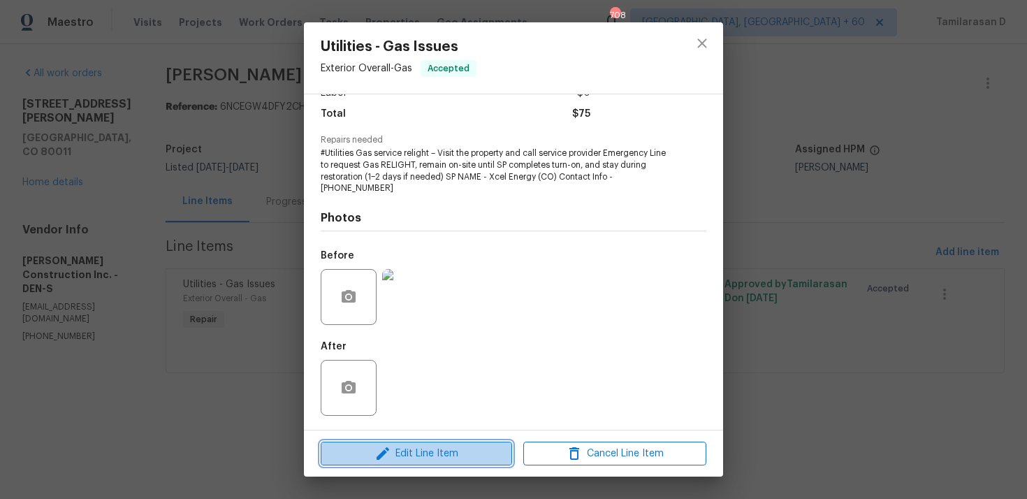
click at [418, 450] on span "Edit Line Item" at bounding box center [416, 453] width 183 height 17
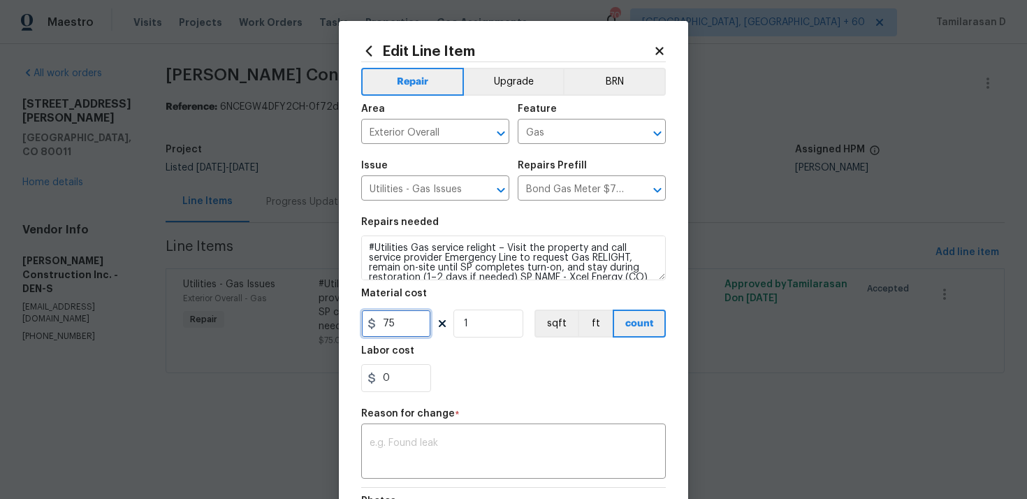
click at [386, 321] on input "75" at bounding box center [396, 323] width 70 height 28
type input "225"
click at [419, 465] on textarea at bounding box center [514, 452] width 288 height 29
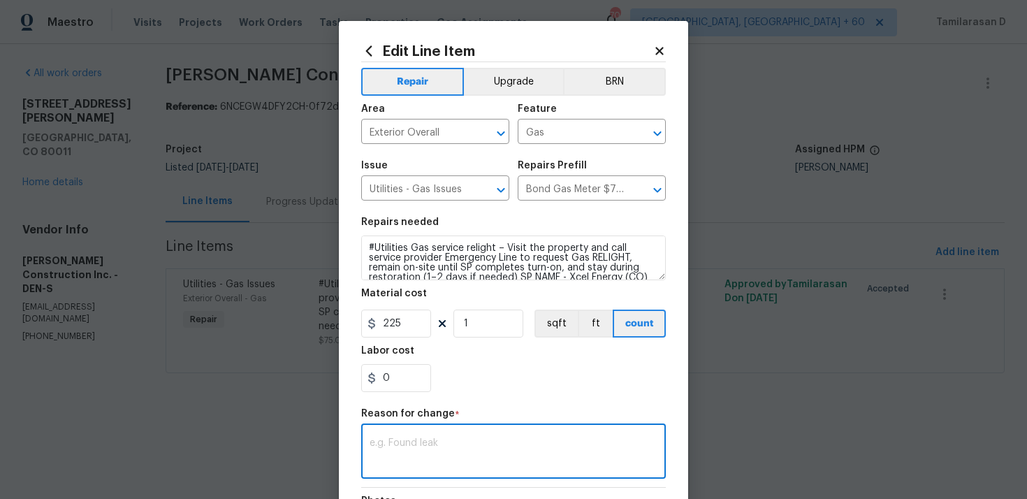
paste textarea "(TD) Updated per vendor’s final cost."
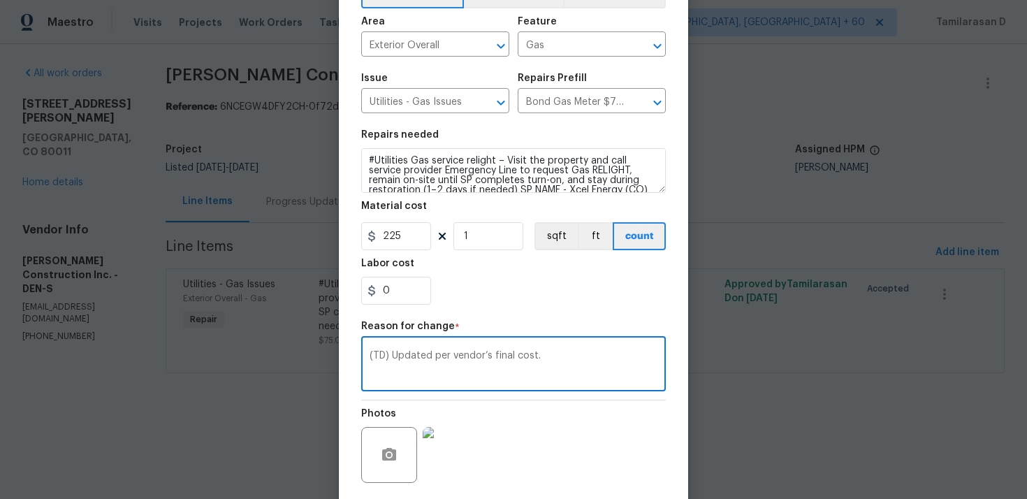
scroll to position [172, 0]
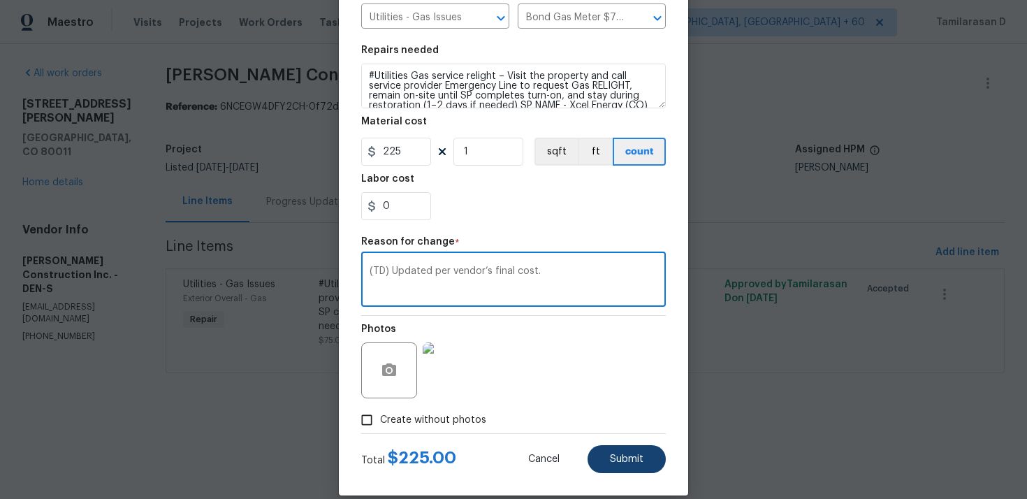
type textarea "(TD) Updated per vendor’s final cost."
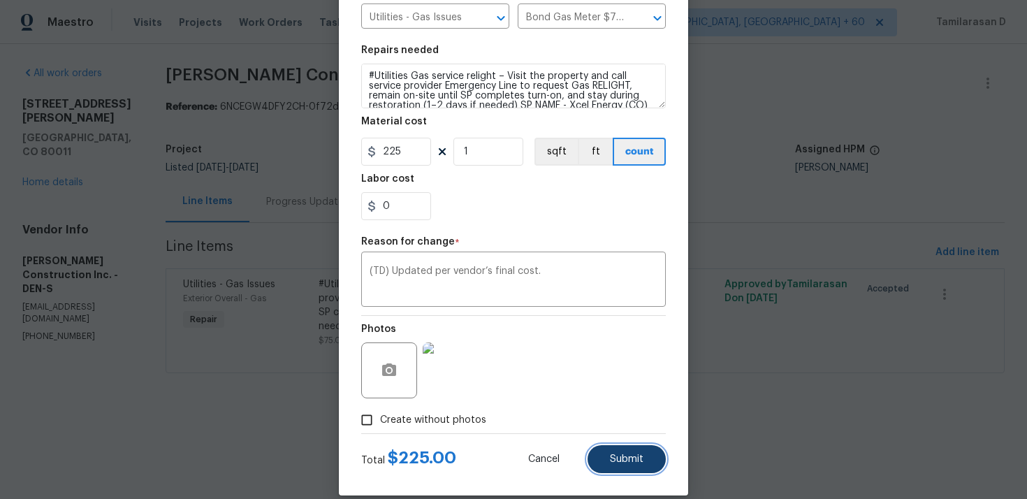
click at [631, 468] on button "Submit" at bounding box center [627, 459] width 78 height 28
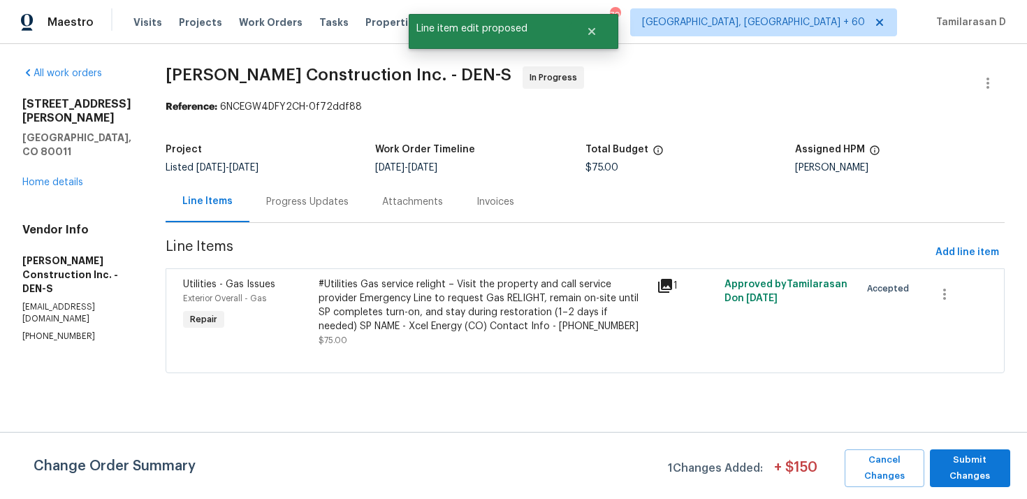
scroll to position [0, 0]
click at [972, 455] on span "Submit Changes" at bounding box center [970, 468] width 66 height 32
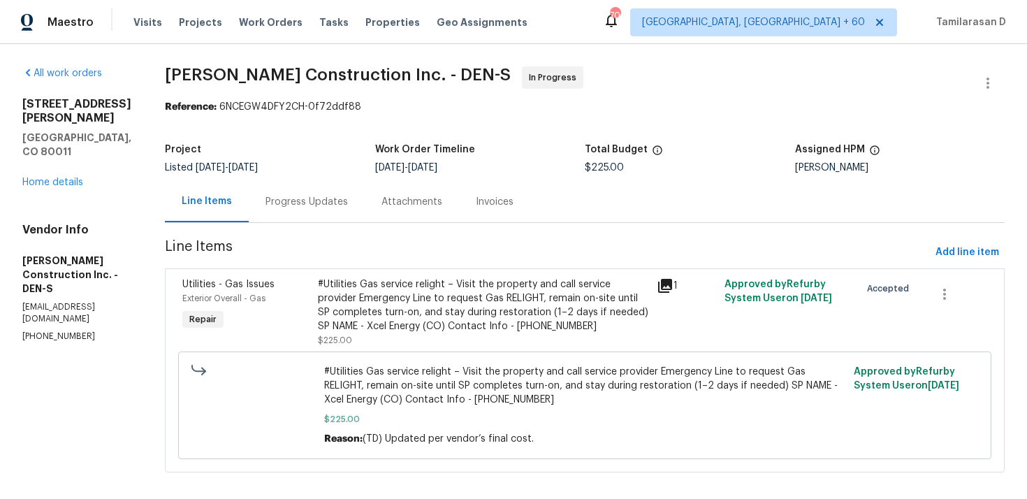
click at [319, 219] on div "Progress Updates" at bounding box center [307, 201] width 116 height 41
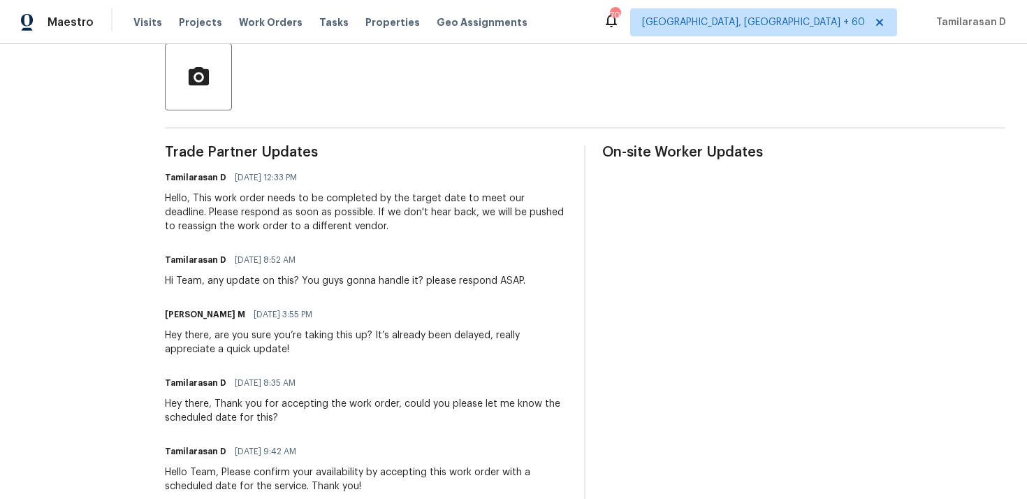
scroll to position [328, 0]
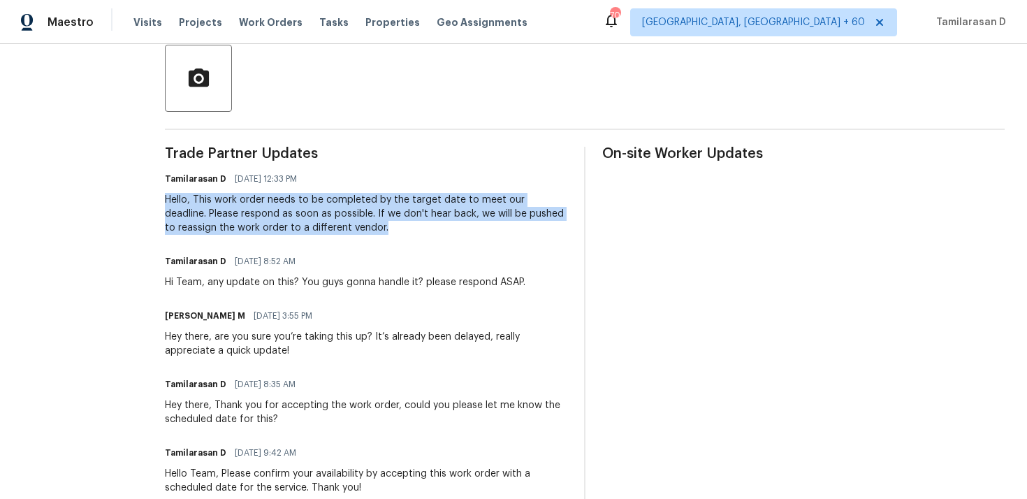
drag, startPoint x: 442, startPoint y: 229, endPoint x: 182, endPoint y: 197, distance: 262.5
click at [182, 197] on div "All work orders 622 Dawson St Aurora, CO 80011 Home details Vendor Info Hanson …" at bounding box center [513, 228] width 1027 height 1024
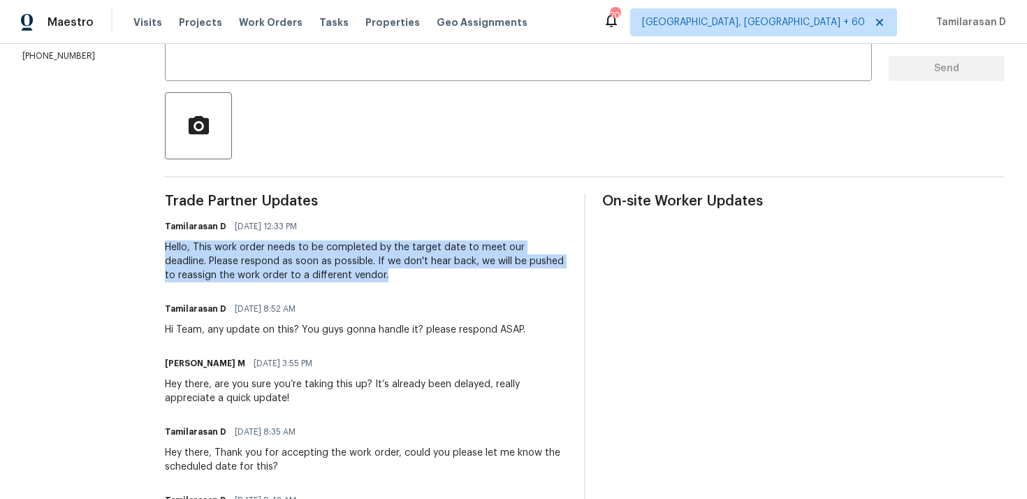
scroll to position [260, 0]
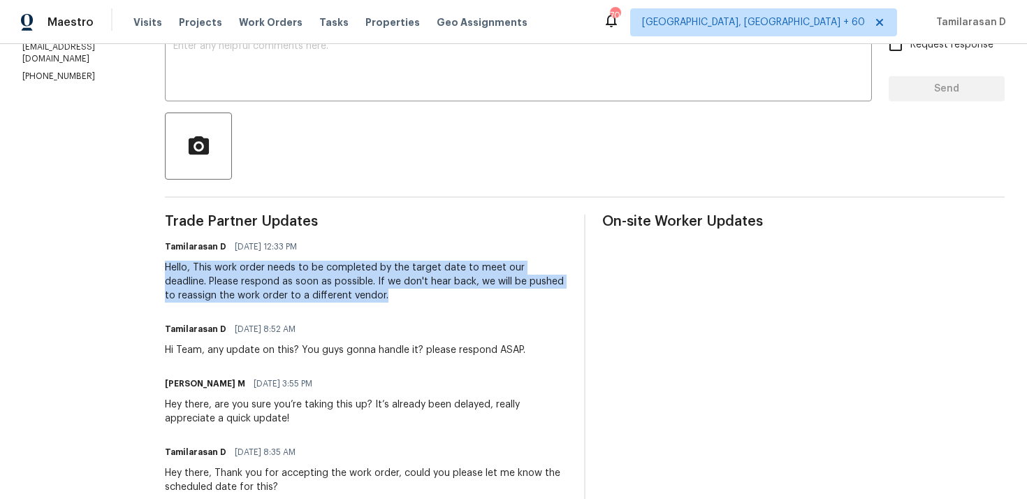
click at [351, 228] on div "Trade Partner Updates Tamilarasan D 09/29/2025 12:33 PM Hello, This work order …" at bounding box center [366, 499] width 402 height 571
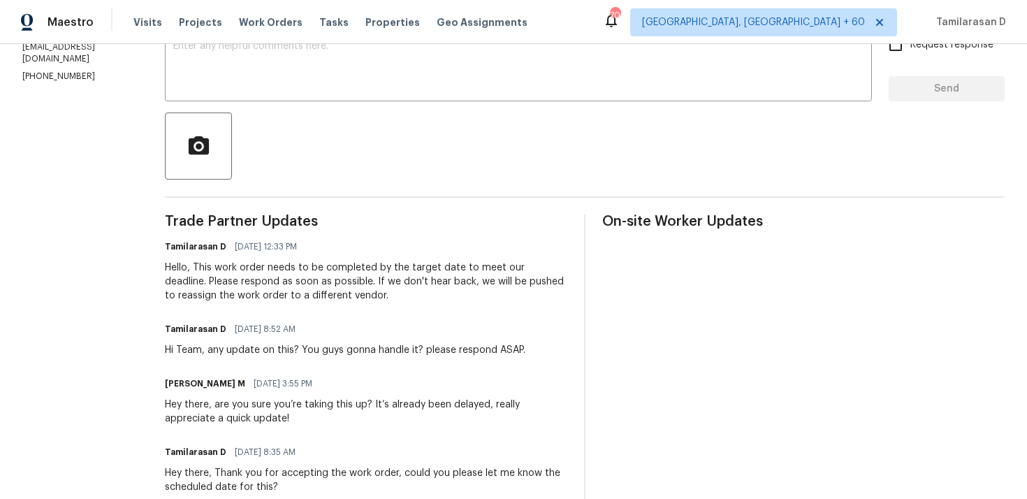
drag, startPoint x: 331, startPoint y: 245, endPoint x: 180, endPoint y: 242, distance: 150.9
click at [180, 242] on div "All work orders 622 Dawson St Aurora, CO 80011 Home details Vendor Info Hanson …" at bounding box center [513, 296] width 1027 height 1024
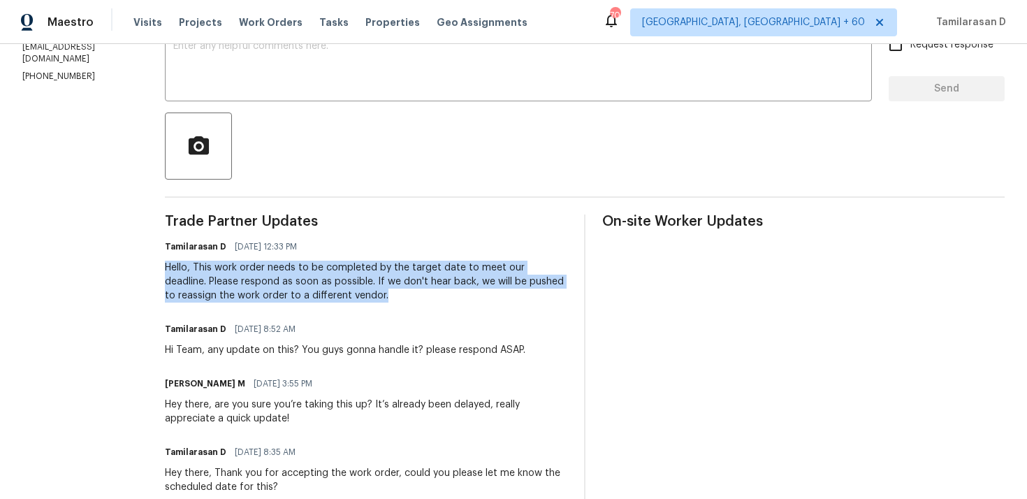
drag, startPoint x: 181, startPoint y: 267, endPoint x: 453, endPoint y: 300, distance: 274.5
click at [453, 300] on div "All work orders 622 Dawson St Aurora, CO 80011 Home details Vendor Info Hanson …" at bounding box center [513, 296] width 1027 height 1024
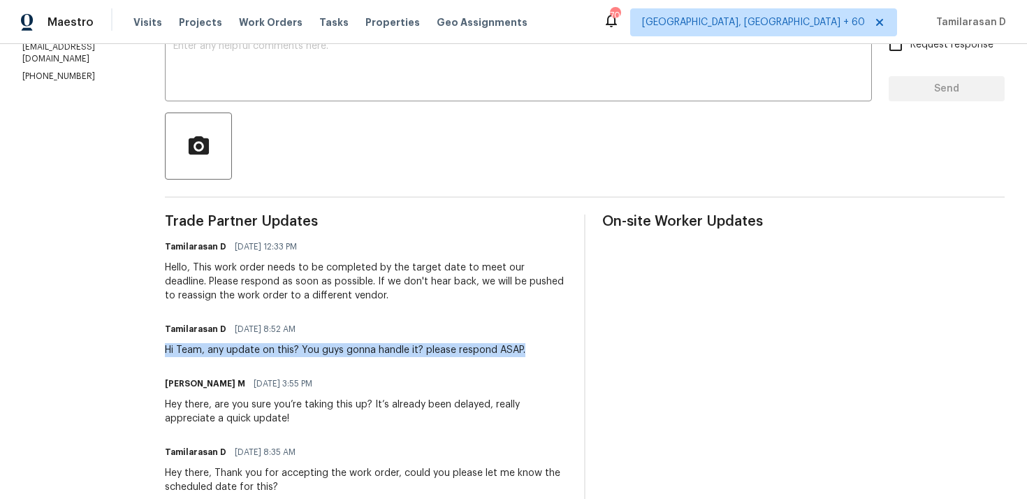
drag, startPoint x: 181, startPoint y: 349, endPoint x: 538, endPoint y: 347, distance: 357.0
click at [538, 347] on div "All work orders 622 Dawson St Aurora, CO 80011 Home details Vendor Info Hanson …" at bounding box center [513, 296] width 1027 height 1024
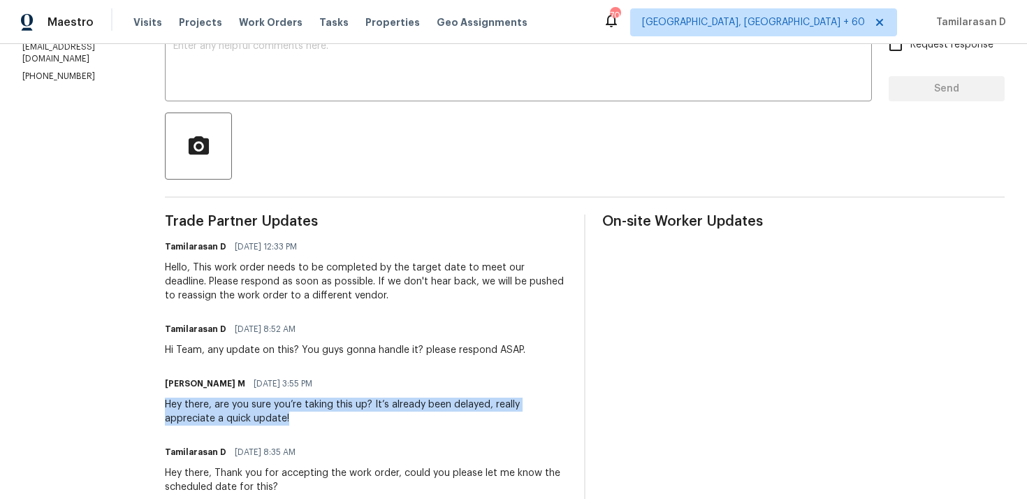
drag, startPoint x: 179, startPoint y: 405, endPoint x: 314, endPoint y: 418, distance: 136.2
click at [314, 418] on div "All work orders 622 Dawson St Aurora, CO 80011 Home details Vendor Info Hanson …" at bounding box center [513, 296] width 1027 height 1024
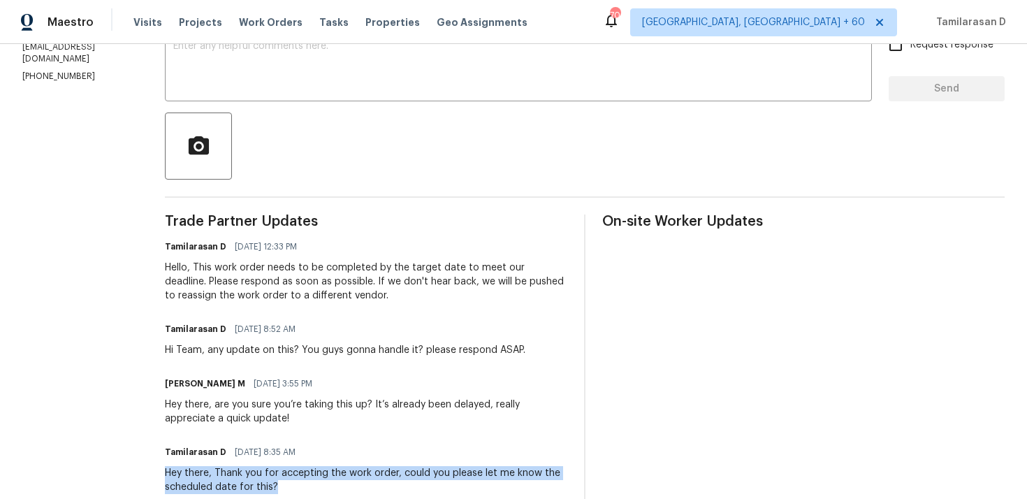
drag, startPoint x: 183, startPoint y: 470, endPoint x: 292, endPoint y: 483, distance: 109.7
click at [293, 483] on div "Hey there, Thank you for accepting the work order, could you please let me know…" at bounding box center [366, 480] width 402 height 28
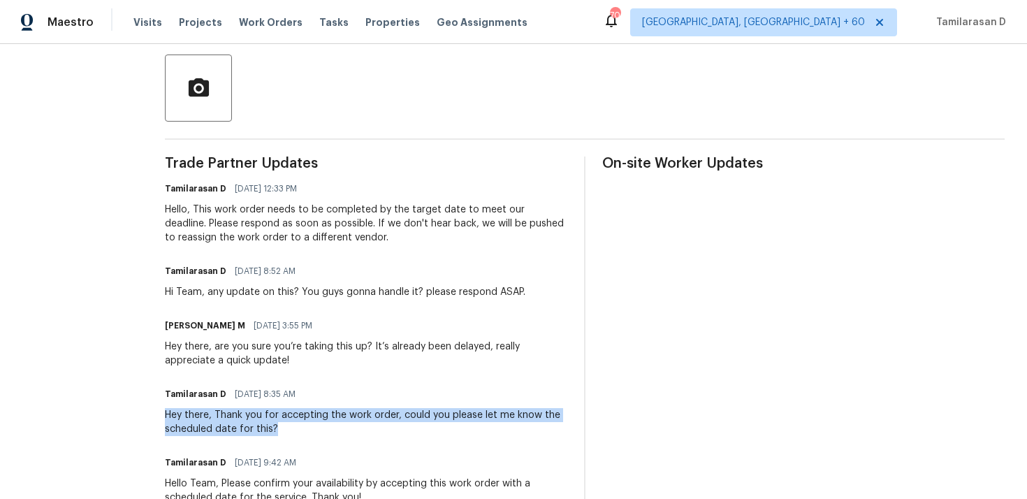
scroll to position [411, 0]
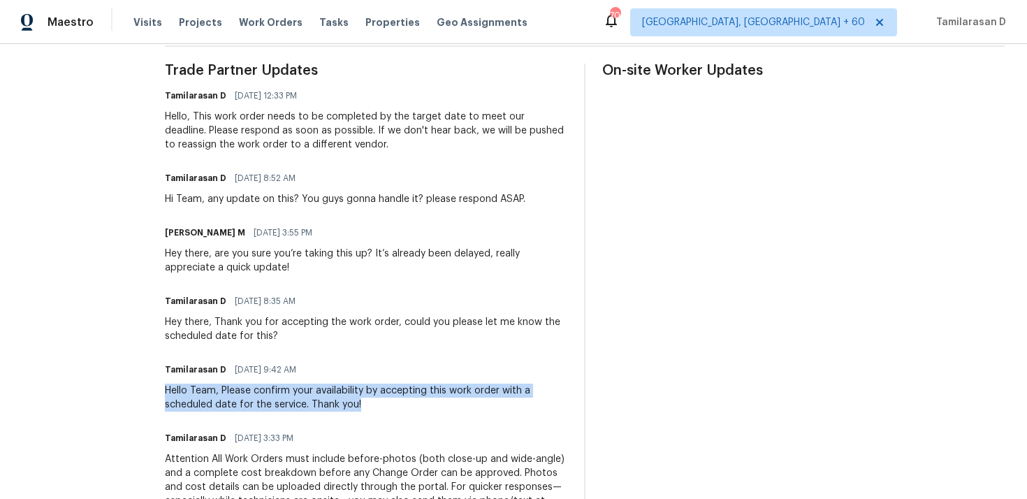
drag, startPoint x: 183, startPoint y: 391, endPoint x: 463, endPoint y: 409, distance: 280.8
click at [463, 409] on div "Hello Team, Please confirm your availability by accepting this work order with …" at bounding box center [366, 398] width 402 height 28
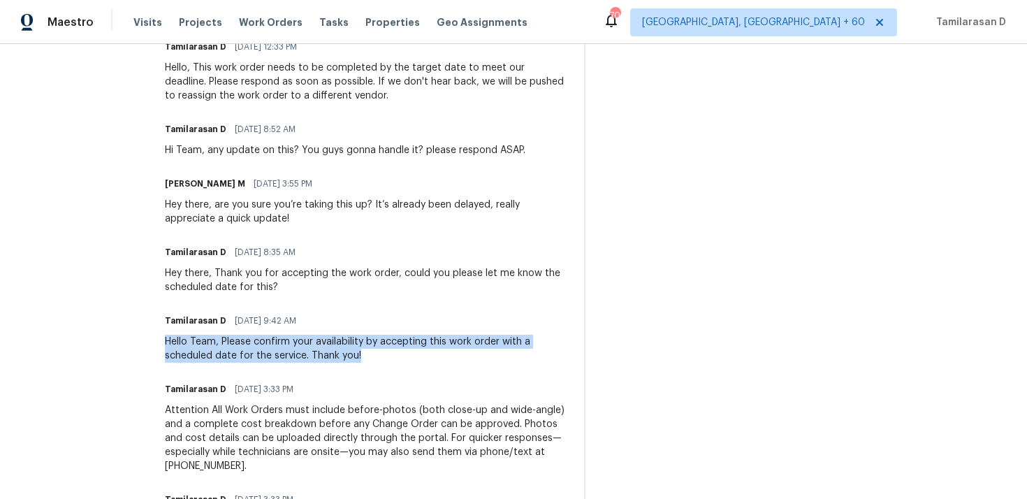
scroll to position [553, 0]
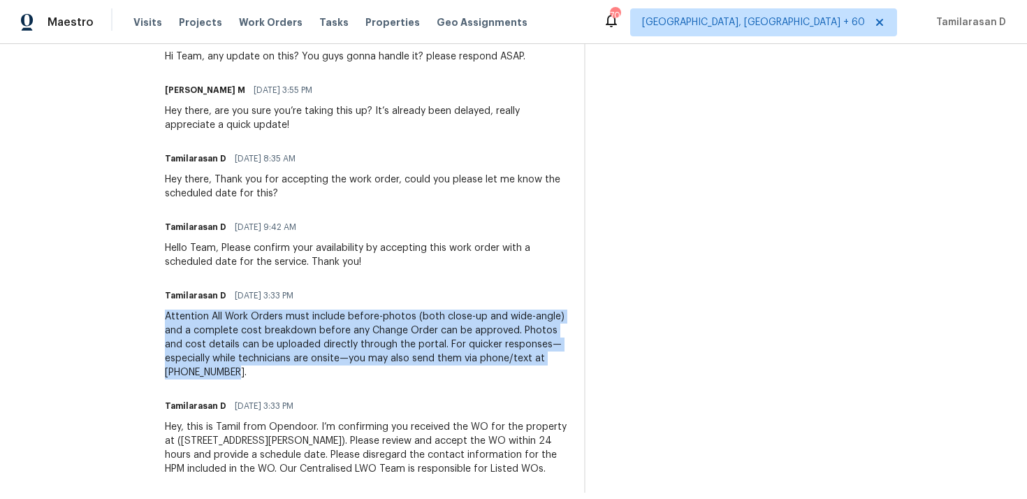
drag, startPoint x: 184, startPoint y: 314, endPoint x: 261, endPoint y: 369, distance: 94.6
click at [261, 369] on div "Attention All Work Orders must include before-photos (both close-up and wide-an…" at bounding box center [366, 344] width 402 height 70
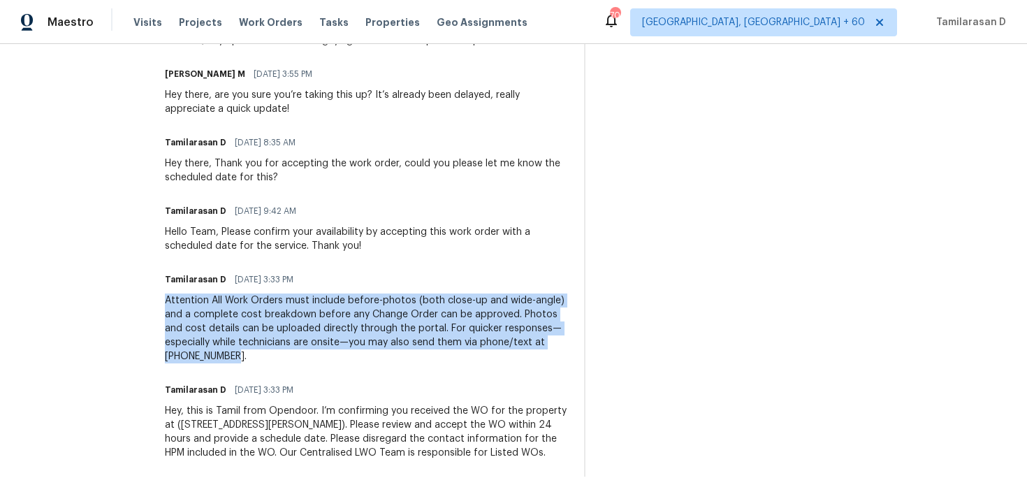
drag, startPoint x: 180, startPoint y: 394, endPoint x: 341, endPoint y: 459, distance: 173.3
click at [323, 418] on div "Hey, this is Tamil from Opendoor. I’m confirming you received the WO for the pr…" at bounding box center [366, 432] width 402 height 56
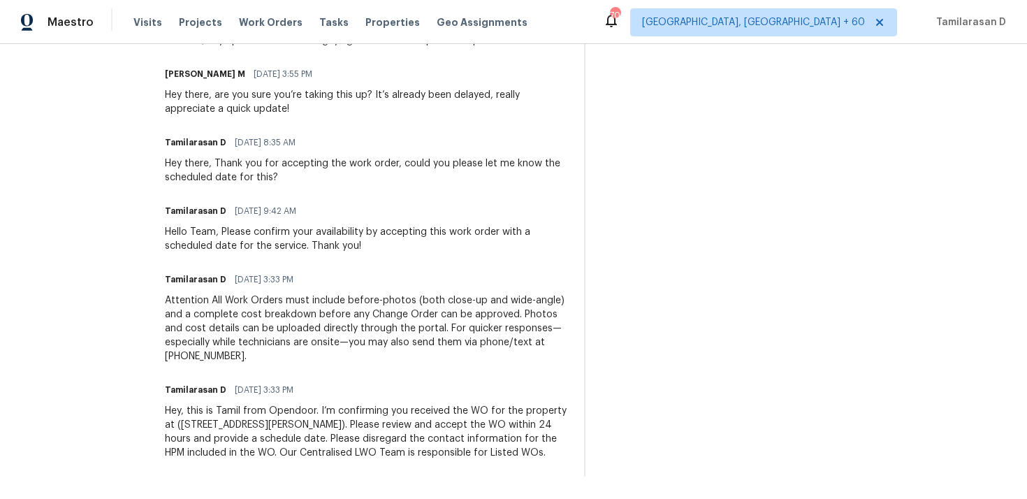
click at [259, 323] on div "Attention All Work Orders must include before-photos (both close-up and wide-an…" at bounding box center [366, 328] width 402 height 70
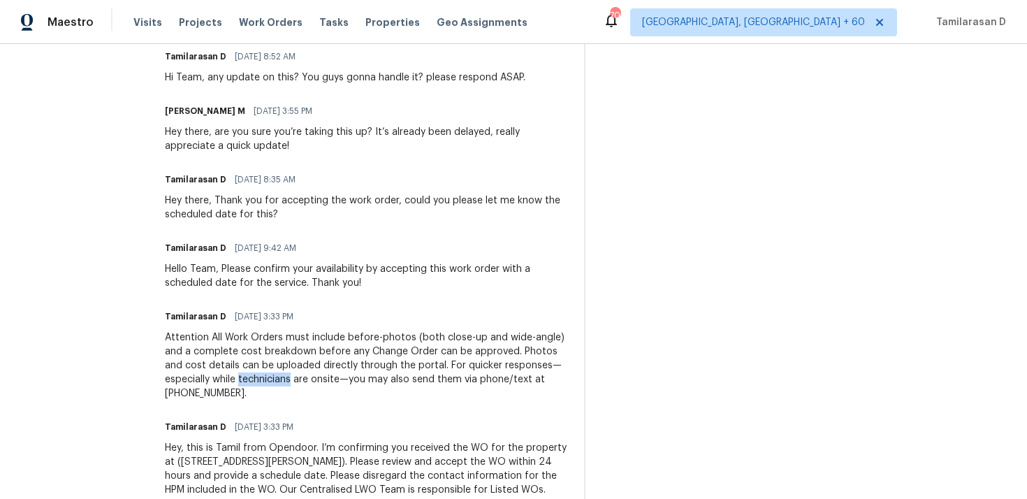
scroll to position [487, 0]
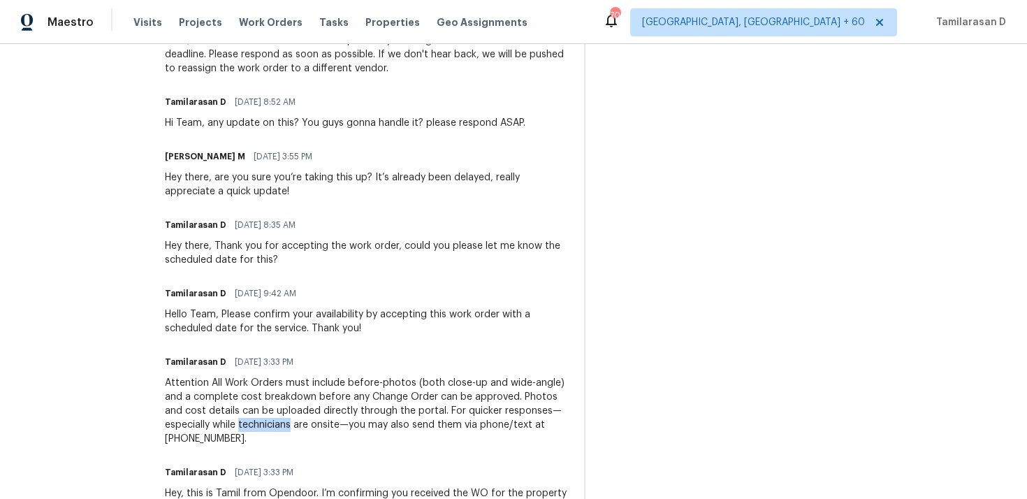
click at [247, 313] on div "Hello Team, Please confirm your availability by accepting this work order with …" at bounding box center [366, 321] width 402 height 28
click at [255, 254] on div "Hey there, Thank you for accepting the work order, could you please let me know…" at bounding box center [366, 253] width 402 height 28
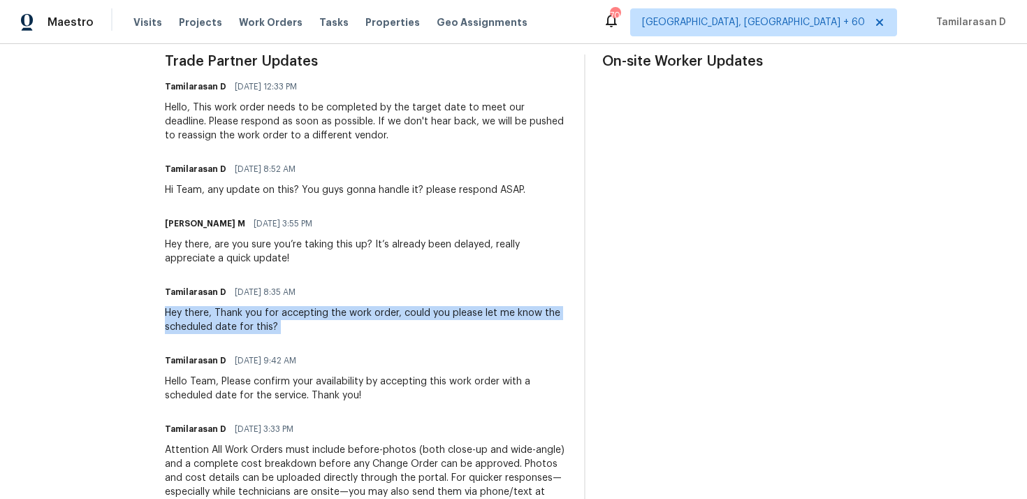
scroll to position [413, 0]
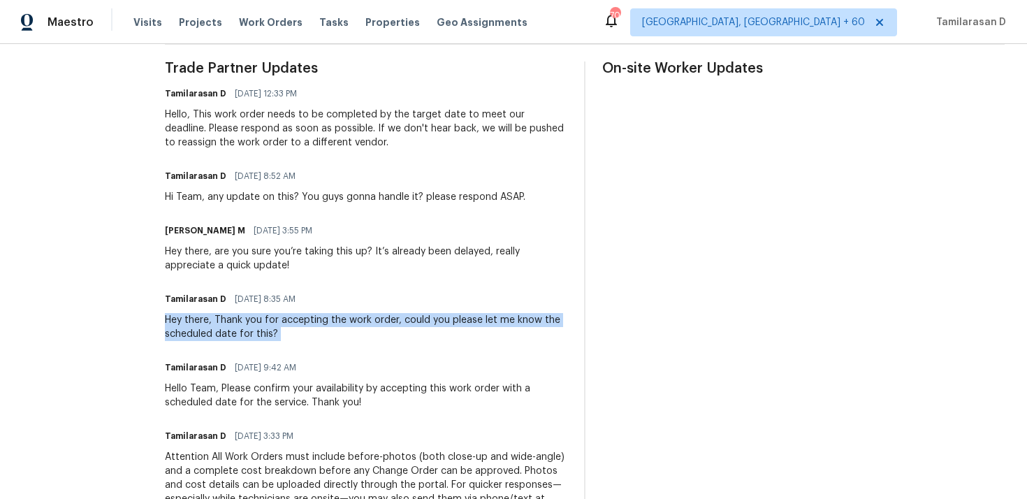
click at [249, 250] on div "Hey there, are you sure you’re taking this up? It’s already been delayed, reall…" at bounding box center [366, 259] width 402 height 28
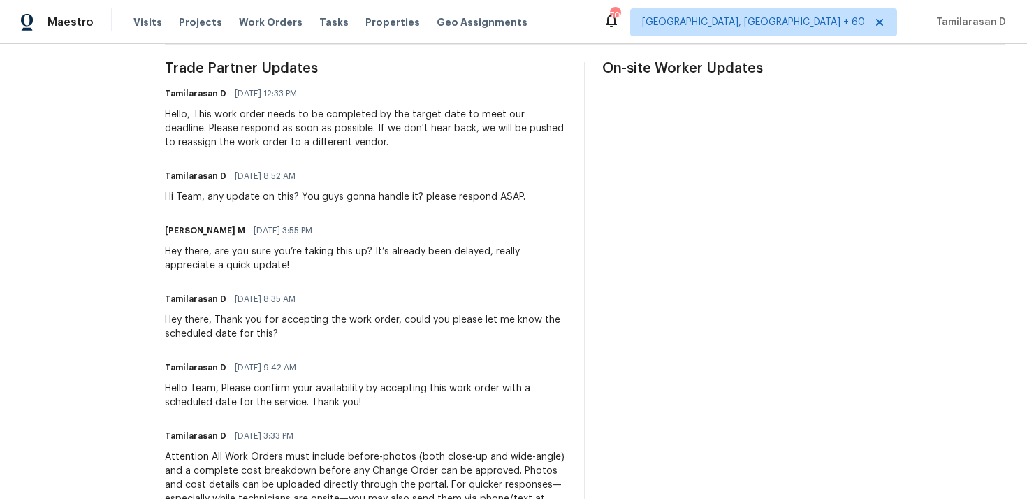
click at [249, 250] on div "Hey there, are you sure you’re taking this up? It’s already been delayed, reall…" at bounding box center [366, 259] width 402 height 28
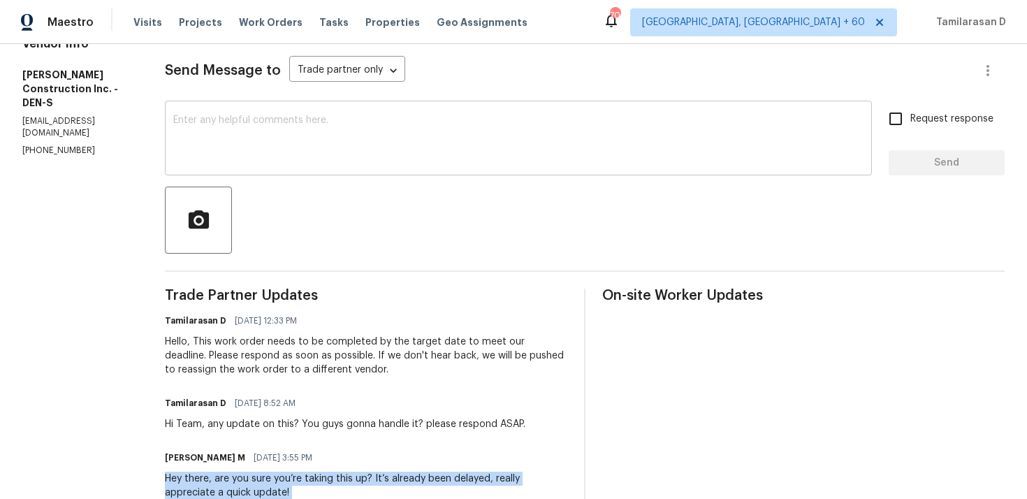
scroll to position [214, 0]
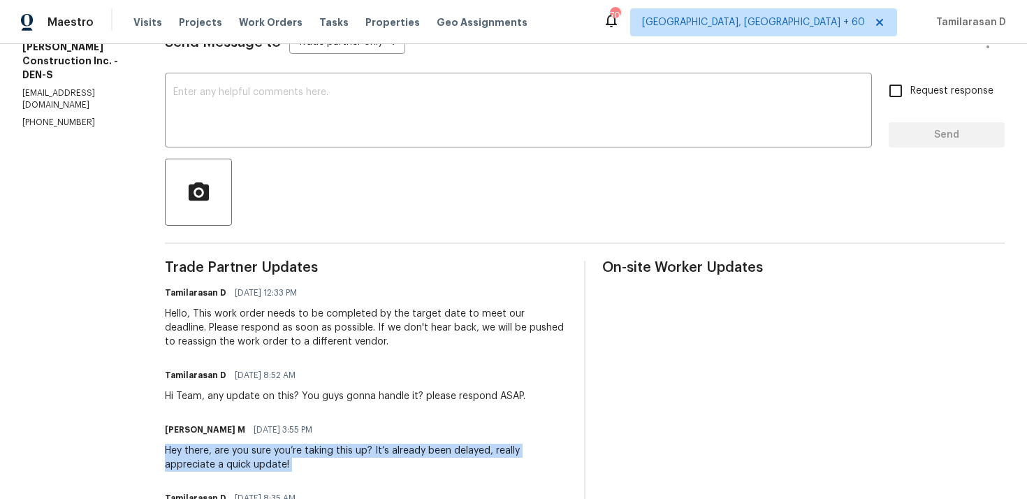
click at [275, 320] on div "Hello, This work order needs to be completed by the target date to meet our dea…" at bounding box center [366, 328] width 402 height 42
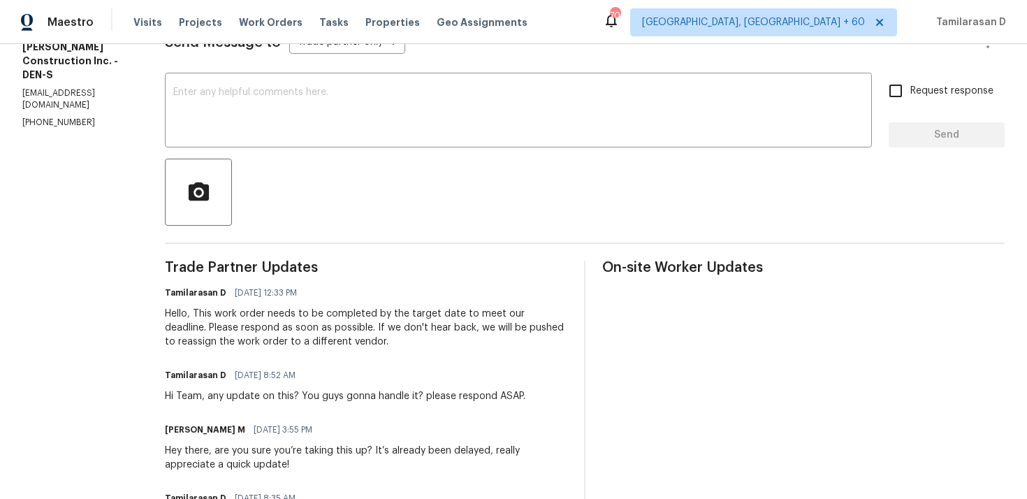
click at [275, 320] on div "Hello, This work order needs to be completed by the target date to meet our dea…" at bounding box center [366, 328] width 402 height 42
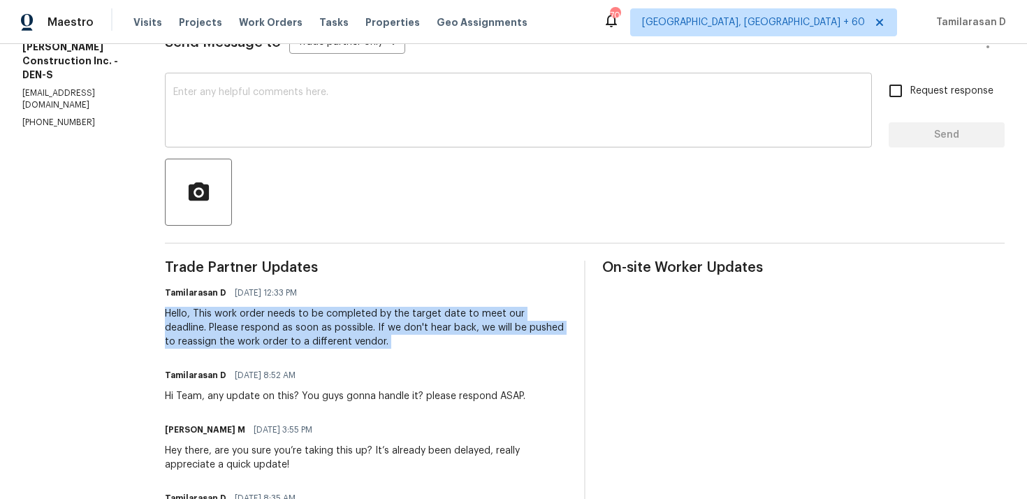
click at [230, 105] on textarea at bounding box center [518, 111] width 690 height 49
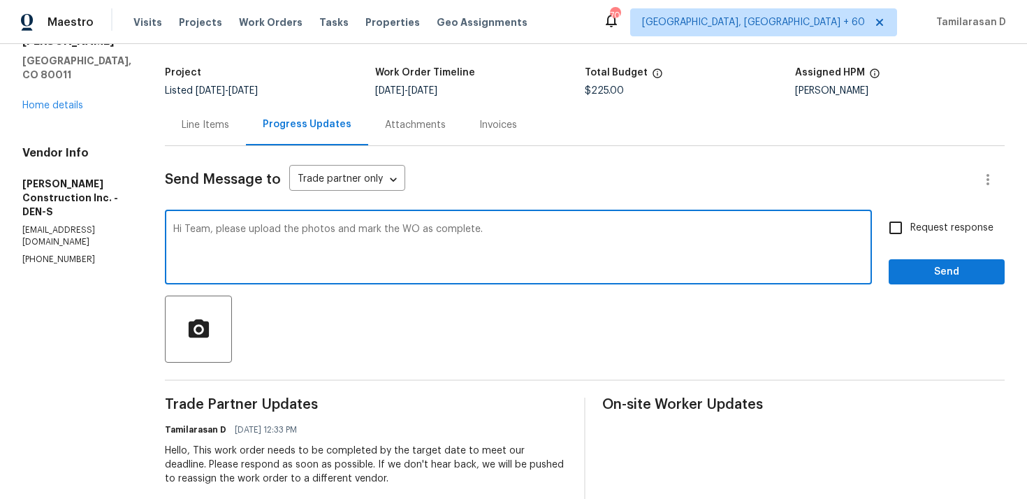
scroll to position [50, 0]
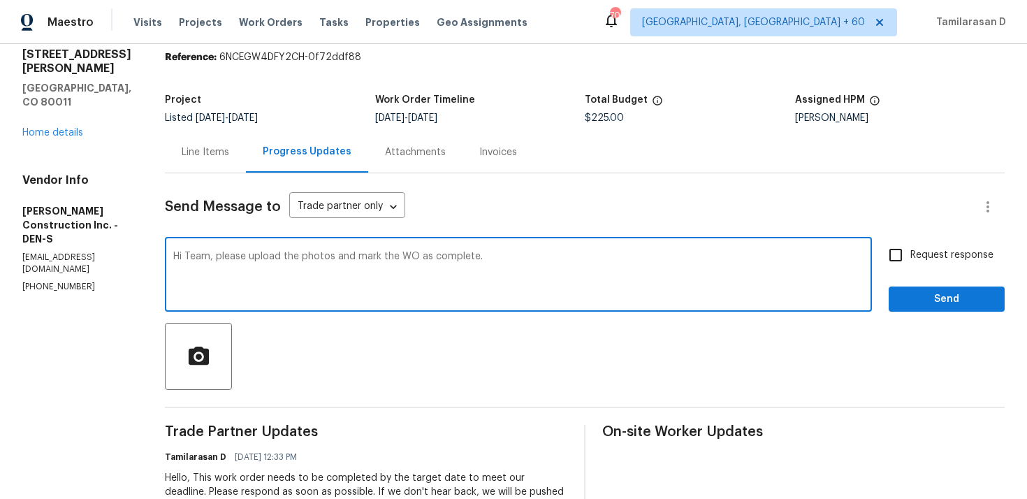
type textarea "Hi Team, please upload the photos and mark the WO as complete."
click at [899, 258] on input "Request response" at bounding box center [895, 254] width 29 height 29
checkbox input "true"
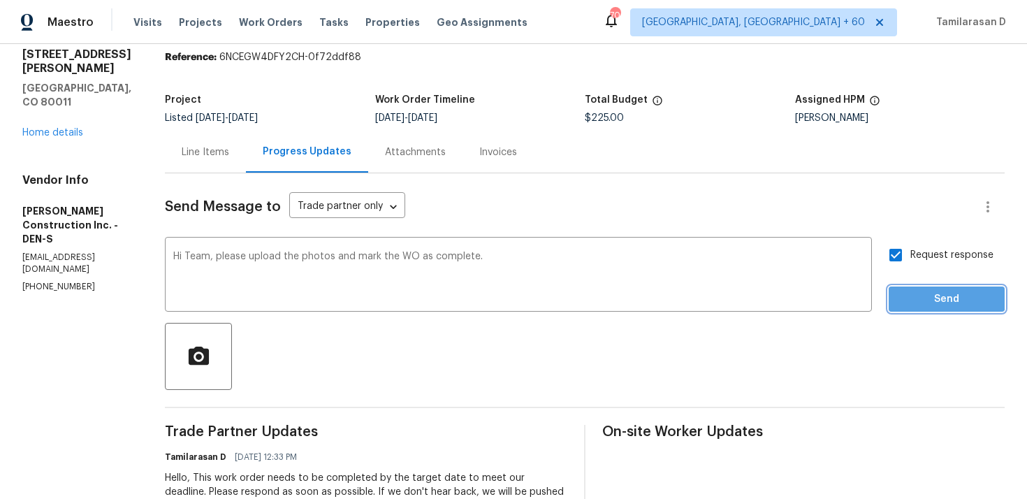
click at [921, 297] on span "Send" at bounding box center [947, 299] width 94 height 17
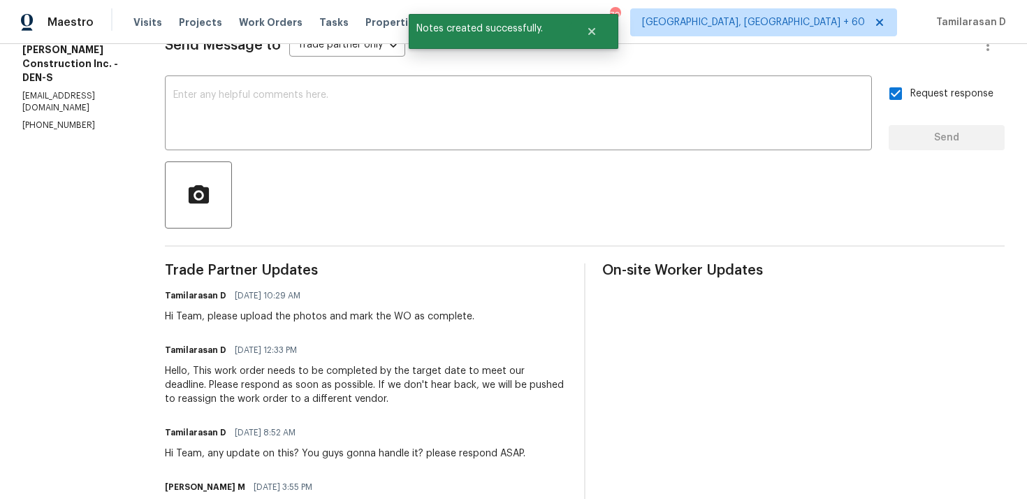
scroll to position [0, 0]
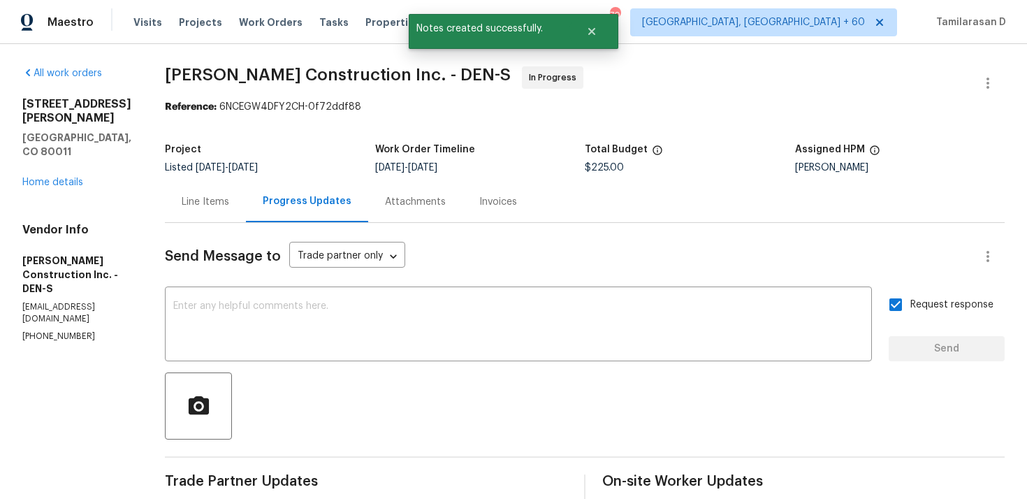
click at [246, 201] on div "Line Items" at bounding box center [205, 201] width 81 height 41
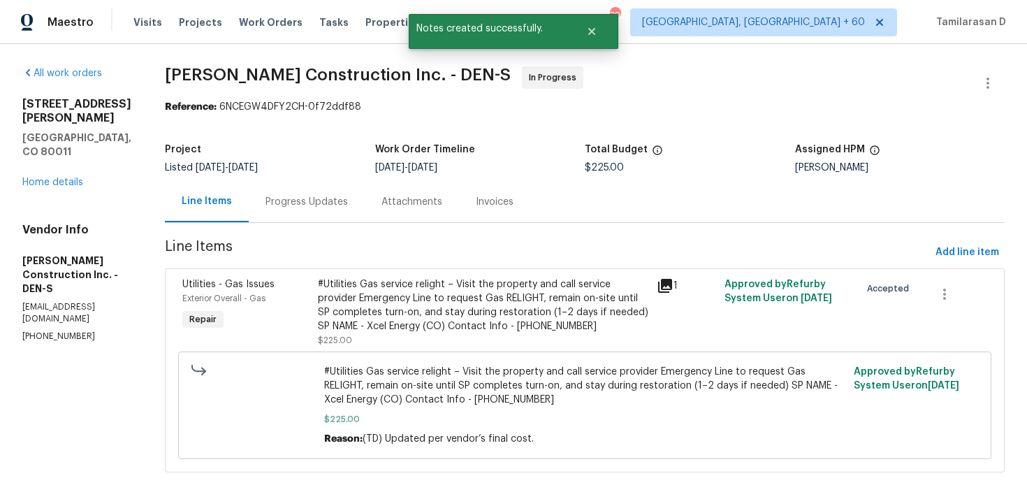
click at [319, 199] on div "Progress Updates" at bounding box center [306, 202] width 82 height 14
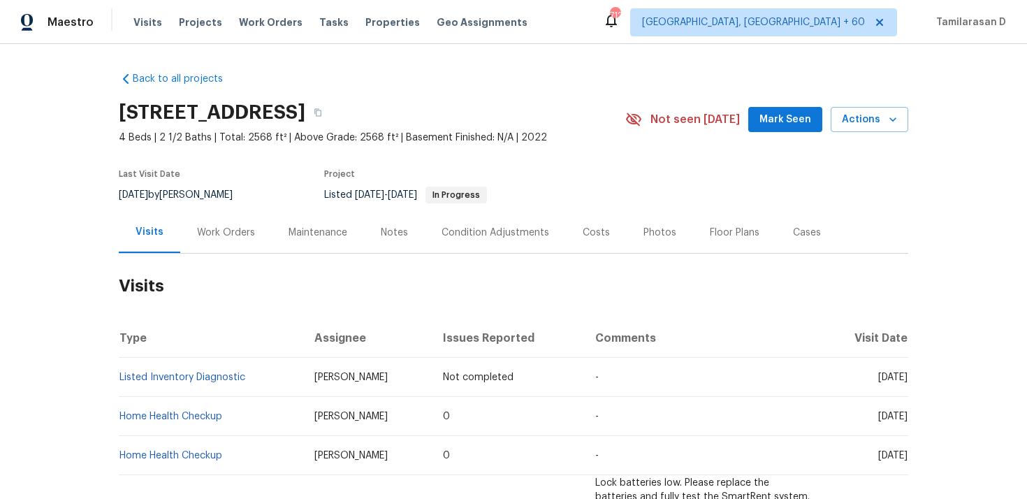
click at [193, 243] on div "Work Orders" at bounding box center [226, 232] width 92 height 41
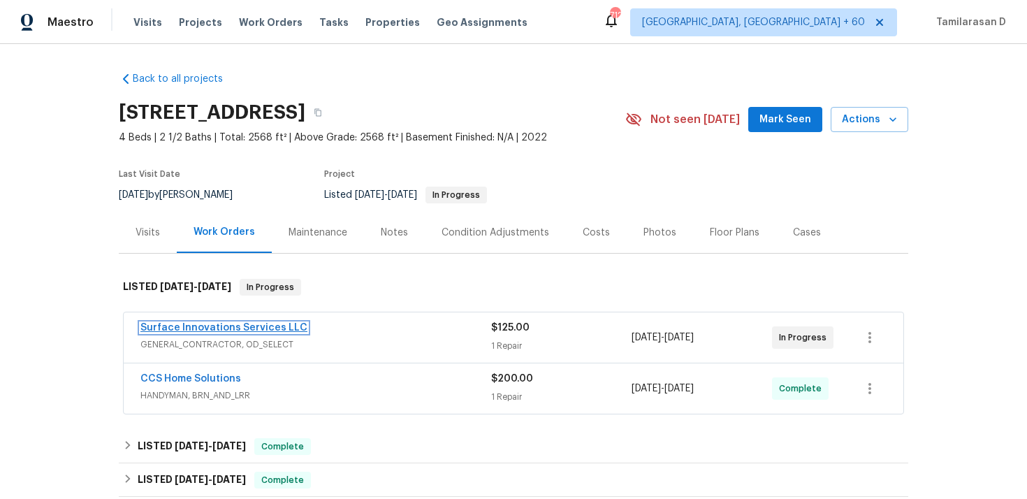
click at [196, 323] on link "Surface Innovations Services LLC" at bounding box center [223, 328] width 167 height 10
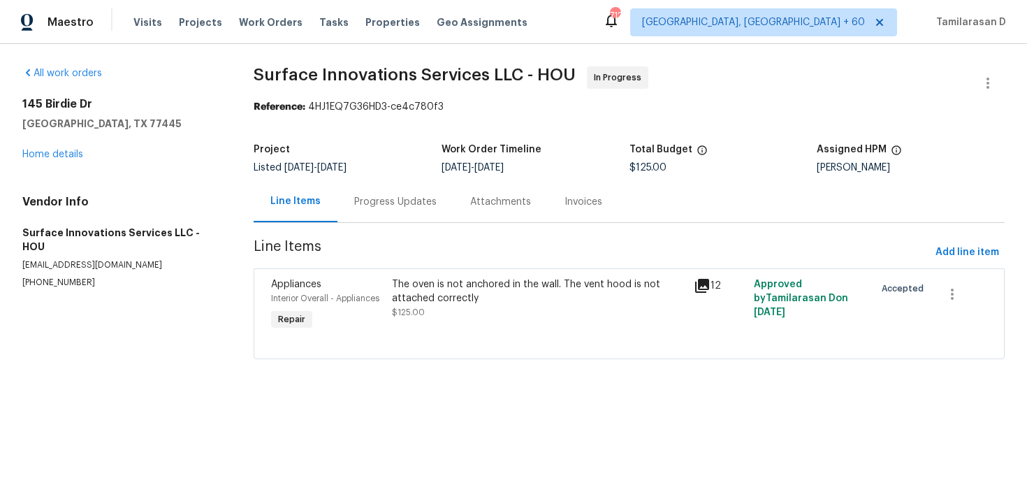
click at [420, 193] on div "Progress Updates" at bounding box center [395, 201] width 116 height 41
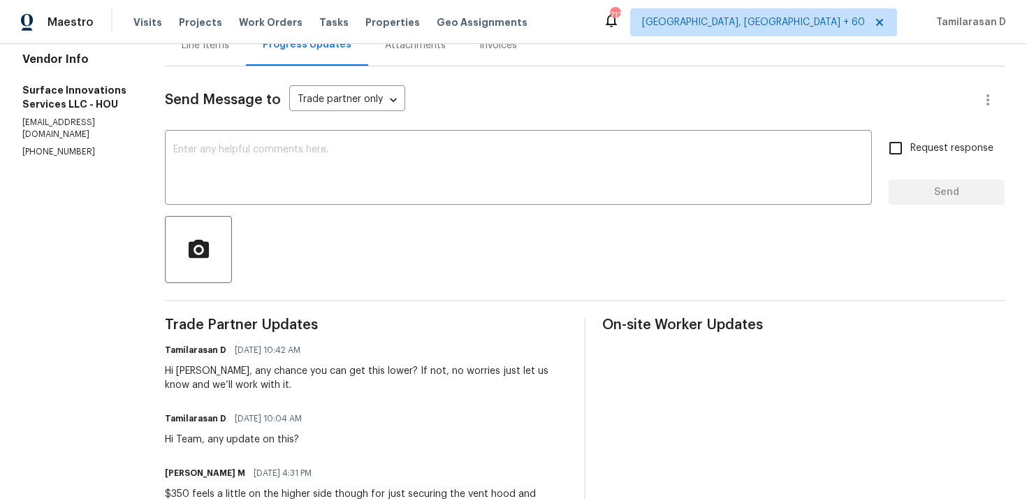
scroll to position [31, 0]
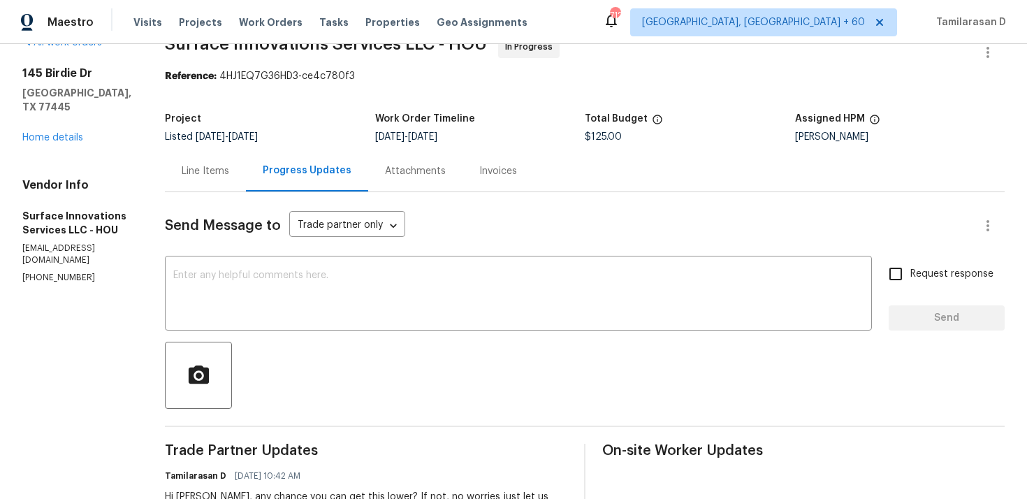
click at [33, 272] on p "[PHONE_NUMBER]" at bounding box center [76, 278] width 109 height 12
copy p "[PHONE_NUMBER]"
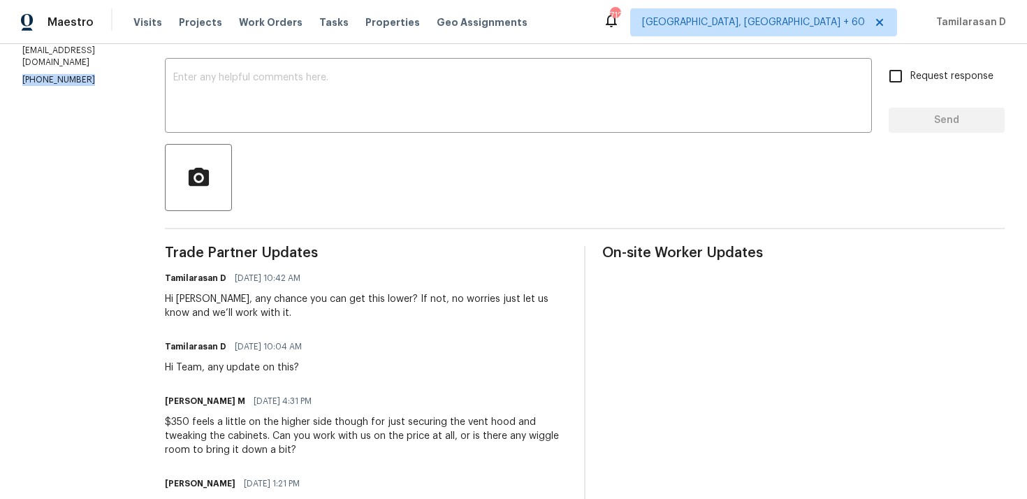
scroll to position [219, 0]
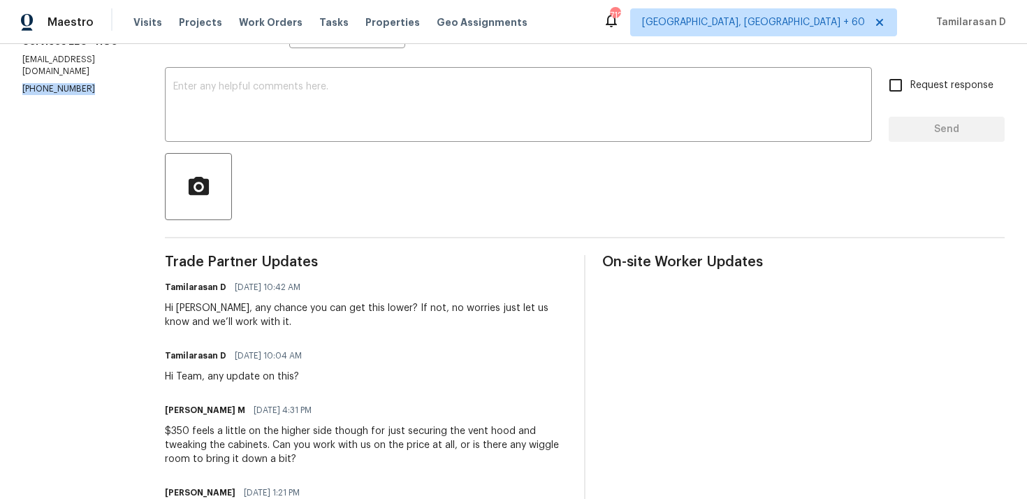
click at [276, 316] on div "Hi [PERSON_NAME], any chance you can get this lower? If not, no worries just le…" at bounding box center [366, 315] width 402 height 28
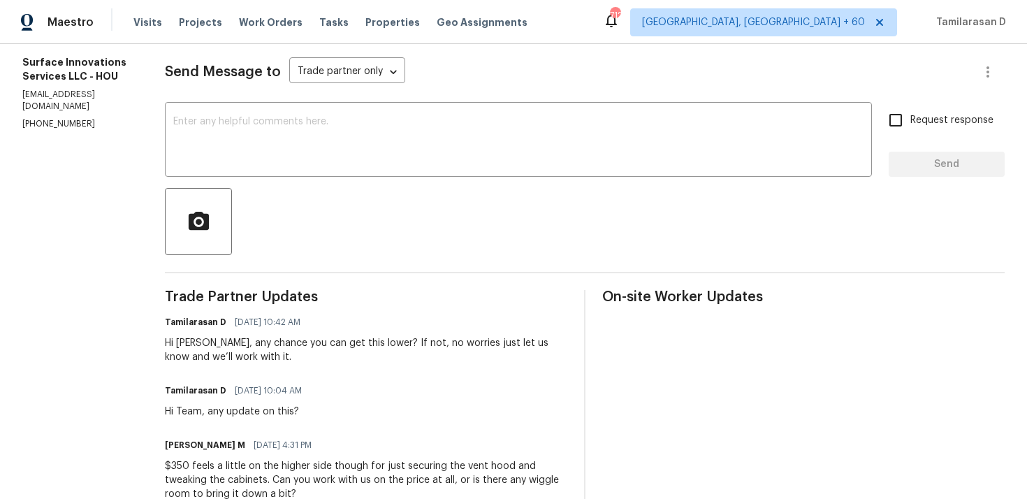
scroll to position [173, 0]
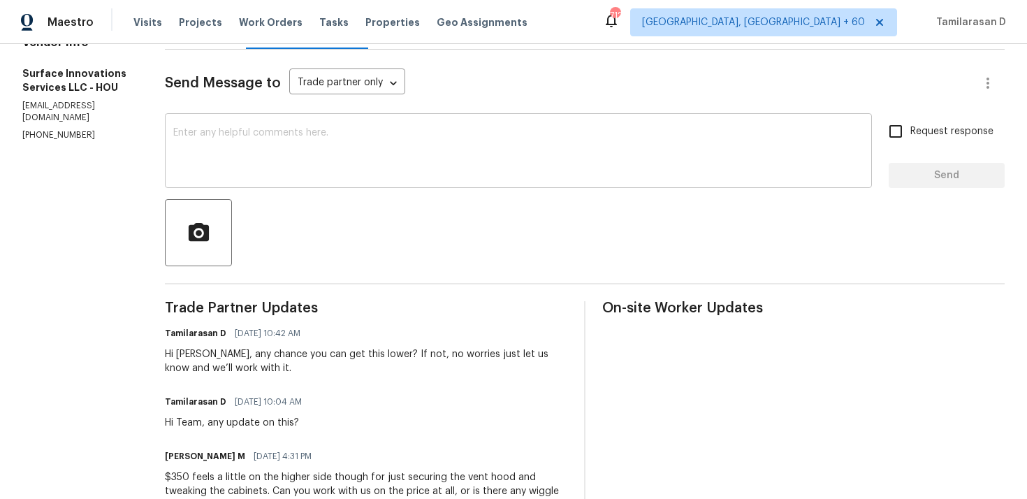
click at [262, 170] on textarea at bounding box center [518, 152] width 690 height 49
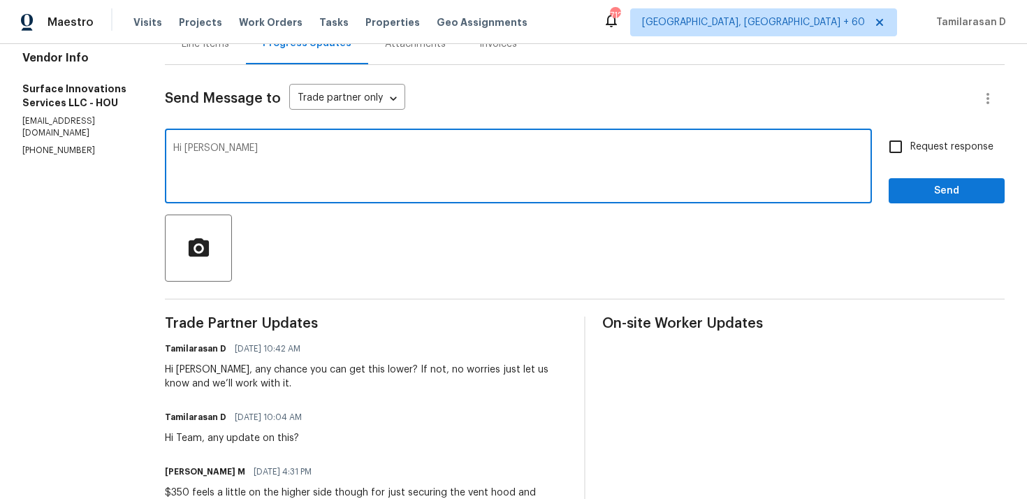
scroll to position [147, 0]
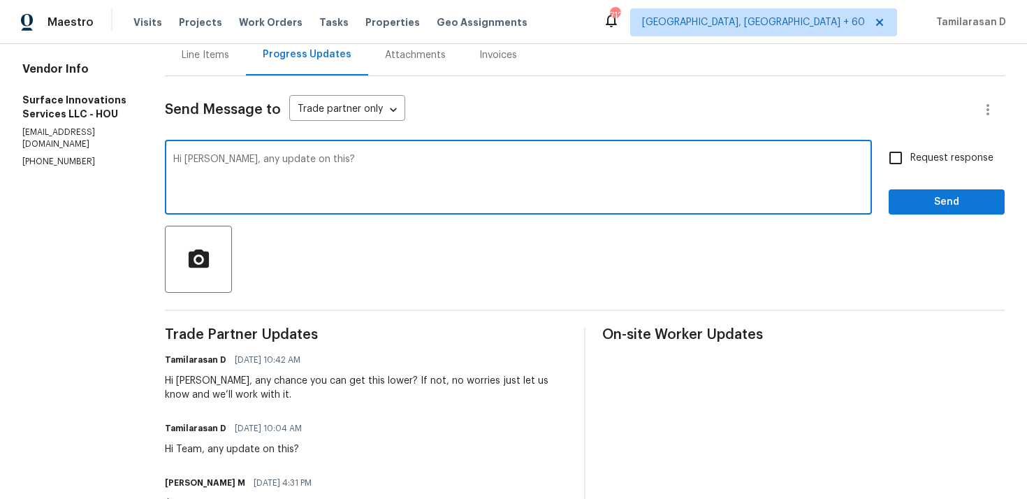
type textarea "Hi [PERSON_NAME], any update on this?"
click at [917, 149] on label "Request response" at bounding box center [937, 157] width 112 height 29
click at [910, 149] on input "Request response" at bounding box center [895, 157] width 29 height 29
checkbox input "true"
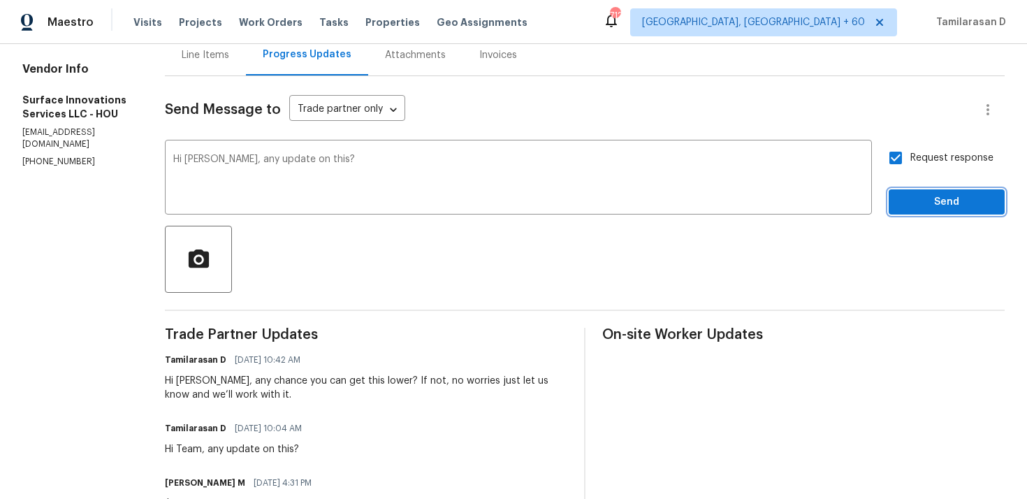
click at [941, 206] on span "Send" at bounding box center [947, 202] width 94 height 17
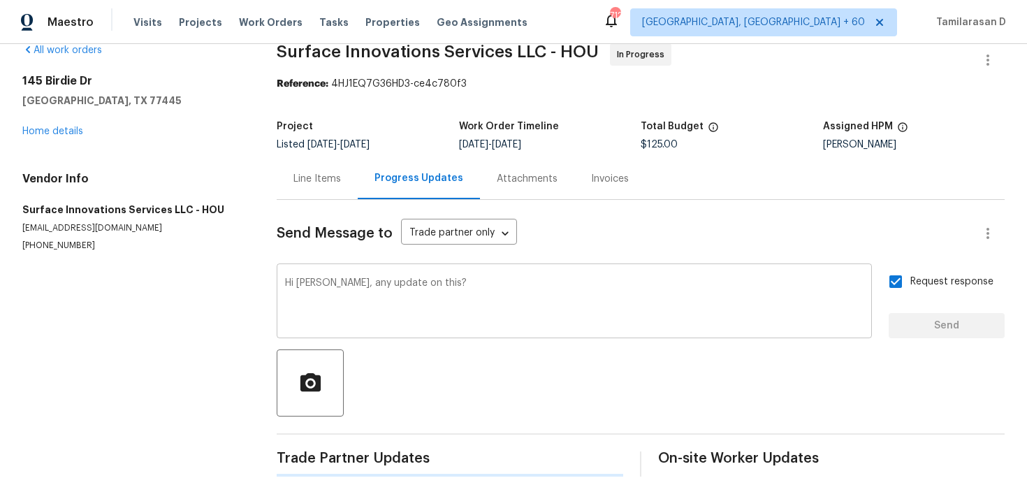
scroll to position [0, 0]
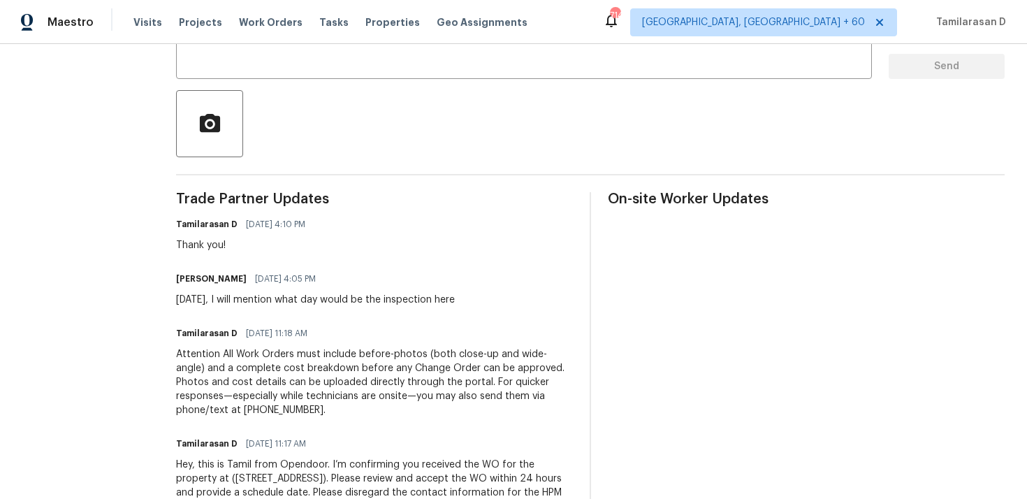
scroll to position [285, 0]
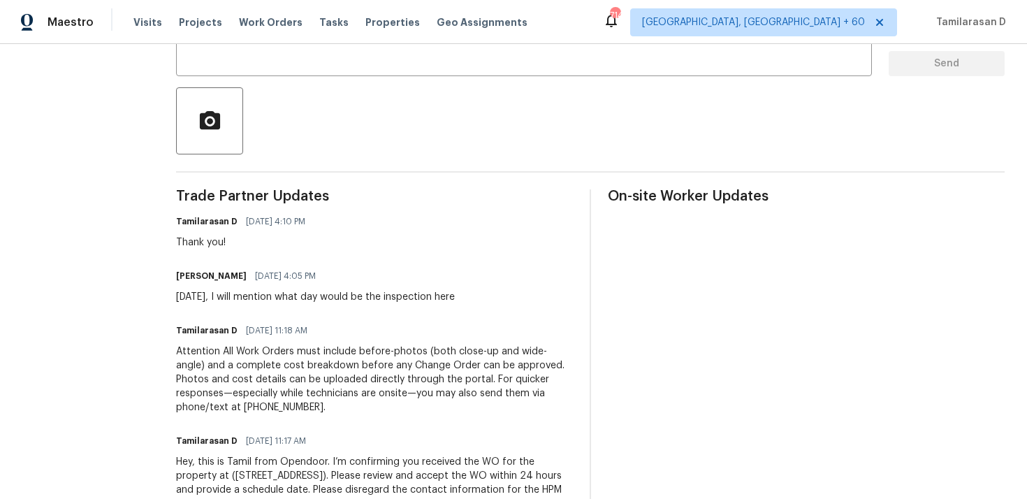
click at [311, 292] on div "[DATE], I will mention what day would be the inspection here" at bounding box center [315, 297] width 279 height 14
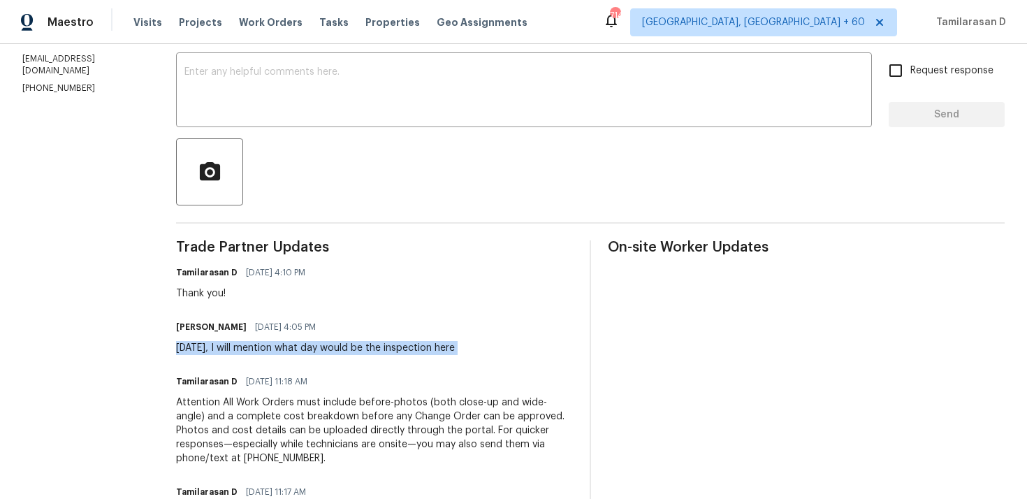
scroll to position [175, 0]
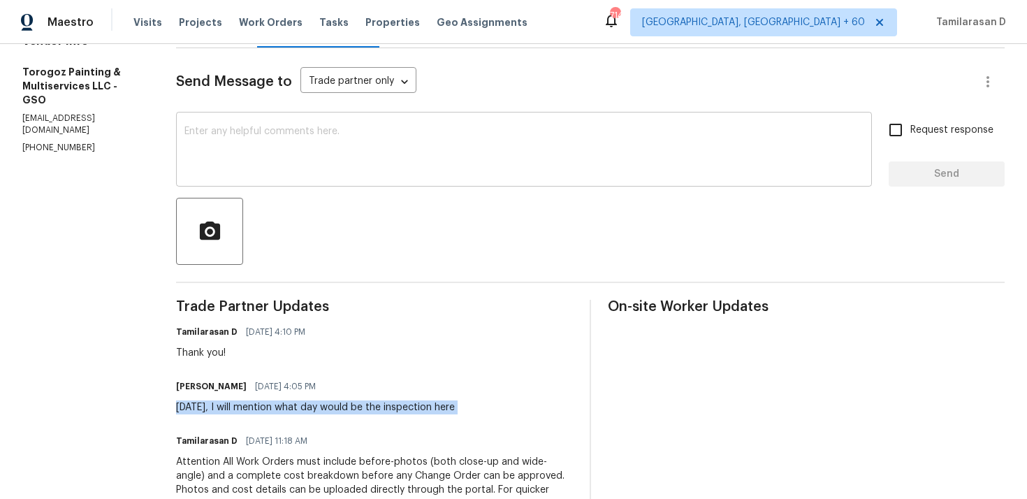
click at [242, 168] on textarea at bounding box center [523, 150] width 679 height 49
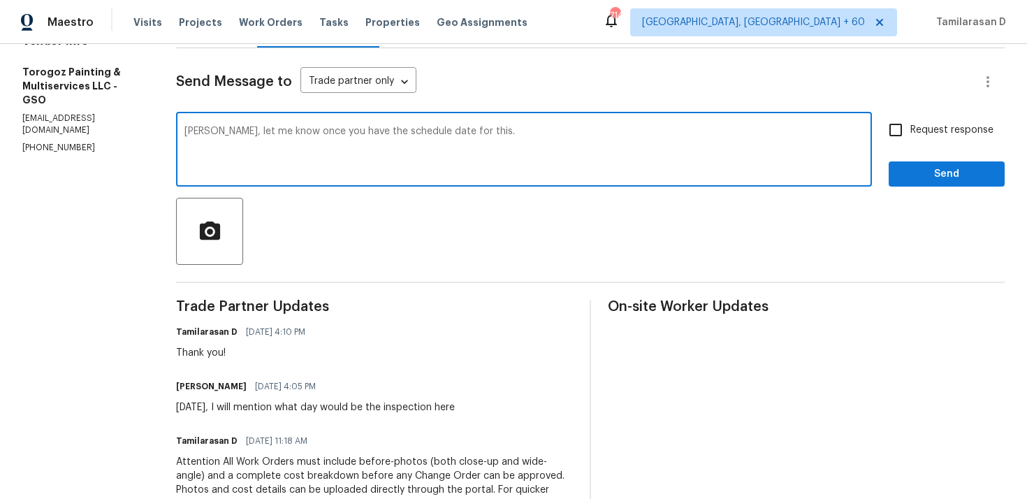
type textarea "[PERSON_NAME], let me know once you have the schedule date for this."
click at [905, 125] on input "Request response" at bounding box center [895, 129] width 29 height 29
checkbox input "true"
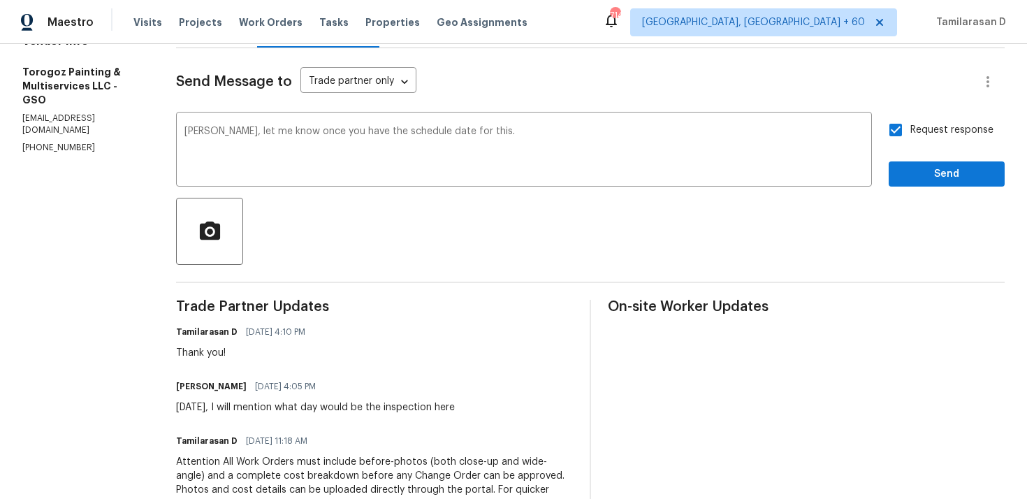
scroll to position [187, 0]
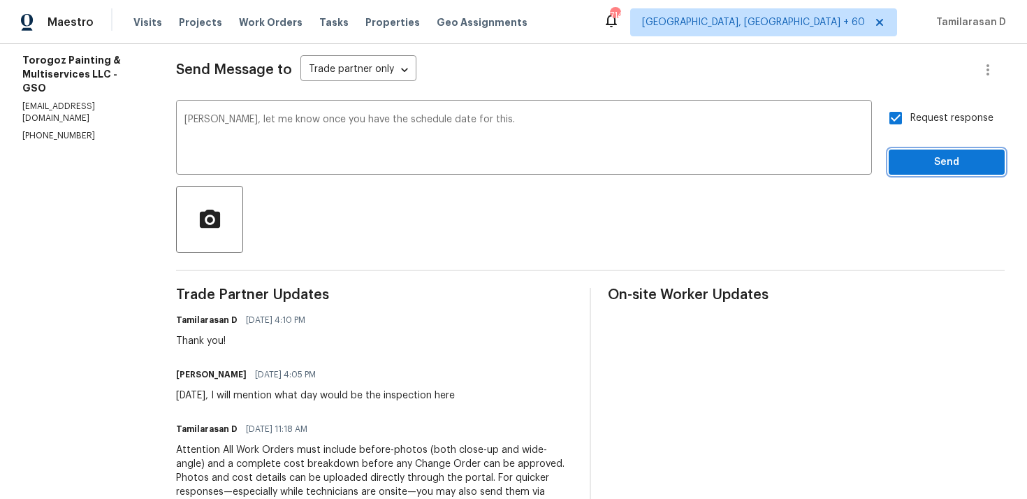
click at [937, 156] on span "Send" at bounding box center [947, 162] width 94 height 17
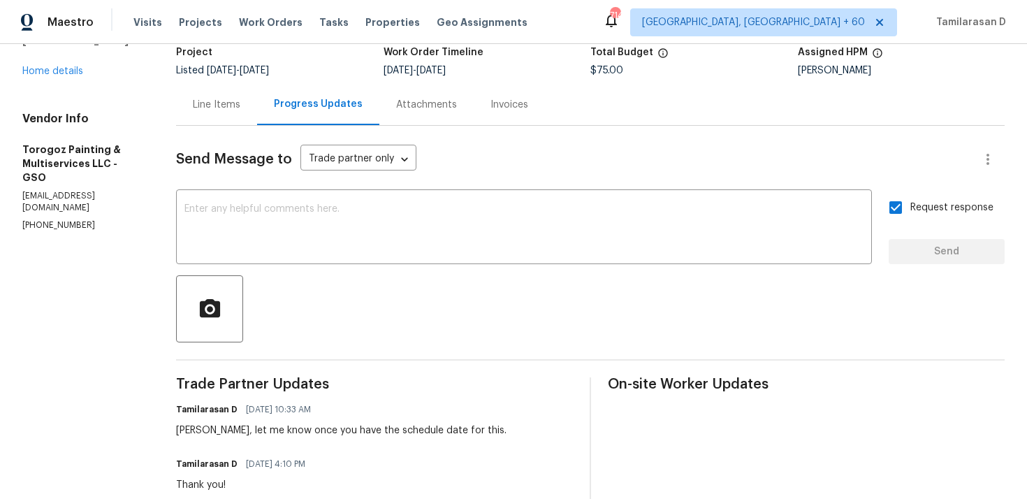
scroll to position [0, 0]
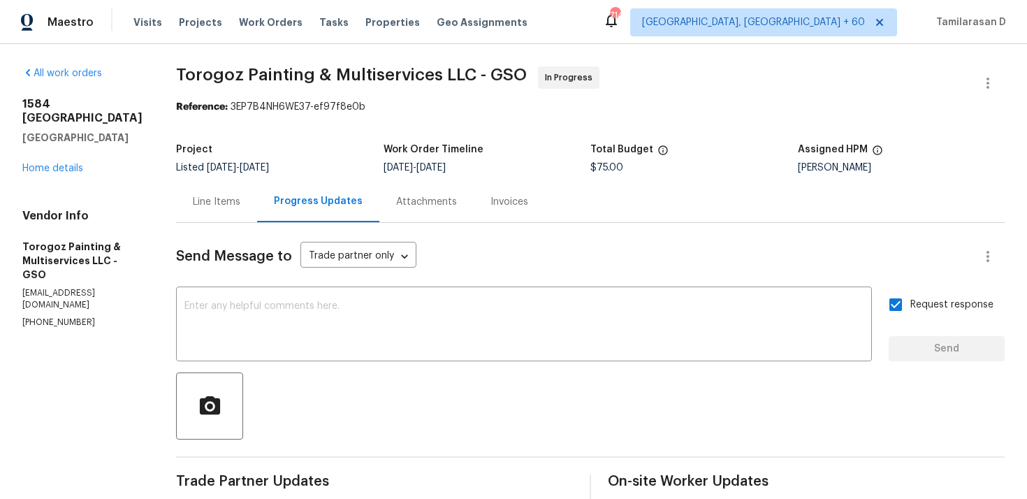
click at [249, 217] on div "Line Items" at bounding box center [216, 201] width 81 height 41
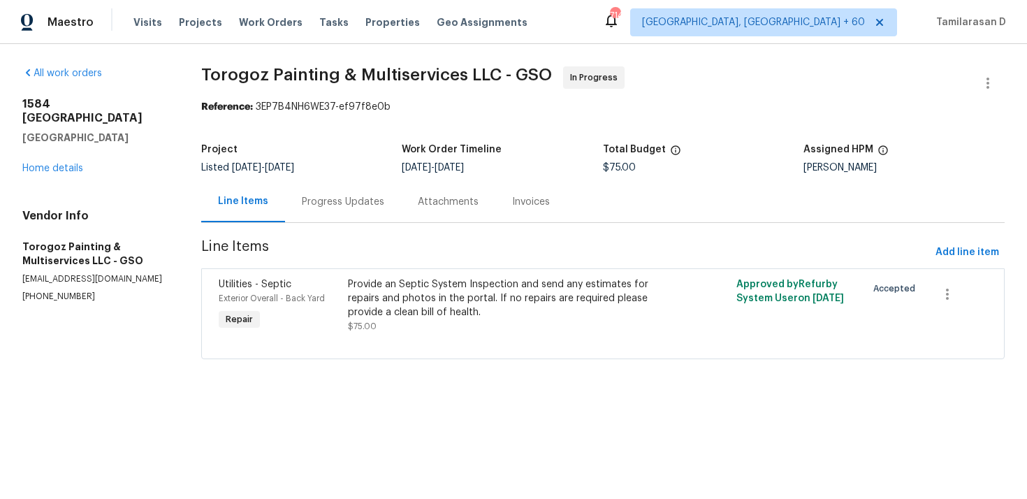
click at [329, 204] on div "Progress Updates" at bounding box center [343, 202] width 82 height 14
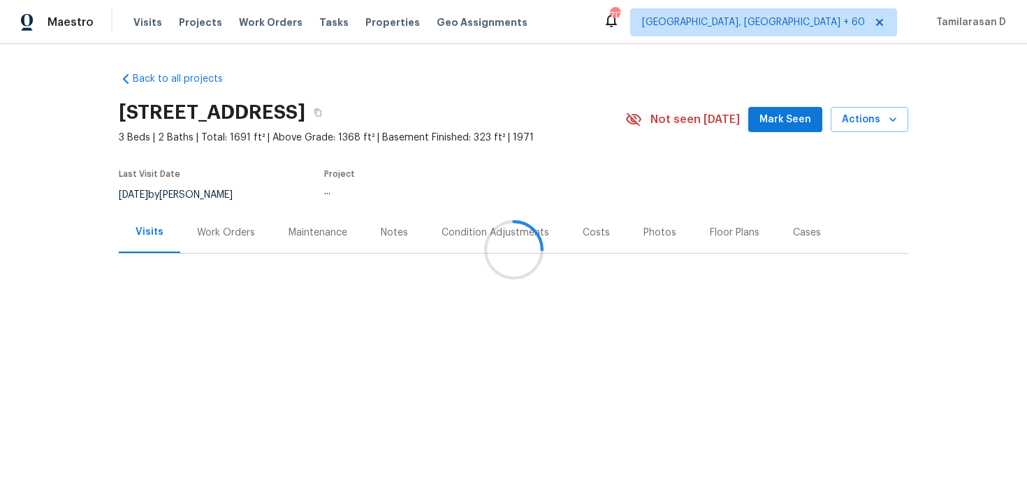
click at [223, 245] on div at bounding box center [513, 249] width 1027 height 499
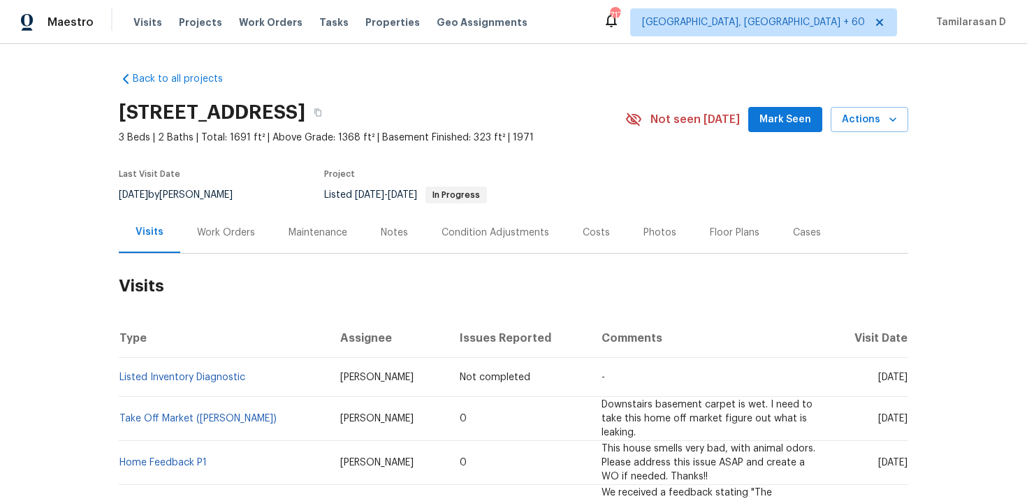
click at [224, 238] on div "Work Orders" at bounding box center [226, 233] width 58 height 14
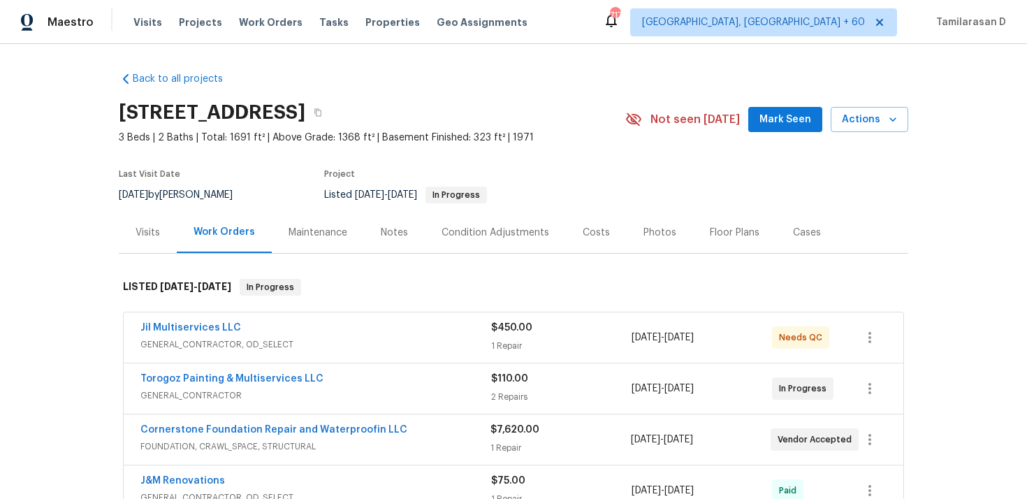
scroll to position [52, 0]
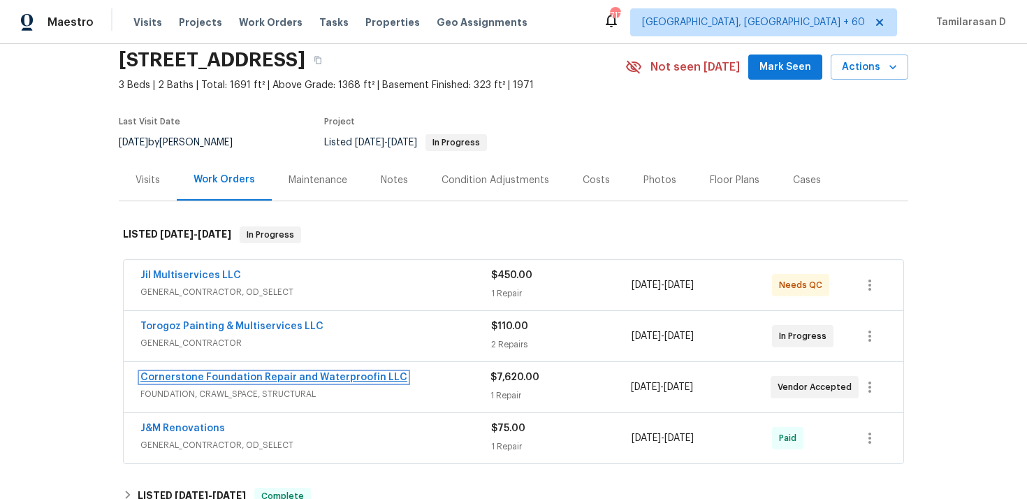
click at [216, 381] on link "Cornerstone Foundation Repair and Waterproofin LLC" at bounding box center [273, 377] width 267 height 10
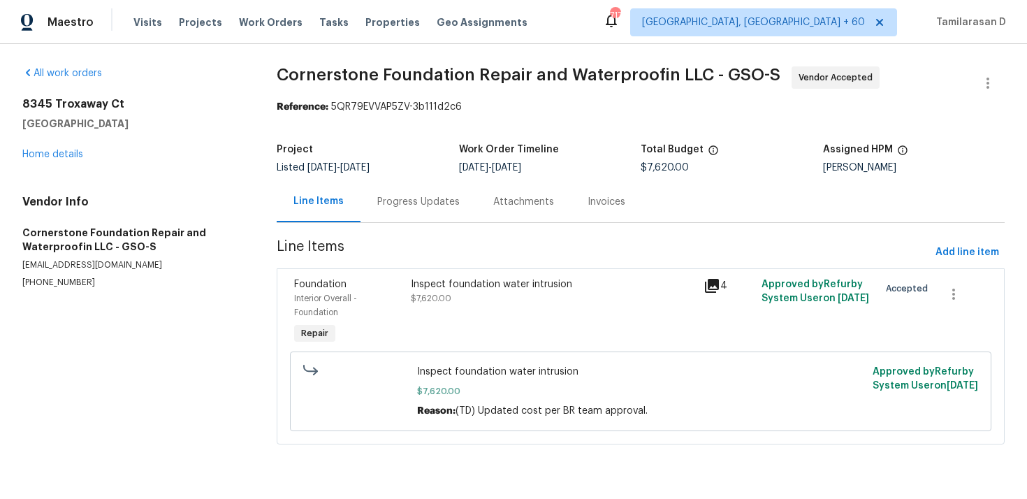
click at [373, 197] on div "Progress Updates" at bounding box center [418, 201] width 116 height 41
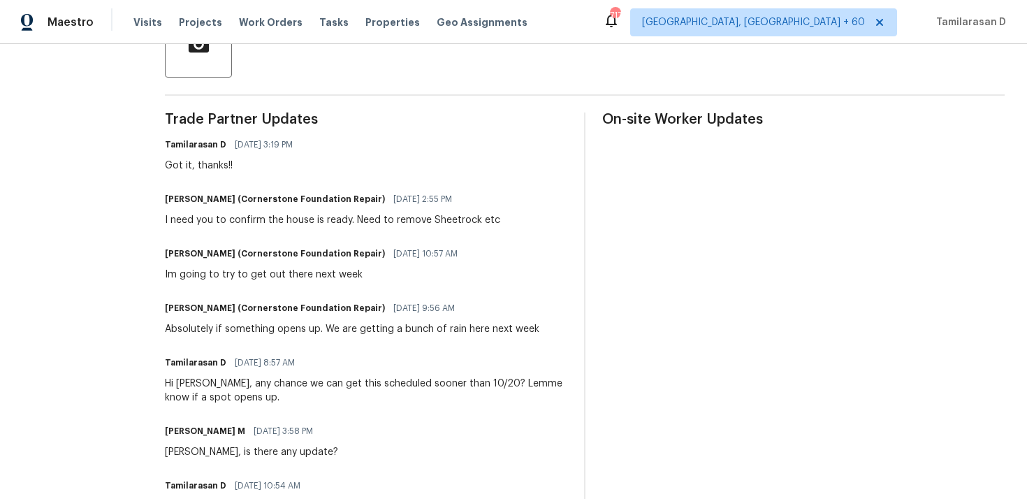
scroll to position [354, 0]
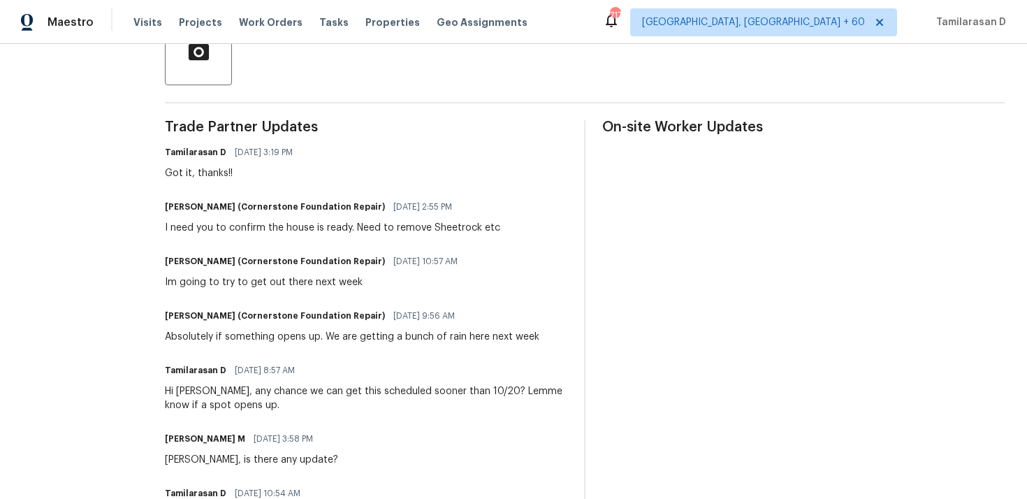
click at [298, 224] on div "I need you to confirm the house is ready. Need to remove Sheetrock etc" at bounding box center [332, 228] width 335 height 14
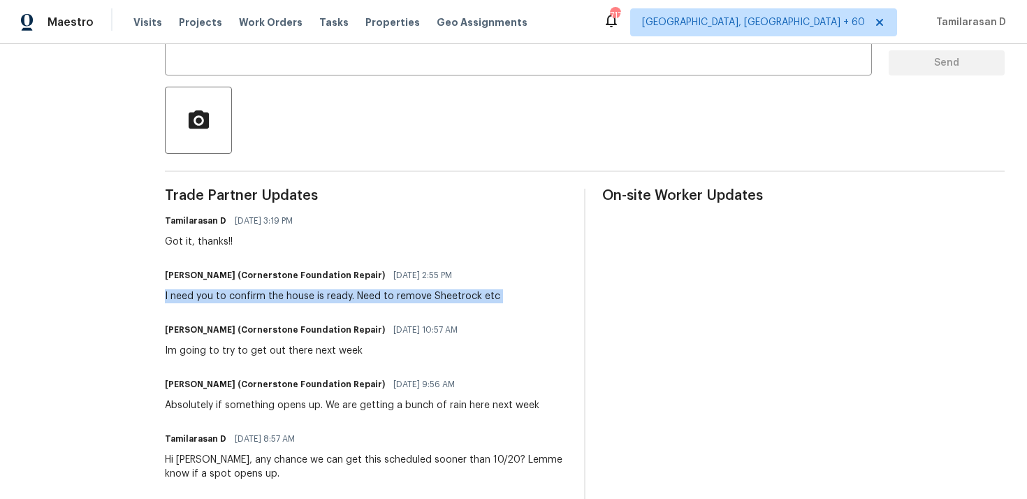
scroll to position [279, 0]
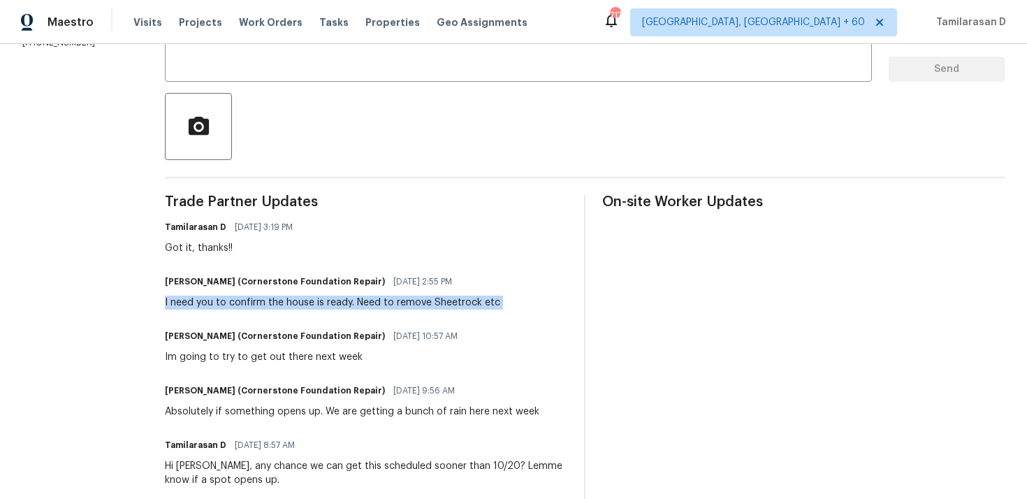
click at [205, 241] on div "Got it, thanks!!" at bounding box center [233, 248] width 136 height 14
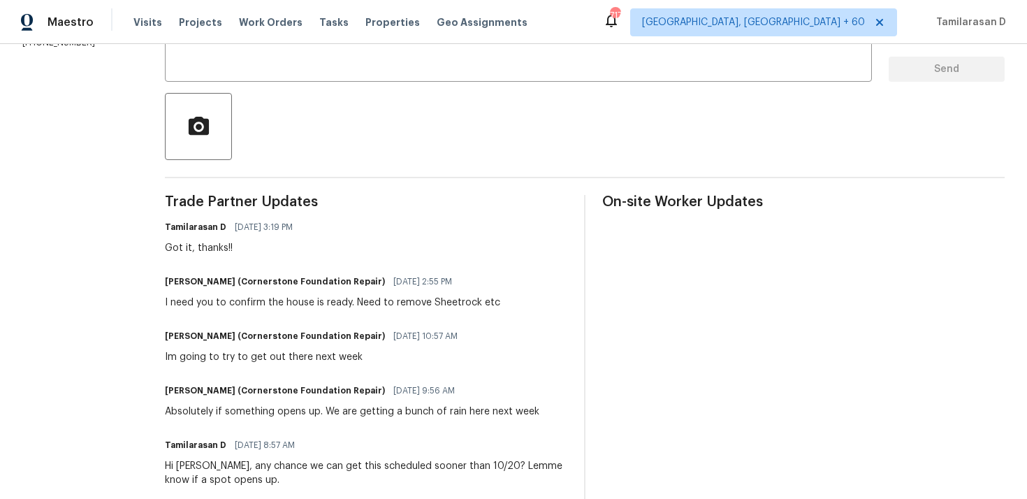
click at [205, 241] on div "Got it, thanks!!" at bounding box center [233, 248] width 136 height 14
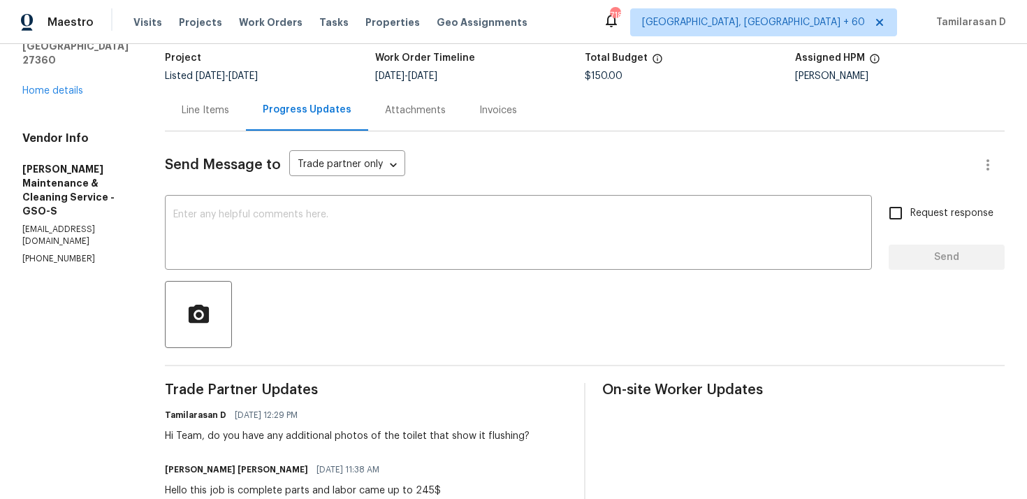
scroll to position [64, 0]
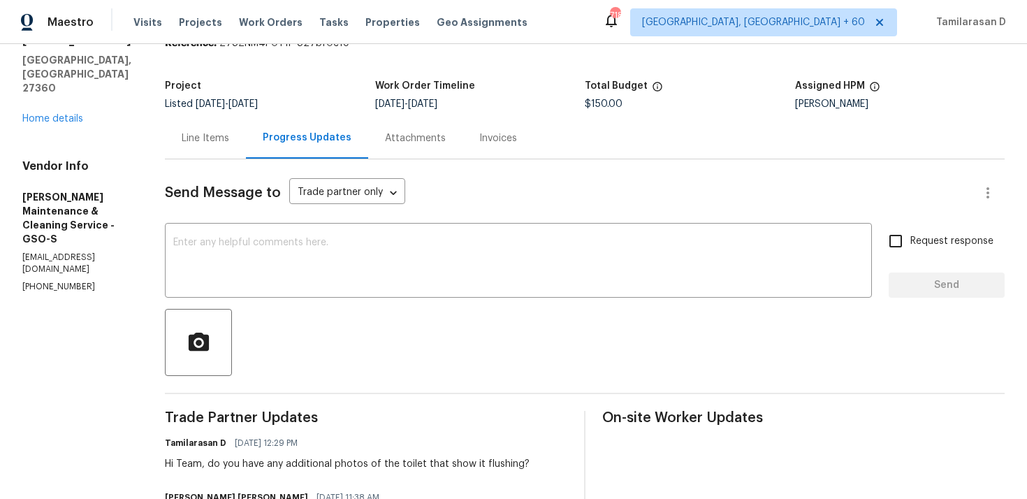
click at [41, 281] on p "(336) 781-6283" at bounding box center [76, 287] width 109 height 12
copy p "(336) 781-6283"
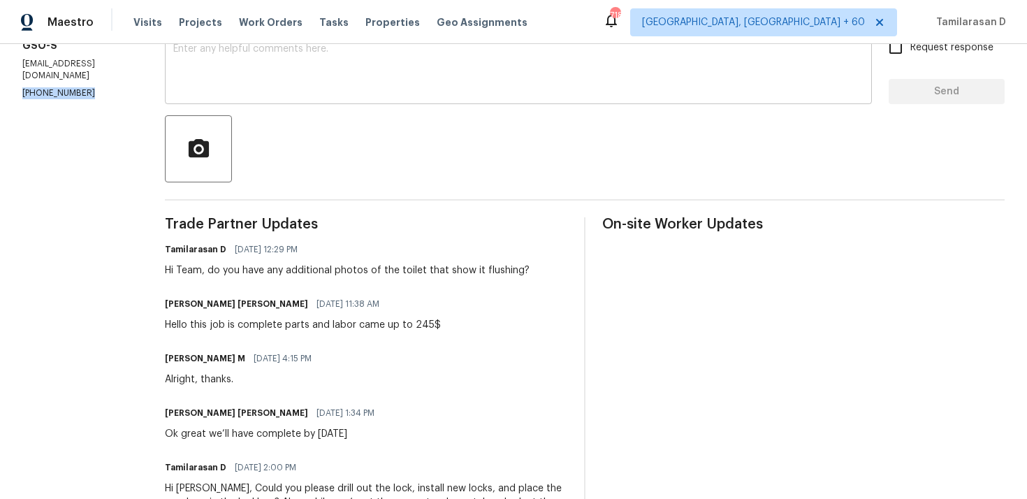
scroll to position [0, 0]
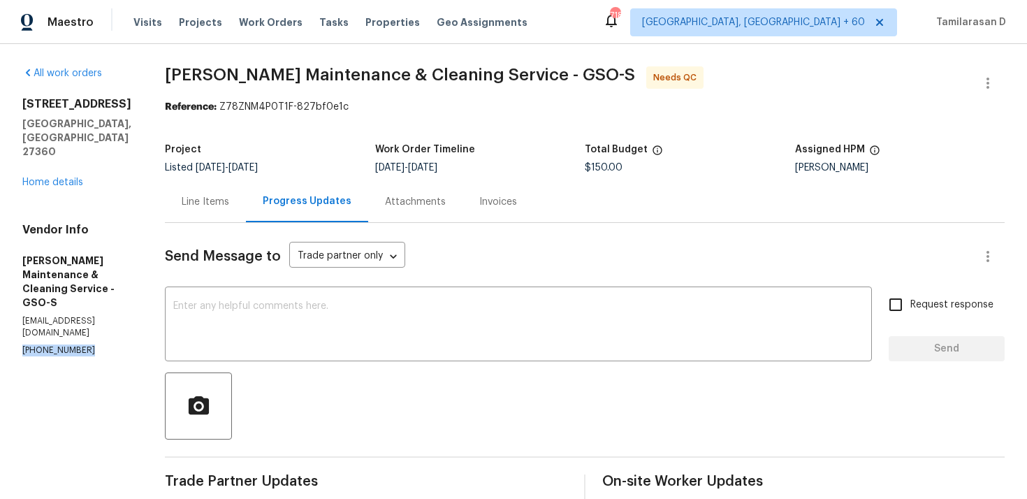
click at [212, 184] on div "Line Items" at bounding box center [205, 201] width 81 height 41
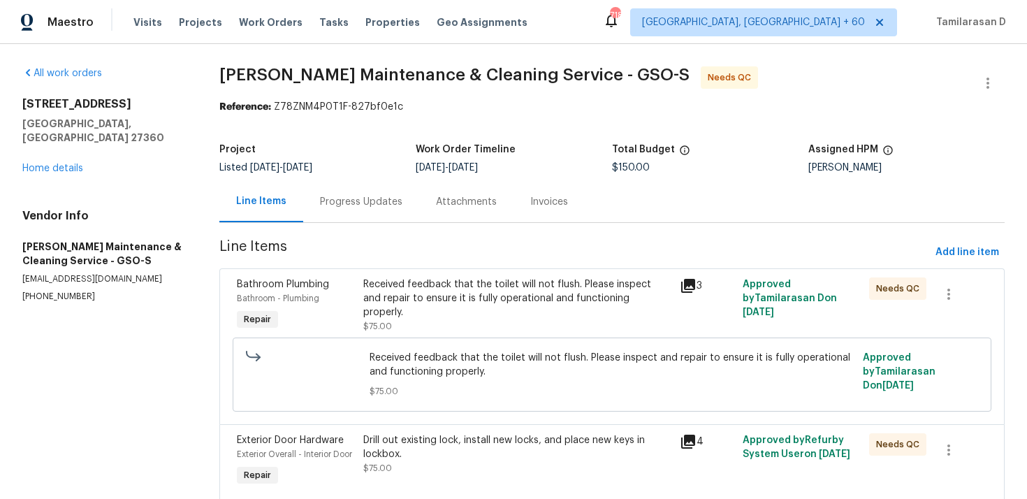
scroll to position [56, 0]
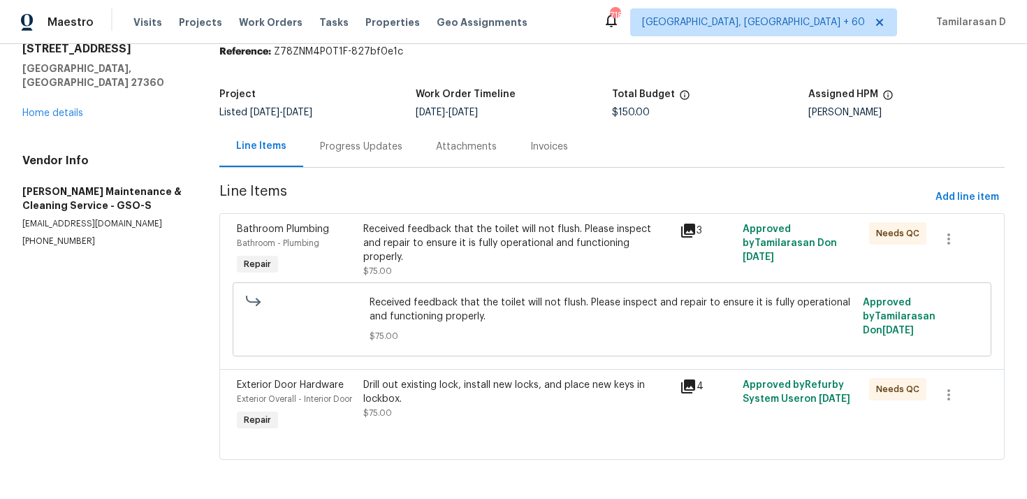
click at [356, 160] on div "Progress Updates" at bounding box center [361, 146] width 116 height 41
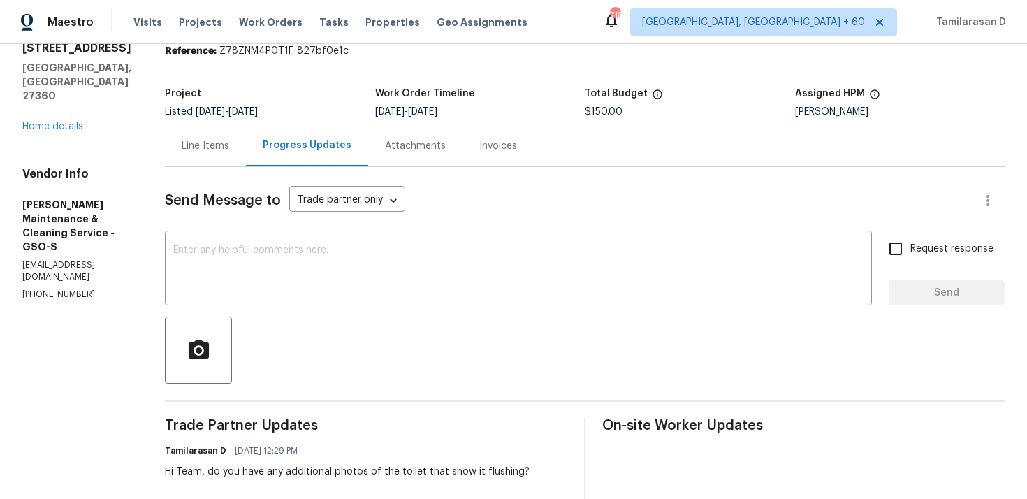
scroll to position [139, 0]
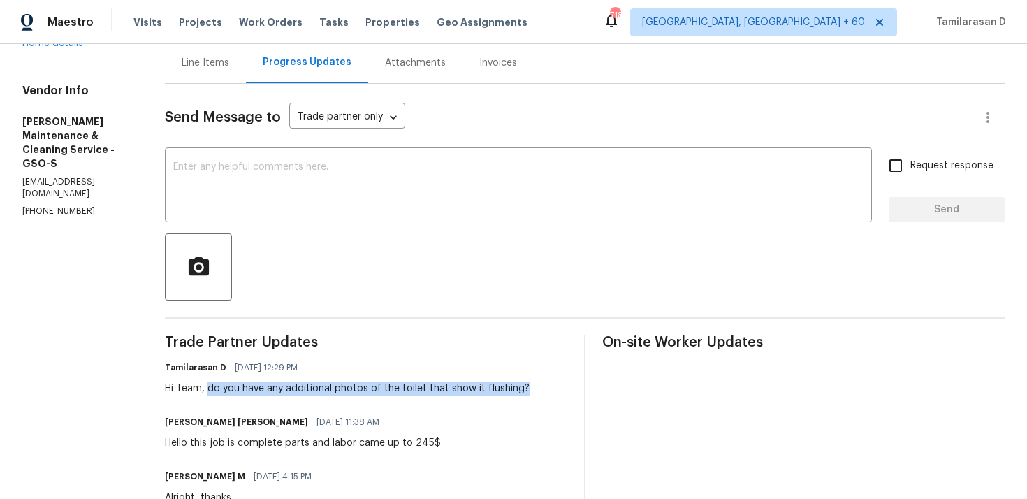
drag, startPoint x: 224, startPoint y: 387, endPoint x: 534, endPoint y: 375, distance: 311.1
click at [540, 392] on div "Tamilarasan D 09/29/2025 12:29 PM Hi Team, do you have any additional photos of…" at bounding box center [366, 377] width 402 height 38
copy div "do you have any additional photos of the toilet that show it flushing?"
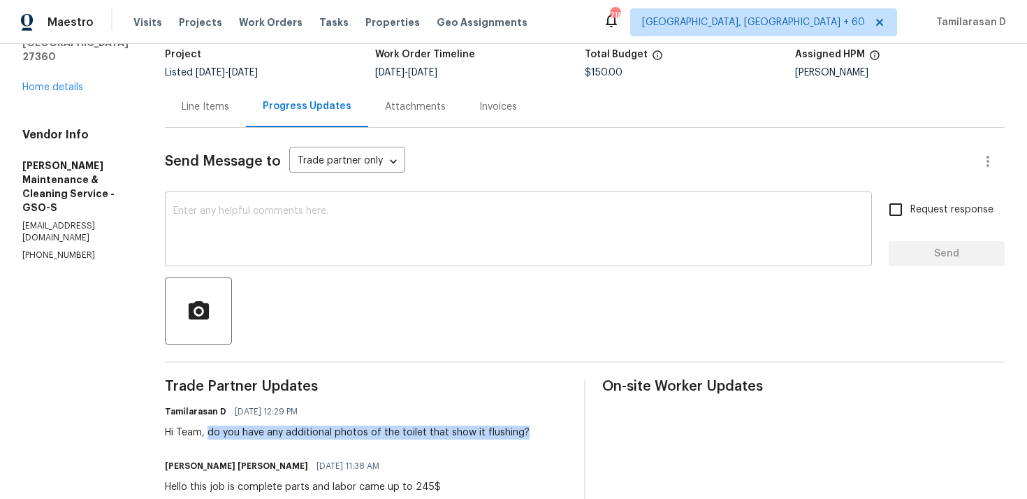
scroll to position [43, 0]
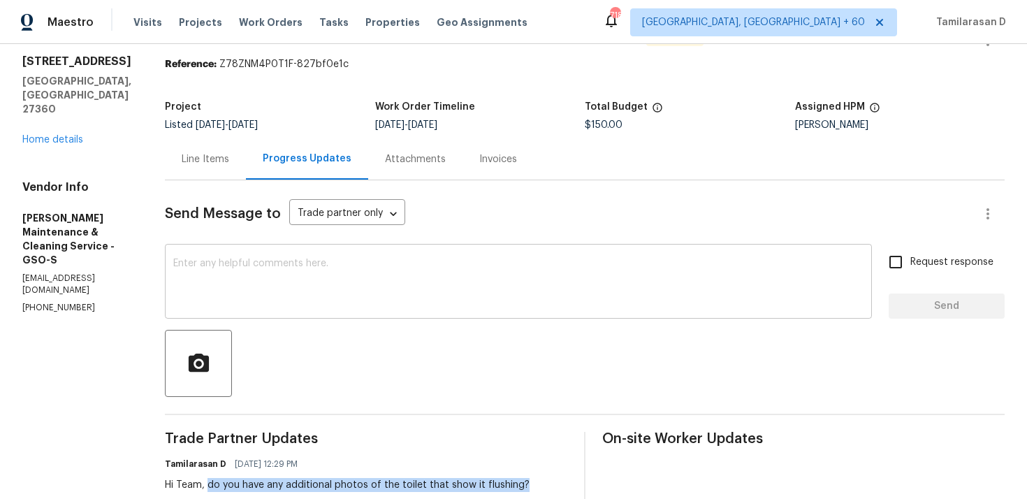
click at [275, 280] on textarea at bounding box center [518, 282] width 690 height 49
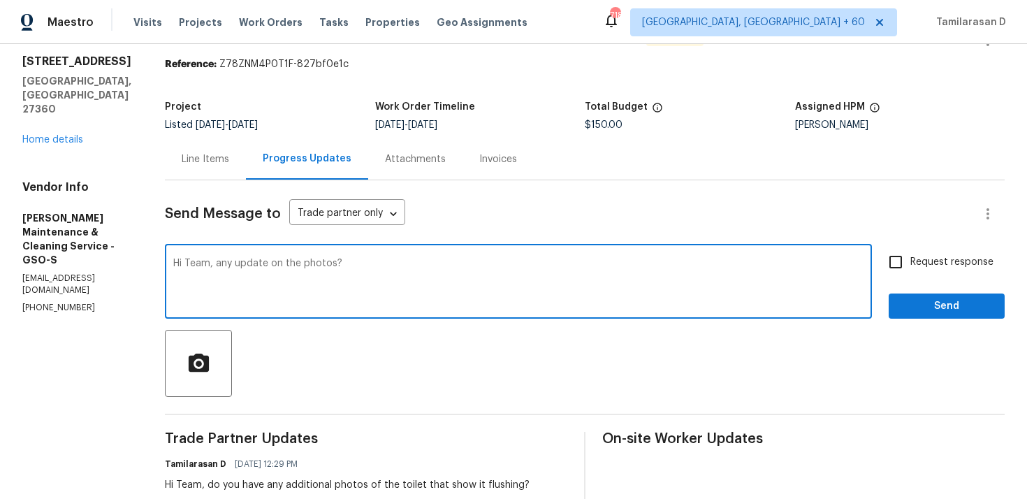
type textarea "Hi Team, any update on the photos?"
click at [912, 272] on label "Request response" at bounding box center [937, 261] width 112 height 29
click at [910, 272] on input "Request response" at bounding box center [895, 261] width 29 height 29
checkbox input "true"
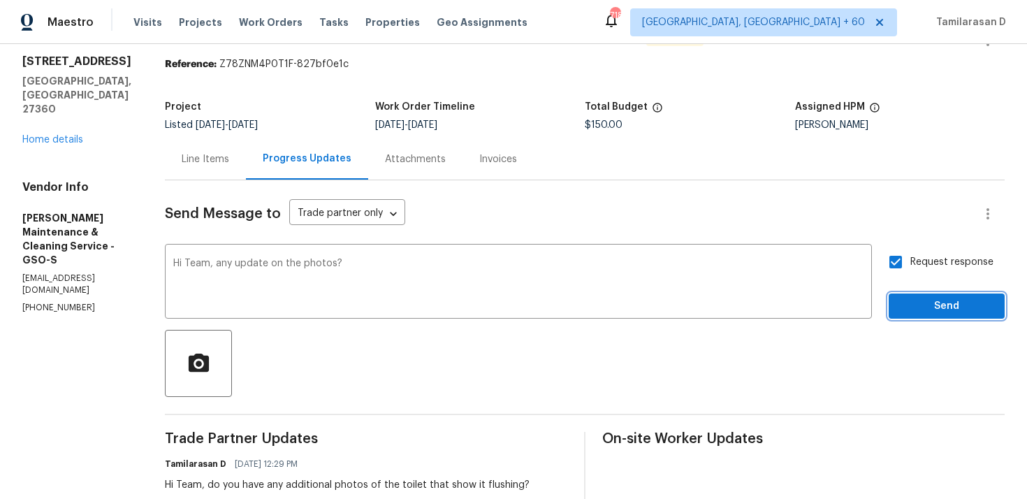
click at [954, 316] on button "Send" at bounding box center [947, 306] width 116 height 26
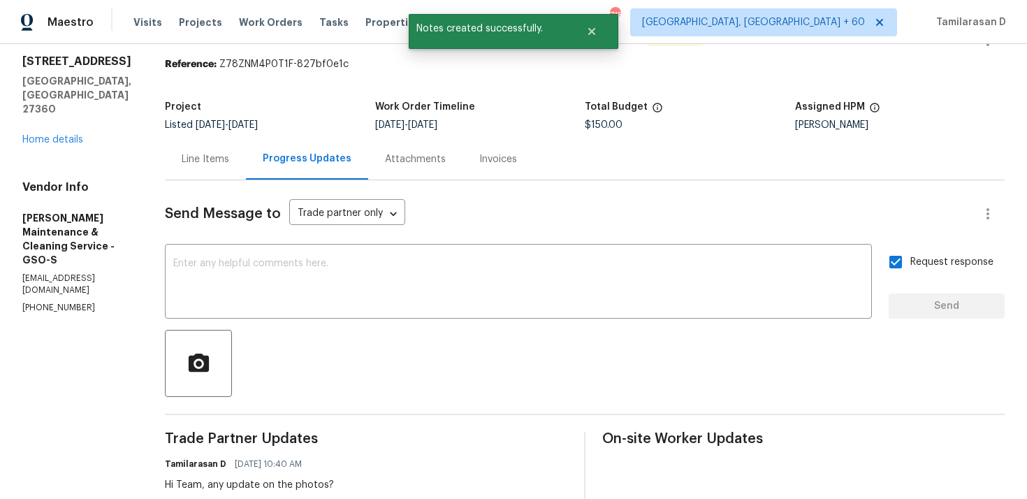
click at [613, 385] on div at bounding box center [585, 363] width 840 height 67
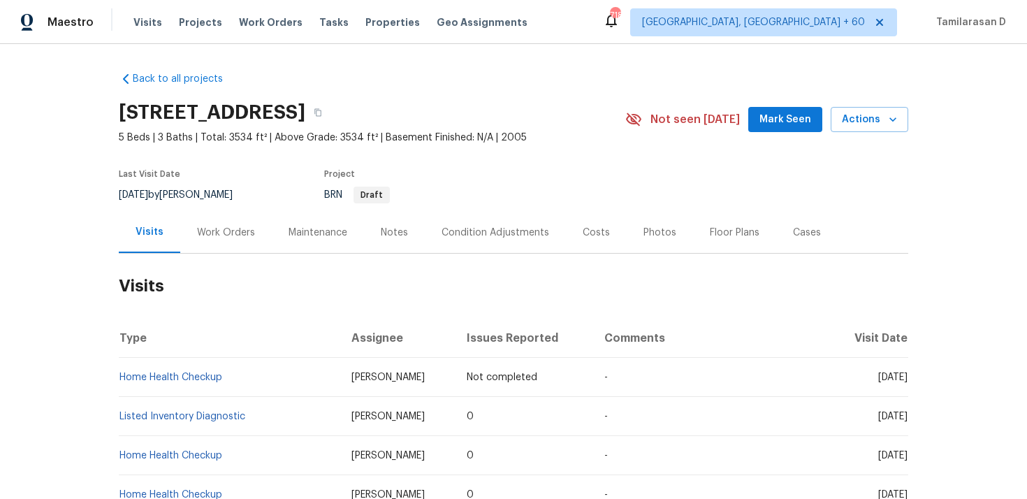
click at [234, 226] on div "Work Orders" at bounding box center [226, 233] width 58 height 14
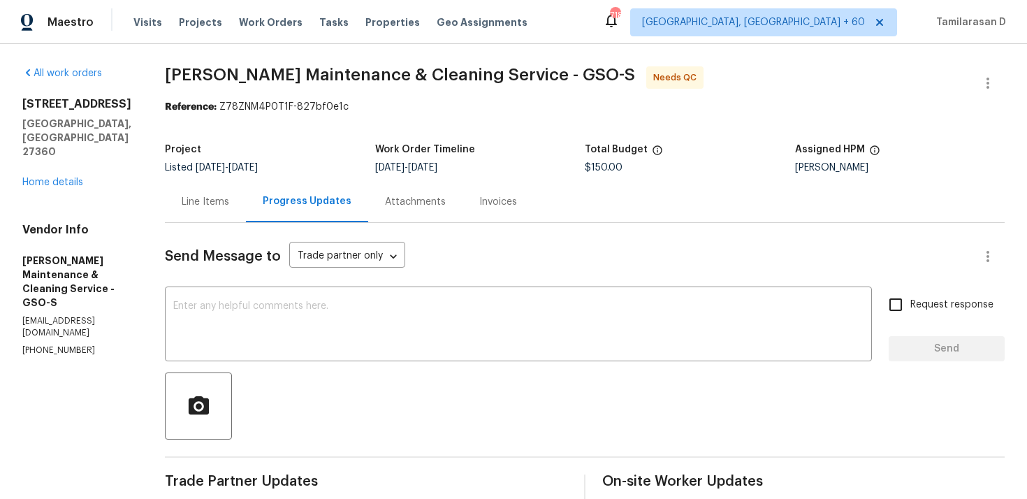
click at [228, 189] on div "Line Items" at bounding box center [205, 201] width 81 height 41
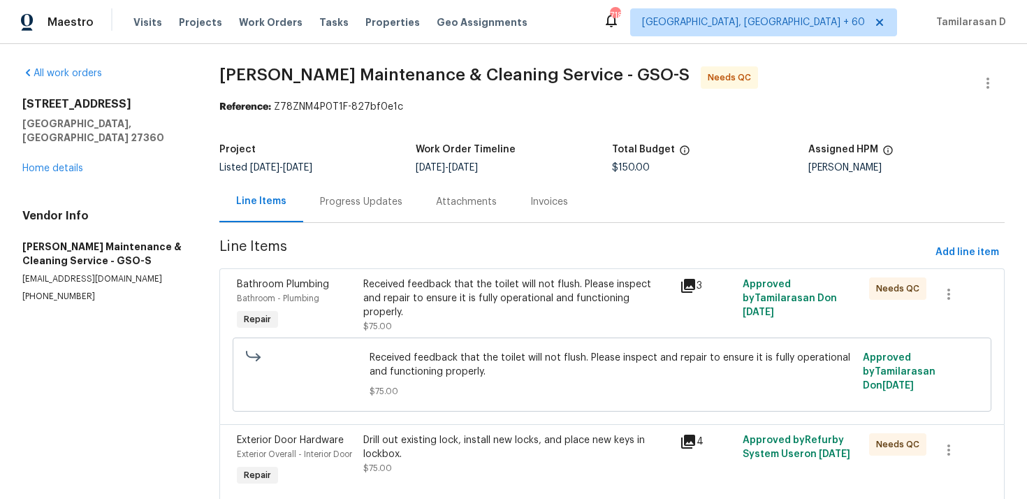
scroll to position [56, 0]
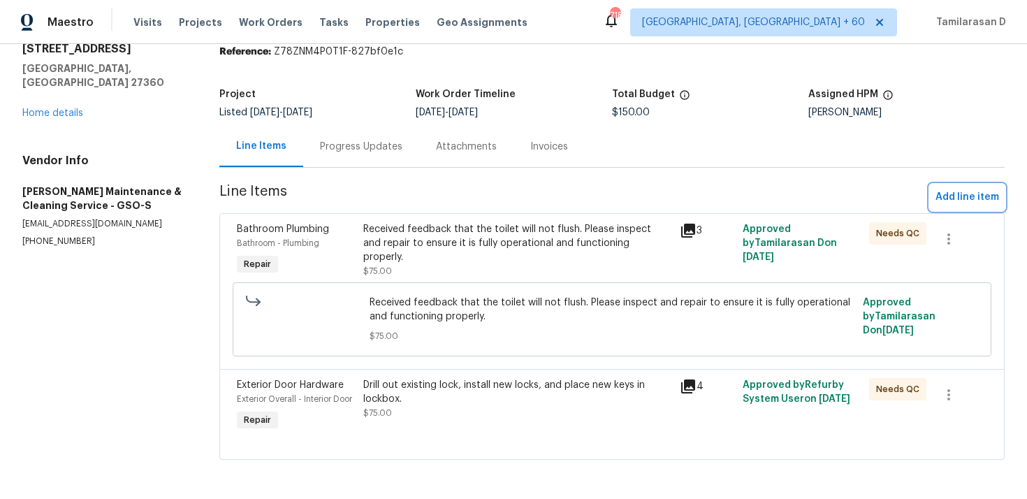
click at [950, 197] on span "Add line item" at bounding box center [967, 197] width 64 height 17
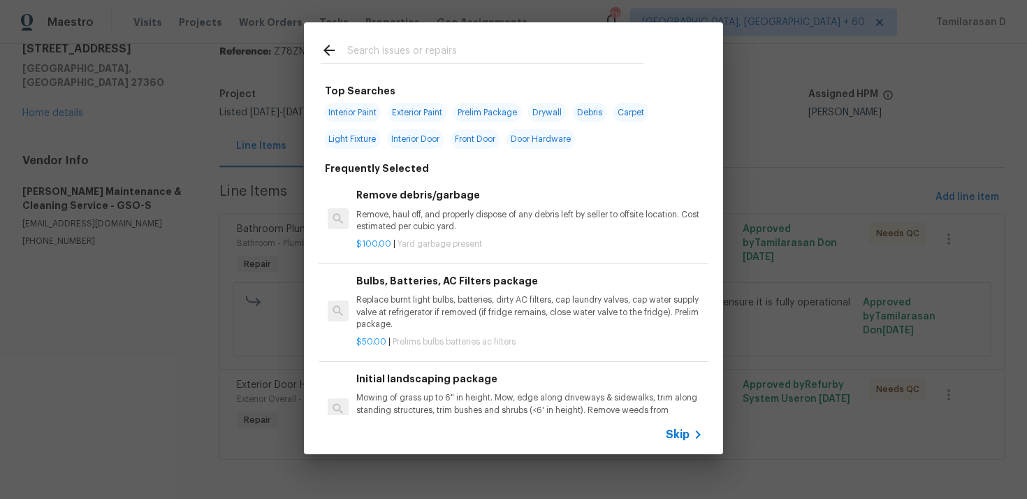
scroll to position [673, 0]
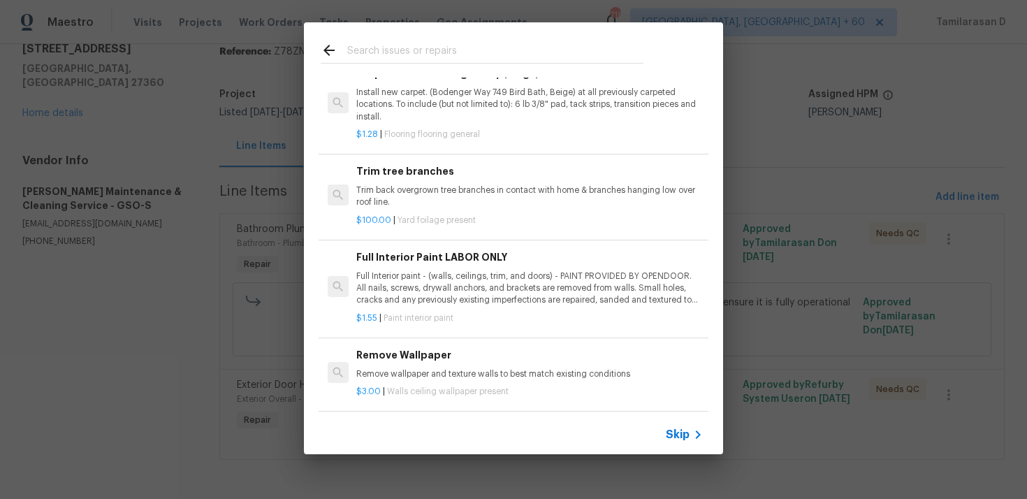
click at [680, 432] on span "Skip" at bounding box center [678, 435] width 24 height 14
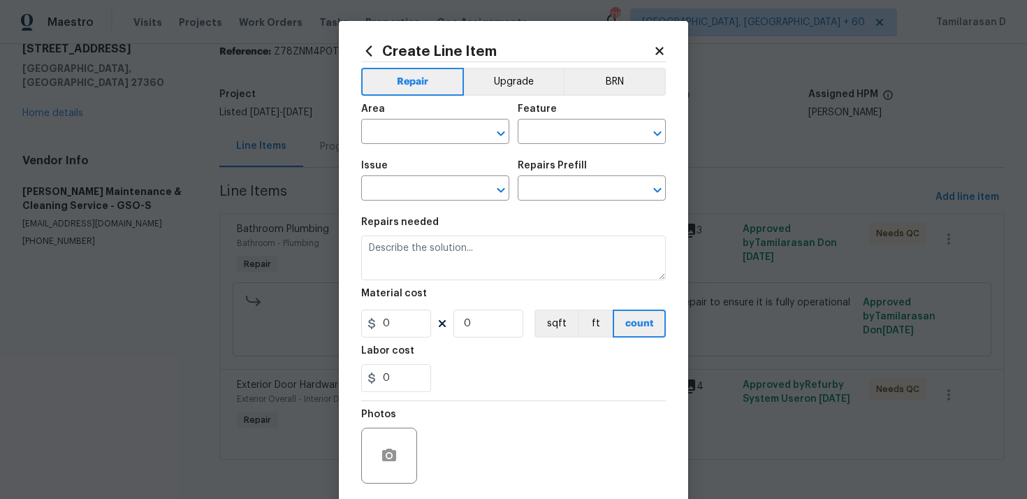
click at [439, 145] on span "Area ​" at bounding box center [435, 124] width 148 height 57
click at [430, 139] on input "text" at bounding box center [415, 133] width 109 height 22
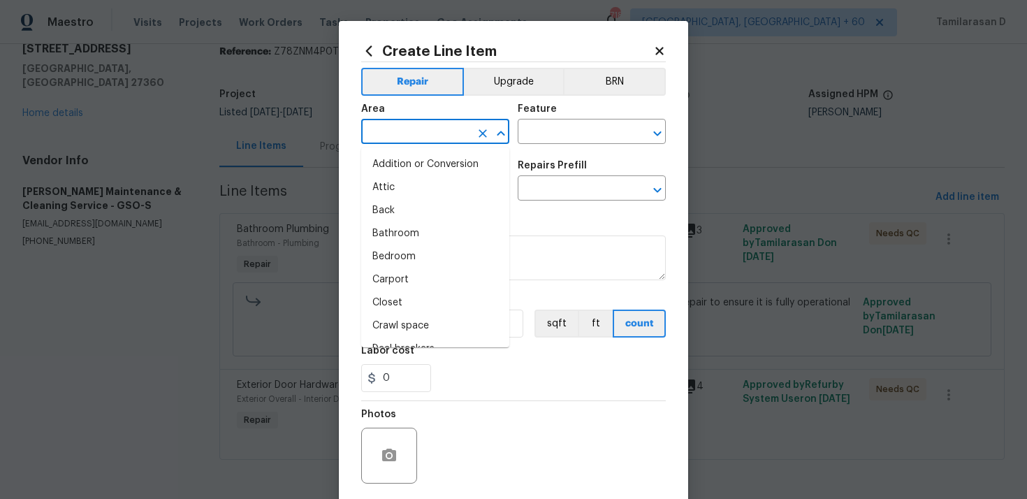
click at [654, 48] on icon at bounding box center [659, 51] width 13 height 13
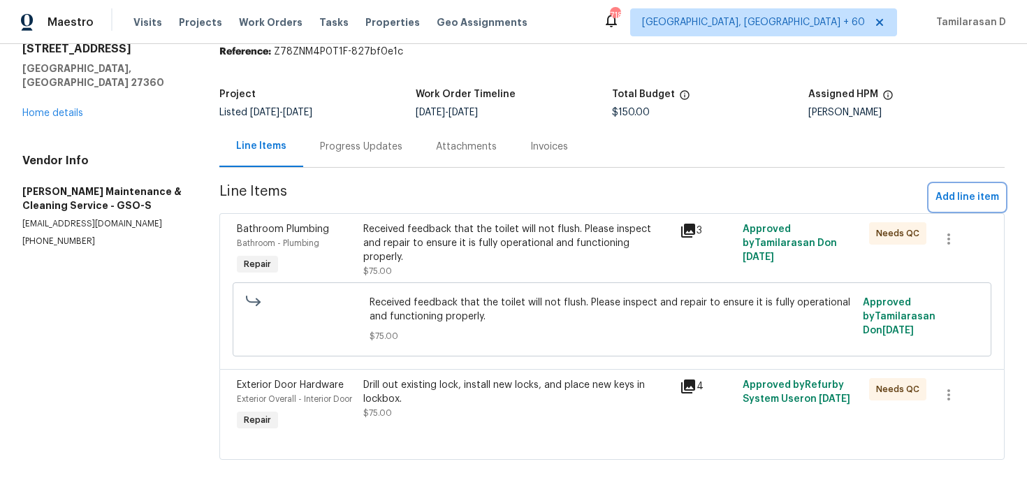
click at [950, 200] on span "Add line item" at bounding box center [967, 197] width 64 height 17
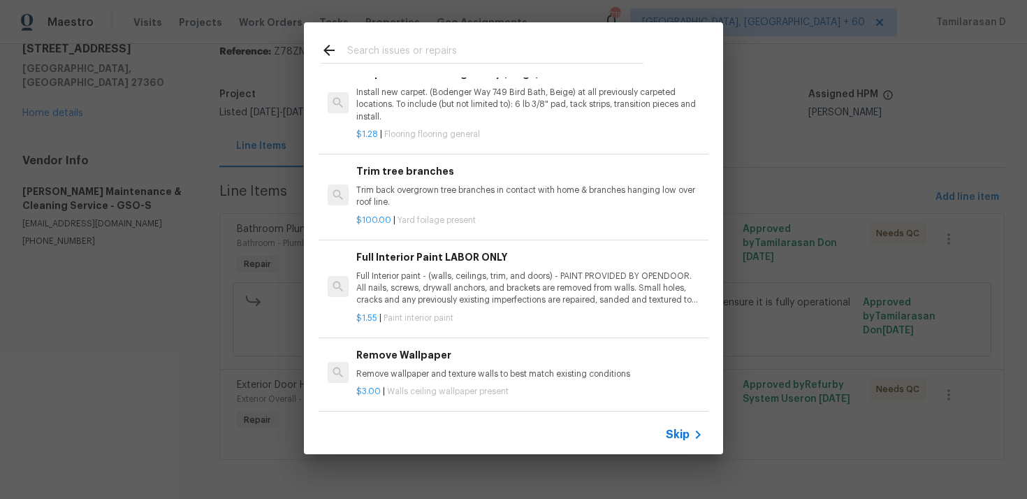
click at [687, 425] on div "Skip" at bounding box center [513, 434] width 419 height 39
click at [682, 429] on span "Skip" at bounding box center [678, 435] width 24 height 14
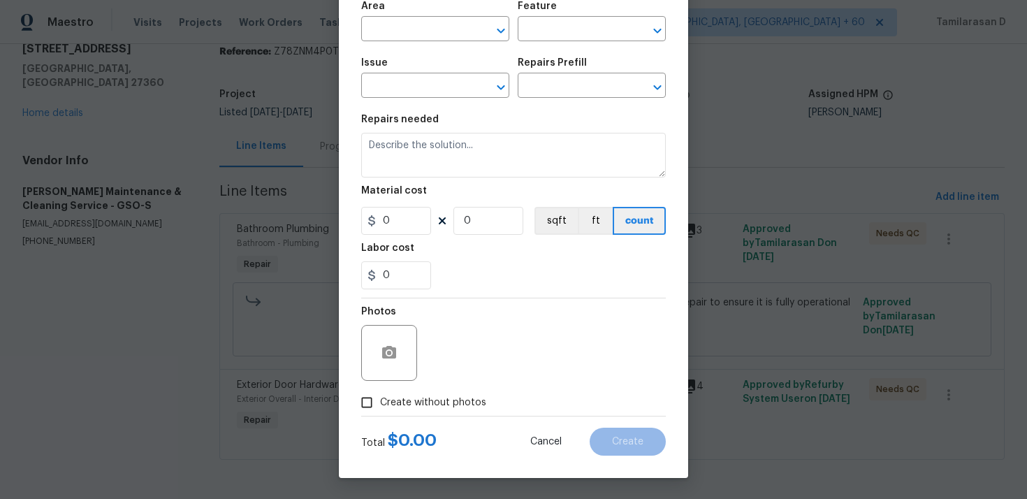
scroll to position [0, 0]
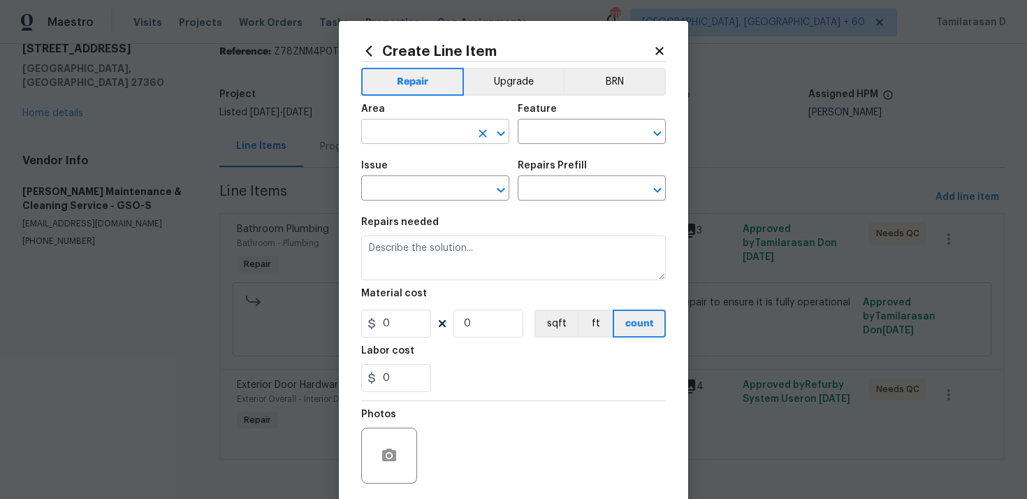
click at [399, 128] on input "text" at bounding box center [415, 133] width 109 height 22
click at [430, 191] on li "Interior Overall" at bounding box center [435, 187] width 148 height 23
type input "Interior Overall"
click at [541, 136] on input "text" at bounding box center [572, 133] width 109 height 22
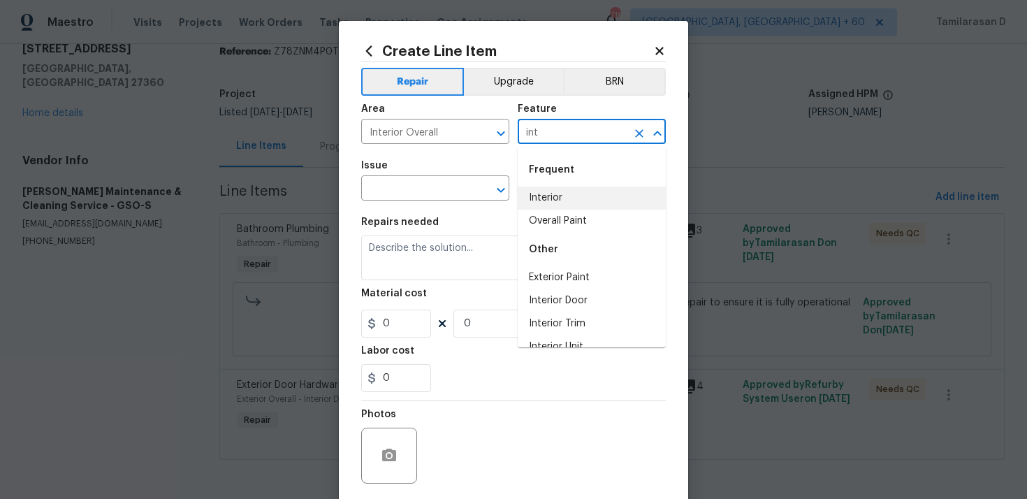
click at [602, 206] on li "Interior" at bounding box center [592, 198] width 148 height 23
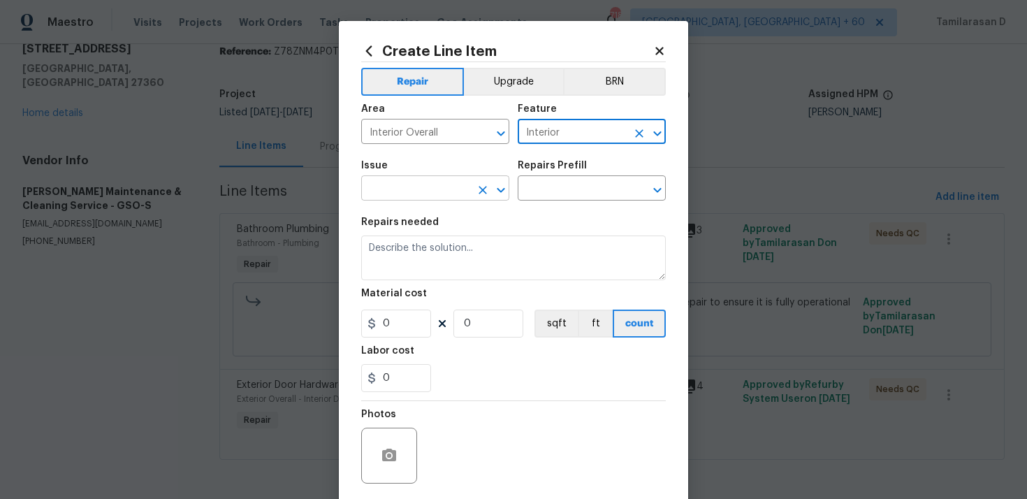
type input "Interior"
click at [408, 200] on body "Maestro Visits Projects Work Orders Tasks Properties Geo Assignments 718 [GEOGR…" at bounding box center [513, 249] width 1027 height 499
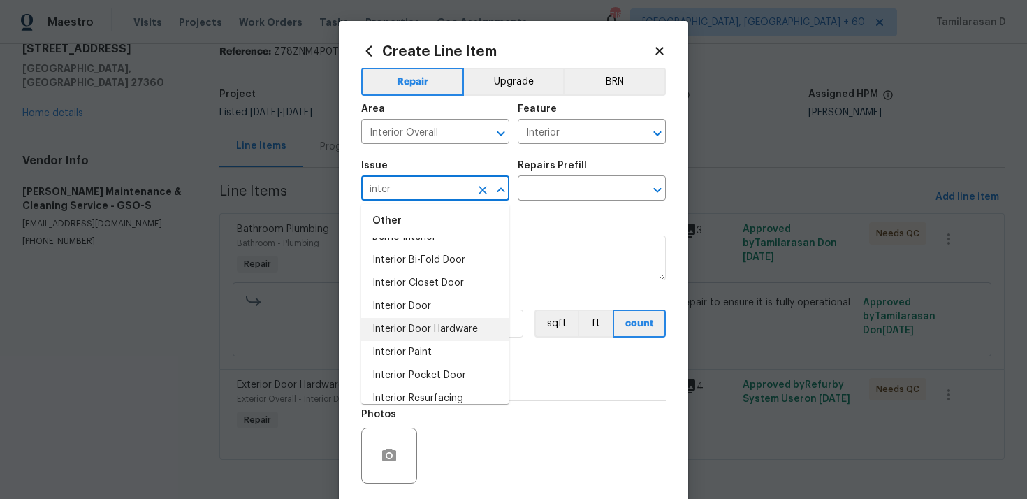
scroll to position [18, 0]
click at [418, 302] on li "Interior Door" at bounding box center [435, 305] width 148 height 23
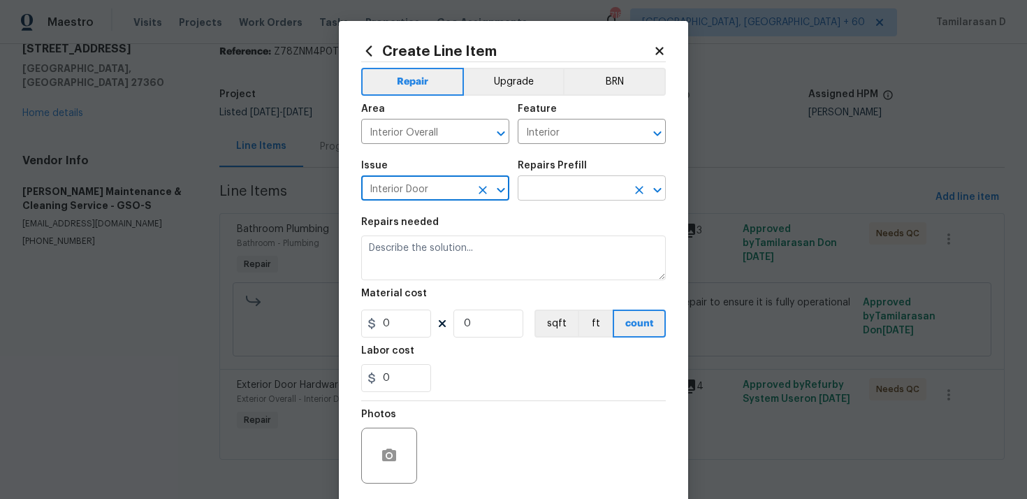
type input "Interior Door"
click at [553, 182] on input "text" at bounding box center [572, 190] width 109 height 22
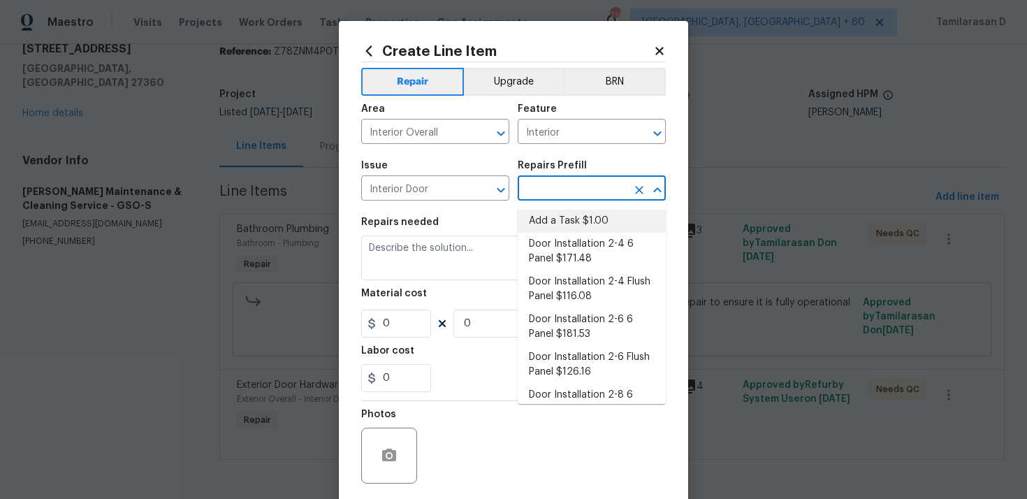
click at [539, 219] on li "Add a Task $1.00" at bounding box center [592, 221] width 148 height 23
type input "Interior Door"
type input "Add a Task $1.00"
type textarea "HPM to detail"
type input "1"
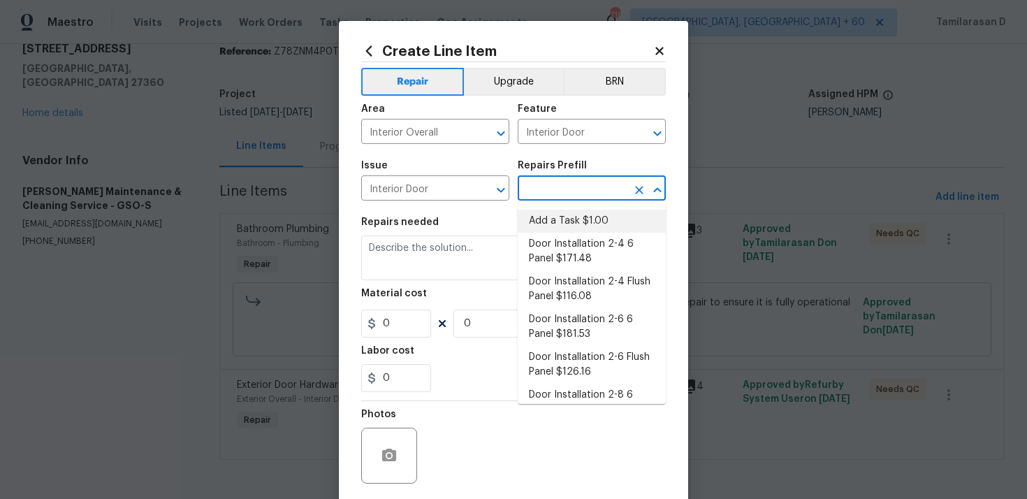
type input "1"
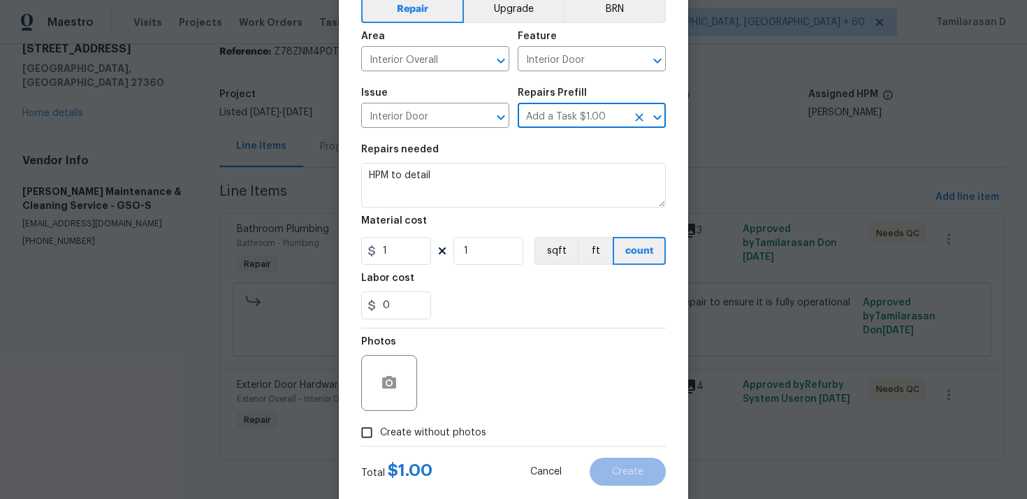
scroll to position [89, 0]
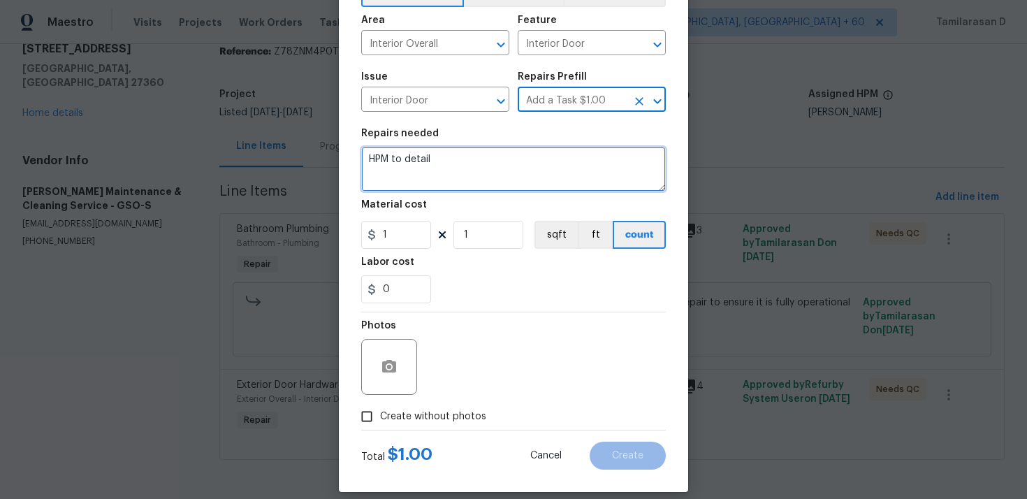
click at [418, 170] on textarea "HPM to detail" at bounding box center [513, 169] width 305 height 45
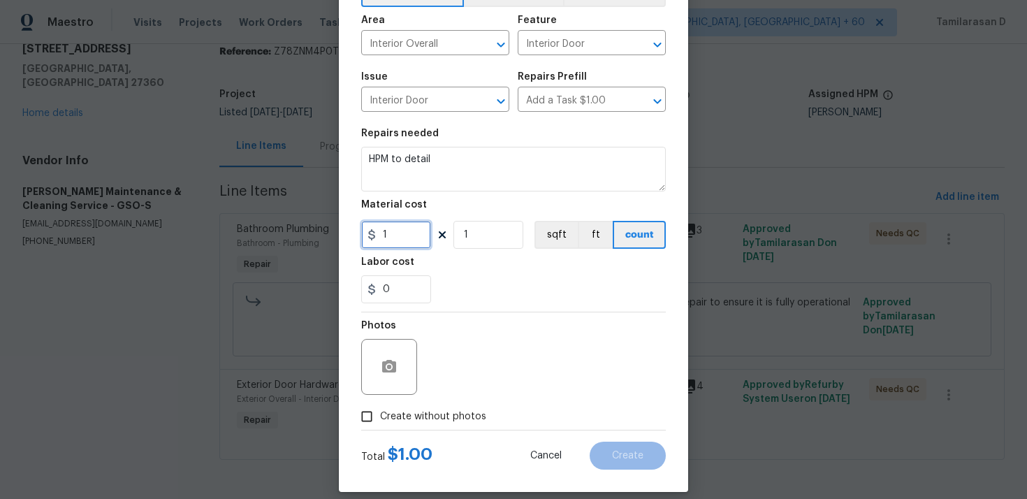
click at [407, 240] on input "1" at bounding box center [396, 235] width 70 height 28
type input "0"
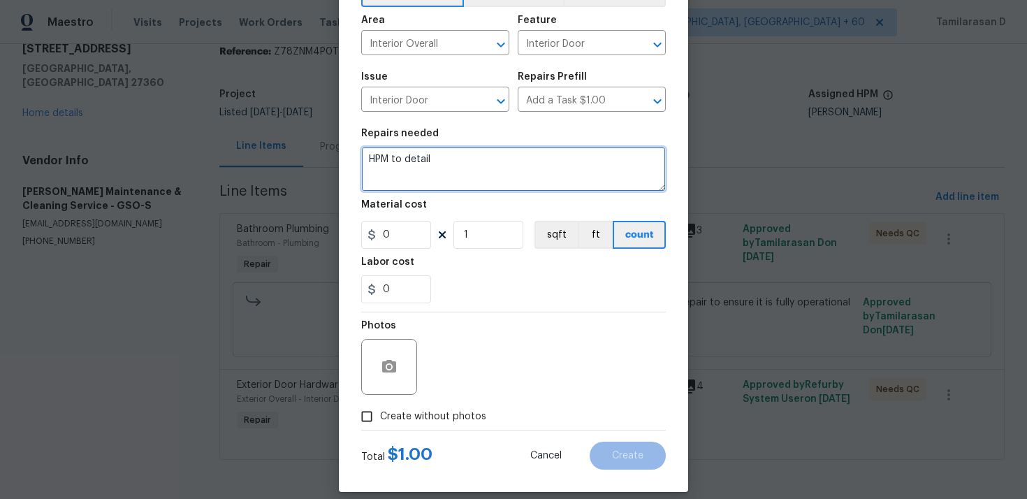
click at [423, 159] on textarea "HPM to detail" at bounding box center [513, 169] width 305 height 45
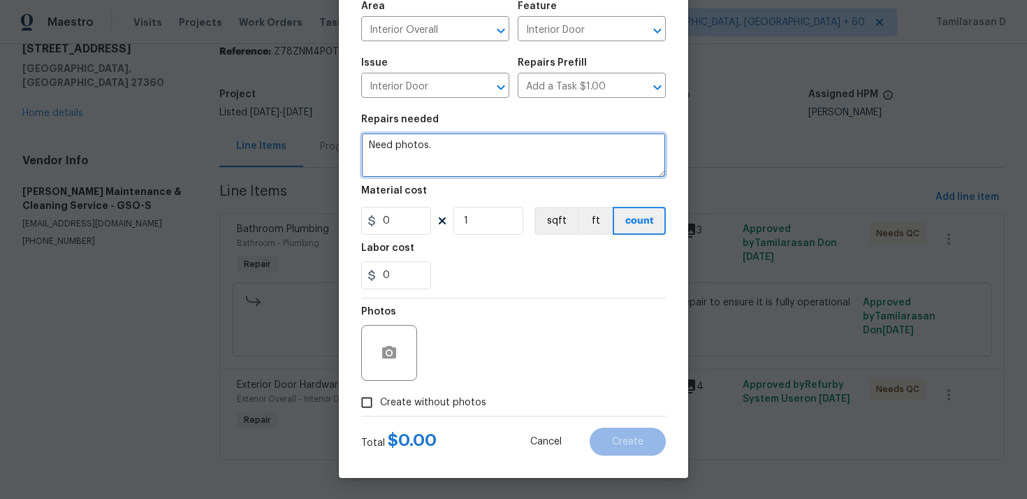
type textarea "Need photos."
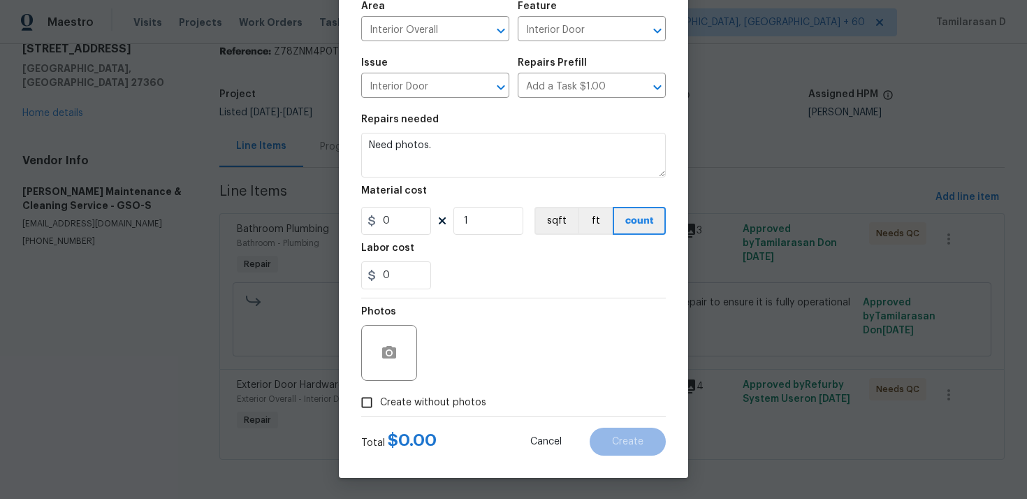
click at [366, 412] on input "Create without photos" at bounding box center [366, 402] width 27 height 27
checkbox input "true"
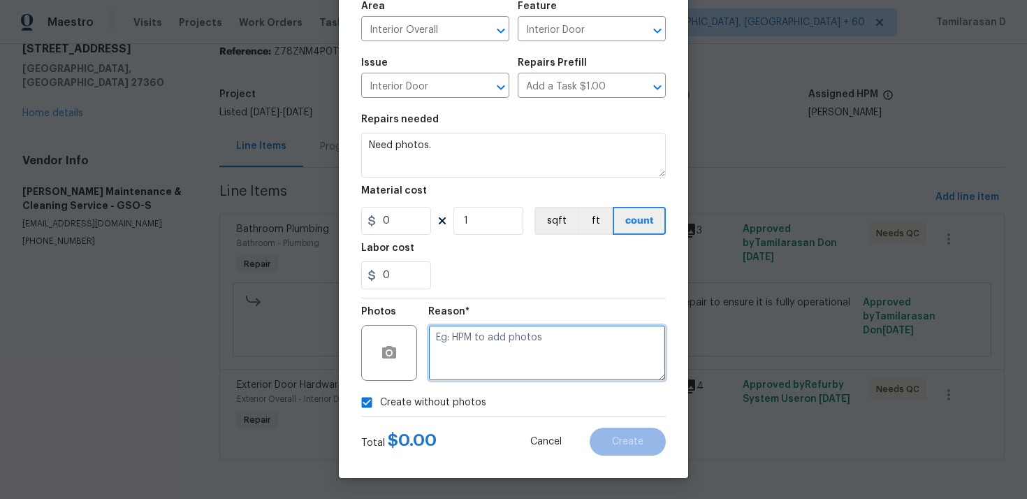
click at [467, 355] on textarea at bounding box center [547, 353] width 238 height 56
type textarea "N/A"
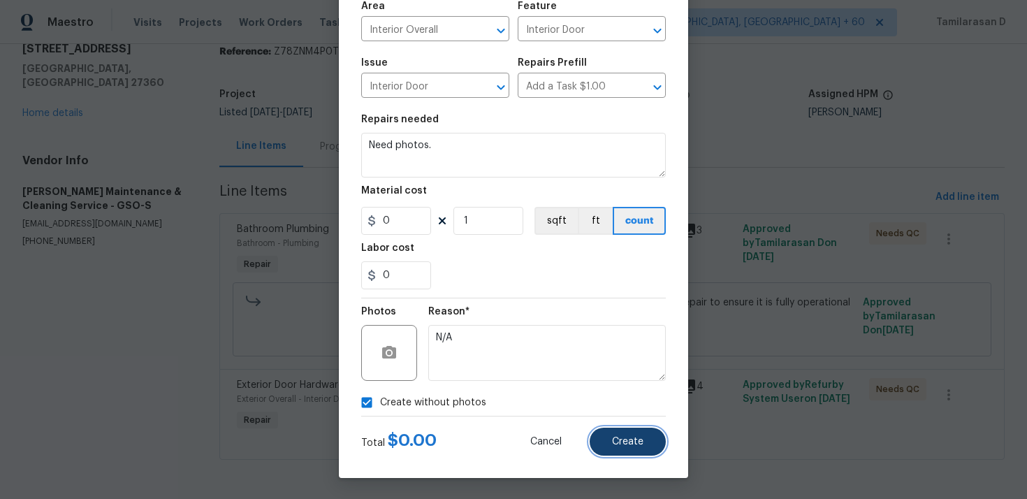
click at [628, 442] on span "Create" at bounding box center [627, 442] width 31 height 10
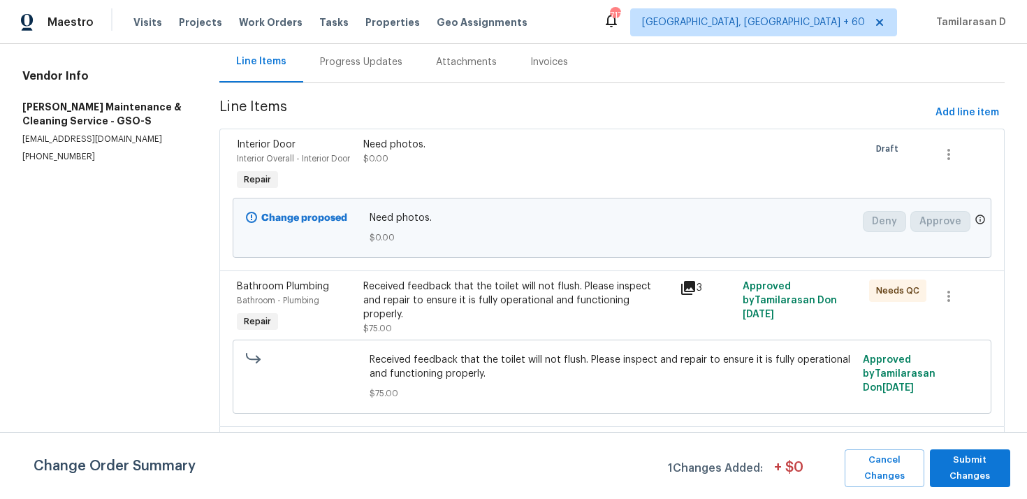
scroll to position [157, 0]
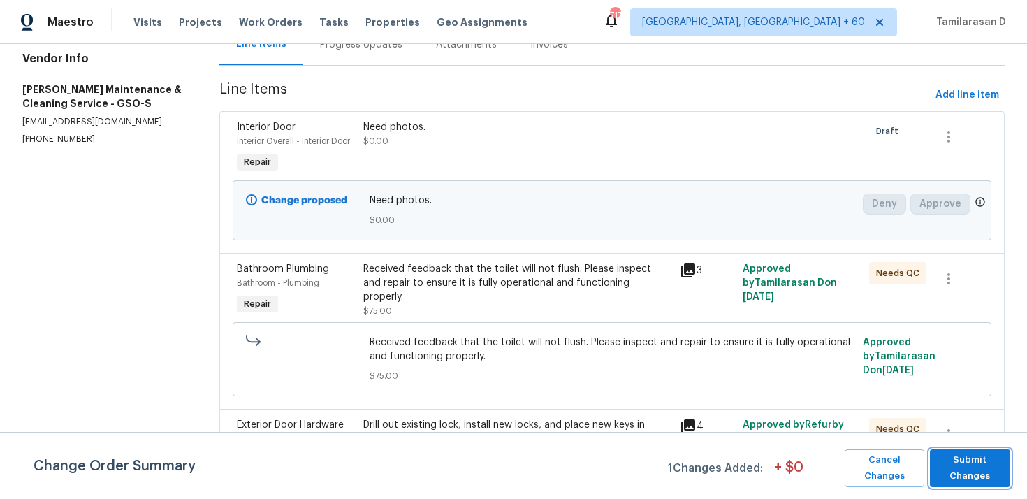
click at [963, 461] on span "Submit Changes" at bounding box center [970, 468] width 66 height 32
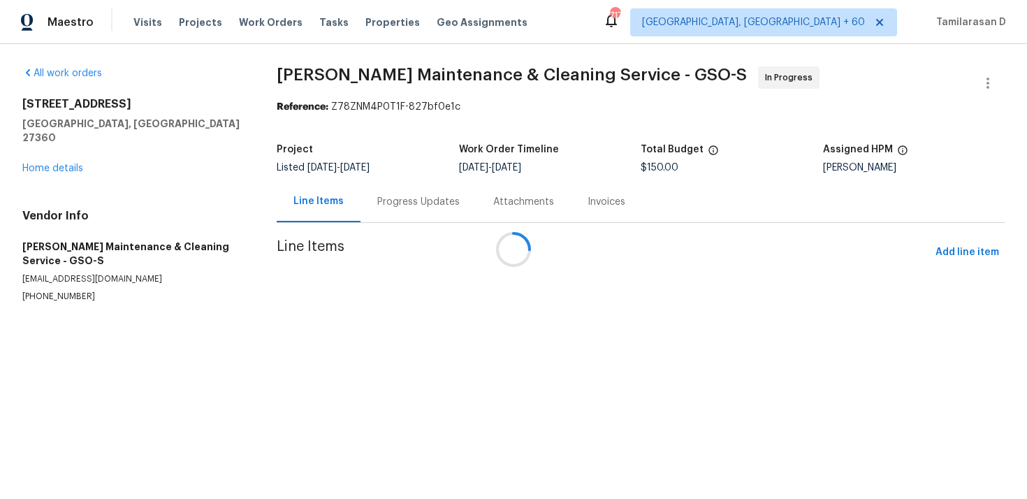
scroll to position [0, 0]
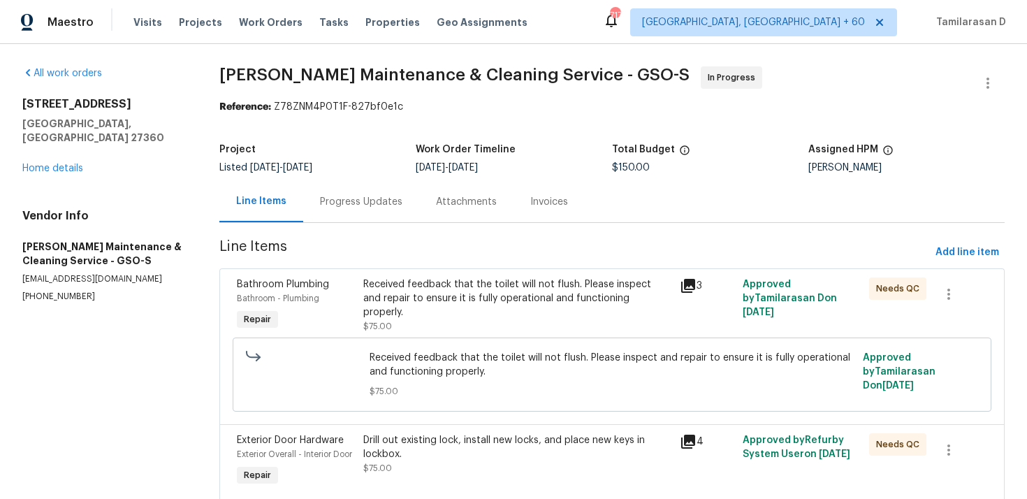
click at [353, 221] on div "Progress Updates" at bounding box center [361, 201] width 116 height 41
